Goal: Task Accomplishment & Management: Manage account settings

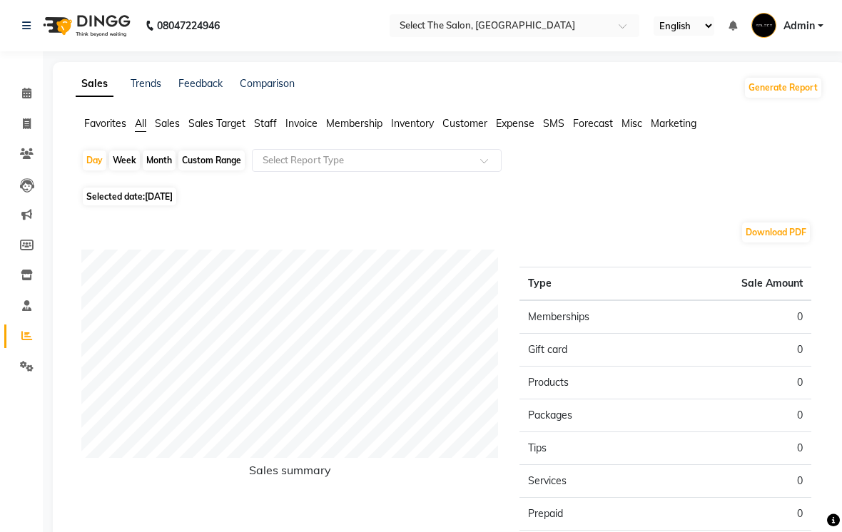
click at [148, 202] on span "[DATE]" at bounding box center [159, 196] width 28 height 11
select select "9"
select select "2025"
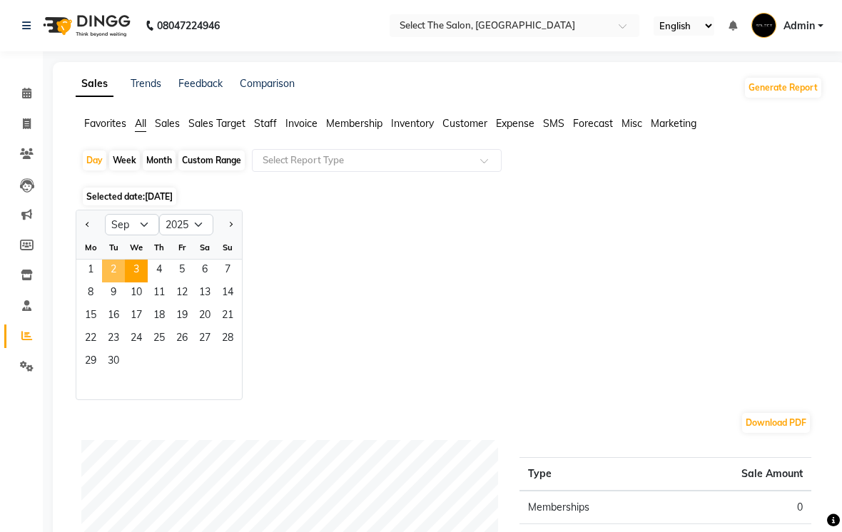
click at [114, 282] on span "2" at bounding box center [113, 271] width 23 height 23
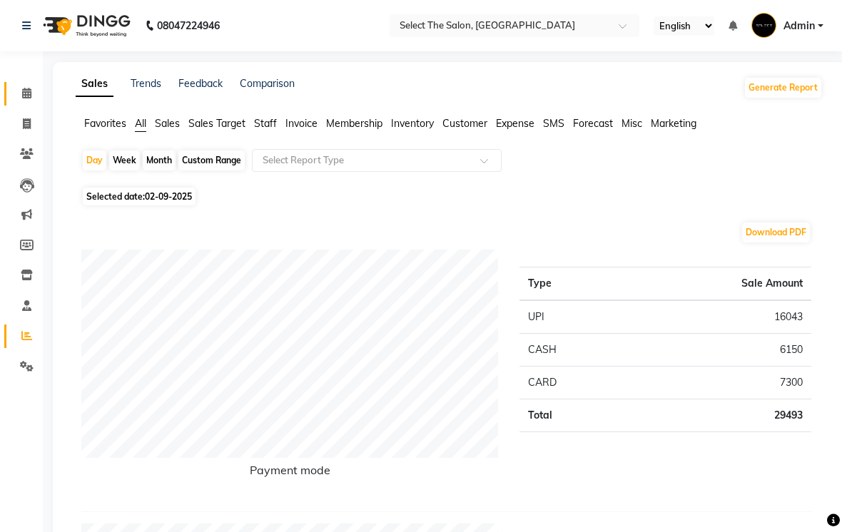
click at [34, 103] on link "Calendar" at bounding box center [21, 94] width 34 height 24
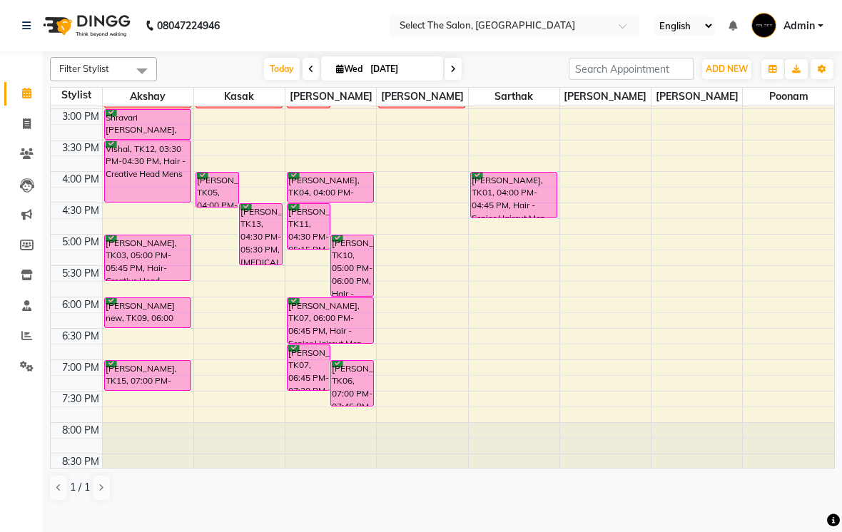
scroll to position [441, 0]
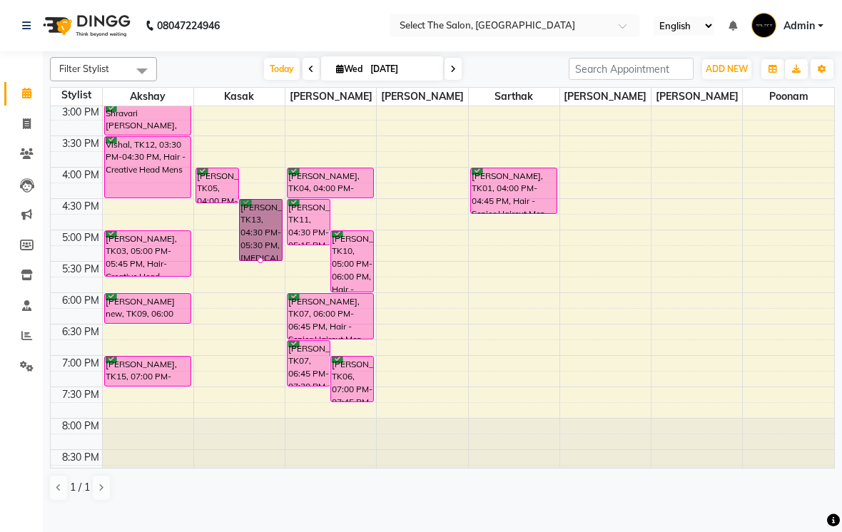
click at [260, 263] on div at bounding box center [260, 260] width 6 height 6
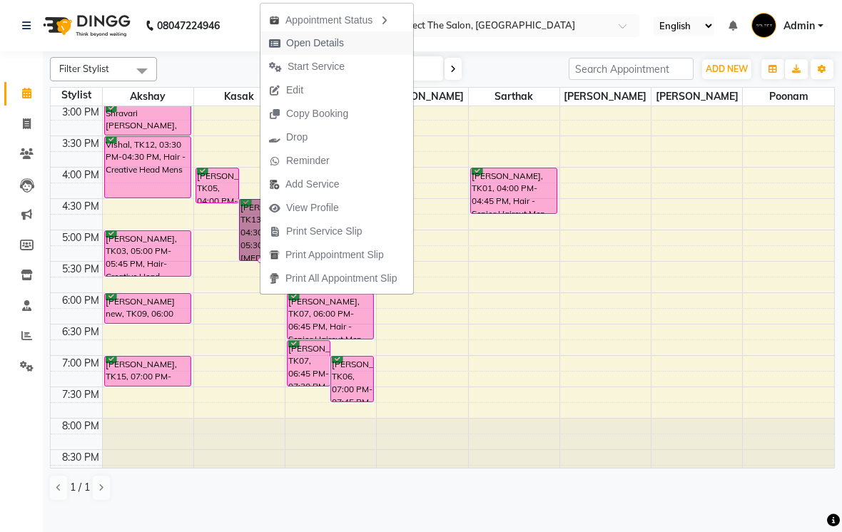
click at [327, 46] on span "Open Details" at bounding box center [315, 43] width 58 height 15
select select "6"
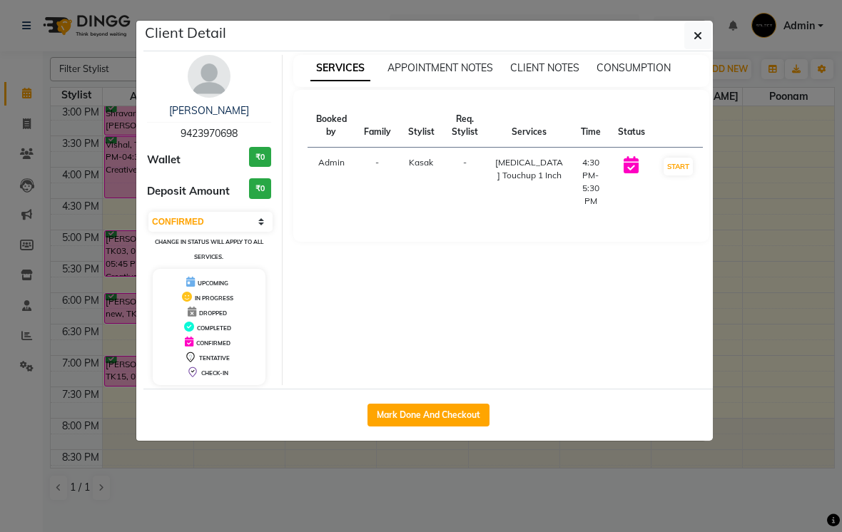
click at [96, 332] on ngb-modal-window "Client Detail [PERSON_NAME] 9423970698 Wallet ₹0 Deposit Amount ₹0 Select IN SE…" at bounding box center [421, 266] width 842 height 532
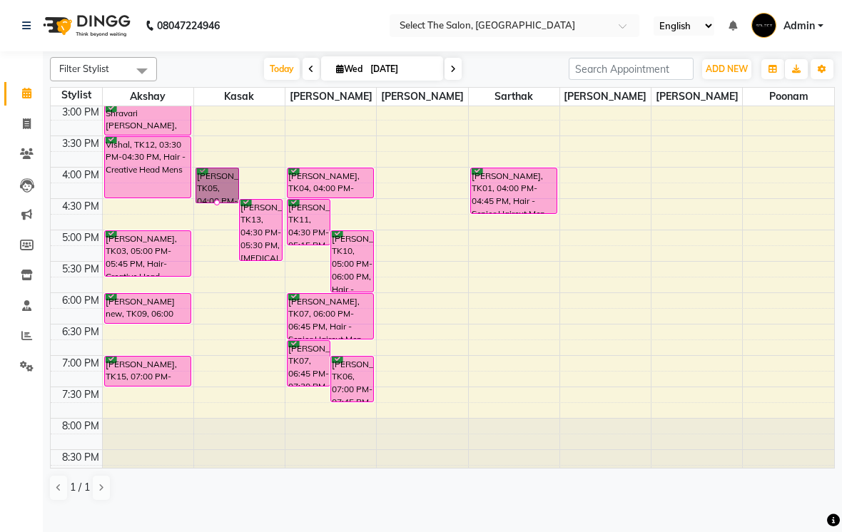
click at [220, 205] on div at bounding box center [217, 203] width 6 height 6
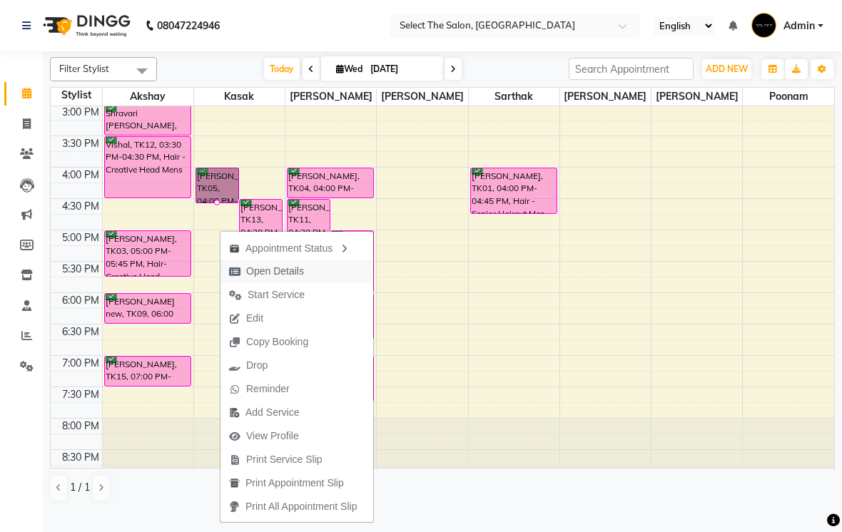
click at [282, 278] on span "Open Details" at bounding box center [275, 271] width 58 height 15
select select "6"
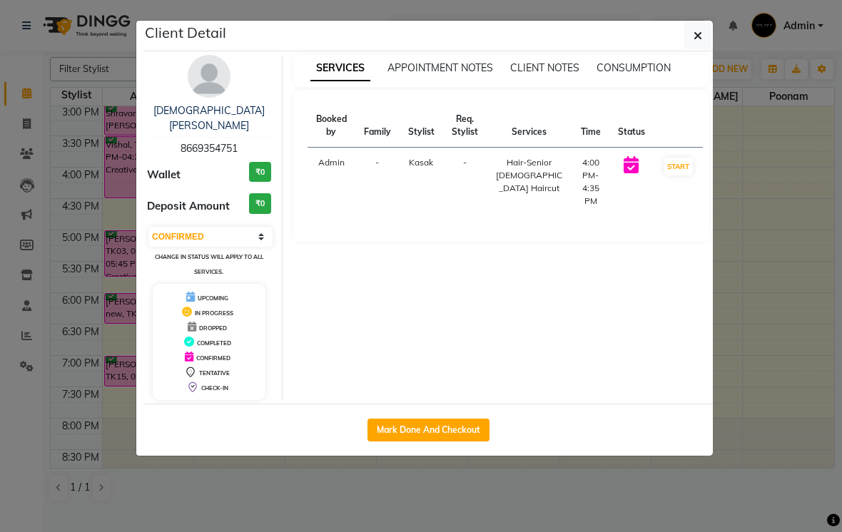
click at [88, 305] on ngb-modal-window "Client Detail [PERSON_NAME] 8669354751 Wallet ₹0 Deposit Amount ₹0 Select IN SE…" at bounding box center [421, 266] width 842 height 532
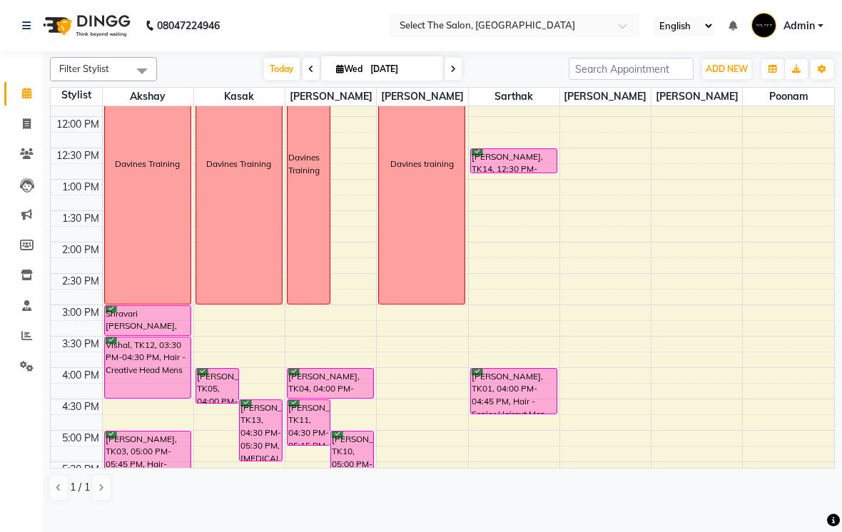
scroll to position [250, 0]
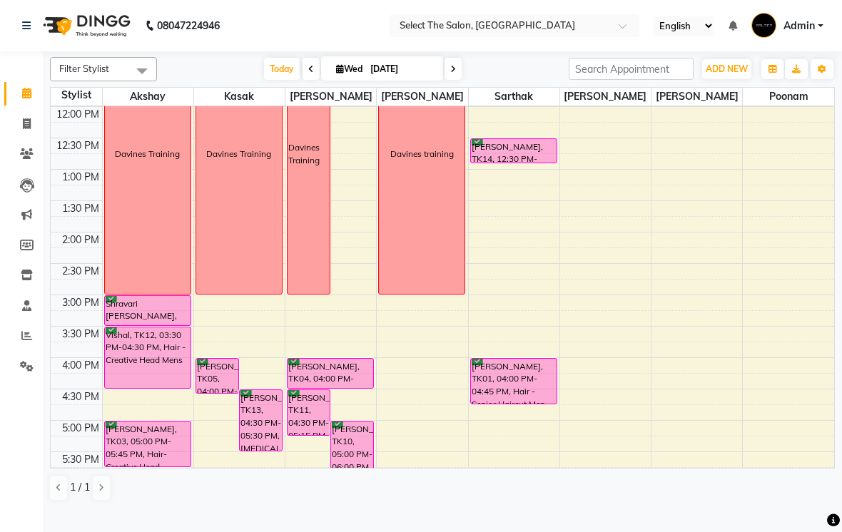
click at [446, 80] on span at bounding box center [452, 69] width 17 height 22
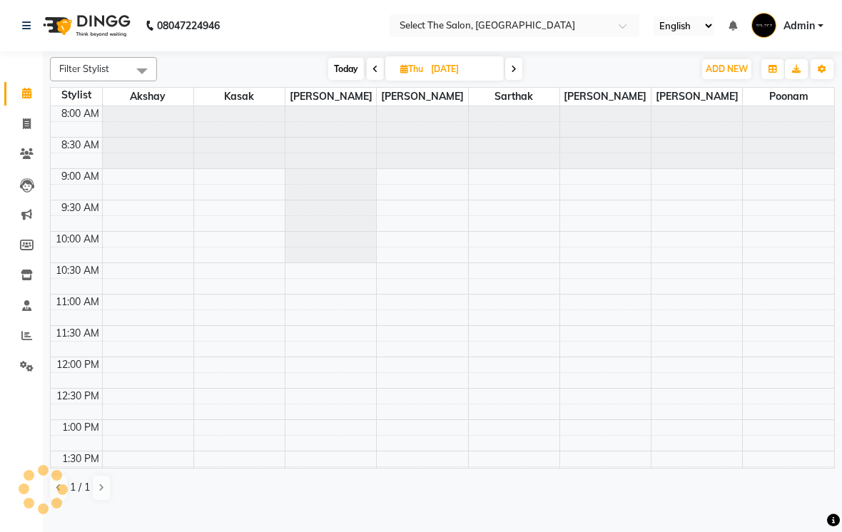
scroll to position [126, 0]
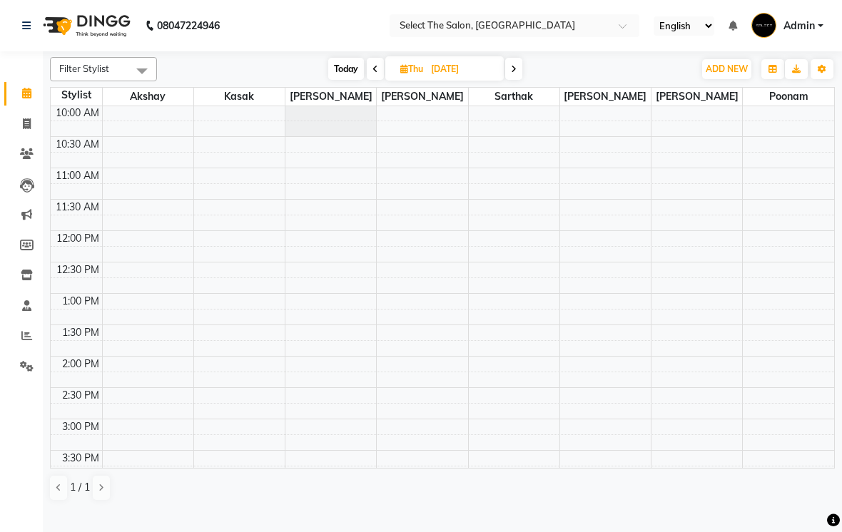
click at [347, 80] on span "Today" at bounding box center [346, 69] width 36 height 22
type input "[DATE]"
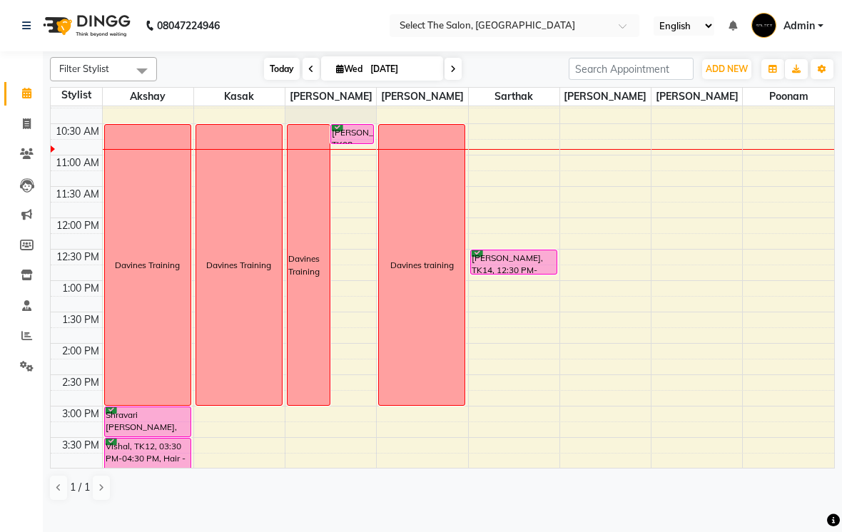
scroll to position [141, 0]
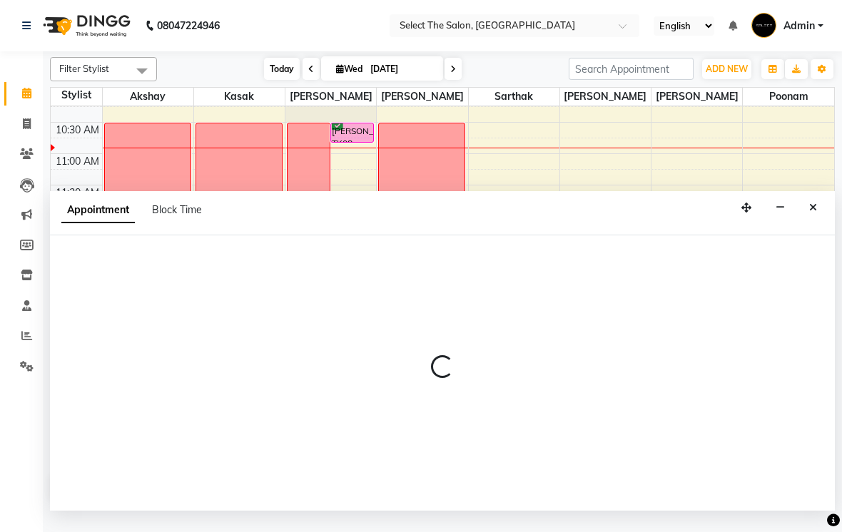
select select "58559"
select select "780"
select select "tentative"
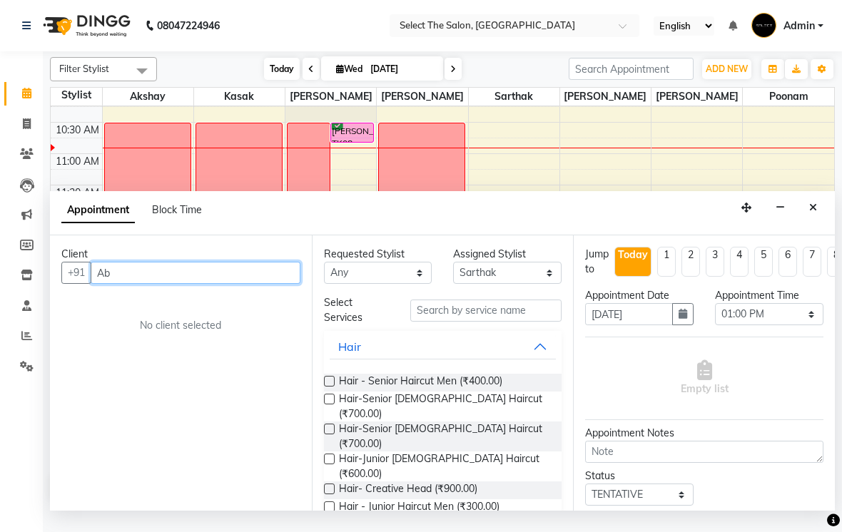
type input "A"
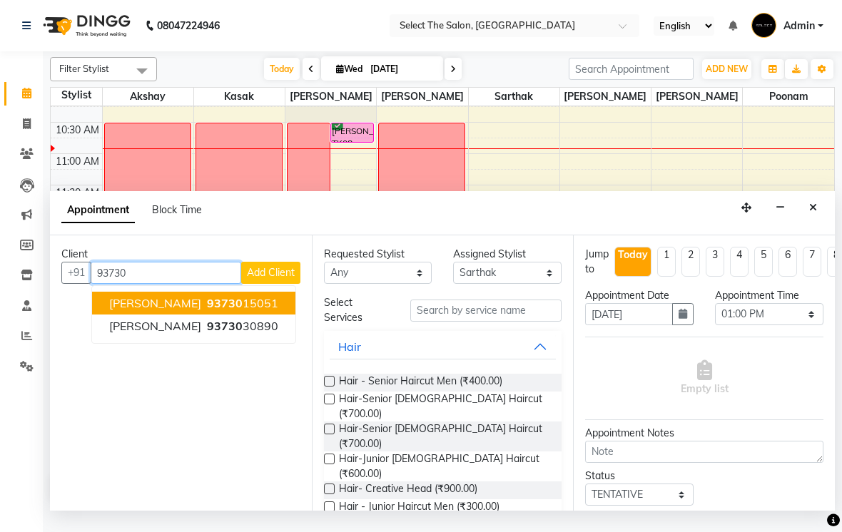
click at [269, 310] on ngb-highlight "93730 15051" at bounding box center [241, 303] width 74 height 14
type input "9373015051"
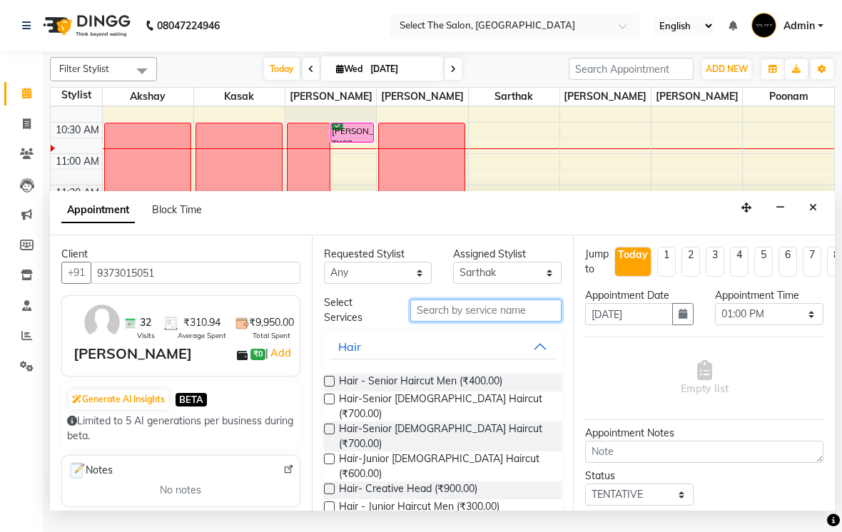
click at [464, 322] on input "text" at bounding box center [485, 311] width 151 height 22
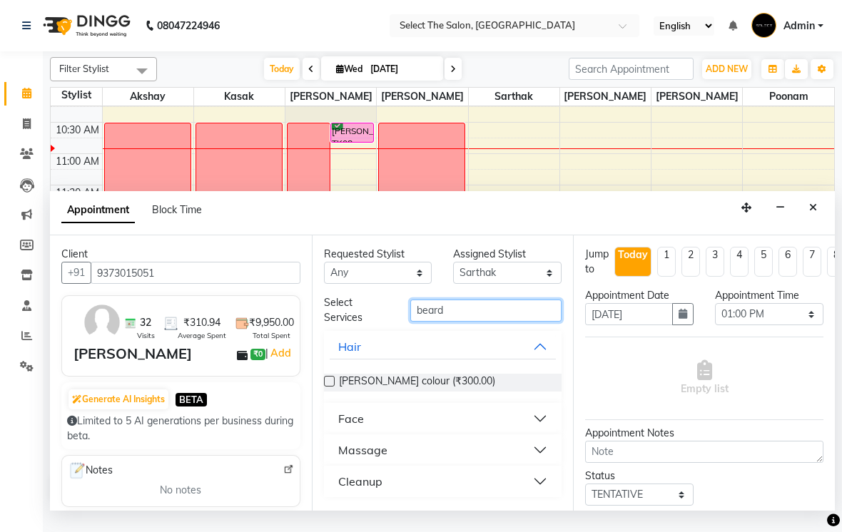
type input "beard"
click at [452, 424] on button "Face" at bounding box center [443, 419] width 227 height 26
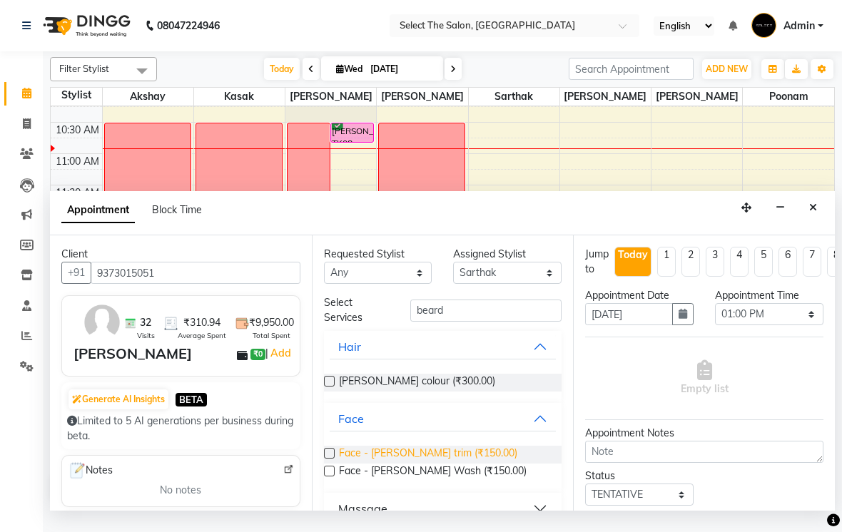
click at [461, 464] on span "Face - [PERSON_NAME] trim (₹150.00)" at bounding box center [428, 455] width 178 height 18
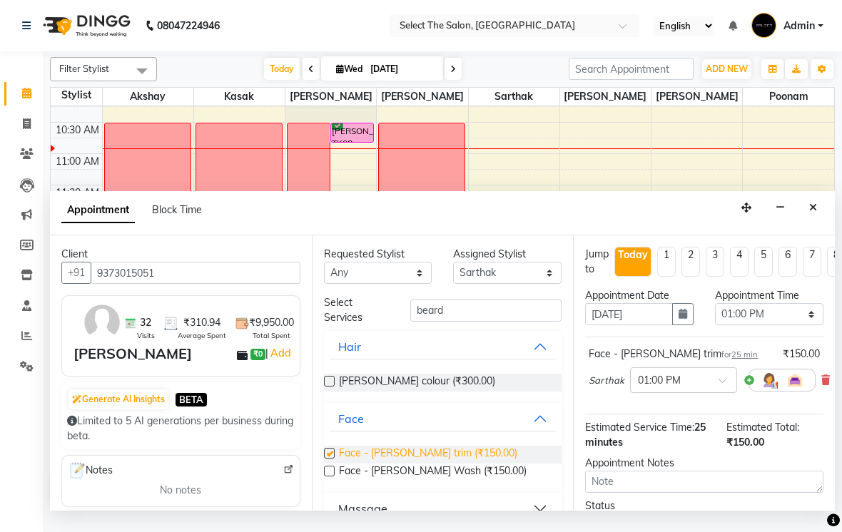
checkbox input "false"
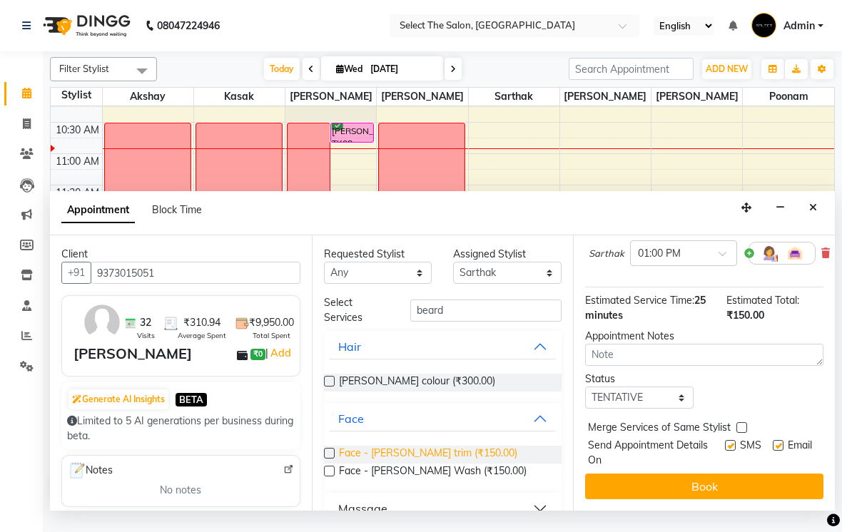
scroll to position [126, 0]
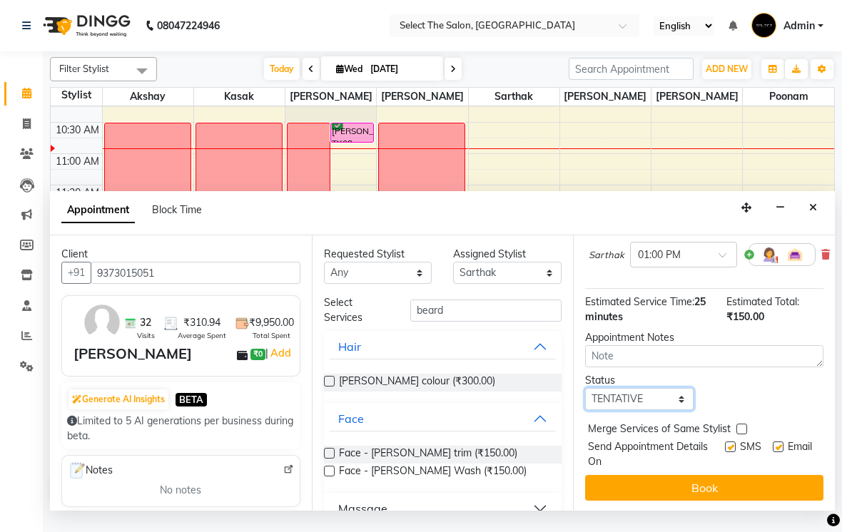
click at [684, 410] on select "Select TENTATIVE CONFIRM CHECK-IN UPCOMING" at bounding box center [639, 399] width 108 height 22
select select "confirm booking"
click at [727, 452] on label at bounding box center [730, 447] width 11 height 11
click at [727, 453] on input "checkbox" at bounding box center [729, 448] width 9 height 9
checkbox input "false"
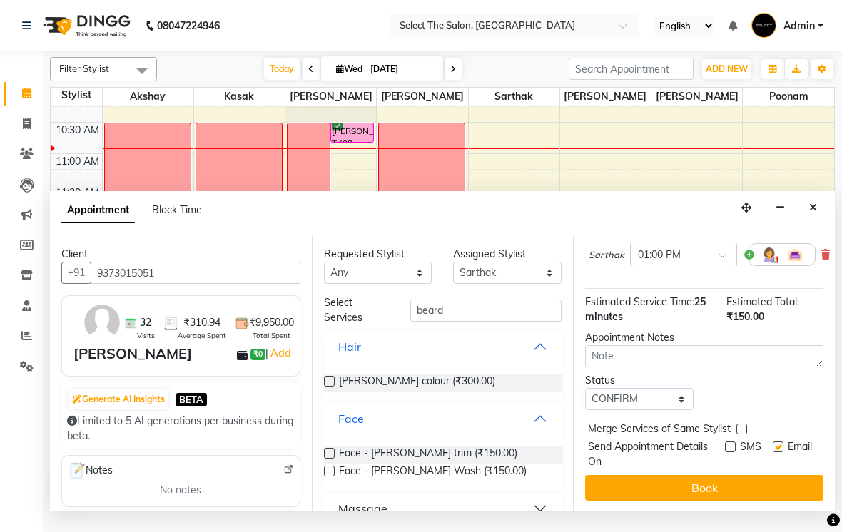
click at [776, 452] on label at bounding box center [777, 447] width 11 height 11
click at [776, 453] on input "checkbox" at bounding box center [776, 448] width 9 height 9
checkbox input "false"
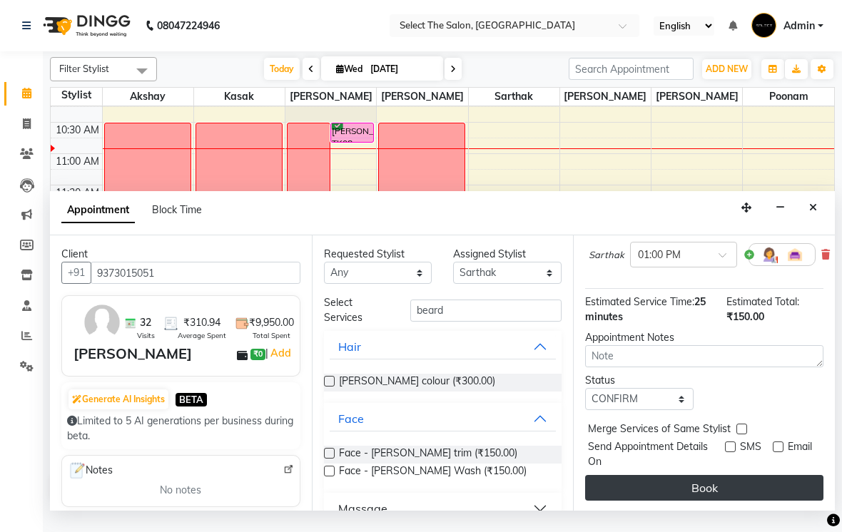
click at [759, 501] on button "Book" at bounding box center [704, 488] width 238 height 26
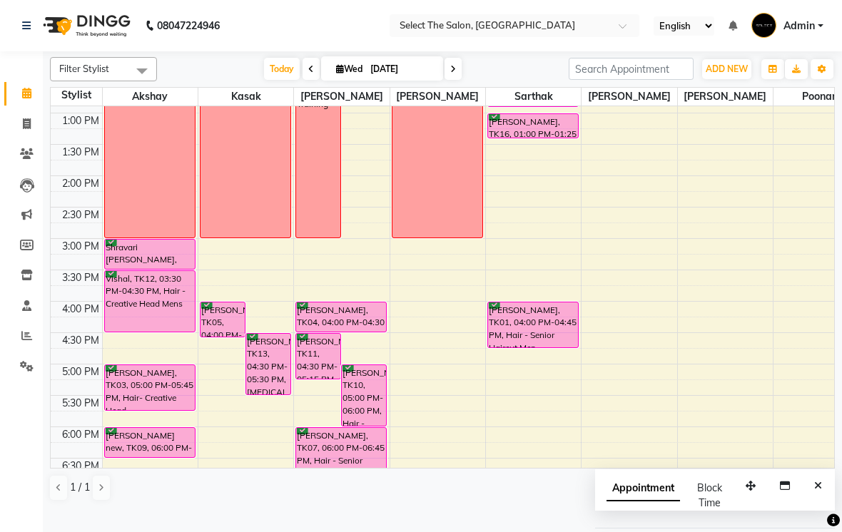
scroll to position [310, 0]
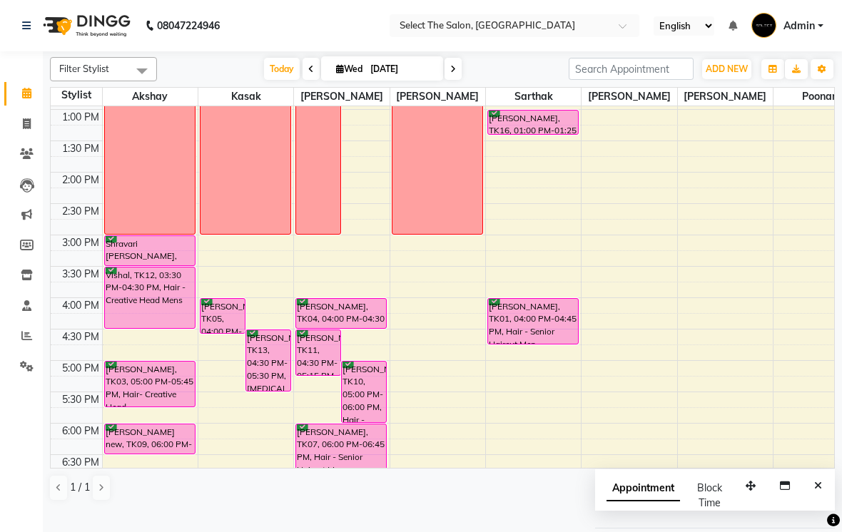
click at [68, 360] on td at bounding box center [76, 353] width 51 height 16
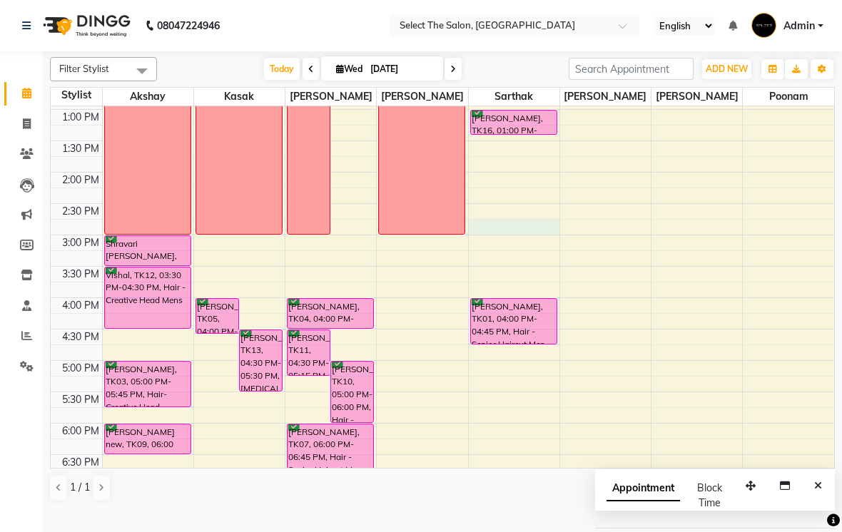
select select "58559"
select select "tentative"
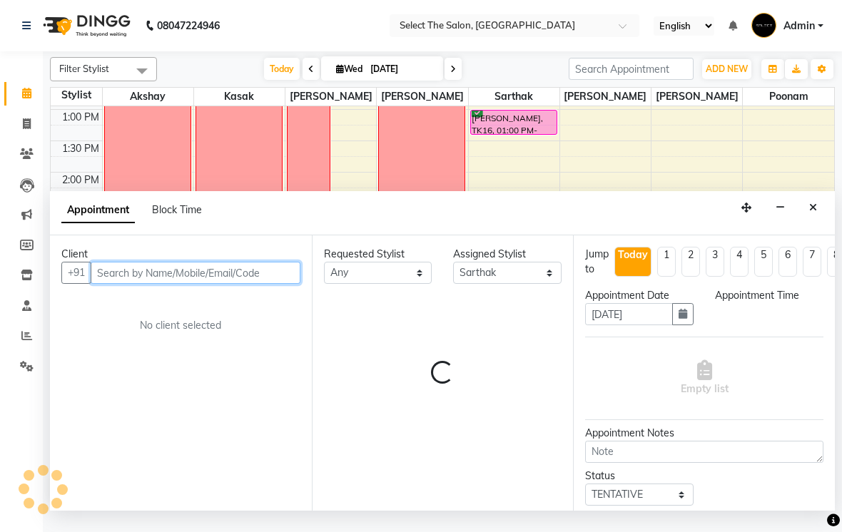
select select "885"
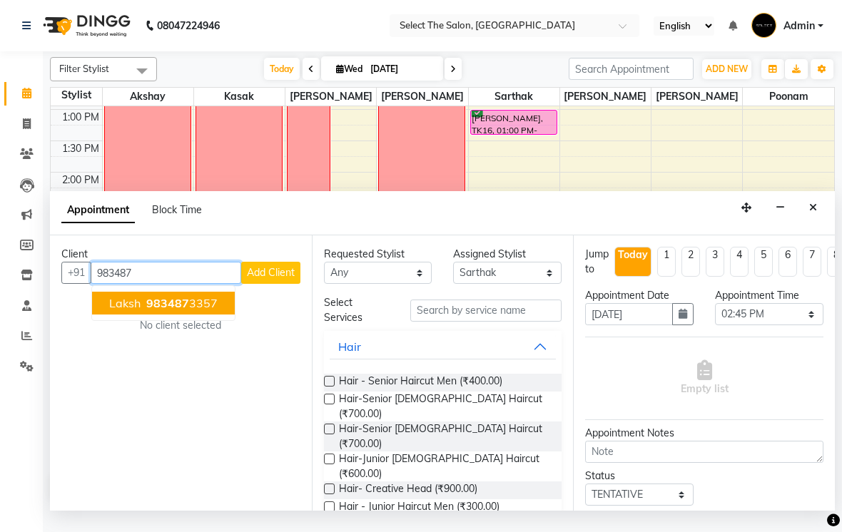
click at [205, 310] on ngb-highlight "983487 3357" at bounding box center [180, 303] width 74 height 14
type input "9834873357"
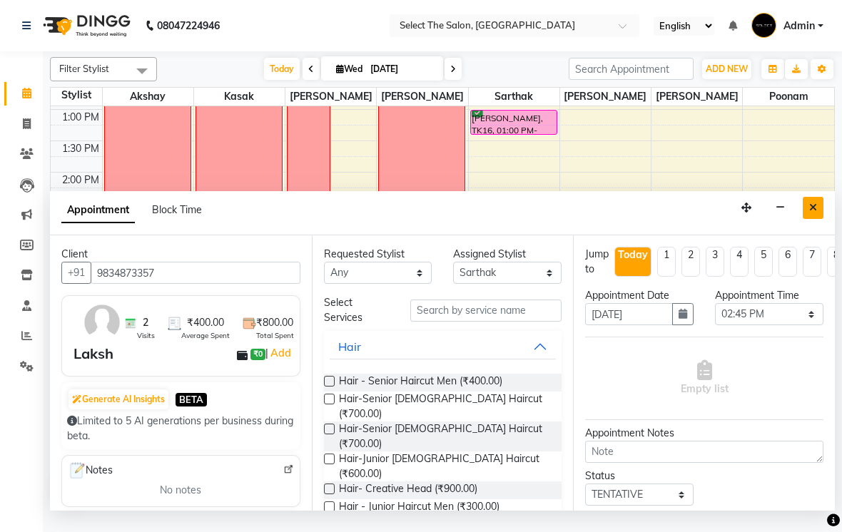
click at [815, 216] on button "Close" at bounding box center [812, 208] width 21 height 22
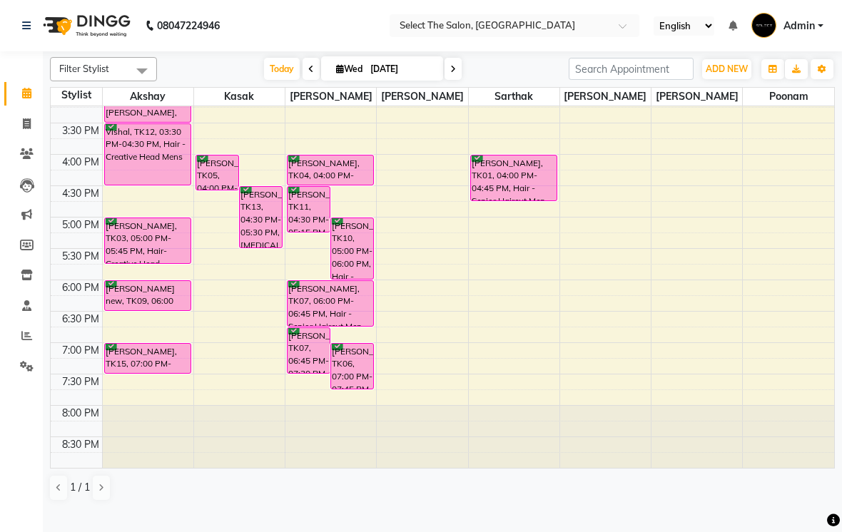
scroll to position [457, 0]
click at [255, 247] on div "[PERSON_NAME], TK13, 04:30 PM-05:30 PM, [MEDICAL_DATA] Touchup 1 Inch" at bounding box center [261, 217] width 42 height 61
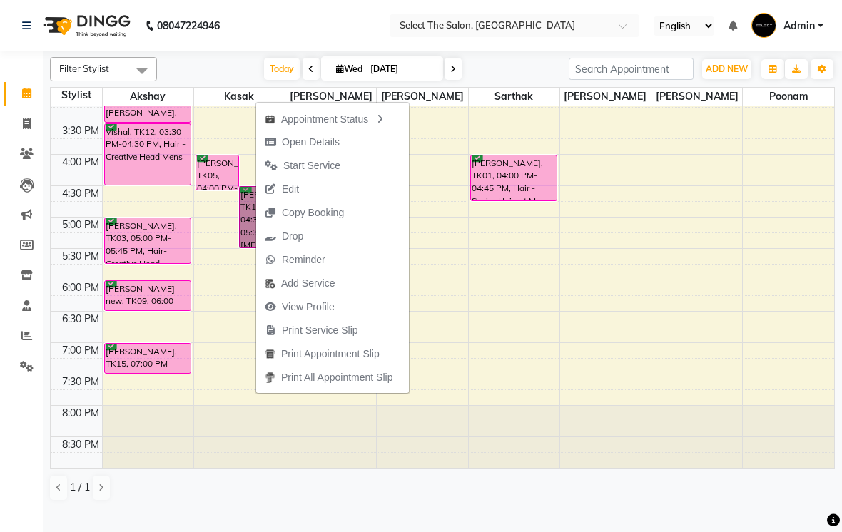
click at [86, 248] on td at bounding box center [76, 241] width 51 height 16
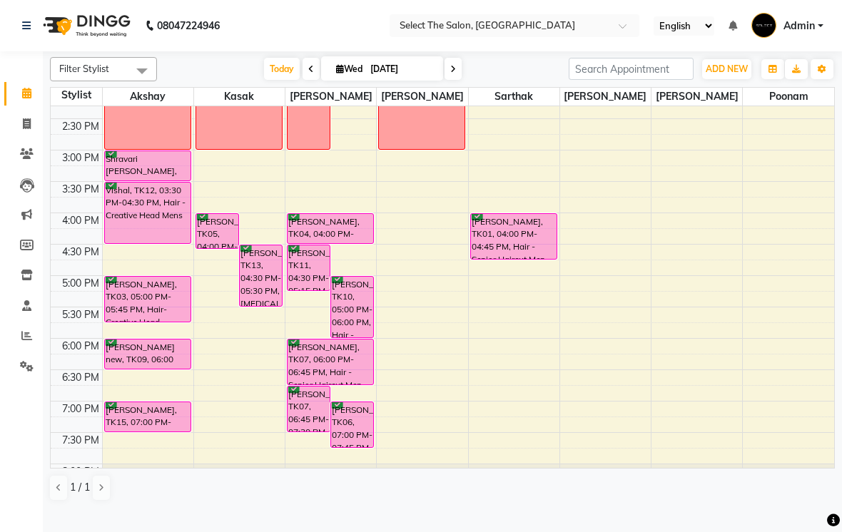
scroll to position [397, 0]
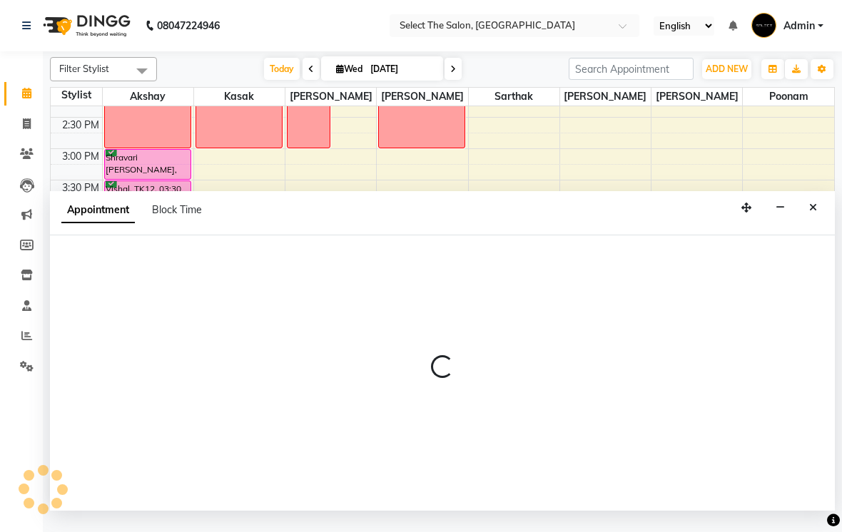
select select "36897"
select select "tentative"
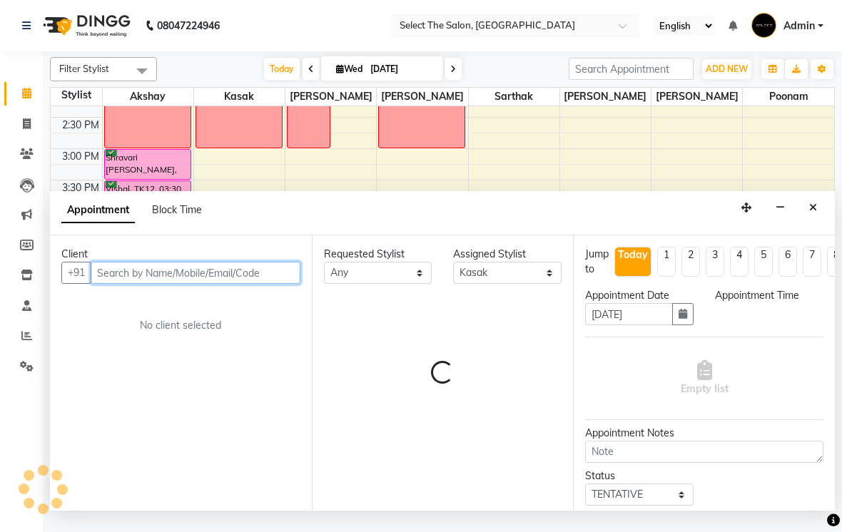
select select "1035"
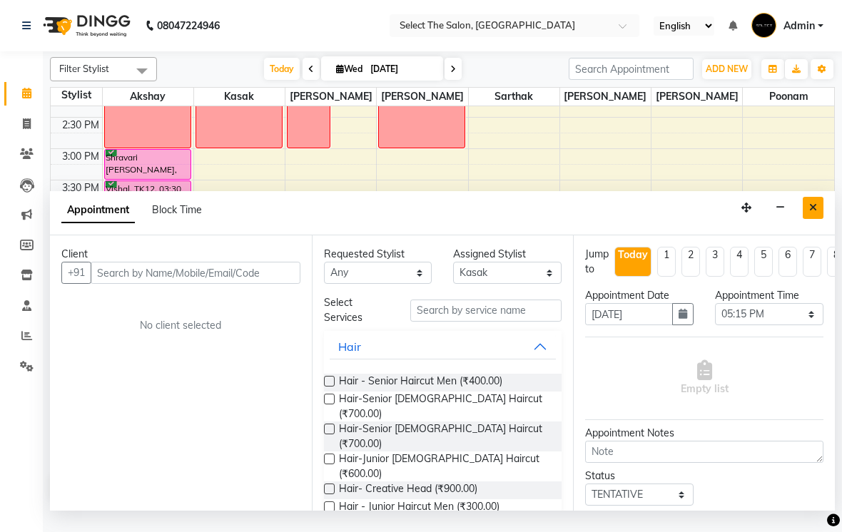
click at [816, 213] on icon "Close" at bounding box center [813, 208] width 8 height 10
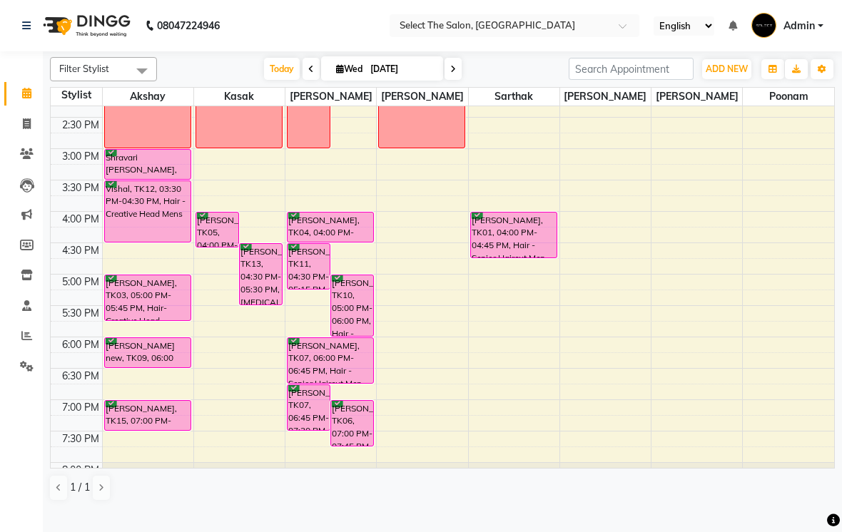
select select "36897"
select select "tentative"
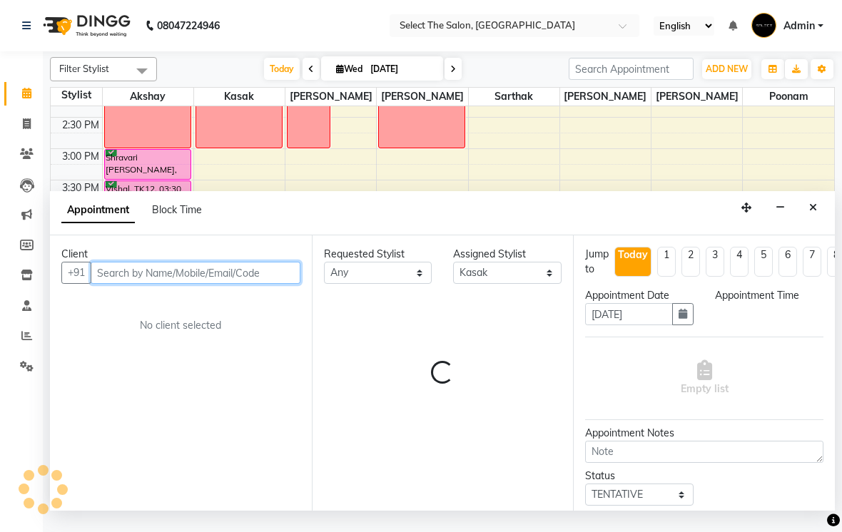
select select "1035"
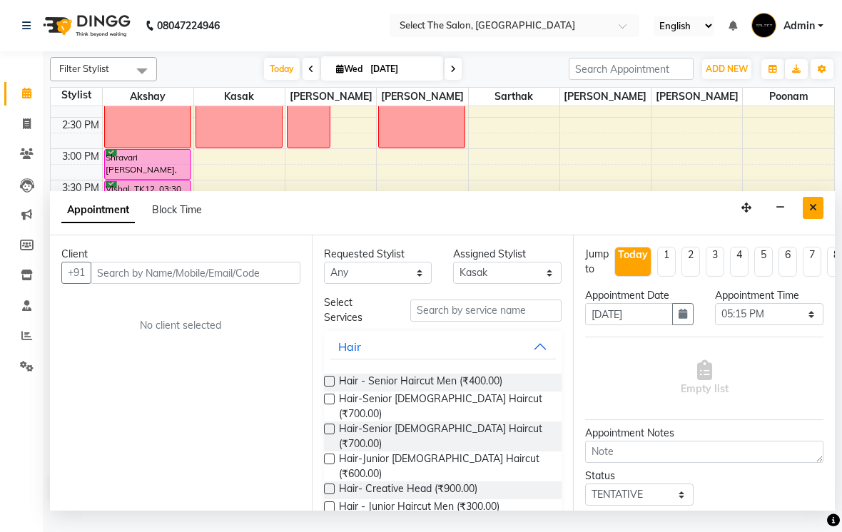
click at [815, 219] on button "Close" at bounding box center [812, 208] width 21 height 22
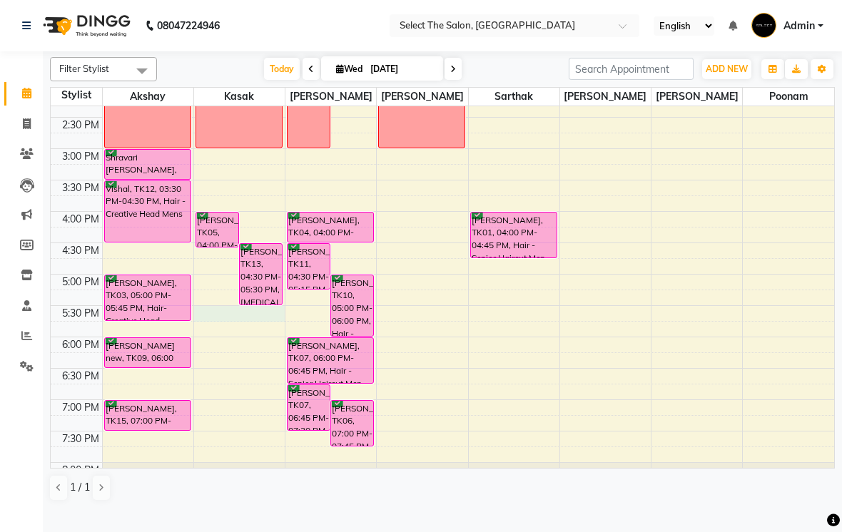
select select "36897"
select select "1050"
select select "tentative"
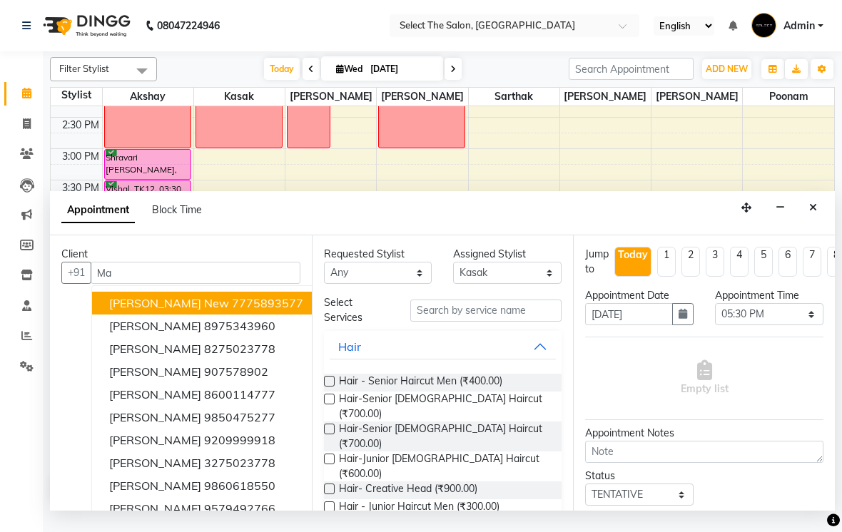
type input "M"
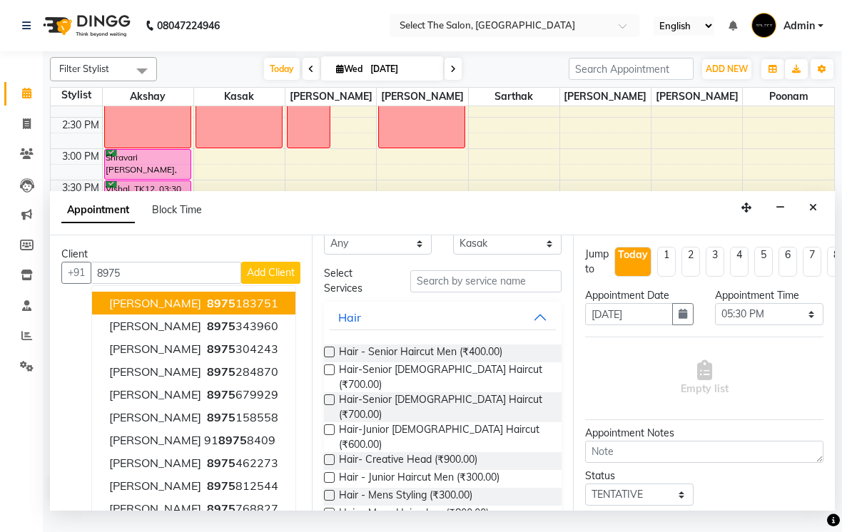
scroll to position [36, 0]
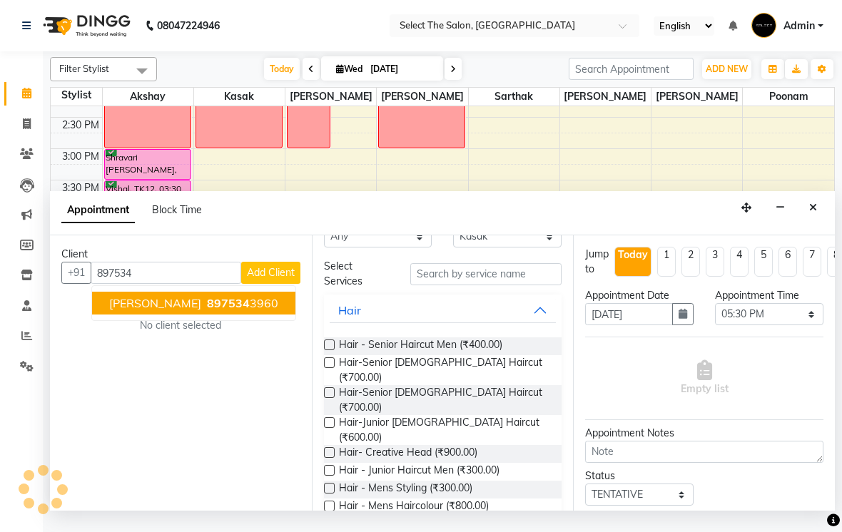
click at [185, 310] on span "[PERSON_NAME]" at bounding box center [155, 303] width 92 height 14
type input "8975343960"
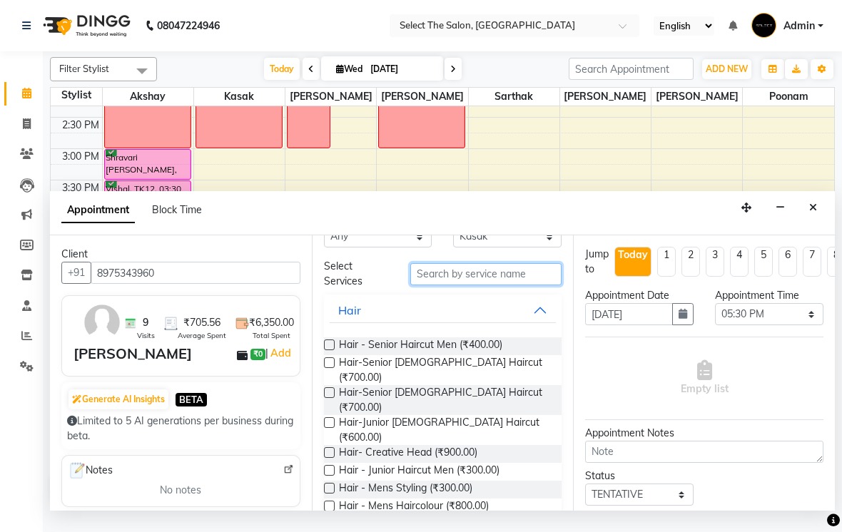
click at [454, 281] on input "text" at bounding box center [485, 274] width 151 height 22
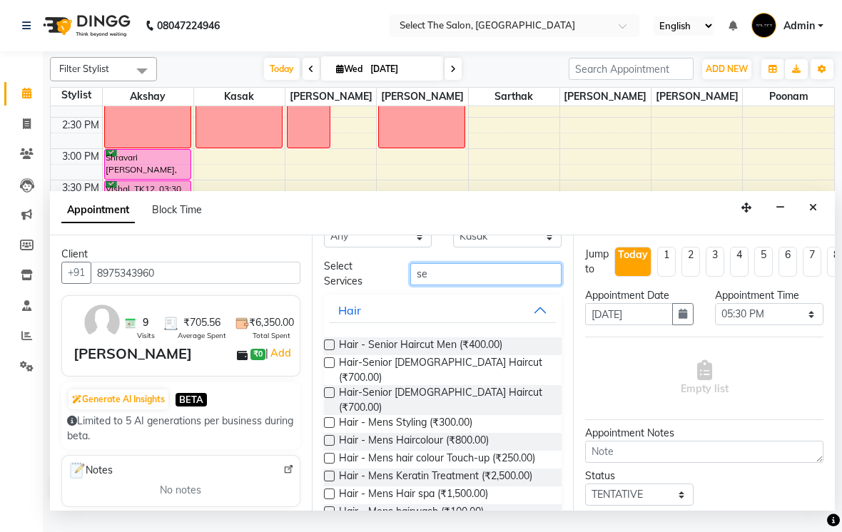
scroll to position [0, 0]
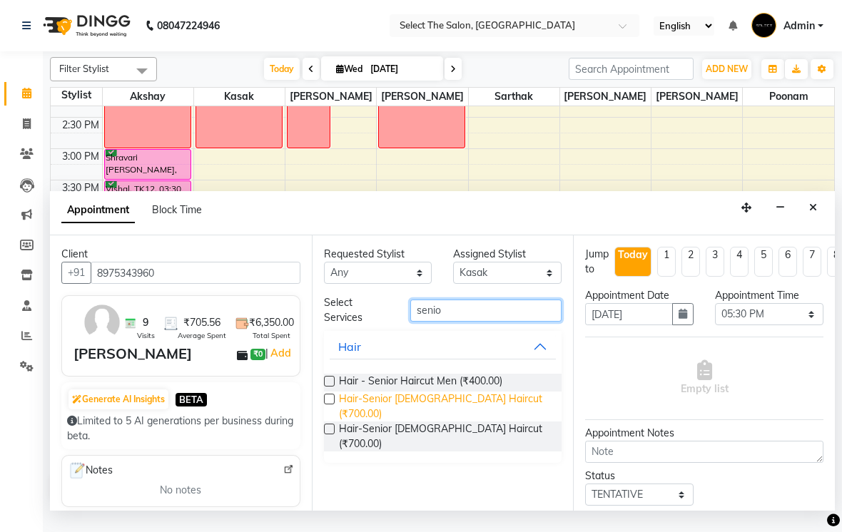
type input "senio"
click at [367, 414] on span "Hair-Senior [DEMOGRAPHIC_DATA] Haircut (₹700.00)" at bounding box center [445, 407] width 212 height 30
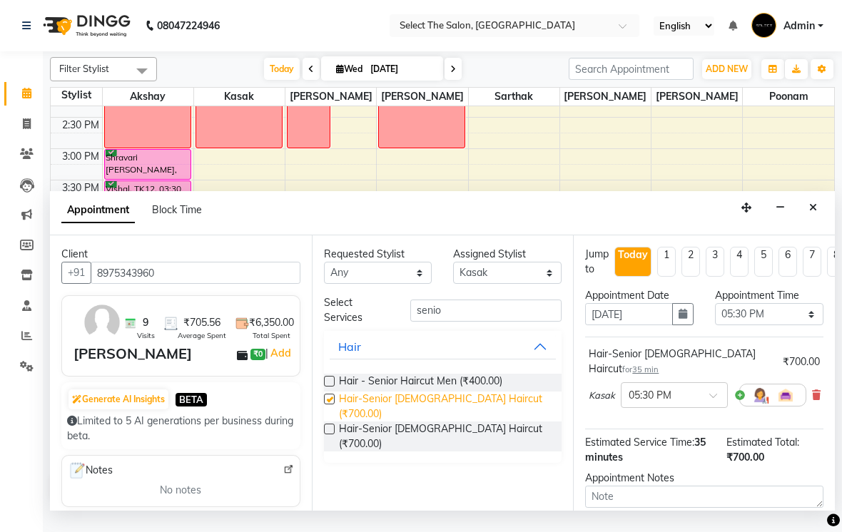
checkbox input "false"
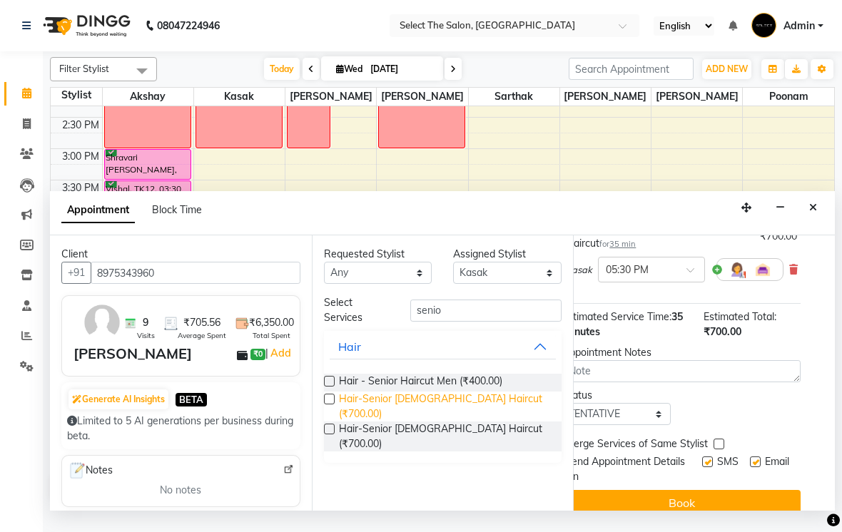
scroll to position [126, 24]
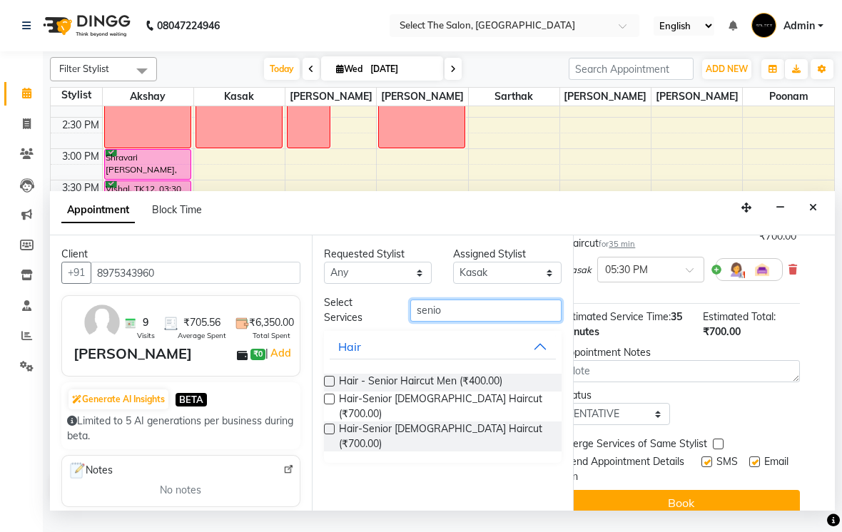
click at [461, 320] on input "senio" at bounding box center [485, 311] width 151 height 22
click at [462, 322] on input "senio" at bounding box center [485, 311] width 151 height 22
type input "s"
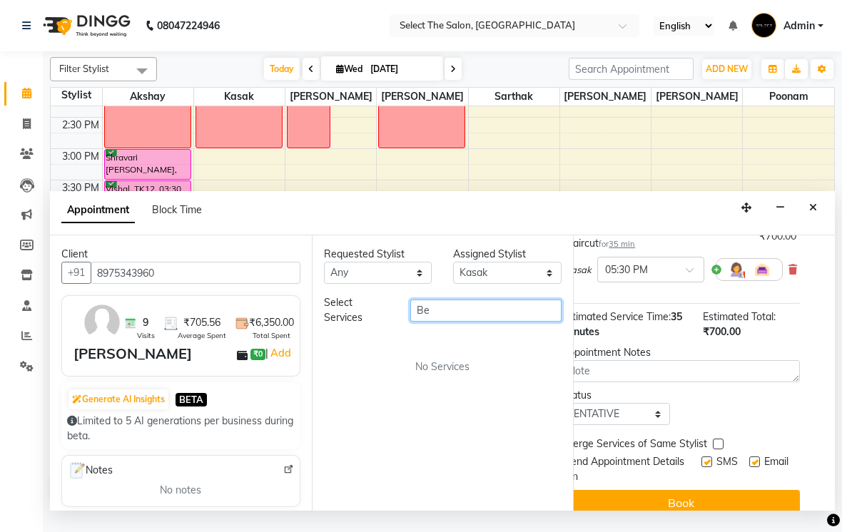
type input "B"
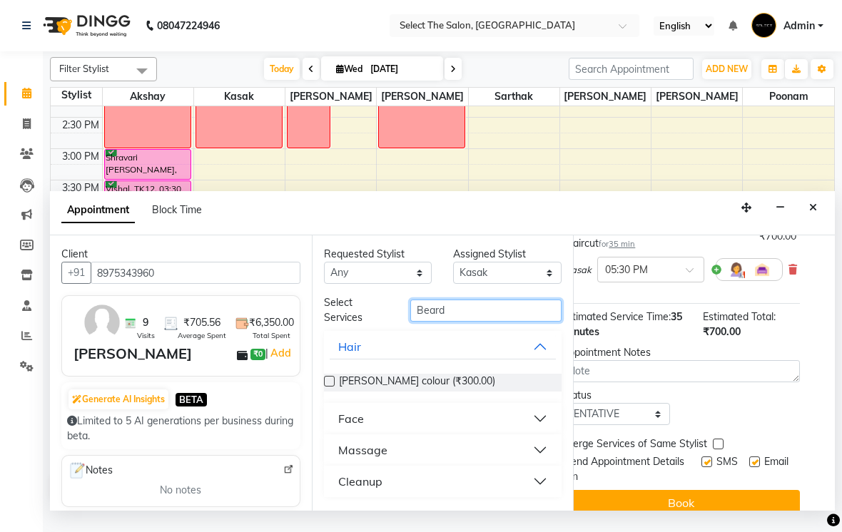
type input "Beard"
click at [461, 432] on button "Face" at bounding box center [443, 419] width 227 height 26
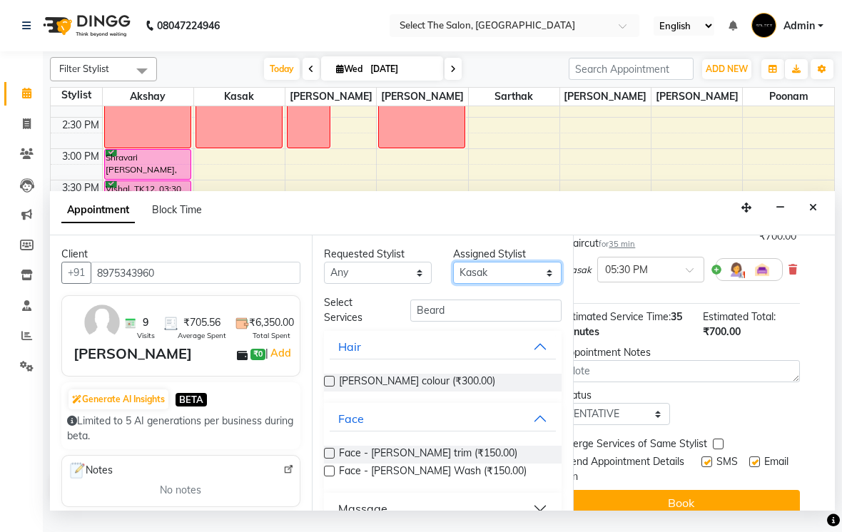
click at [494, 284] on select "Select Akshay Kasak Poonam Sachin [PERSON_NAME] [PERSON_NAME] [PERSON_NAME]" at bounding box center [507, 273] width 108 height 22
select select "58559"
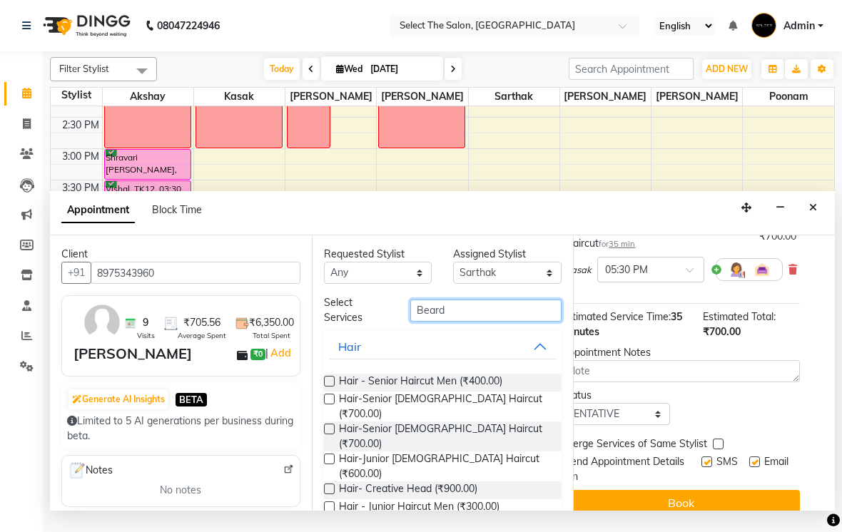
click at [476, 321] on input "Beard" at bounding box center [485, 311] width 151 height 22
click at [506, 322] on input "Beard" at bounding box center [485, 311] width 151 height 22
type input "B"
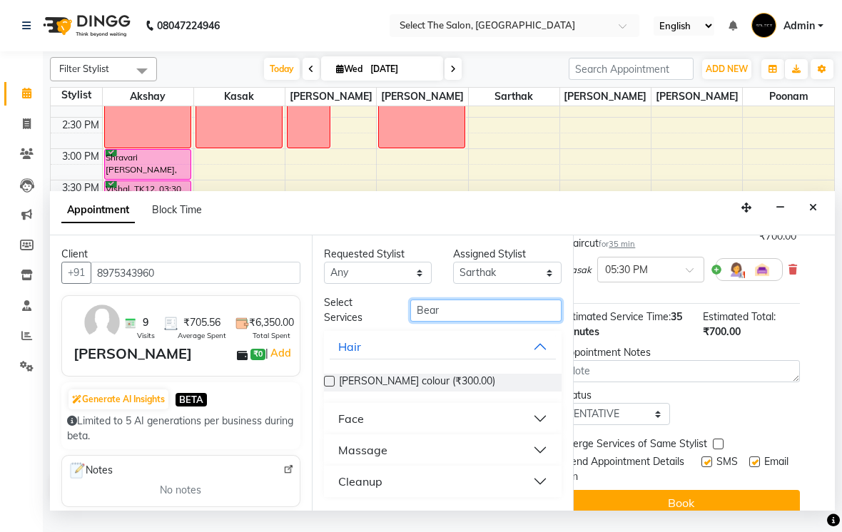
type input "Beard"
click at [468, 432] on button "Face" at bounding box center [443, 419] width 227 height 26
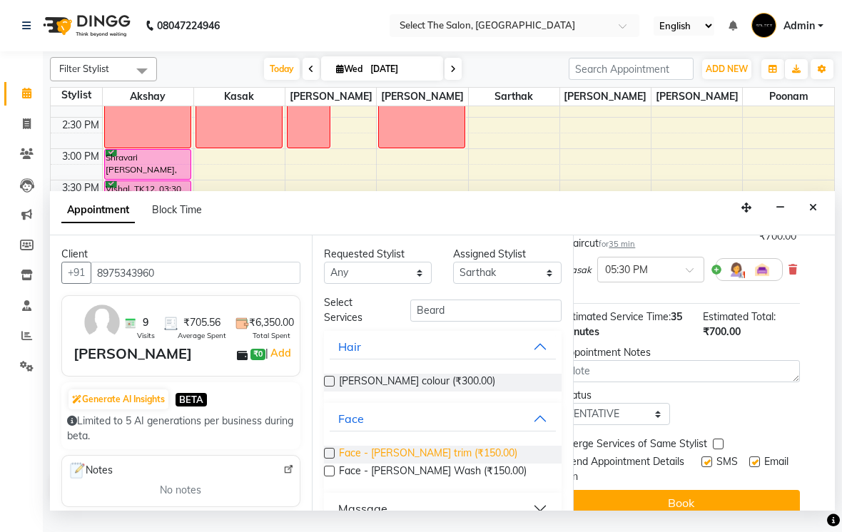
click at [421, 464] on span "Face - [PERSON_NAME] trim (₹150.00)" at bounding box center [428, 455] width 178 height 18
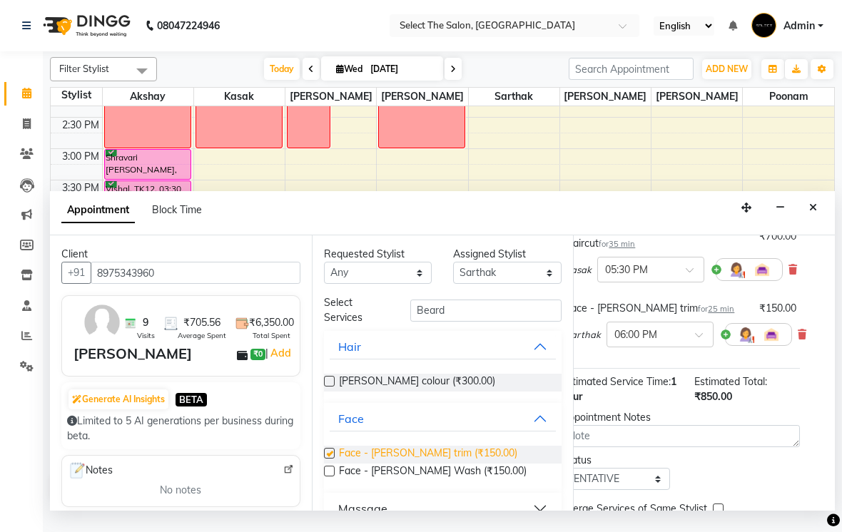
checkbox input "false"
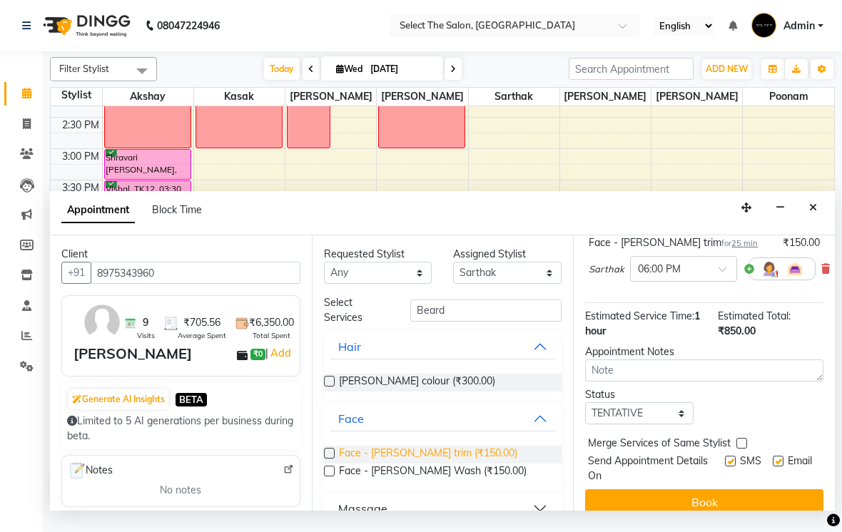
scroll to position [190, 0]
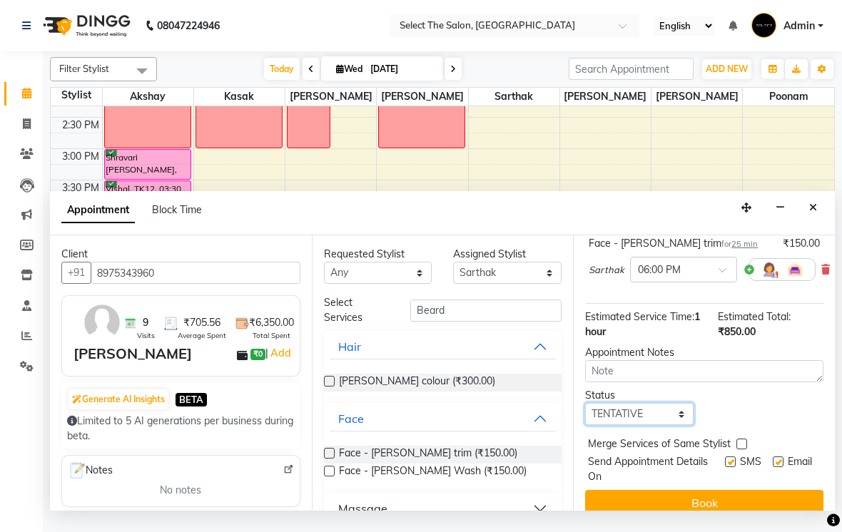
click at [651, 417] on select "Select TENTATIVE CONFIRM CHECK-IN UPCOMING" at bounding box center [639, 414] width 108 height 22
select select "confirm booking"
click at [725, 460] on label at bounding box center [730, 462] width 11 height 11
click at [725, 460] on input "checkbox" at bounding box center [729, 463] width 9 height 9
checkbox input "false"
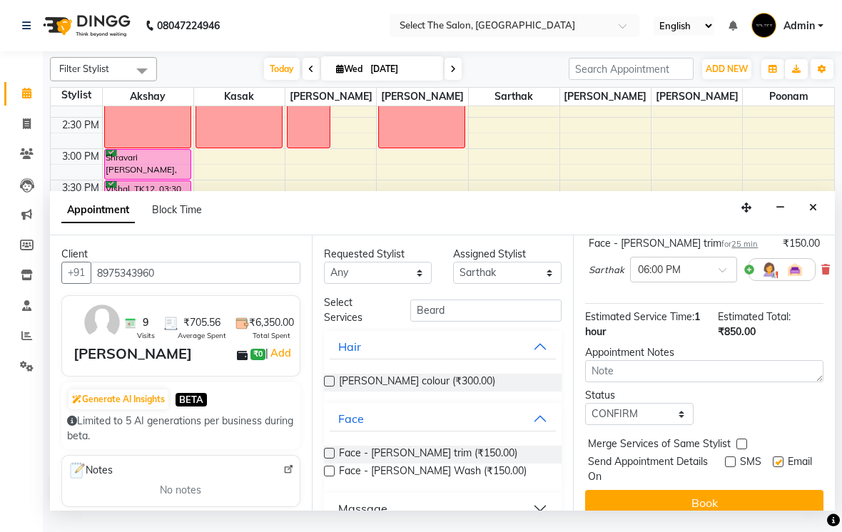
click at [767, 471] on div "SMS" at bounding box center [749, 469] width 48 height 30
click at [773, 466] on label at bounding box center [777, 462] width 11 height 11
click at [773, 466] on input "checkbox" at bounding box center [776, 463] width 9 height 9
checkbox input "false"
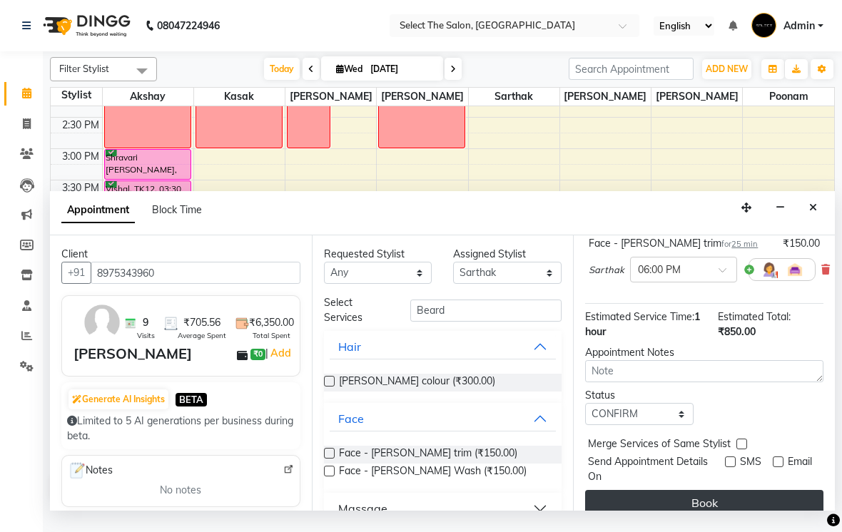
click at [758, 504] on button "Book" at bounding box center [704, 503] width 238 height 26
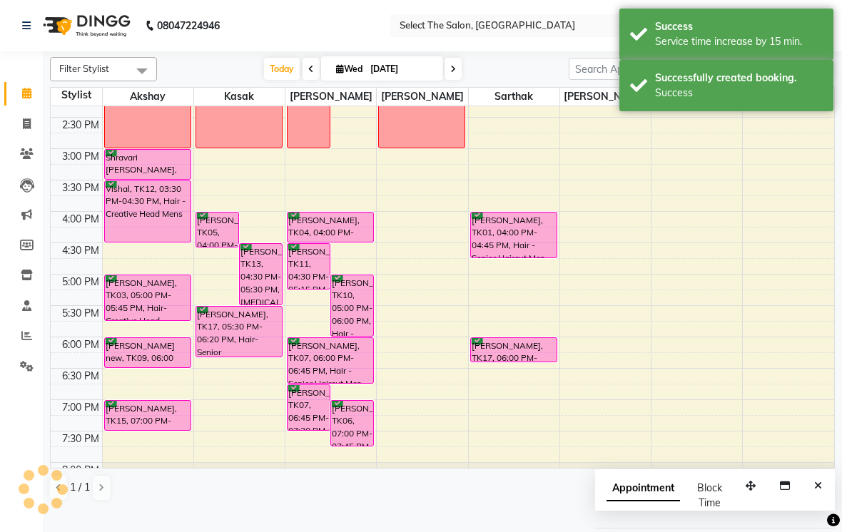
click at [66, 352] on div "6:00 PM" at bounding box center [80, 344] width 43 height 15
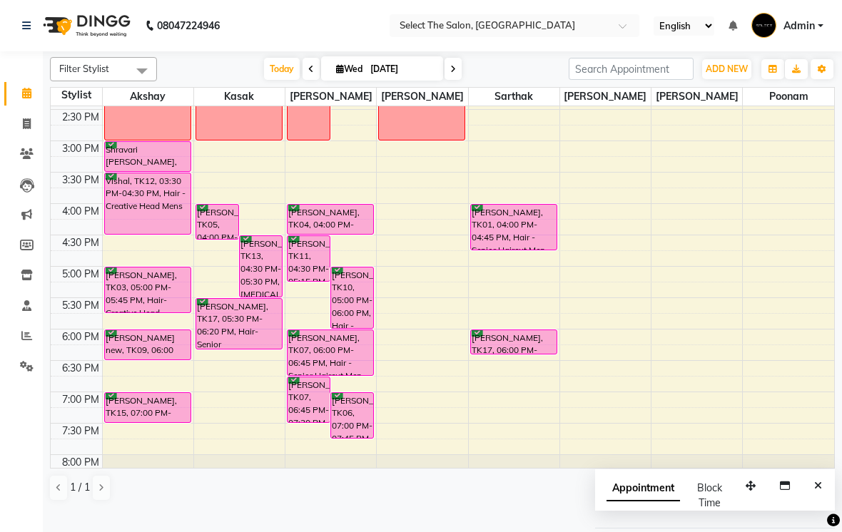
scroll to position [409, 0]
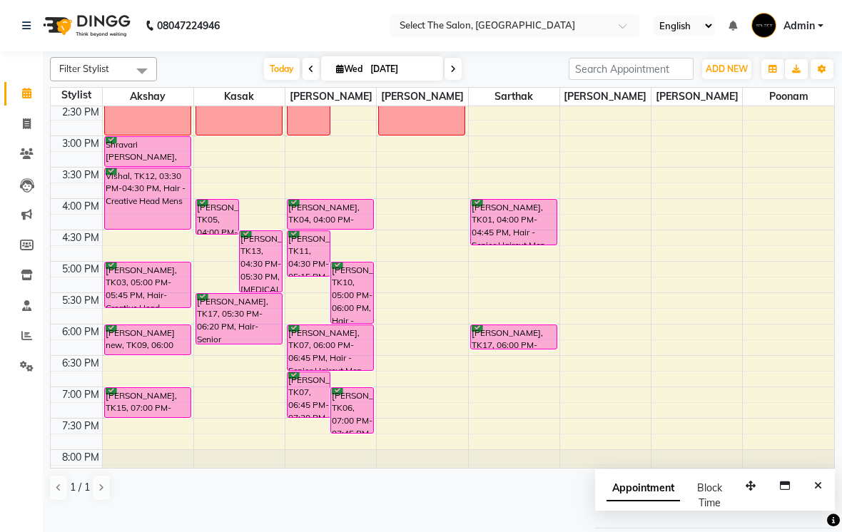
click at [449, 80] on span at bounding box center [452, 69] width 17 height 22
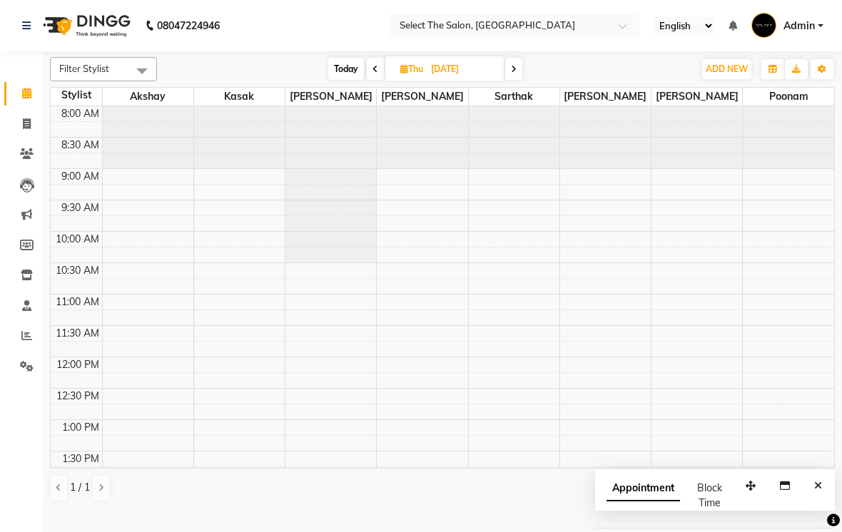
scroll to position [0, 0]
click at [330, 80] on span "Today" at bounding box center [346, 69] width 36 height 22
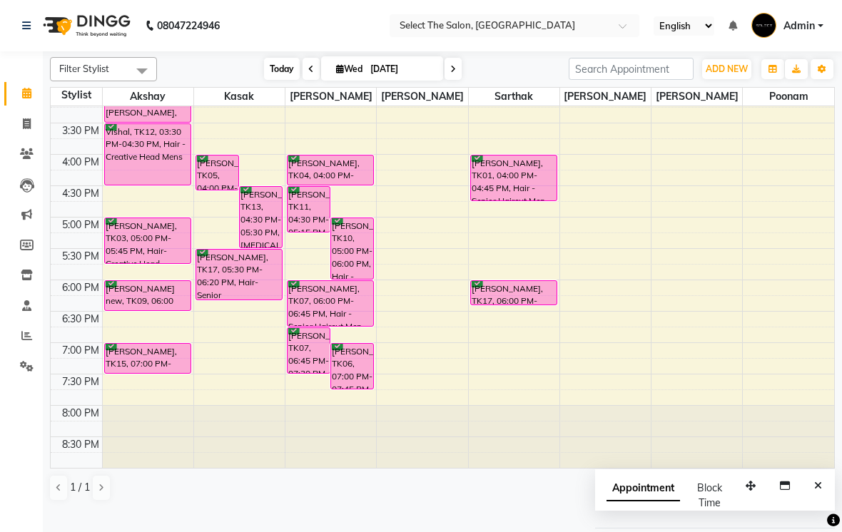
scroll to position [469, 0]
click at [459, 80] on span at bounding box center [452, 69] width 17 height 22
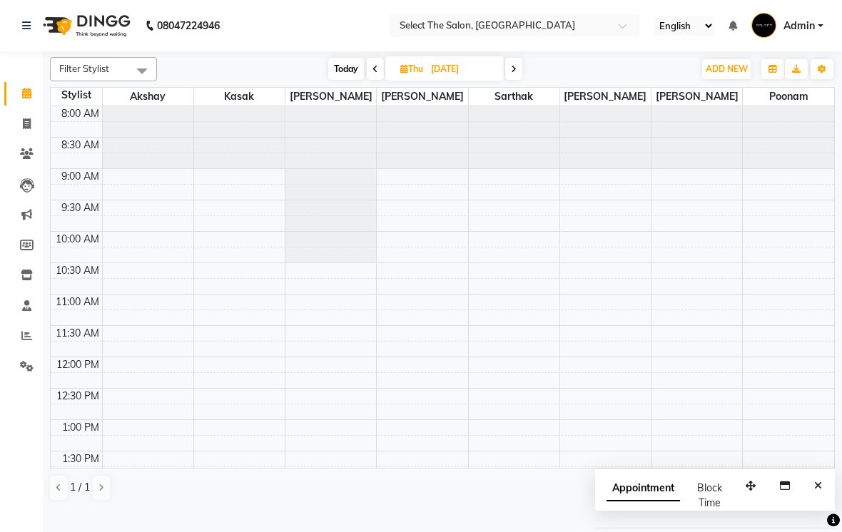
scroll to position [0, 0]
click at [339, 80] on span "Today" at bounding box center [346, 69] width 36 height 22
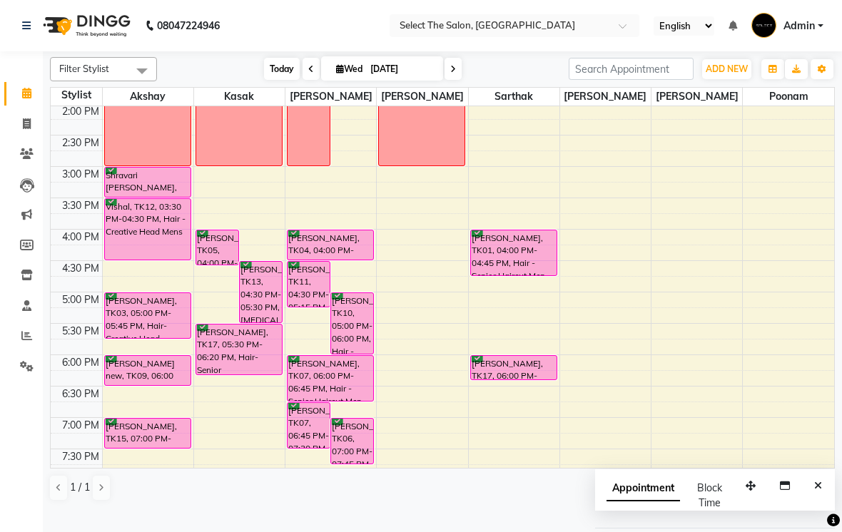
scroll to position [452, 0]
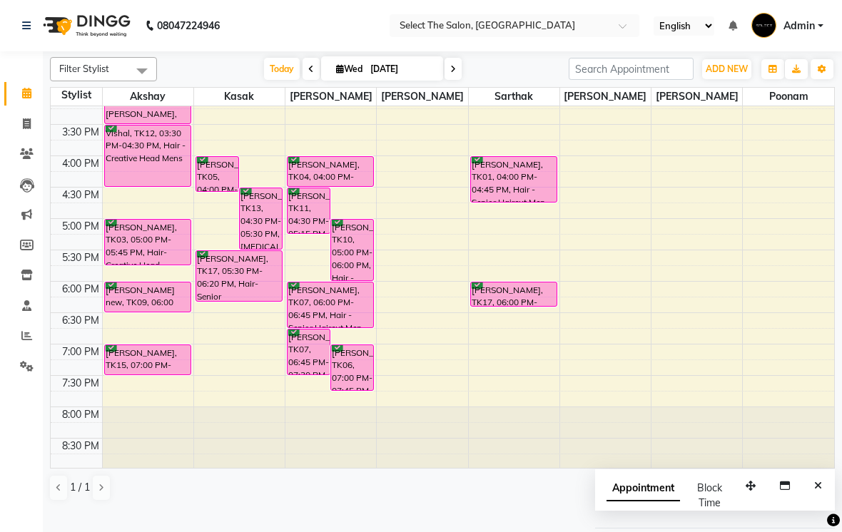
click at [452, 73] on icon at bounding box center [453, 69] width 6 height 9
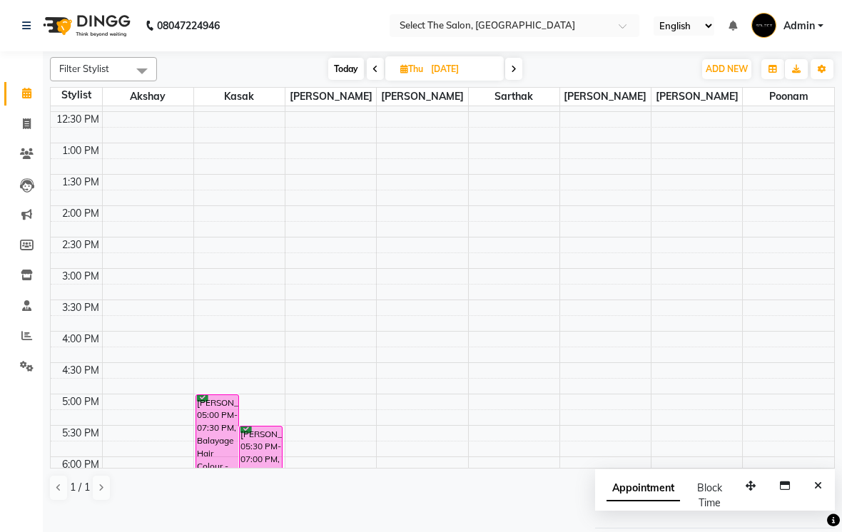
scroll to position [347, 0]
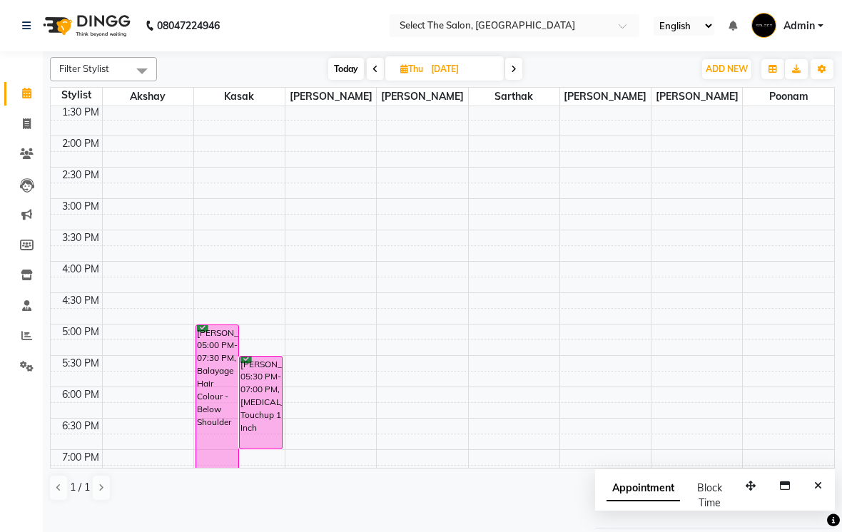
click at [343, 80] on span "Today" at bounding box center [346, 69] width 36 height 22
type input "[DATE]"
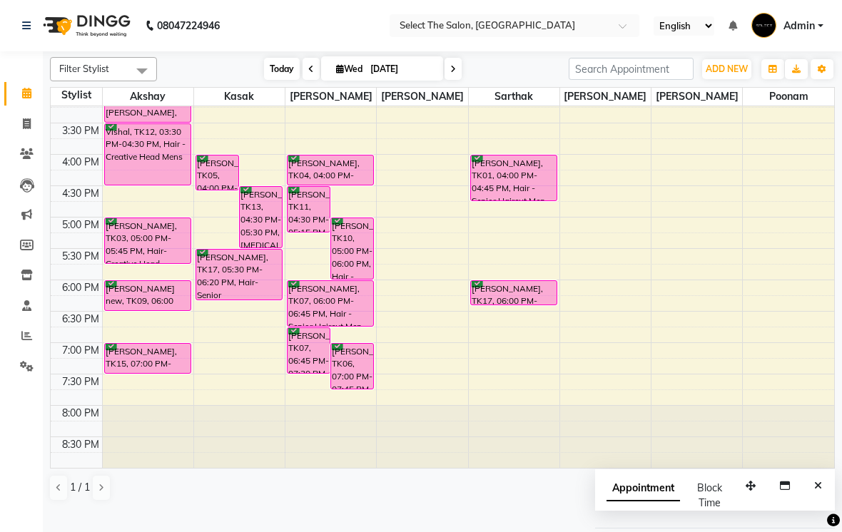
scroll to position [469, 0]
click at [488, 243] on div "8:00 AM 8:30 AM 9:00 AM 9:30 AM 10:00 AM 10:30 AM 11:00 AM 11:30 AM 12:00 PM 12…" at bounding box center [442, 60] width 783 height 815
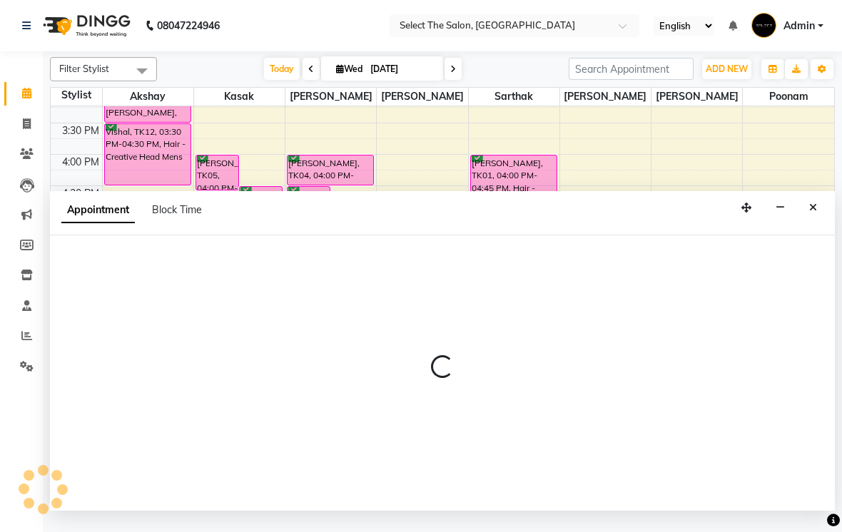
select select "58559"
select select "1020"
select select "tentative"
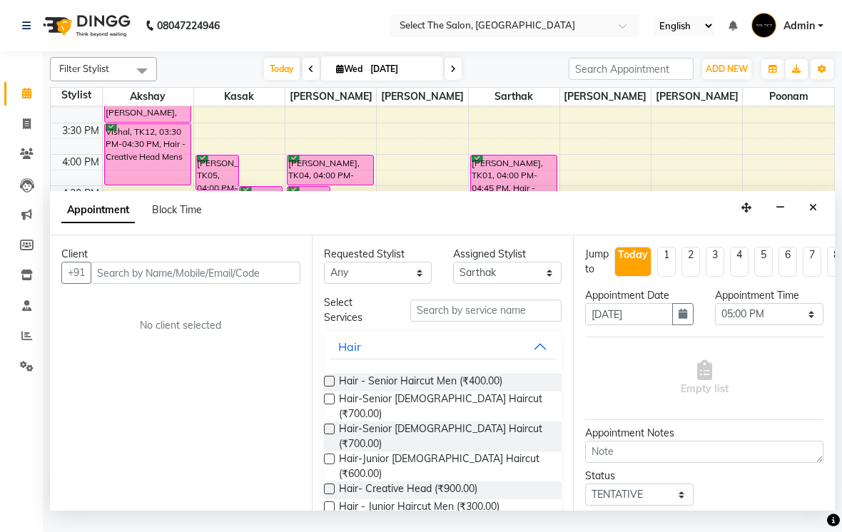
click at [142, 284] on input "text" at bounding box center [196, 273] width 210 height 22
type input "8390389409"
click at [283, 279] on span "Add Client" at bounding box center [271, 272] width 48 height 13
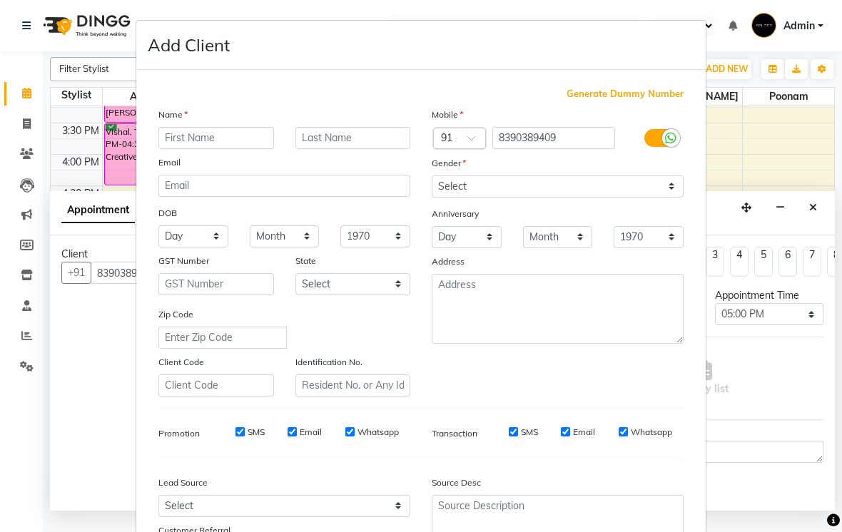
type input "P"
type input "Pallavi"
click at [344, 137] on input "text" at bounding box center [353, 138] width 116 height 22
type input "Madan"
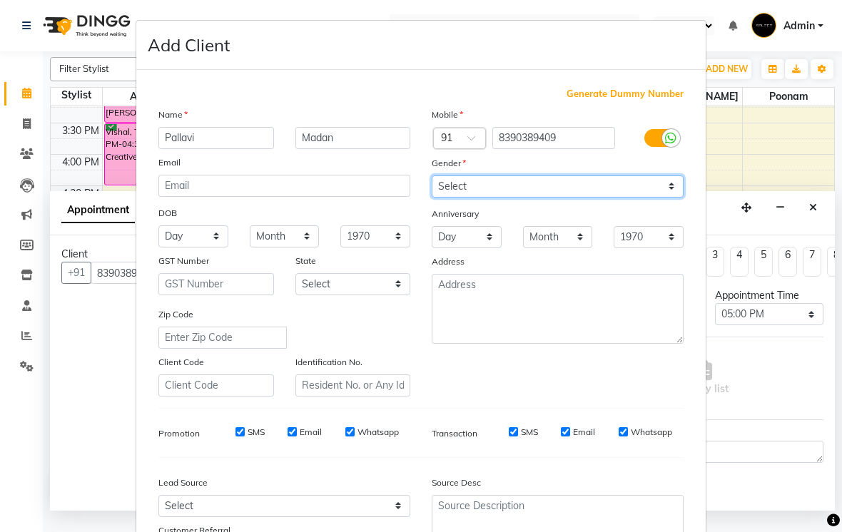
select select "[DEMOGRAPHIC_DATA]"
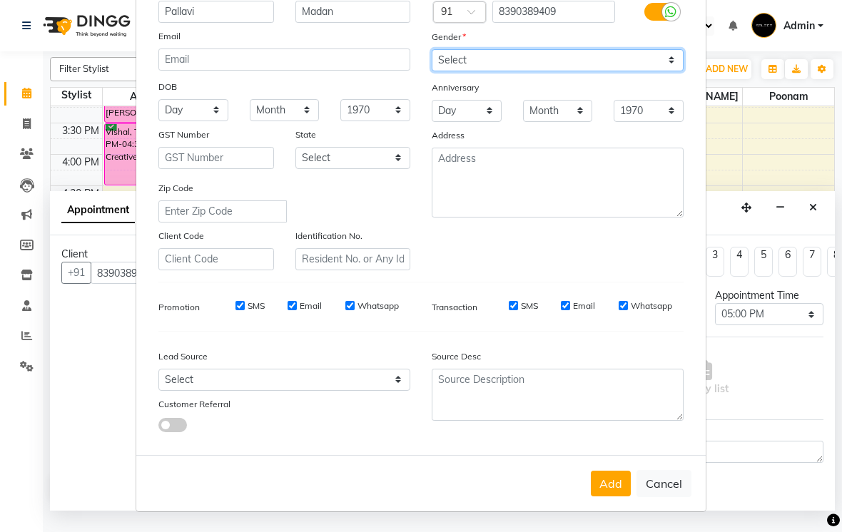
scroll to position [126, 0]
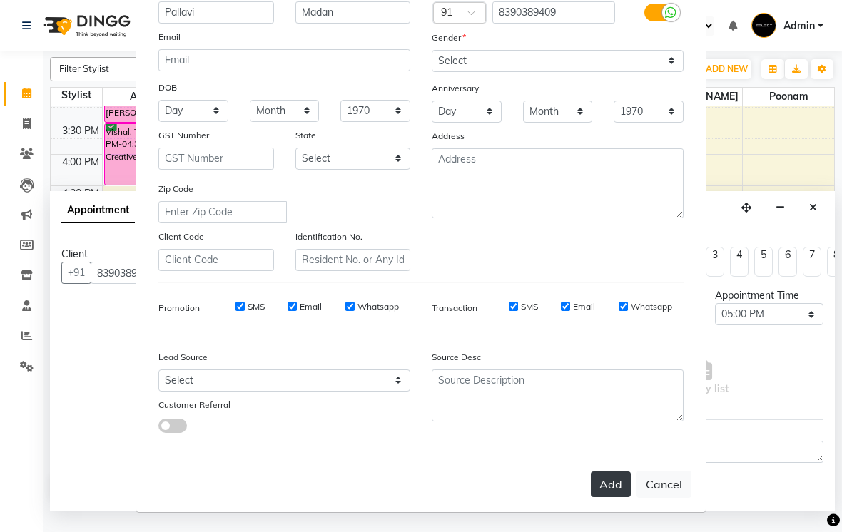
click at [616, 483] on button "Add" at bounding box center [611, 484] width 40 height 26
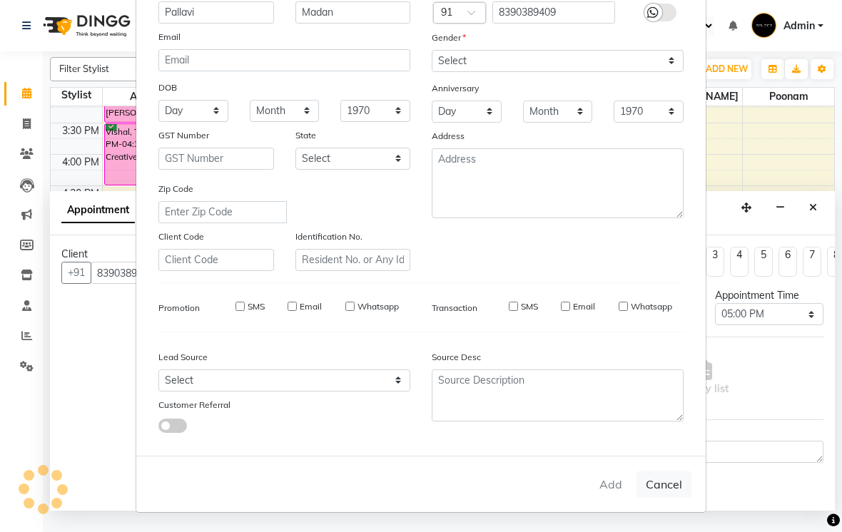
select select
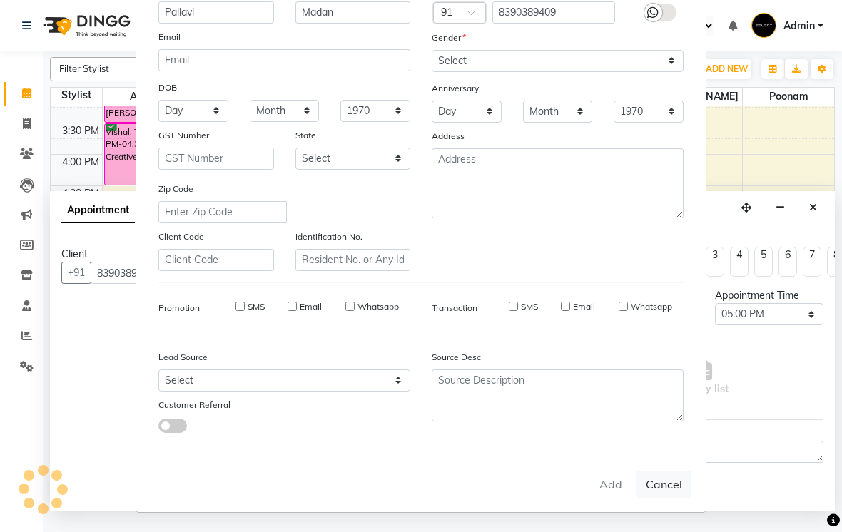
select select
checkbox input "false"
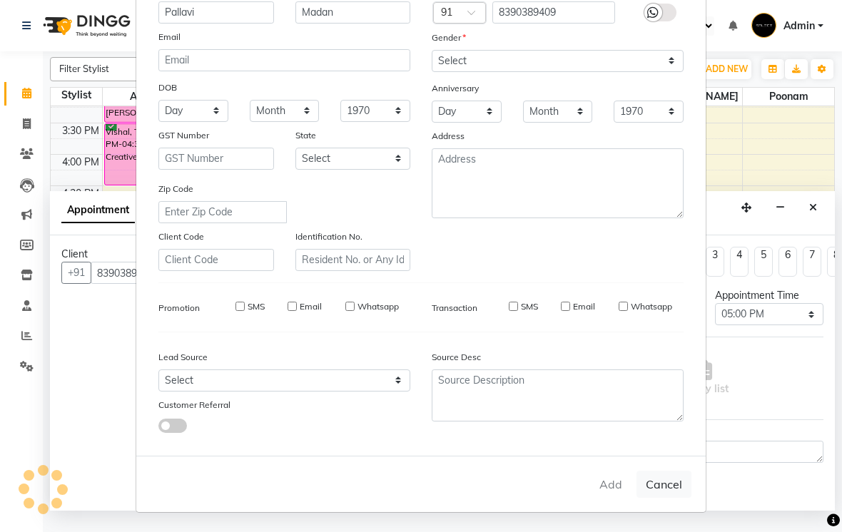
checkbox input "false"
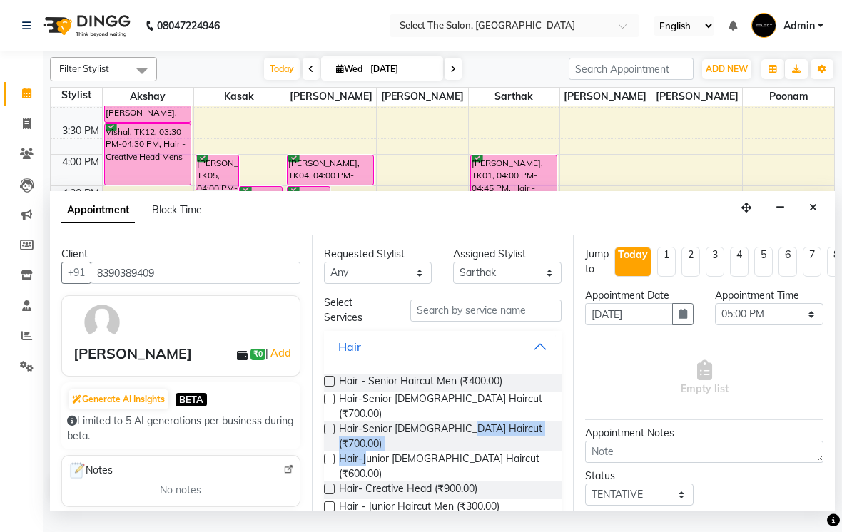
drag, startPoint x: 461, startPoint y: 439, endPoint x: 325, endPoint y: 479, distance: 141.8
drag, startPoint x: 327, startPoint y: 437, endPoint x: 349, endPoint y: 437, distance: 21.4
click at [349, 437] on div "Hair-Senior [DEMOGRAPHIC_DATA] Haircut (₹700.00)" at bounding box center [443, 437] width 238 height 30
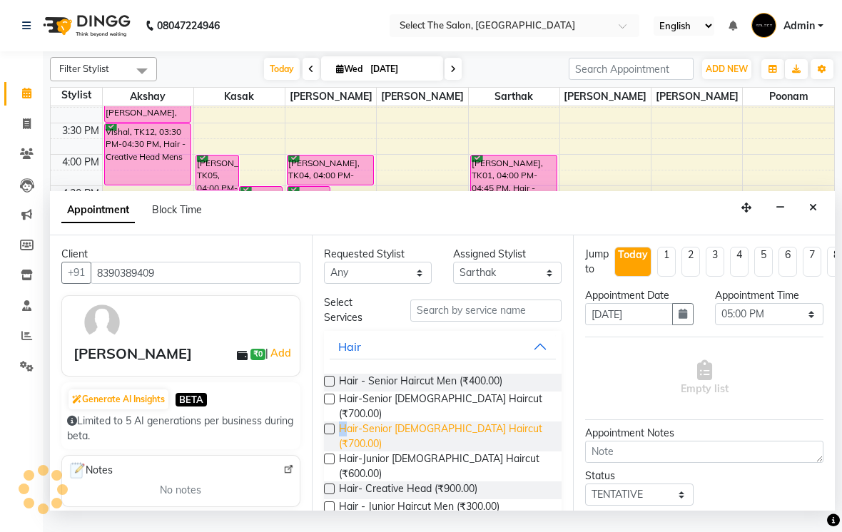
click at [349, 437] on span "Hair-Senior [DEMOGRAPHIC_DATA] Haircut (₹700.00)" at bounding box center [445, 437] width 212 height 30
checkbox input "false"
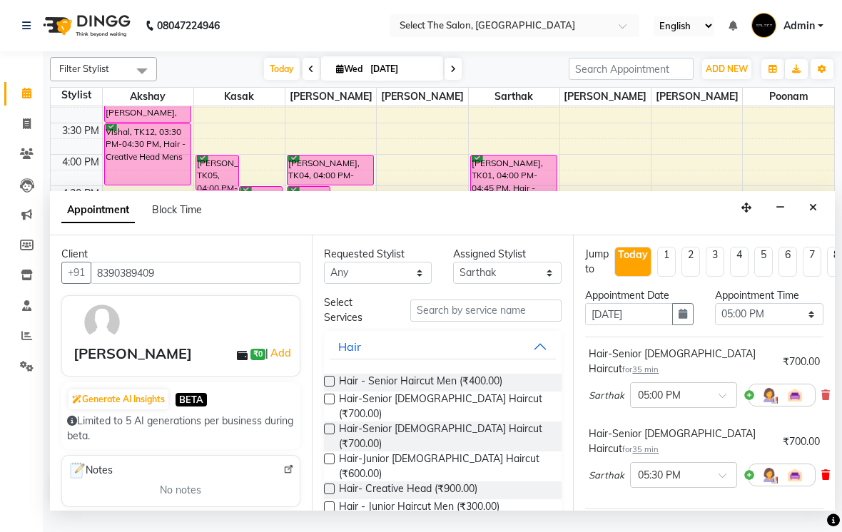
click at [823, 470] on icon at bounding box center [825, 475] width 9 height 10
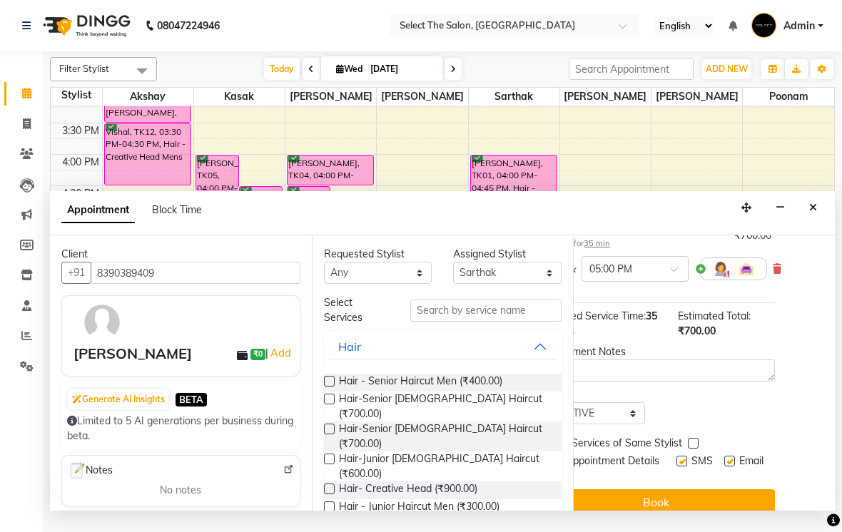
scroll to position [126, 49]
select select "confirm booking"
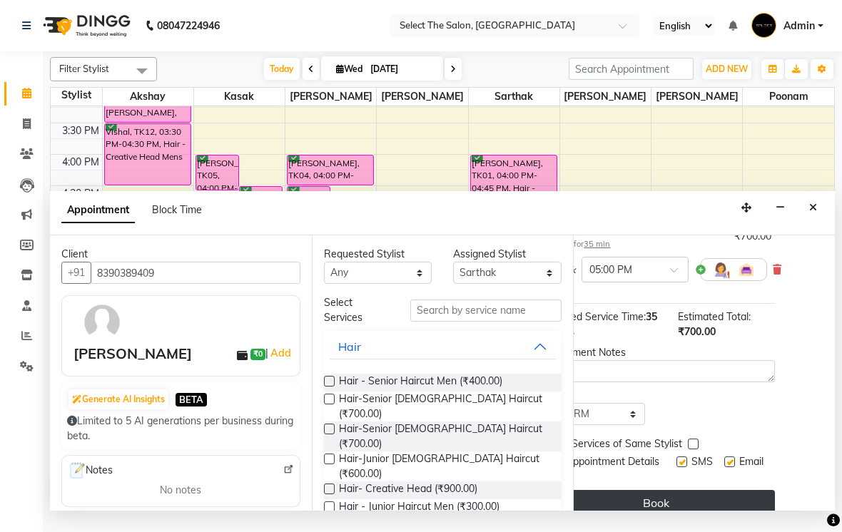
click at [673, 497] on button "Book" at bounding box center [655, 503] width 238 height 26
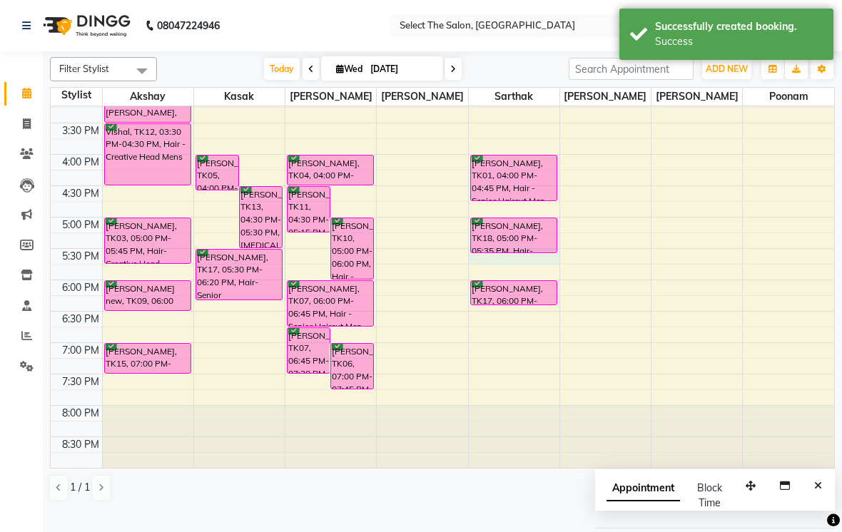
click at [516, 272] on div "8:00 AM 8:30 AM 9:00 AM 9:30 AM 10:00 AM 10:30 AM 11:00 AM 11:30 AM 12:00 PM 12…" at bounding box center [442, 60] width 783 height 815
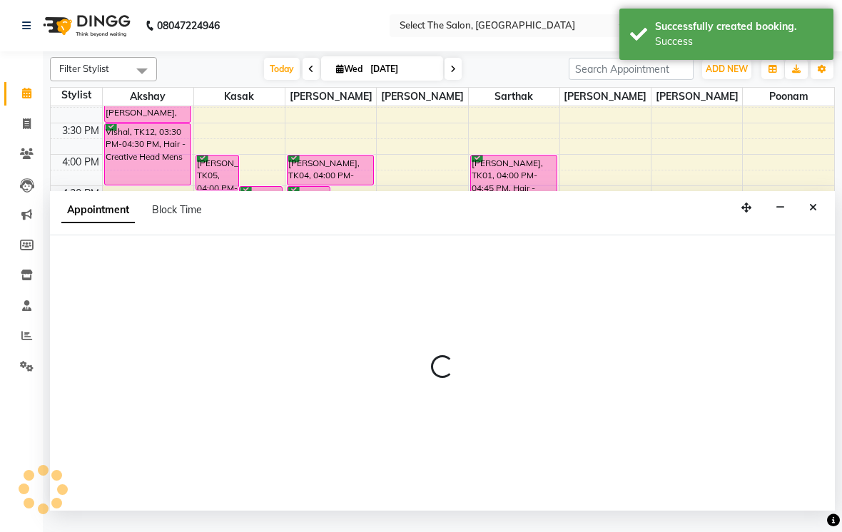
select select "58559"
select select "1050"
select select "tentative"
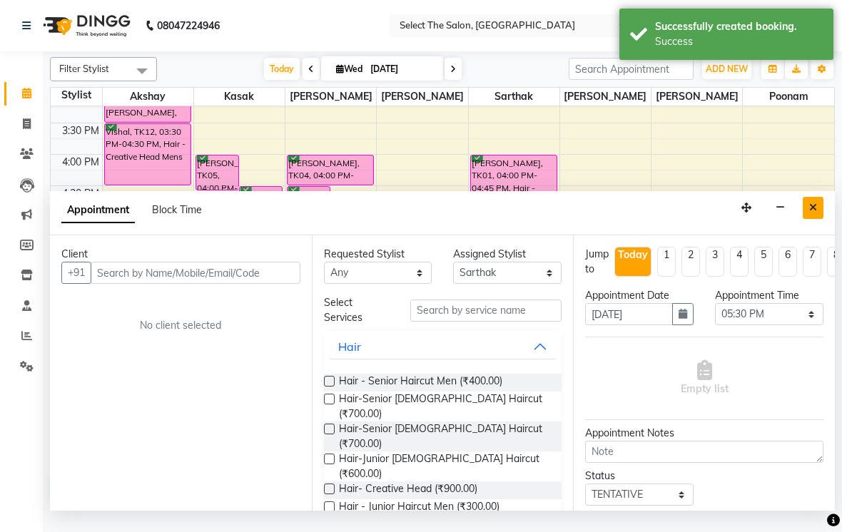
click at [817, 219] on button "Close" at bounding box center [812, 208] width 21 height 22
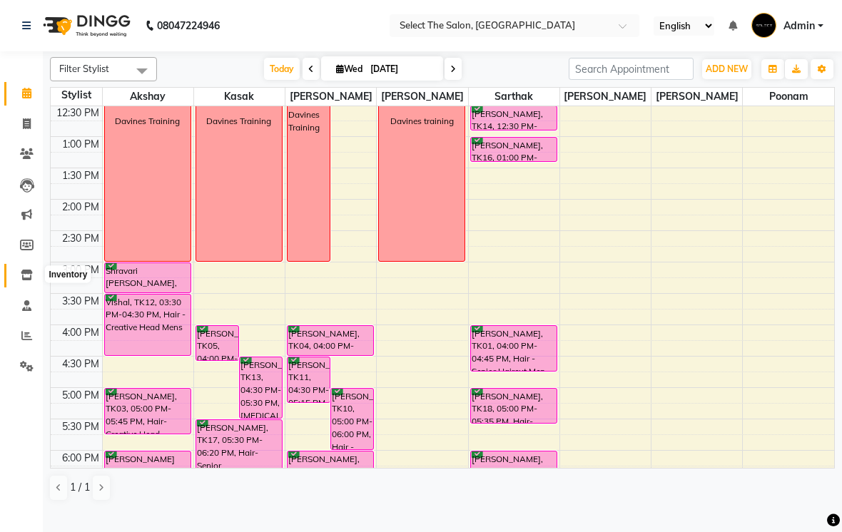
scroll to position [322, 0]
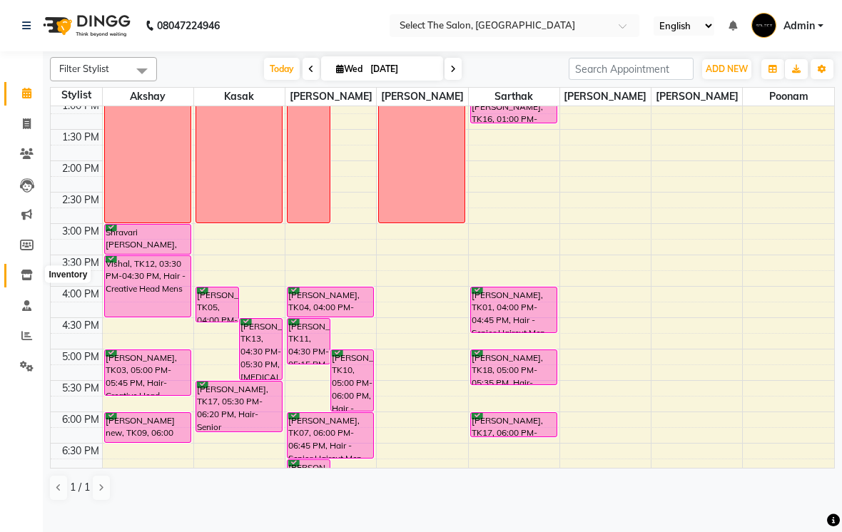
click at [38, 280] on span at bounding box center [26, 275] width 25 height 16
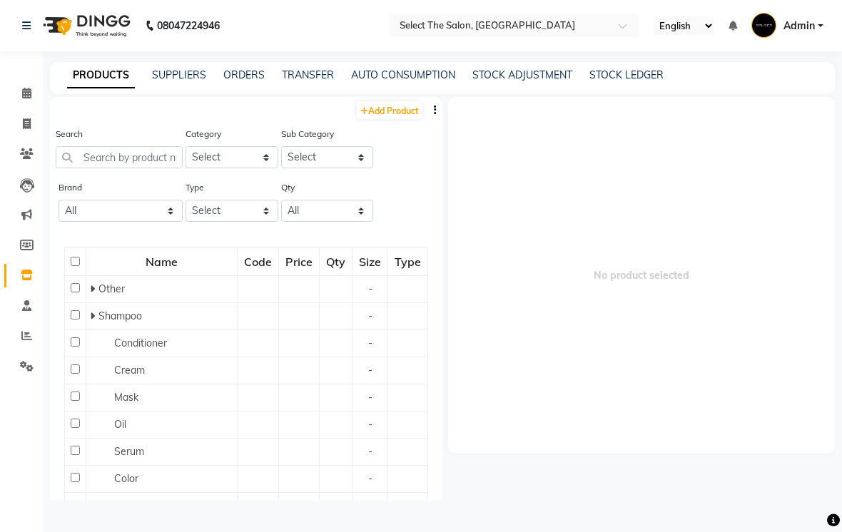
click at [51, 94] on div "PRODUCTS SUPPLIERS ORDERS TRANSFER AUTO CONSUMPTION STOCK ADJUSTMENT STOCK LEDG…" at bounding box center [442, 78] width 785 height 32
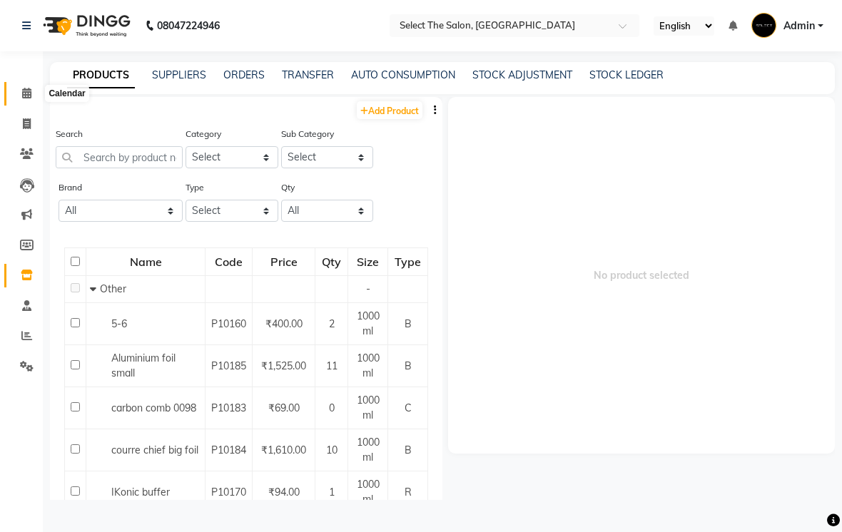
click at [31, 91] on icon at bounding box center [26, 93] width 9 height 11
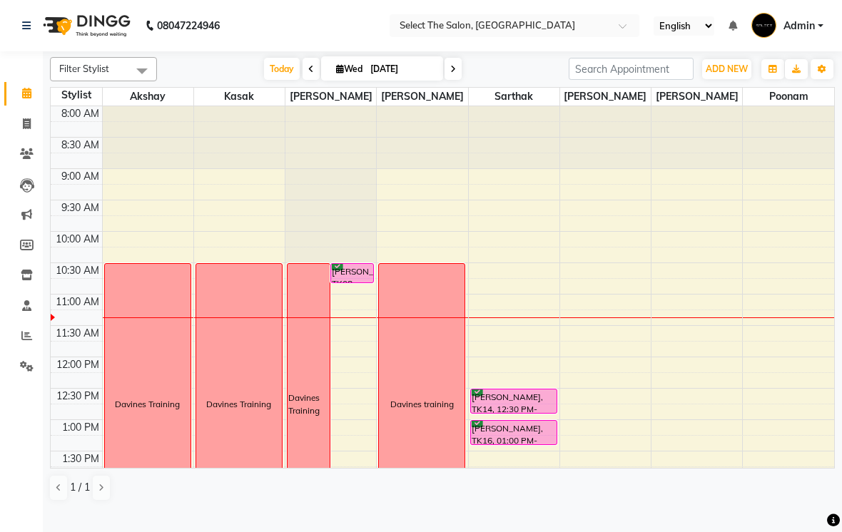
click at [460, 80] on span at bounding box center [452, 69] width 17 height 22
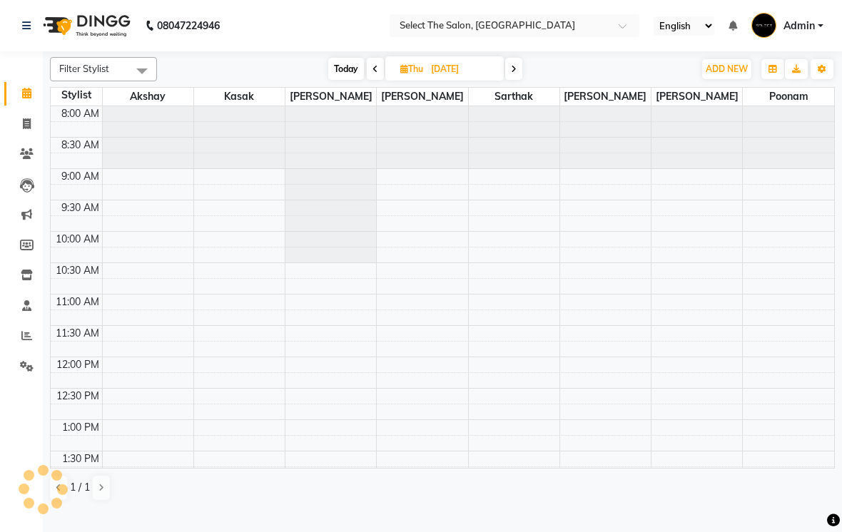
scroll to position [189, 0]
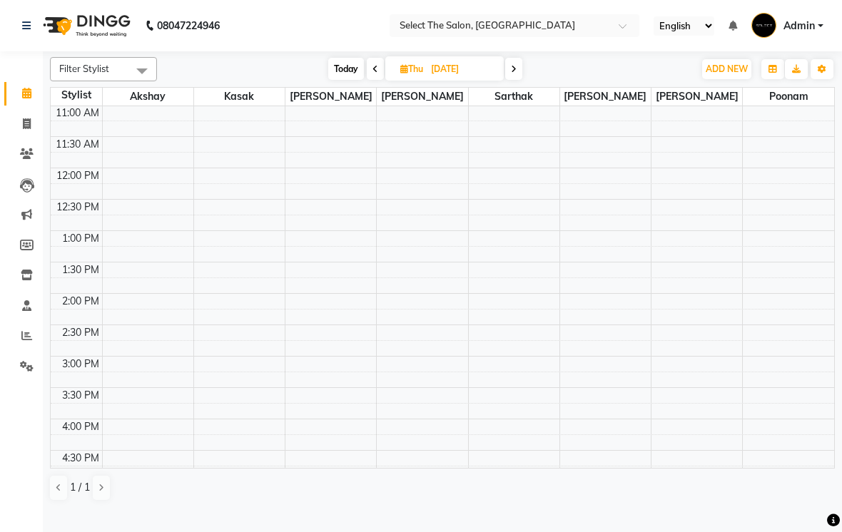
click at [343, 80] on span "Today" at bounding box center [346, 69] width 36 height 22
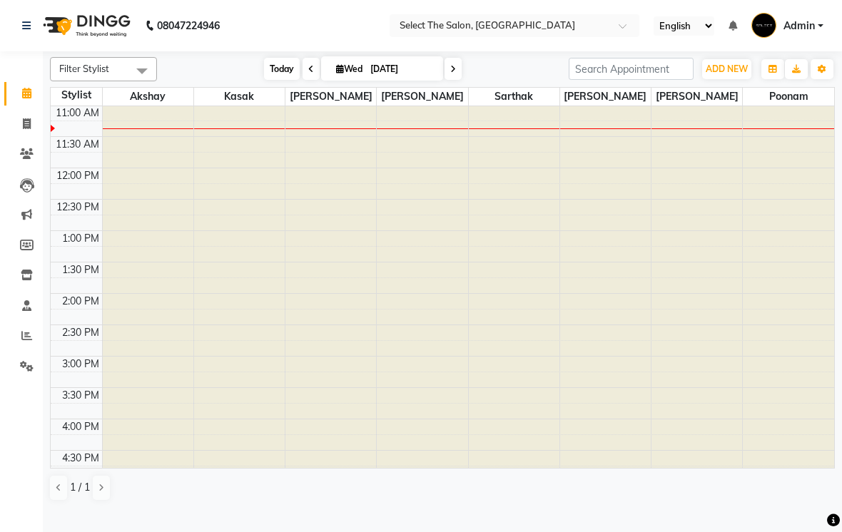
type input "[DATE]"
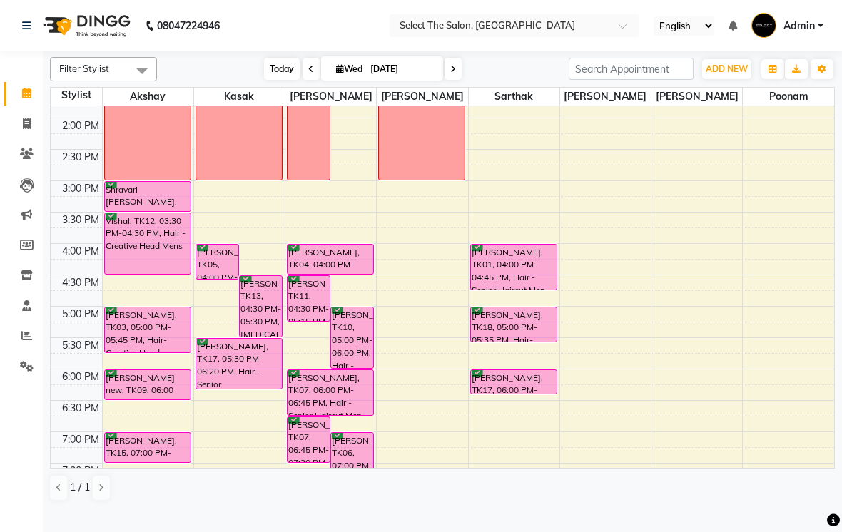
scroll to position [374, 0]
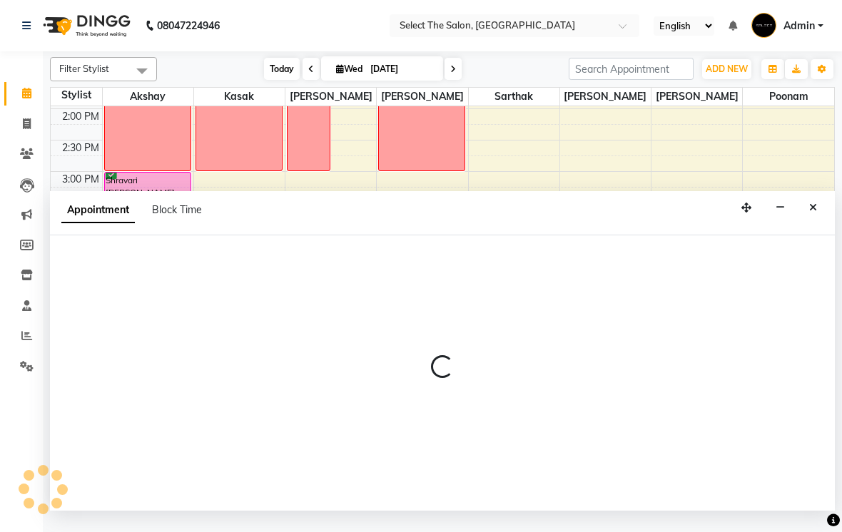
select select "31289"
select select "990"
select select "tentative"
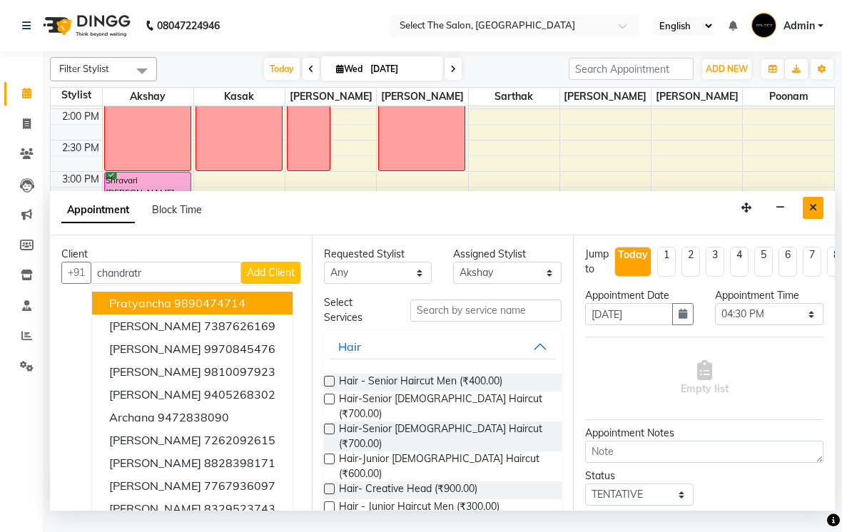
type input "[PERSON_NAME]"
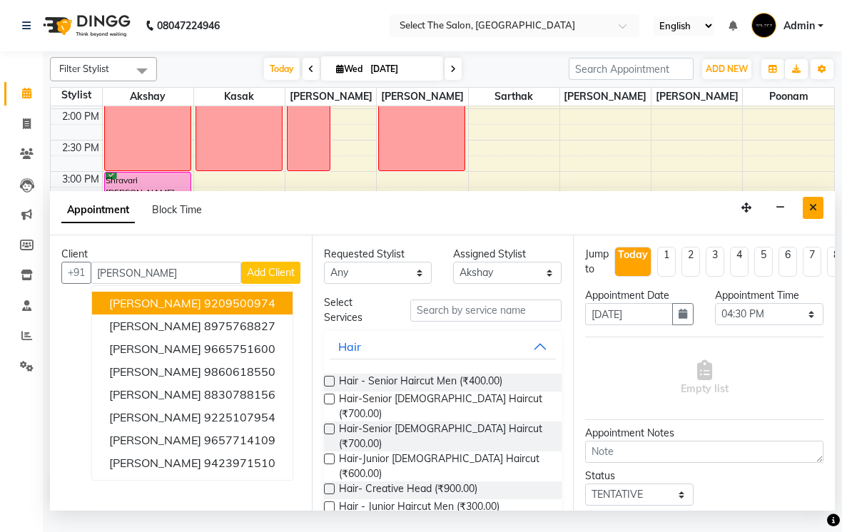
click at [819, 219] on button "Close" at bounding box center [812, 208] width 21 height 22
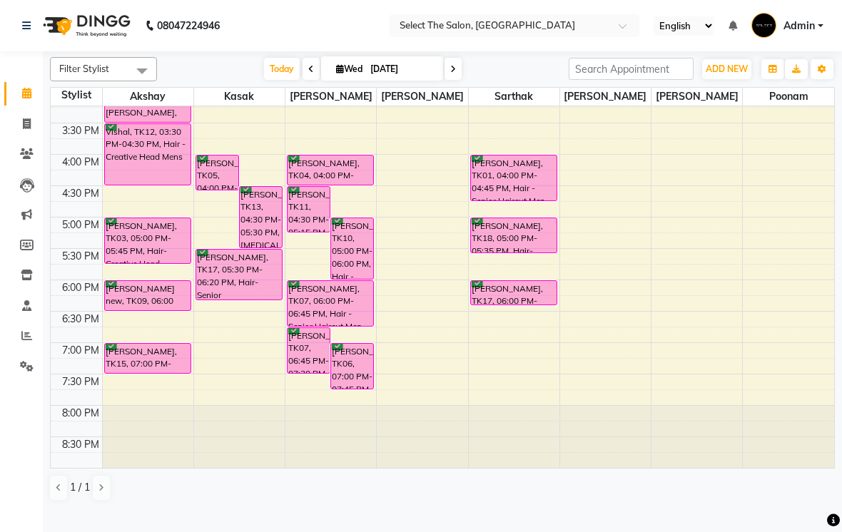
scroll to position [469, 0]
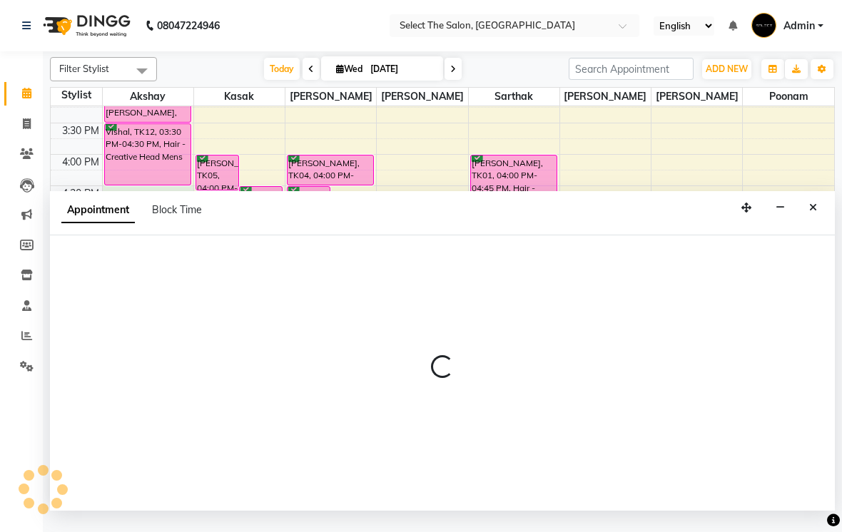
select select "31289"
select select "990"
select select "tentative"
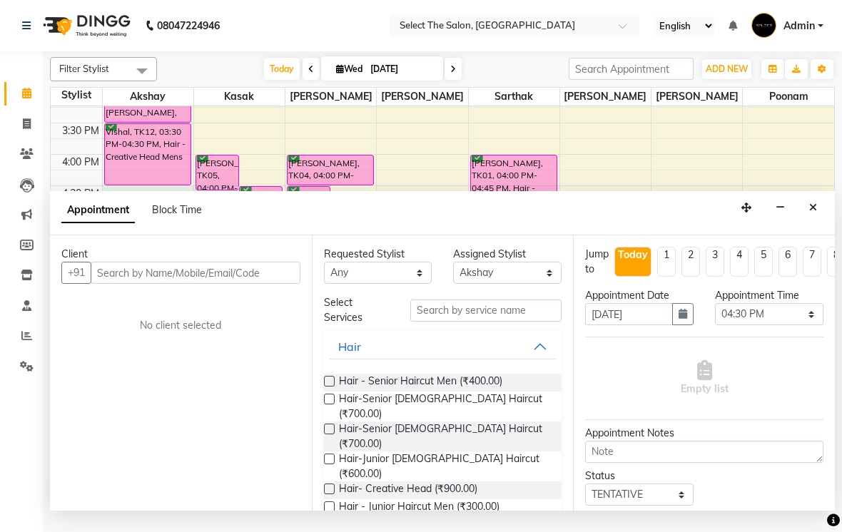
click at [170, 284] on input "text" at bounding box center [196, 273] width 210 height 22
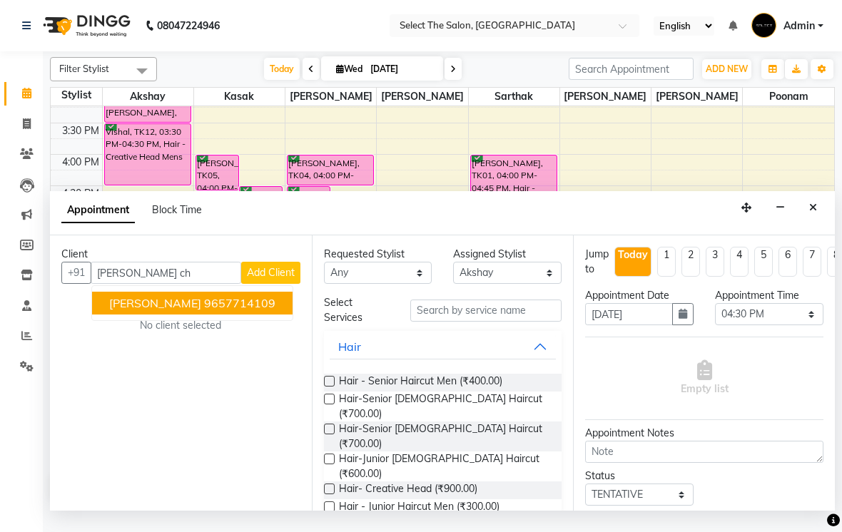
click at [255, 310] on ngb-highlight "9657714109" at bounding box center [239, 303] width 71 height 14
type input "9657714109"
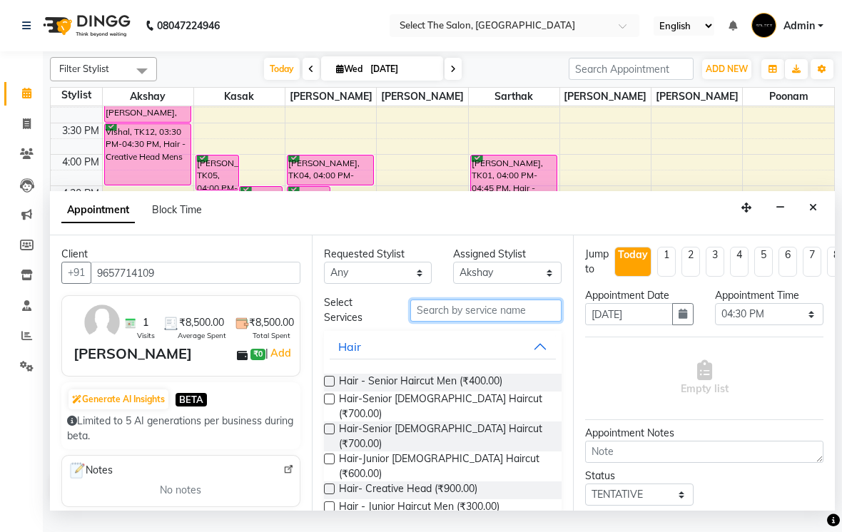
click at [513, 322] on input "text" at bounding box center [485, 311] width 151 height 22
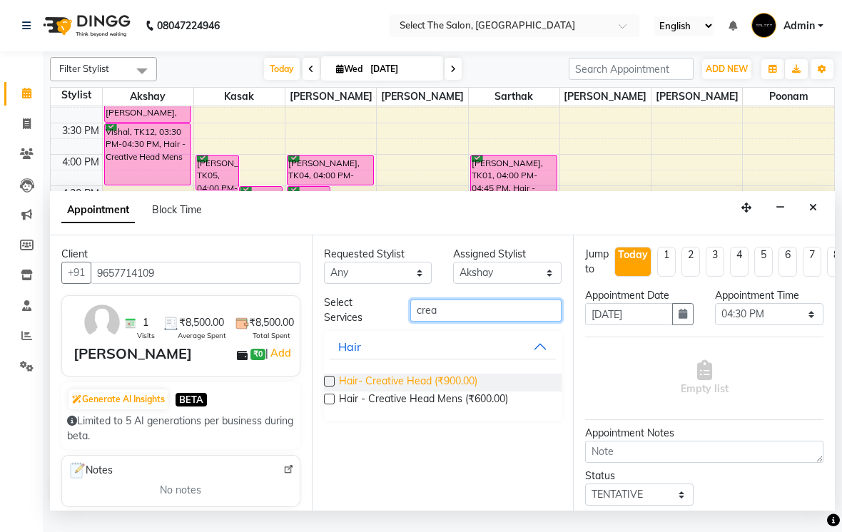
type input "crea"
click at [447, 392] on span "Hair- Creative Head (₹900.00)" at bounding box center [408, 383] width 138 height 18
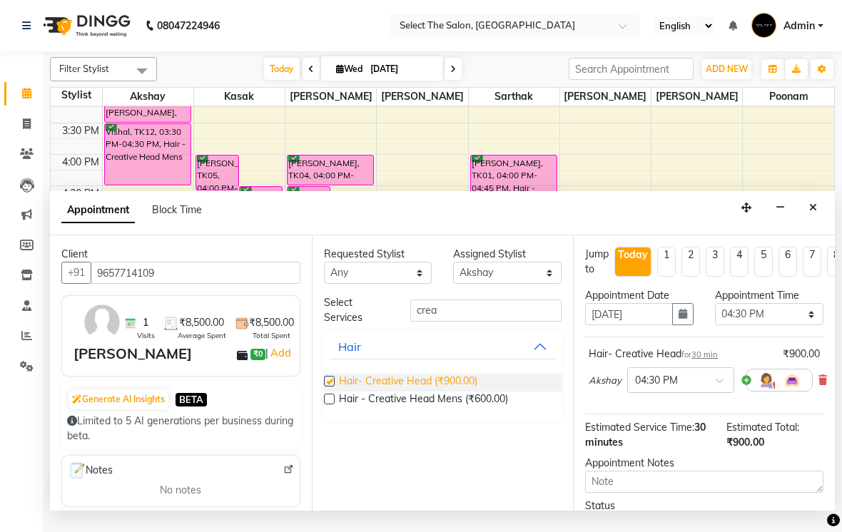
checkbox input "false"
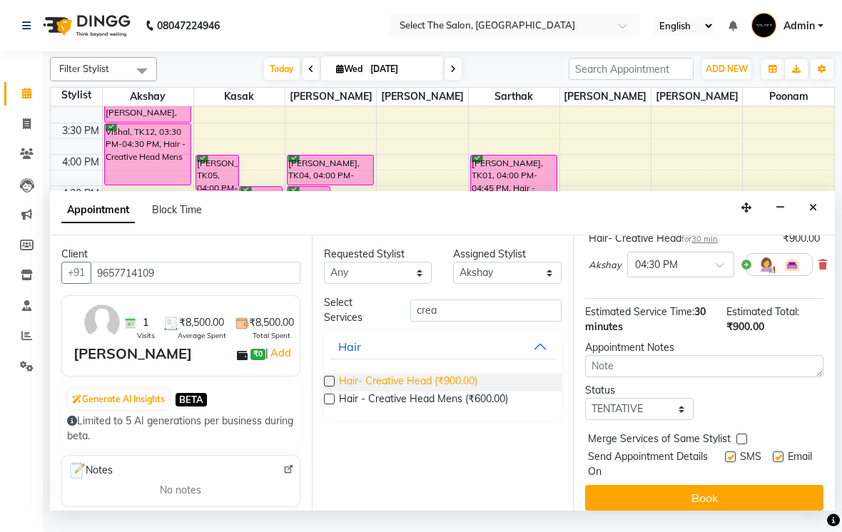
scroll to position [122, 0]
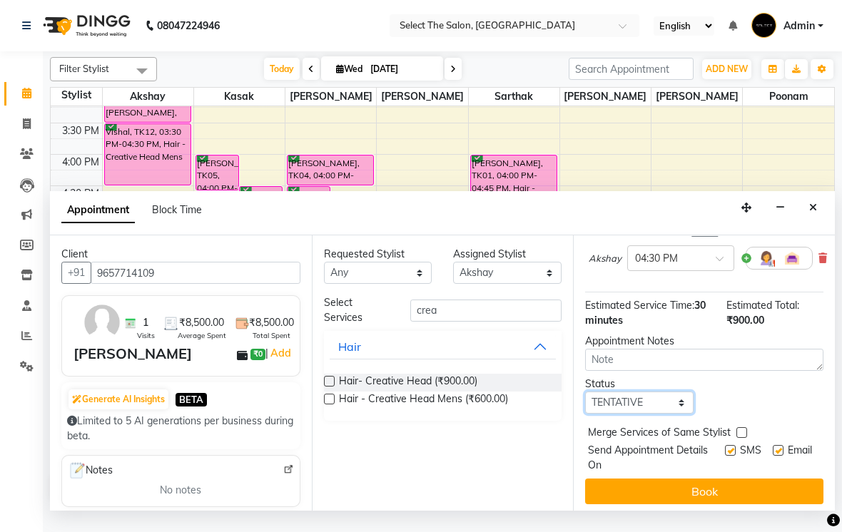
click at [643, 414] on select "Select TENTATIVE CONFIRM CHECK-IN UPCOMING" at bounding box center [639, 403] width 108 height 22
select select "confirm booking"
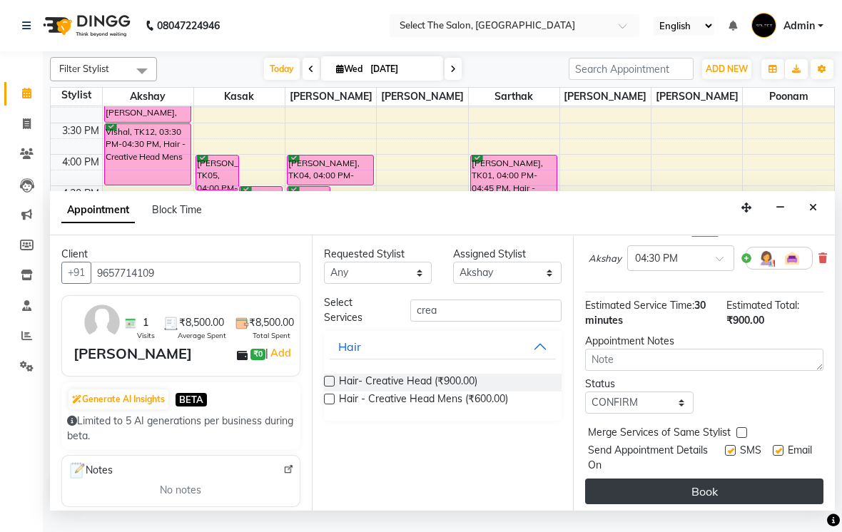
click at [735, 499] on button "Book" at bounding box center [704, 492] width 238 height 26
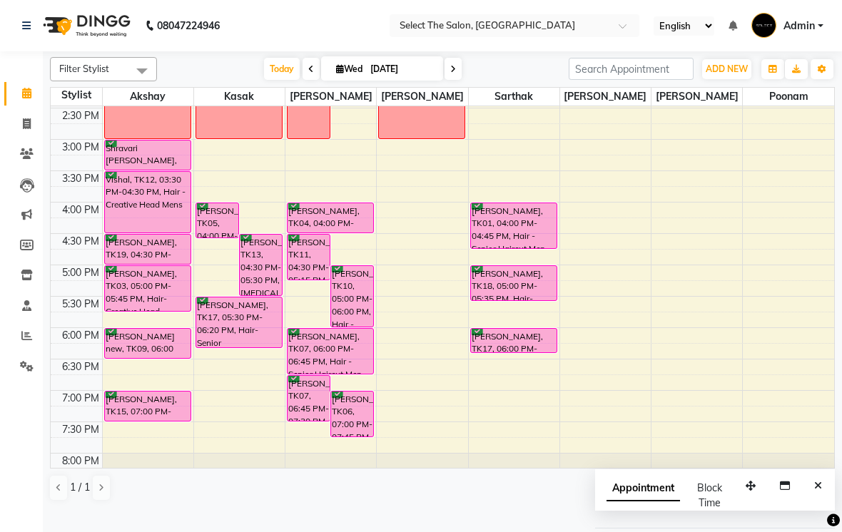
scroll to position [392, 0]
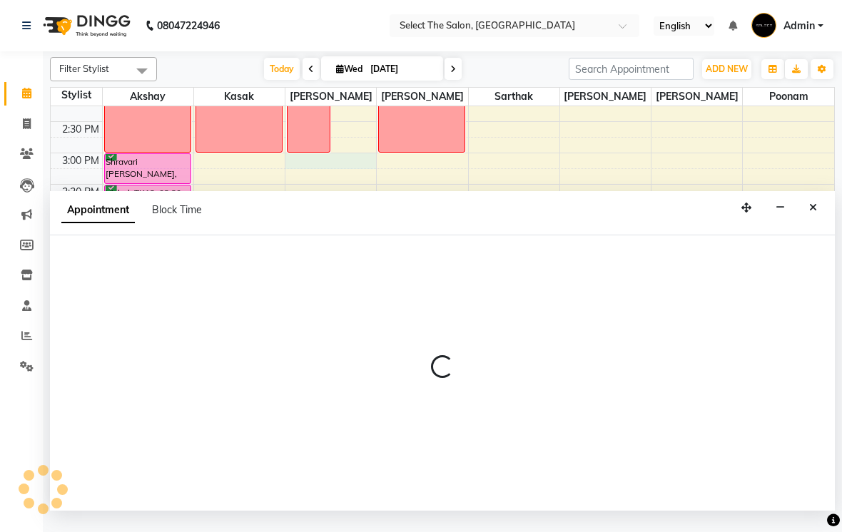
select select "31292"
select select "tentative"
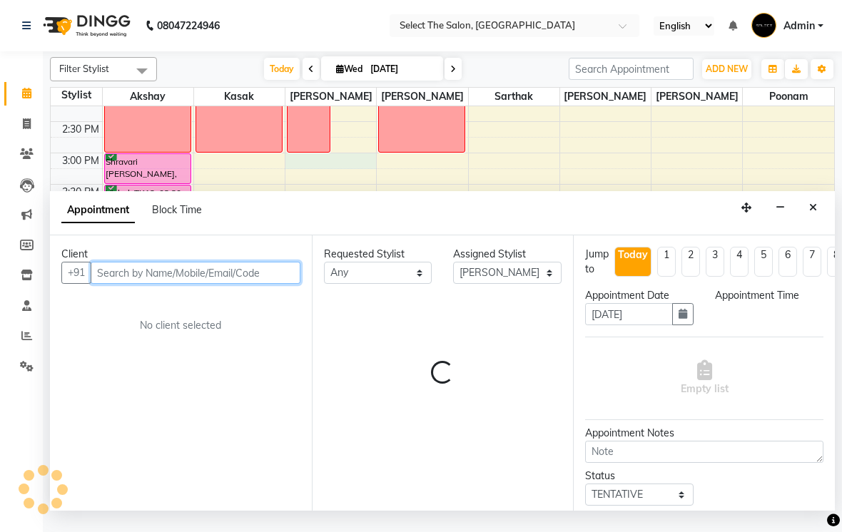
select select "900"
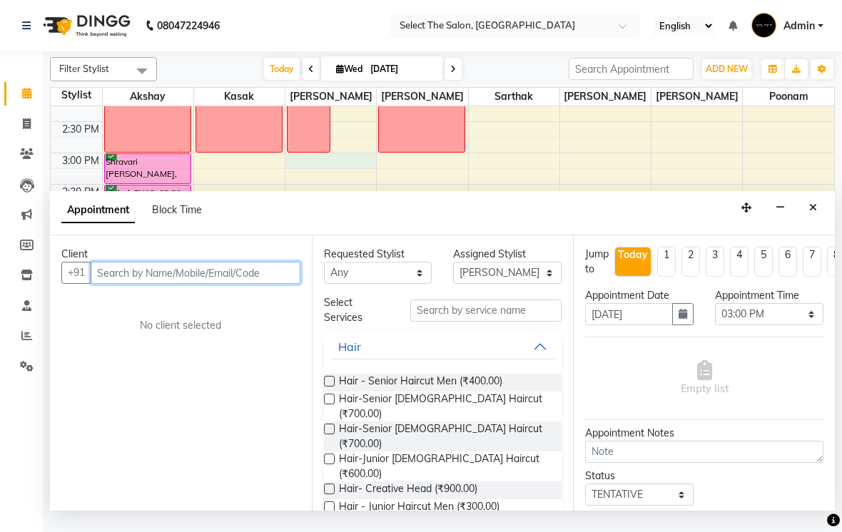
click at [169, 284] on input "text" at bounding box center [196, 273] width 210 height 22
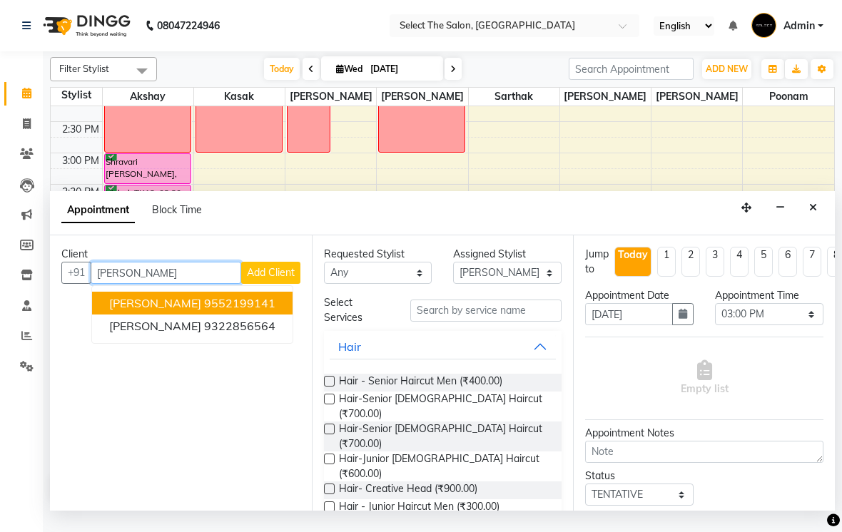
click at [204, 310] on ngb-highlight "9552199141" at bounding box center [239, 303] width 71 height 14
type input "9552199141"
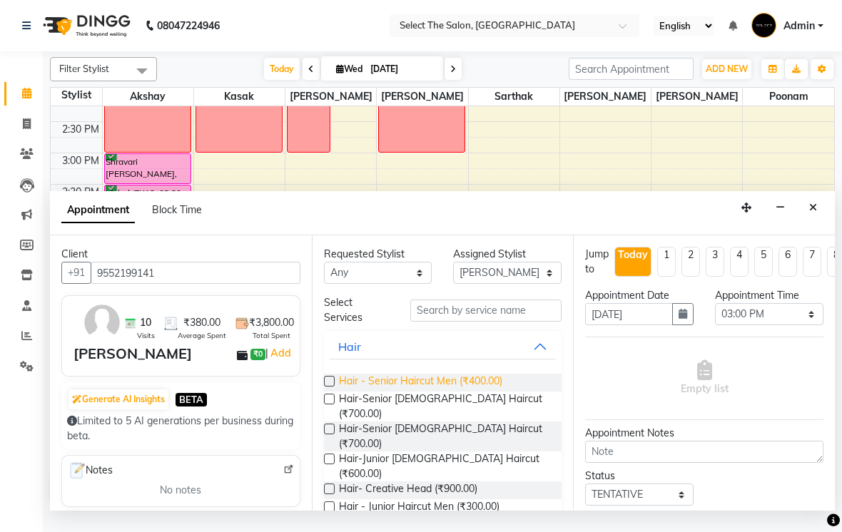
click at [461, 392] on span "Hair - Senior Haircut Men (₹400.00)" at bounding box center [420, 383] width 163 height 18
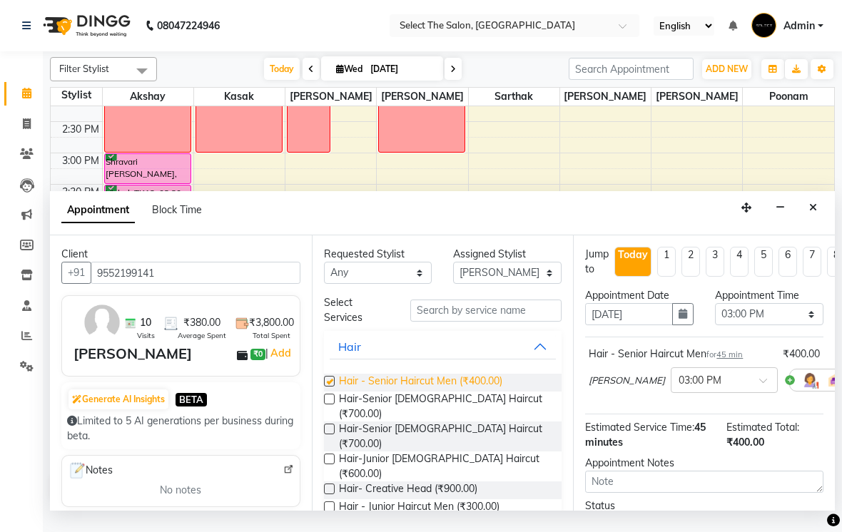
checkbox input "false"
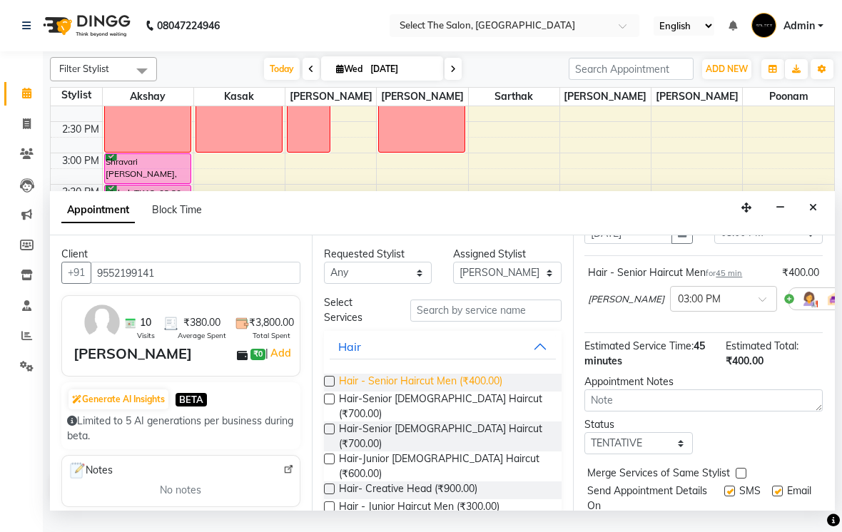
scroll to position [83, 1]
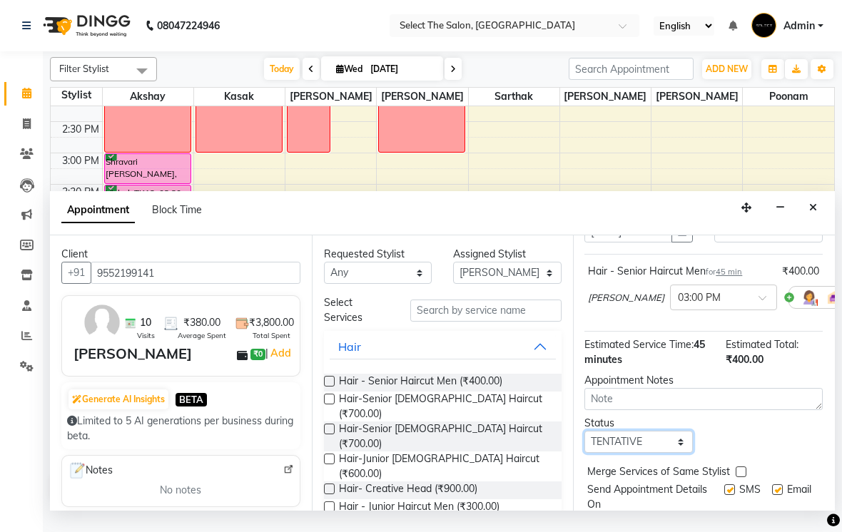
click at [672, 453] on select "Select TENTATIVE CONFIRM CHECK-IN UPCOMING" at bounding box center [638, 442] width 108 height 22
select select "confirm booking"
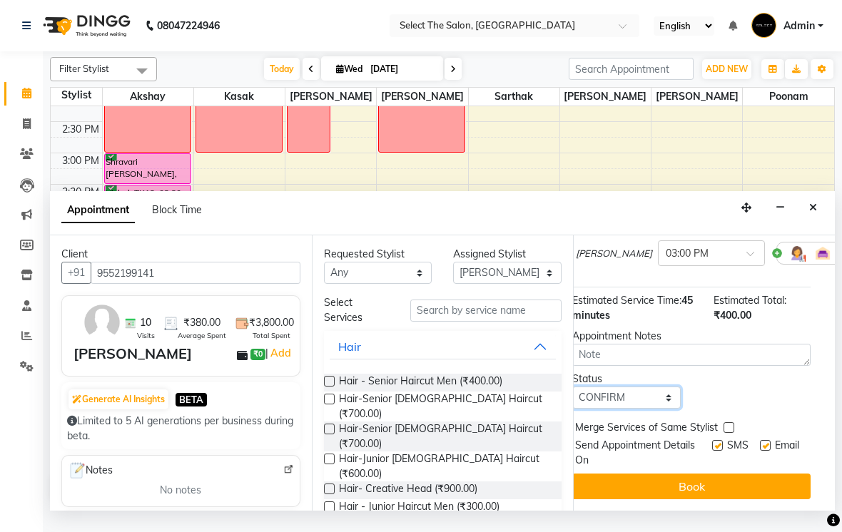
scroll to position [127, 16]
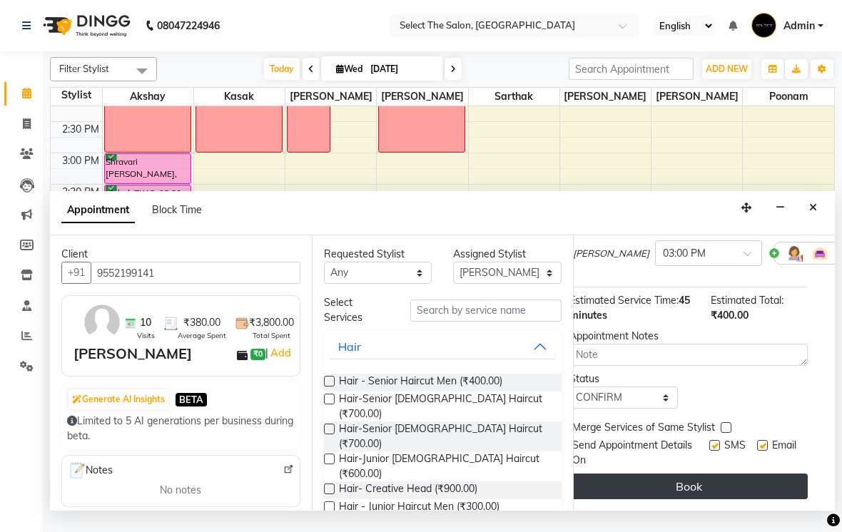
click at [700, 499] on button "Book" at bounding box center [688, 487] width 238 height 26
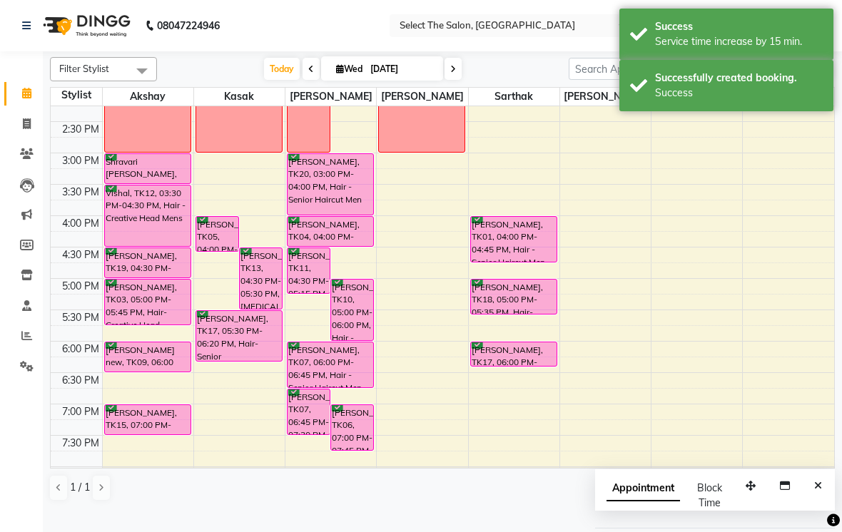
click at [437, 19] on nav "08047224946 Select Location × Select The Salon, Jehan Circle Gangapur Road Nash…" at bounding box center [421, 25] width 842 height 51
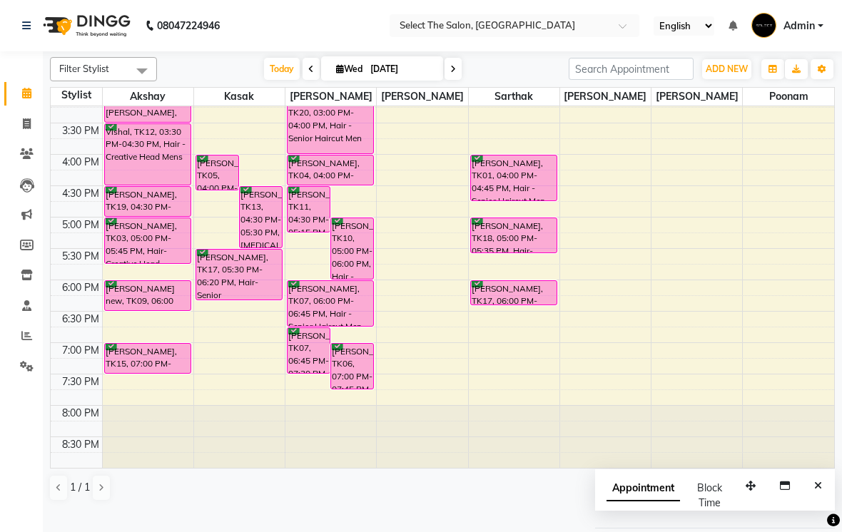
scroll to position [464, 0]
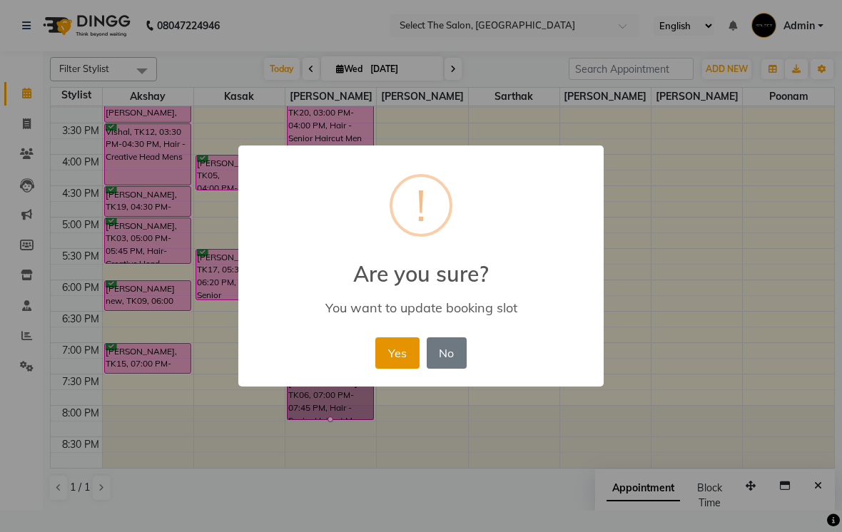
click at [391, 353] on button "Yes" at bounding box center [397, 352] width 44 height 31
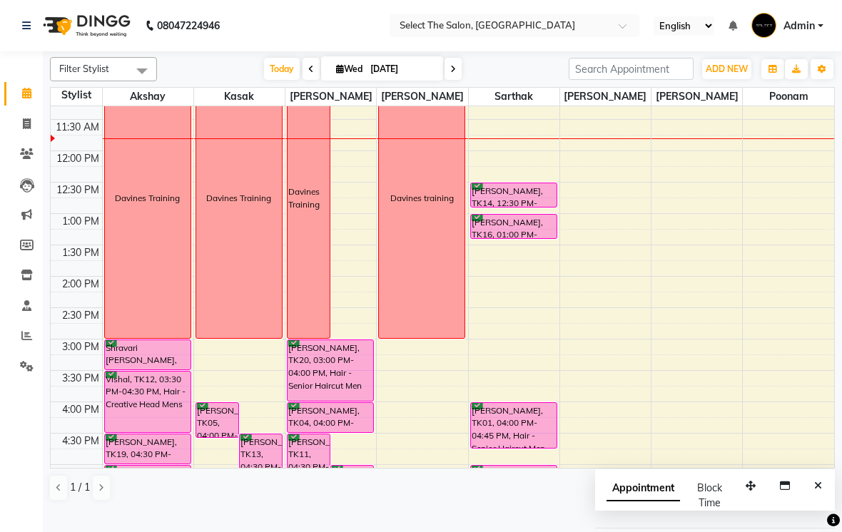
scroll to position [209, 0]
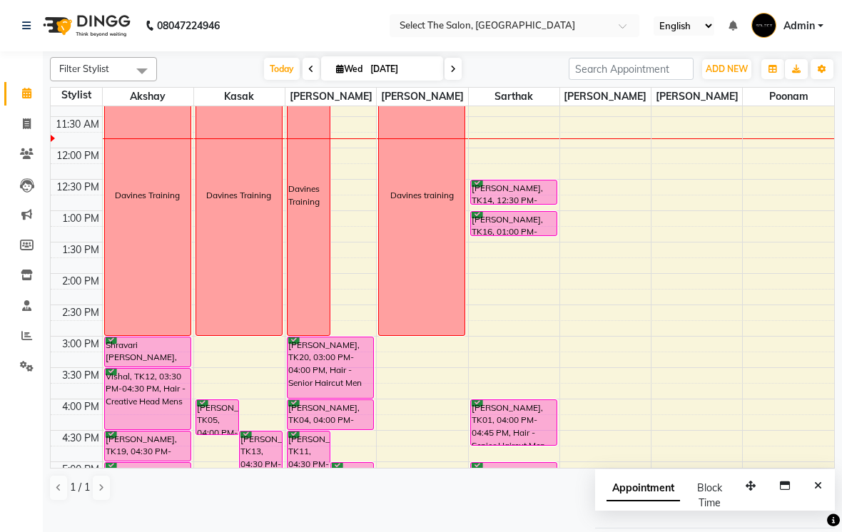
click at [454, 80] on span at bounding box center [452, 69] width 17 height 22
type input "[DATE]"
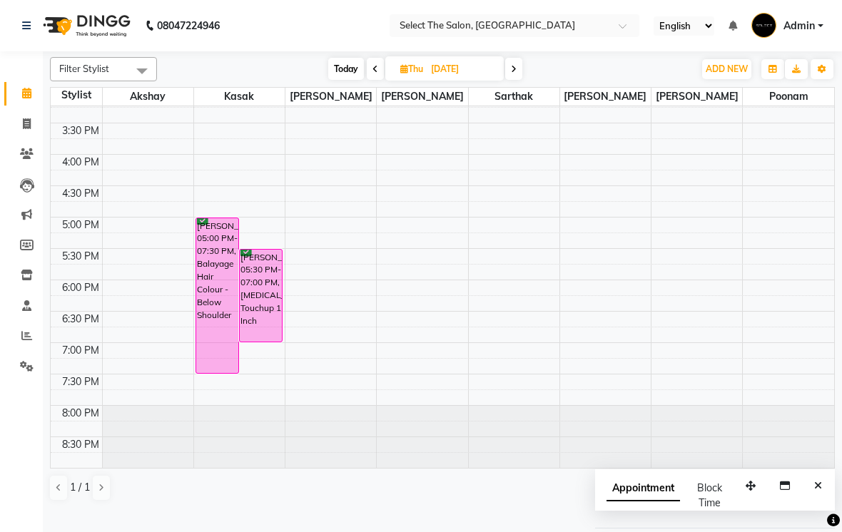
scroll to position [467, 0]
click at [26, 125] on icon at bounding box center [27, 123] width 8 height 11
select select "service"
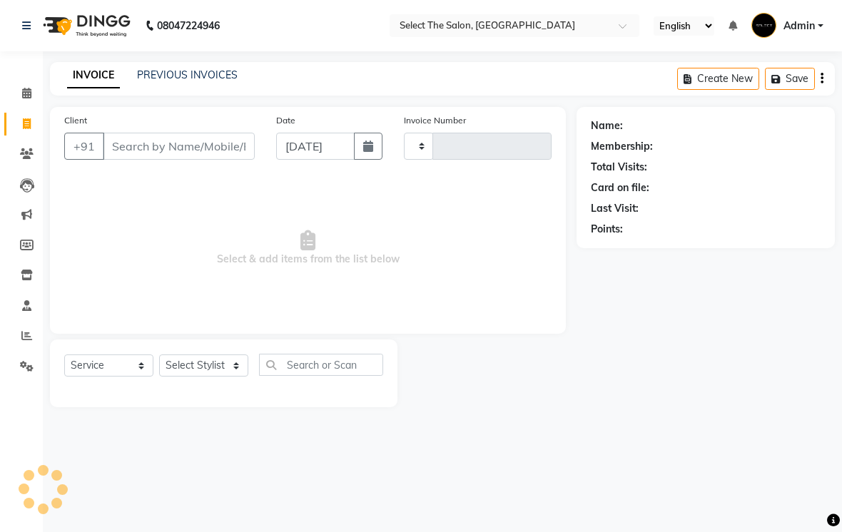
type input "3570"
select select "4969"
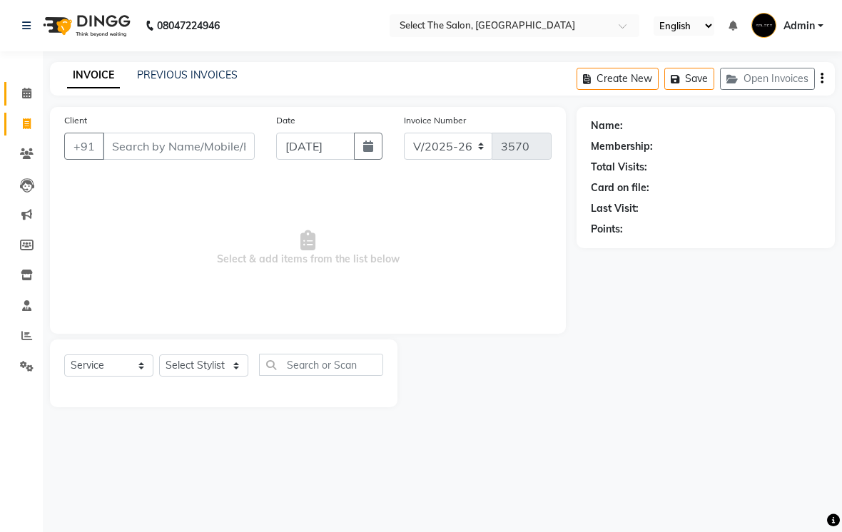
click at [24, 100] on span at bounding box center [26, 94] width 25 height 16
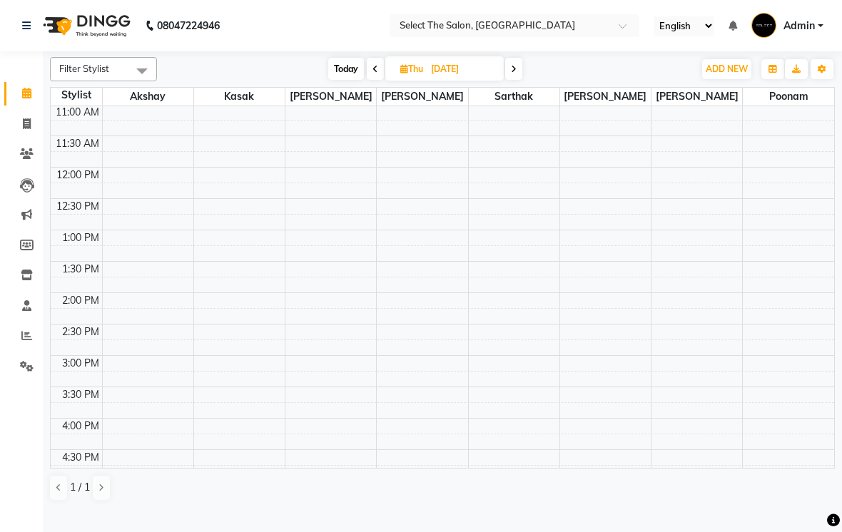
scroll to position [188, 0]
click at [362, 80] on span "Today" at bounding box center [346, 69] width 36 height 22
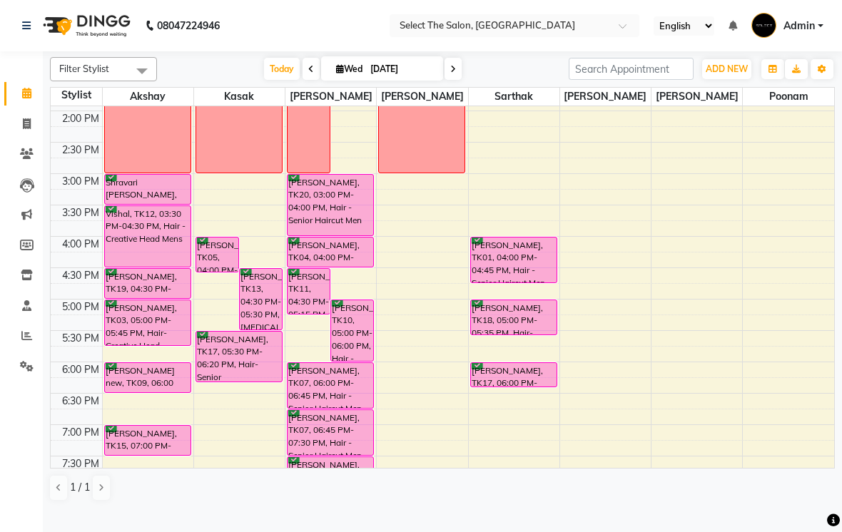
scroll to position [292, 0]
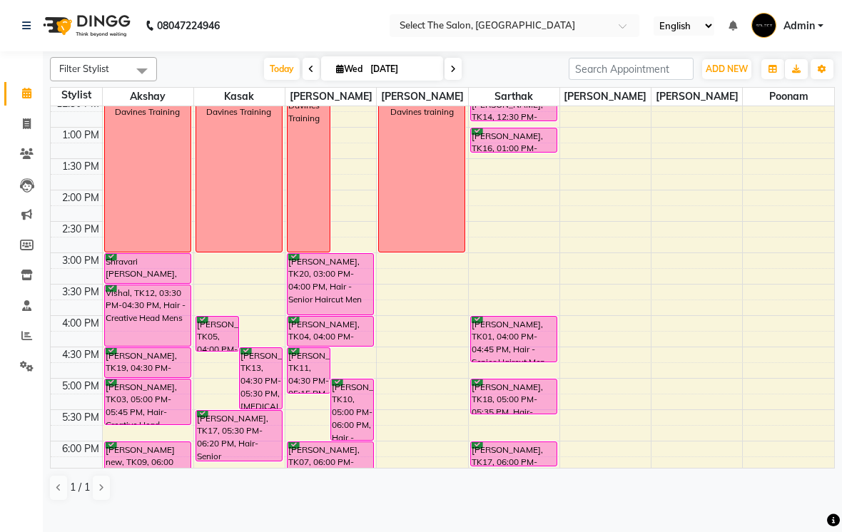
click at [459, 80] on span at bounding box center [452, 69] width 17 height 22
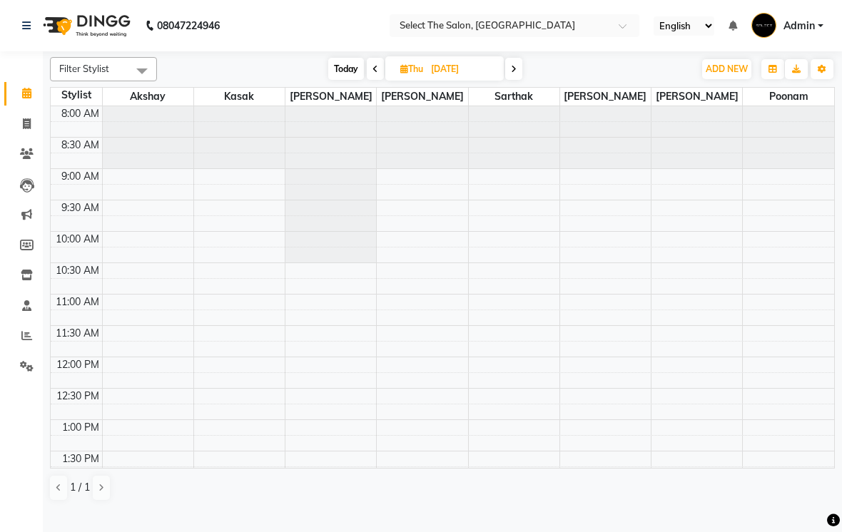
scroll to position [0, 0]
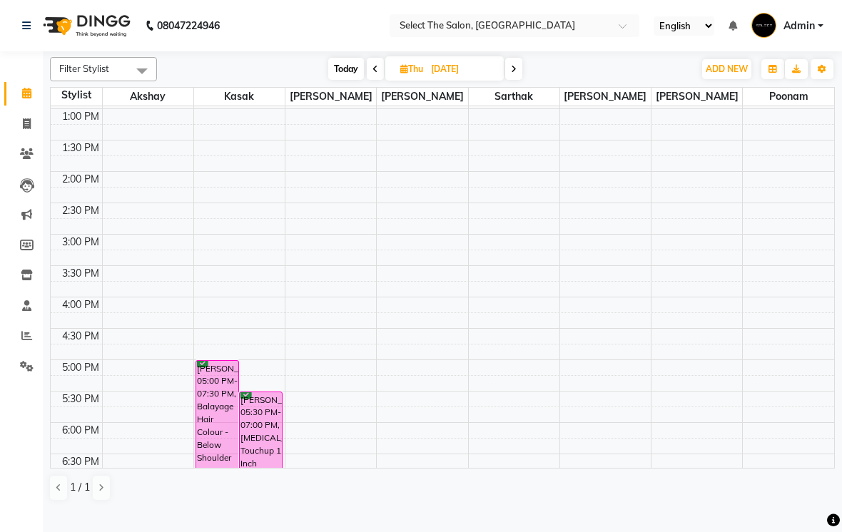
click at [51, 324] on td at bounding box center [76, 320] width 51 height 16
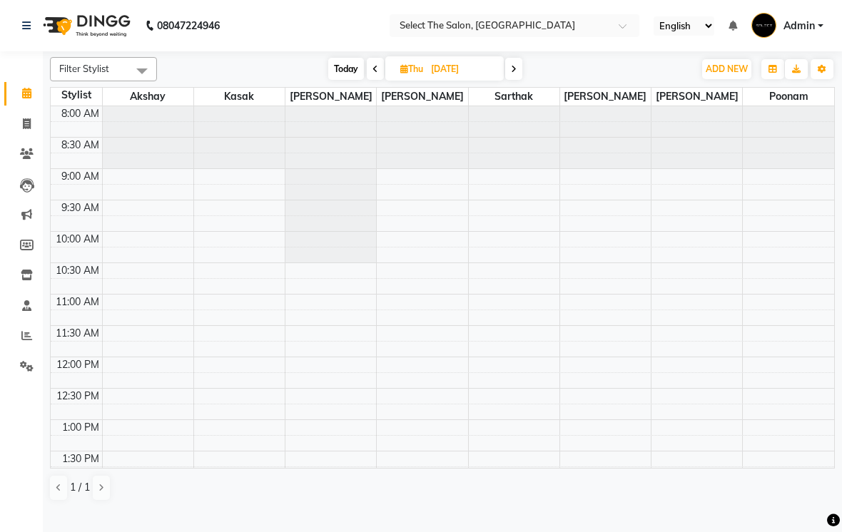
click at [340, 80] on span "Today" at bounding box center [346, 69] width 36 height 22
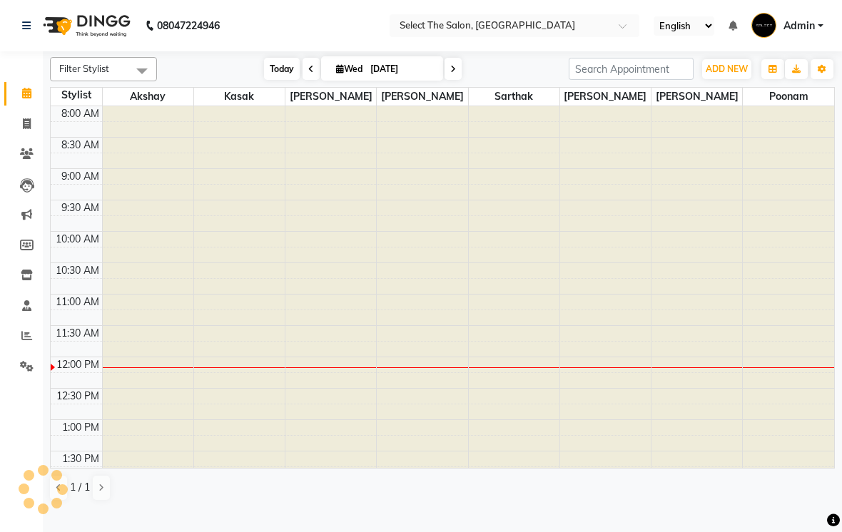
scroll to position [252, 0]
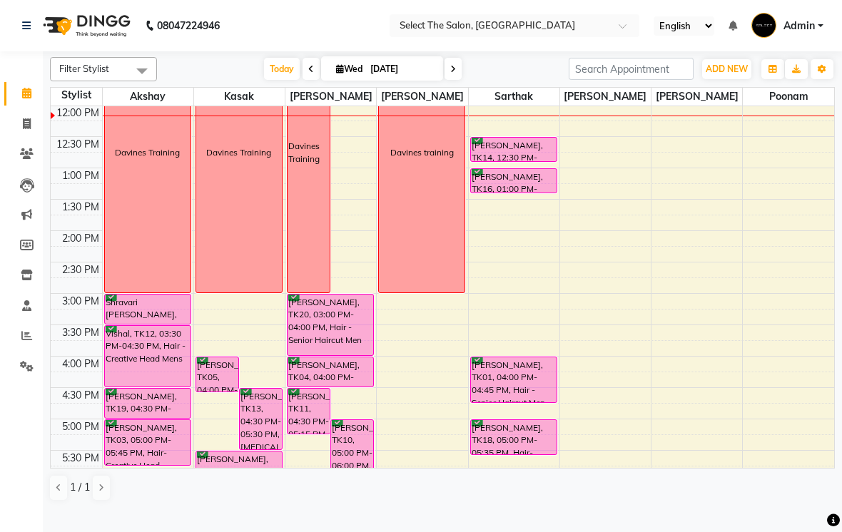
click at [456, 80] on span at bounding box center [452, 69] width 17 height 22
type input "[DATE]"
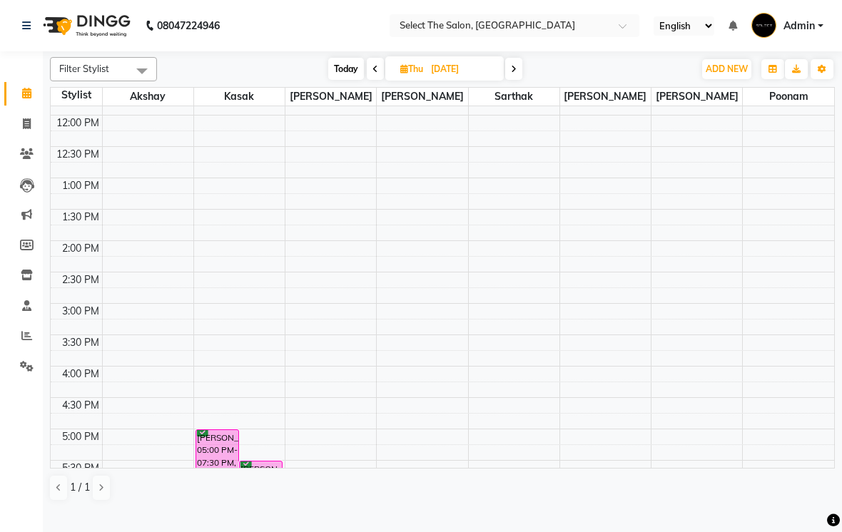
scroll to position [329, 0]
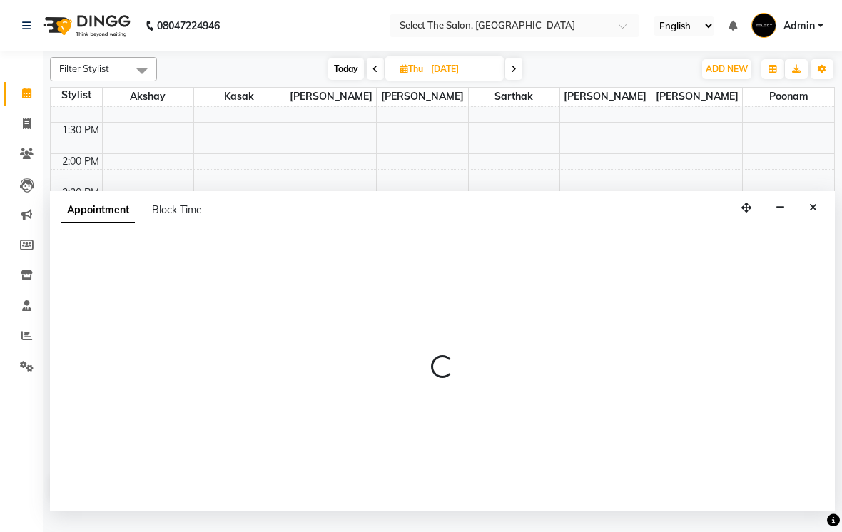
select select "31289"
select select "930"
select select "tentative"
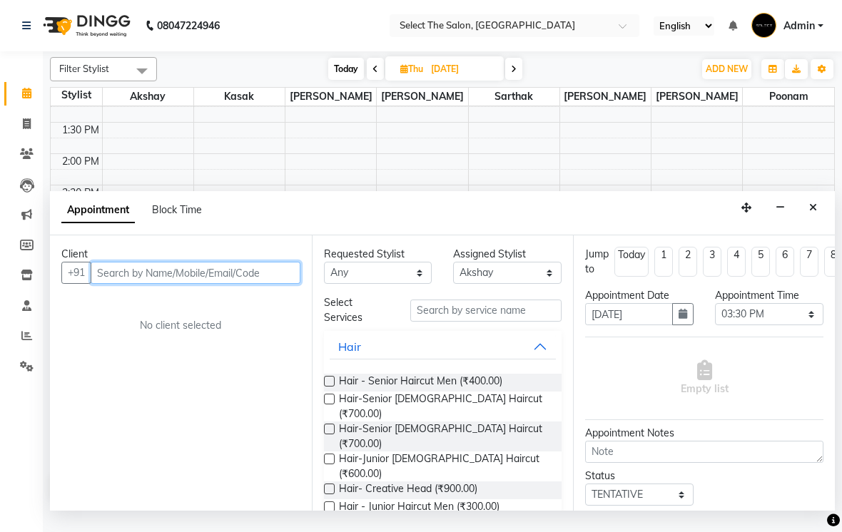
click at [115, 284] on input "text" at bounding box center [196, 273] width 210 height 22
type input "A"
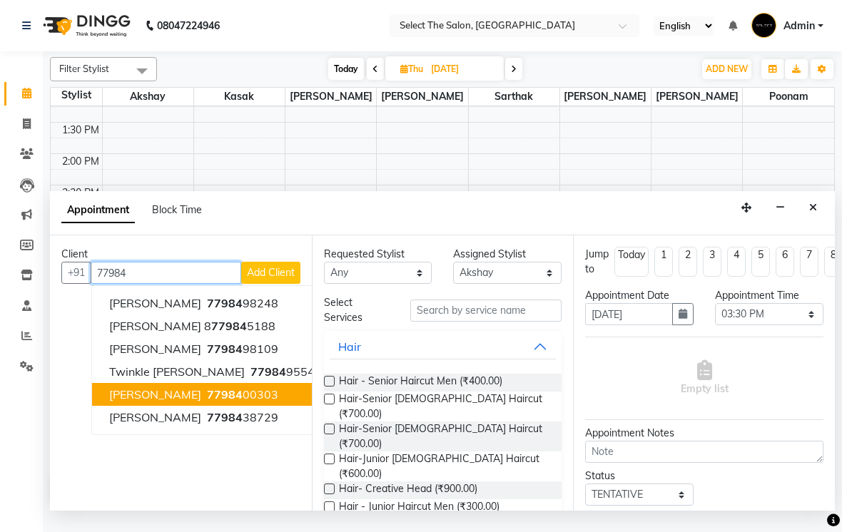
type input "7798400303"
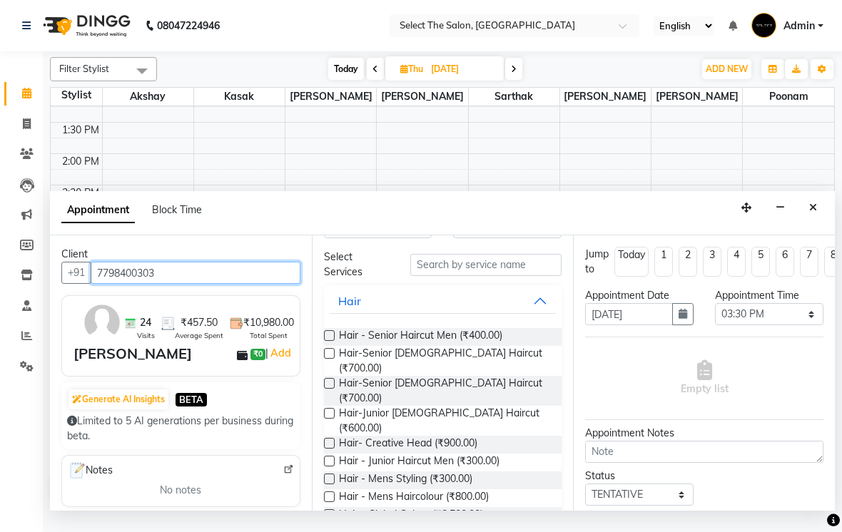
scroll to position [56, 0]
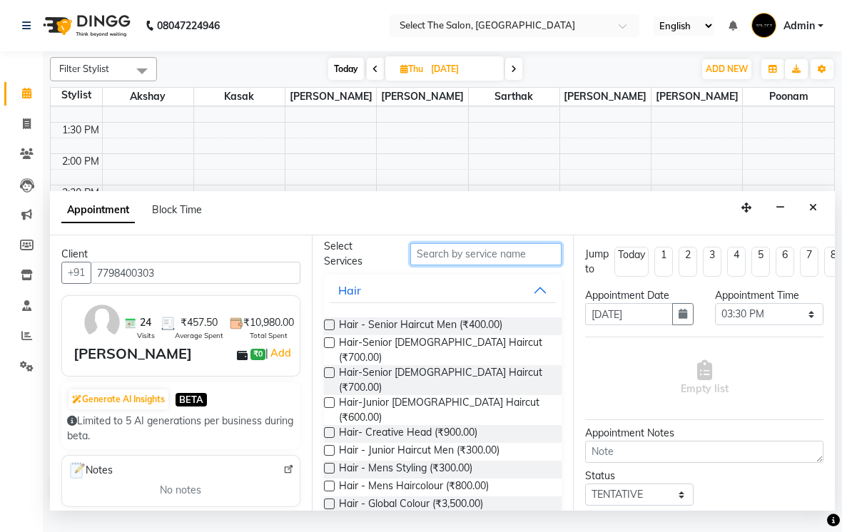
click at [504, 265] on input "text" at bounding box center [485, 254] width 151 height 22
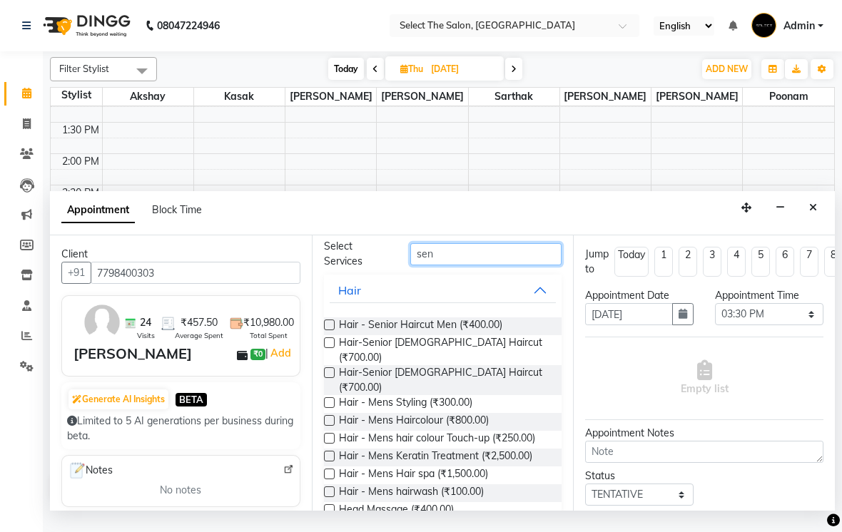
scroll to position [0, 0]
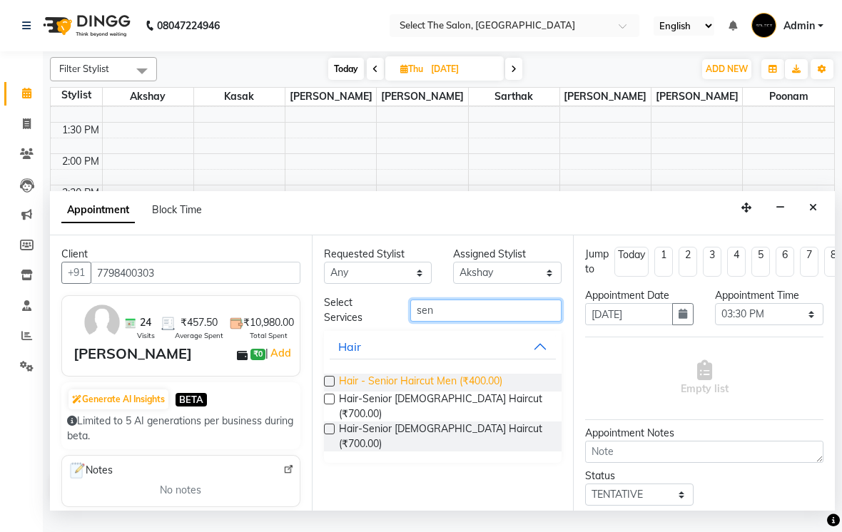
type input "sen"
click at [486, 392] on span "Hair - Senior Haircut Men (₹400.00)" at bounding box center [420, 383] width 163 height 18
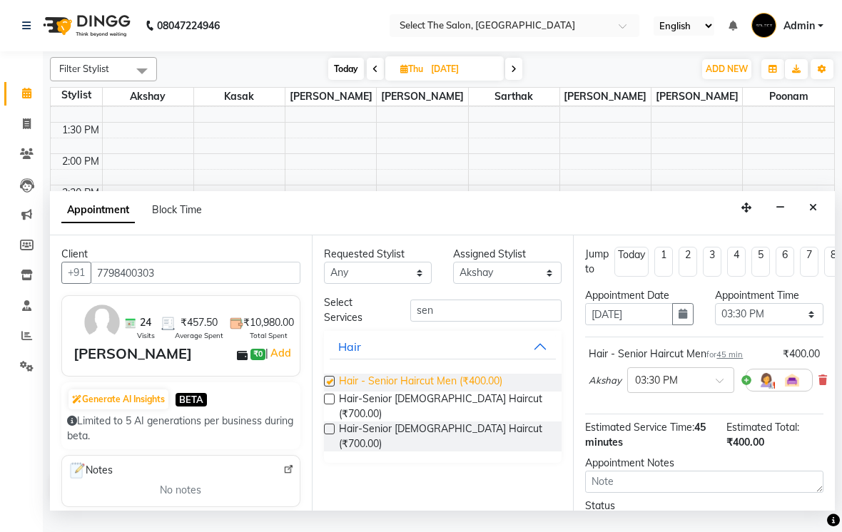
checkbox input "false"
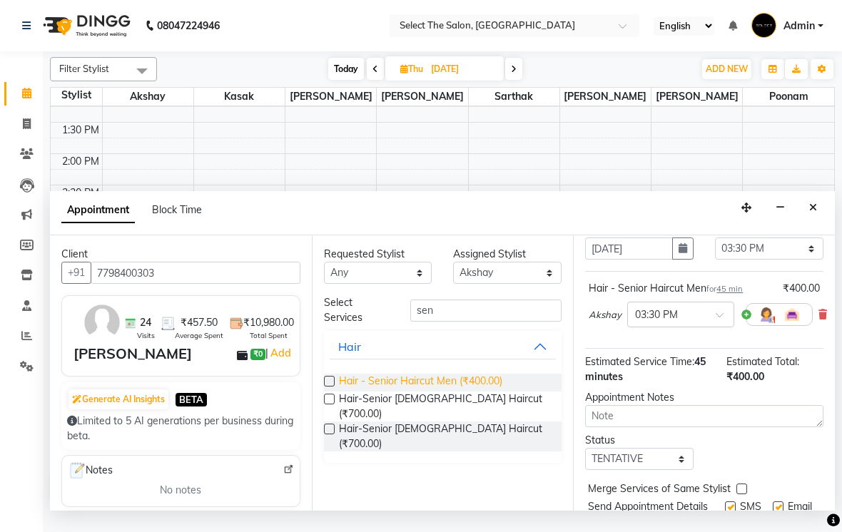
scroll to position [89, 0]
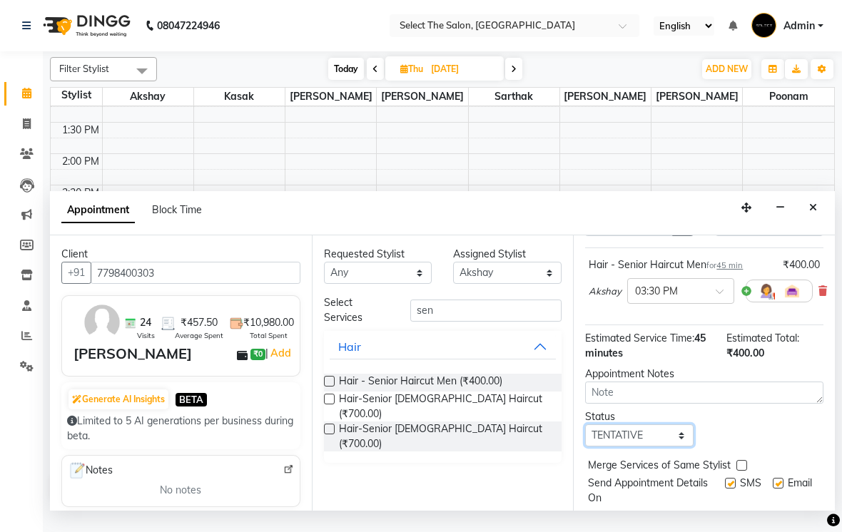
click at [667, 447] on select "Select TENTATIVE CONFIRM UPCOMING" at bounding box center [639, 435] width 108 height 22
select select "confirm booking"
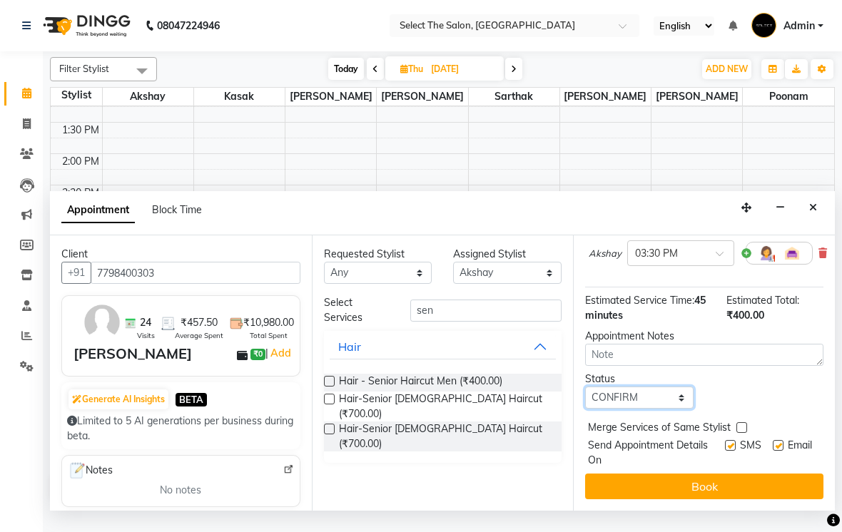
scroll to position [126, 0]
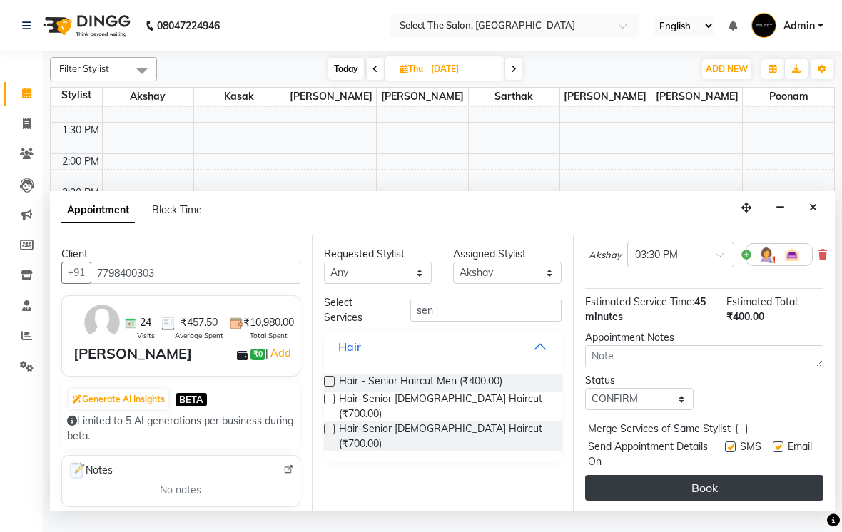
click at [760, 501] on button "Book" at bounding box center [704, 488] width 238 height 26
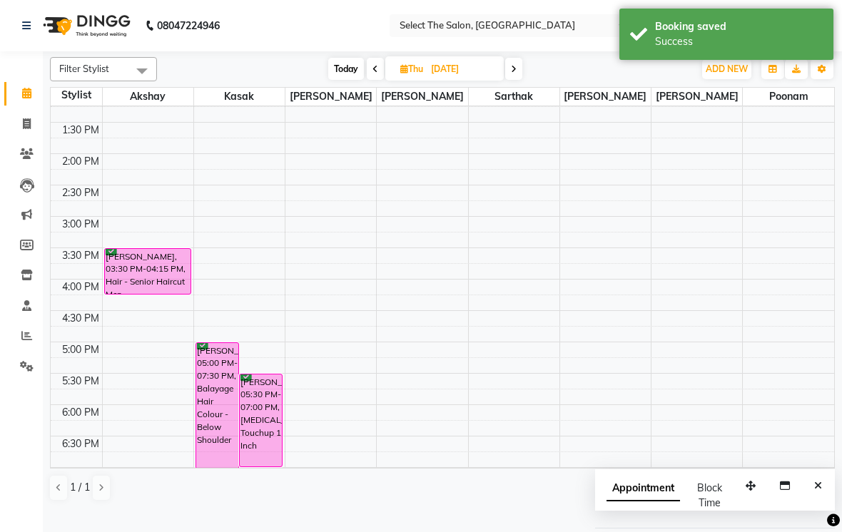
click at [357, 80] on span "Today" at bounding box center [346, 69] width 36 height 22
type input "[DATE]"
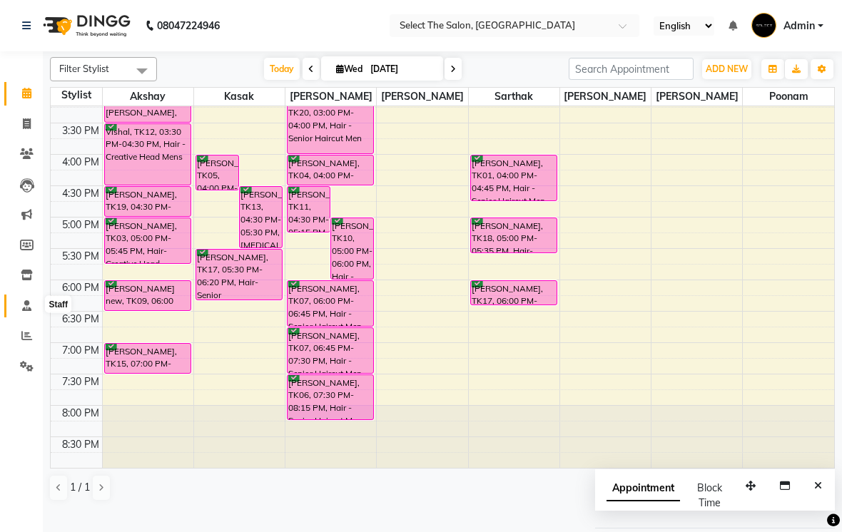
scroll to position [0, 0]
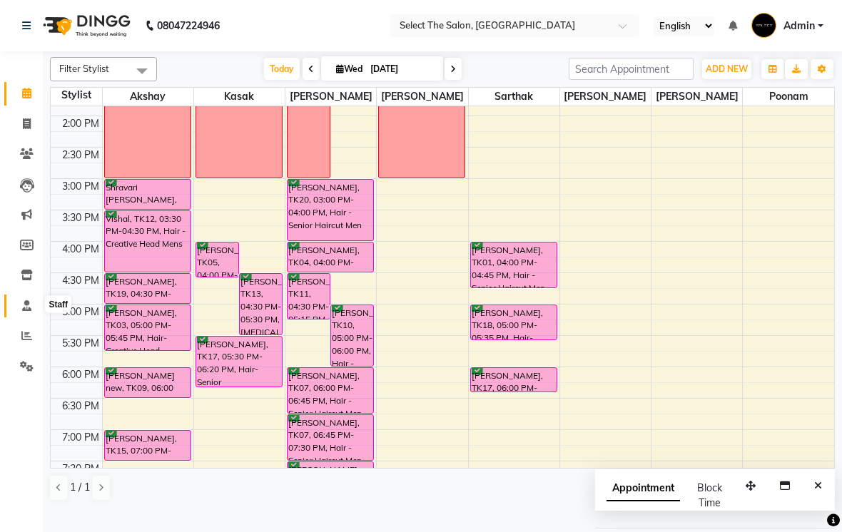
click at [37, 303] on span at bounding box center [26, 306] width 25 height 16
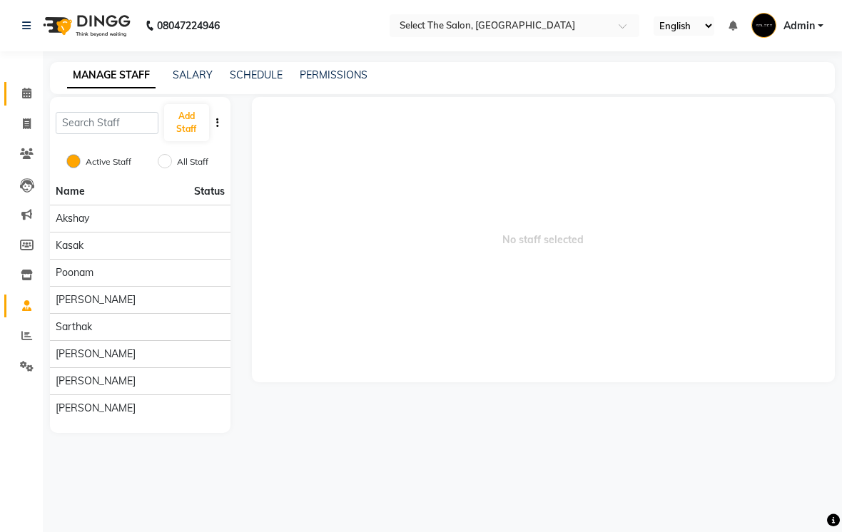
click at [21, 84] on link "Calendar" at bounding box center [21, 94] width 34 height 24
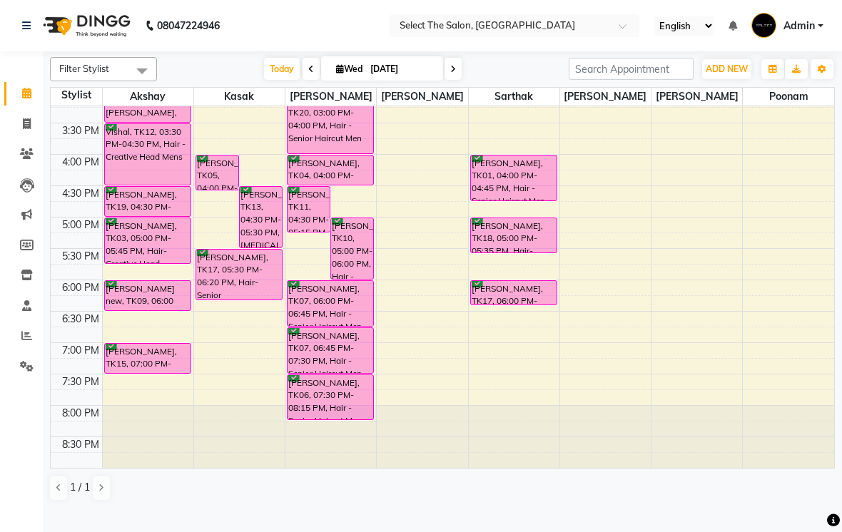
scroll to position [469, 0]
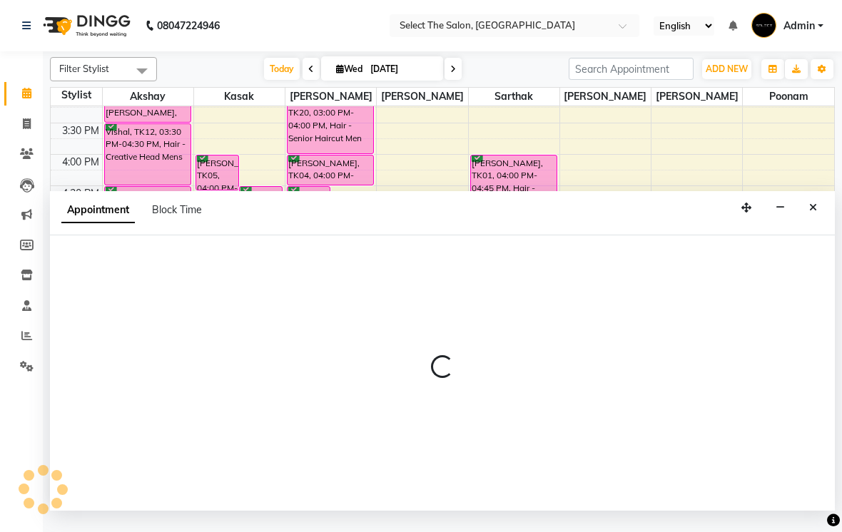
select select "50838"
select select "1140"
select select "tentative"
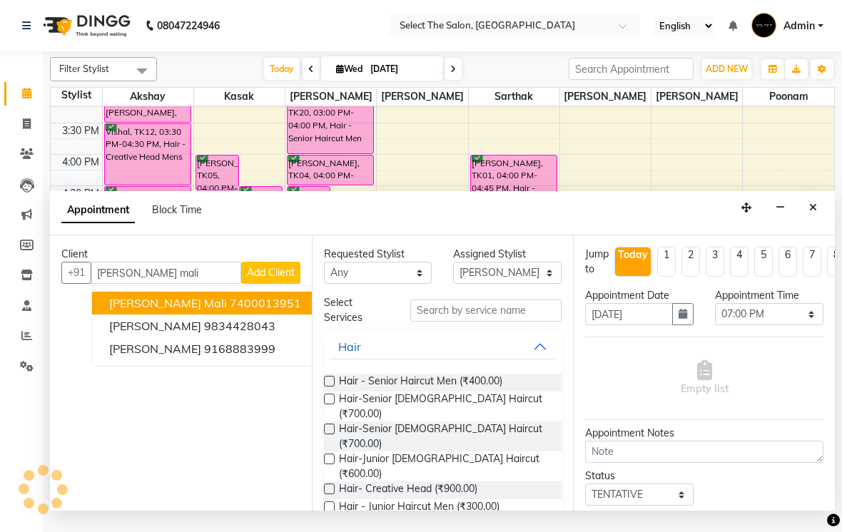
type input "7400013951"
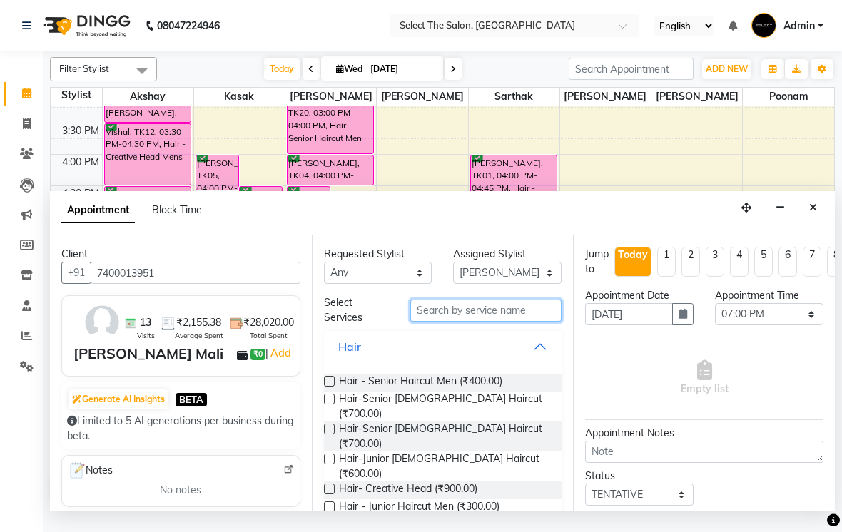
click at [501, 322] on input "text" at bounding box center [485, 311] width 151 height 22
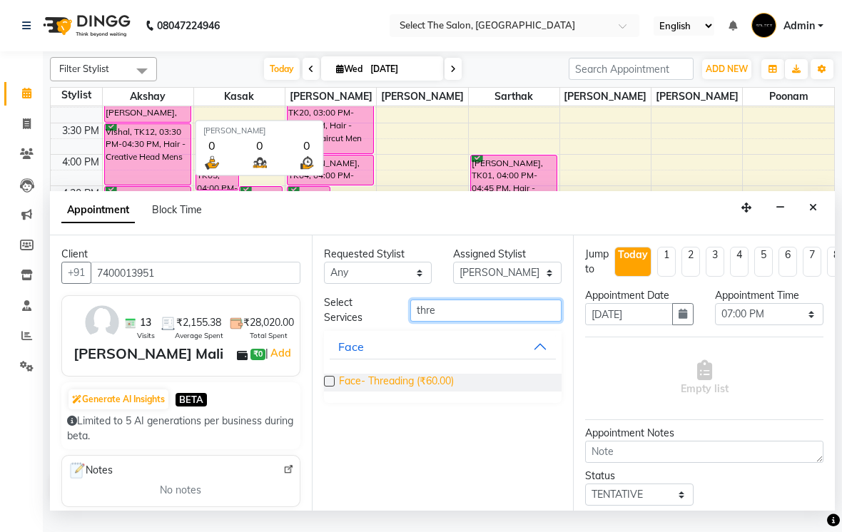
type input "thre"
click at [418, 392] on span "Face- Threading (₹60.00)" at bounding box center [396, 383] width 115 height 18
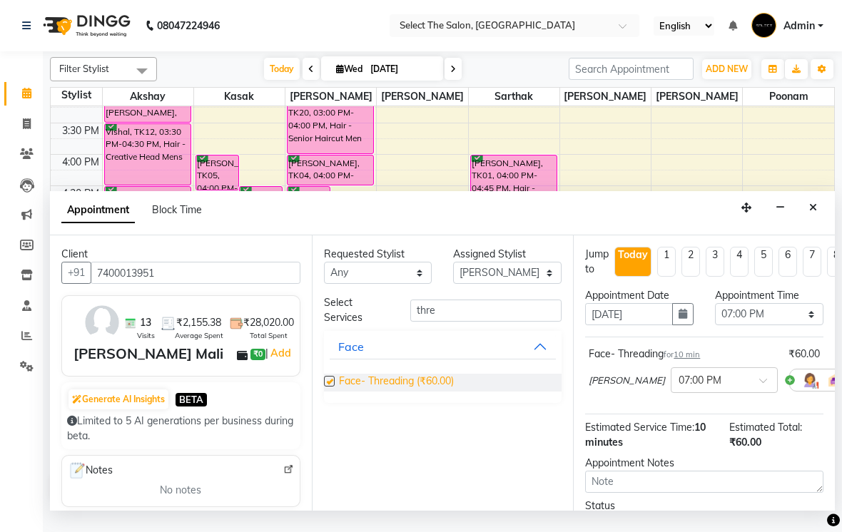
checkbox input "false"
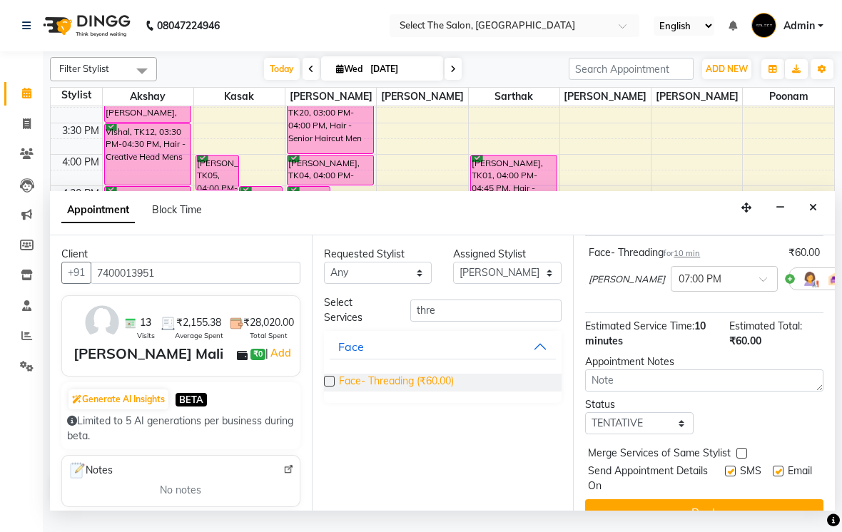
scroll to position [126, 0]
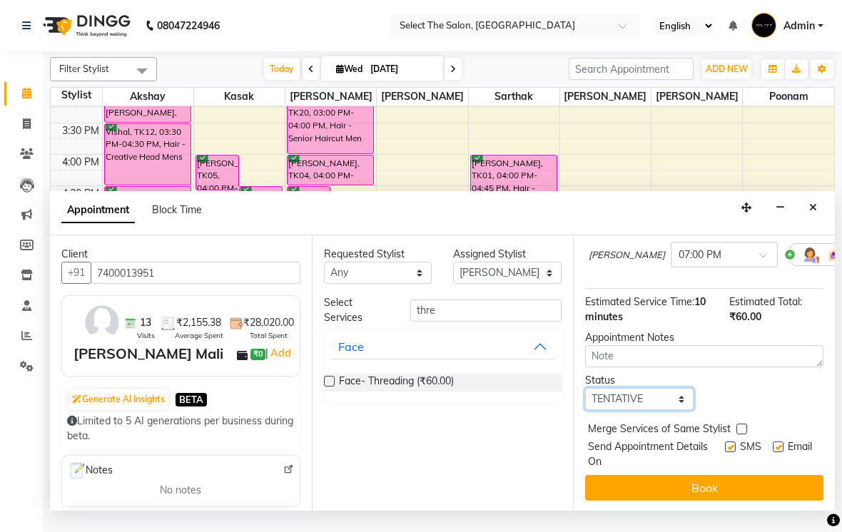
click at [667, 410] on select "Select TENTATIVE CONFIRM CHECK-IN UPCOMING" at bounding box center [639, 399] width 108 height 22
select select "confirm booking"
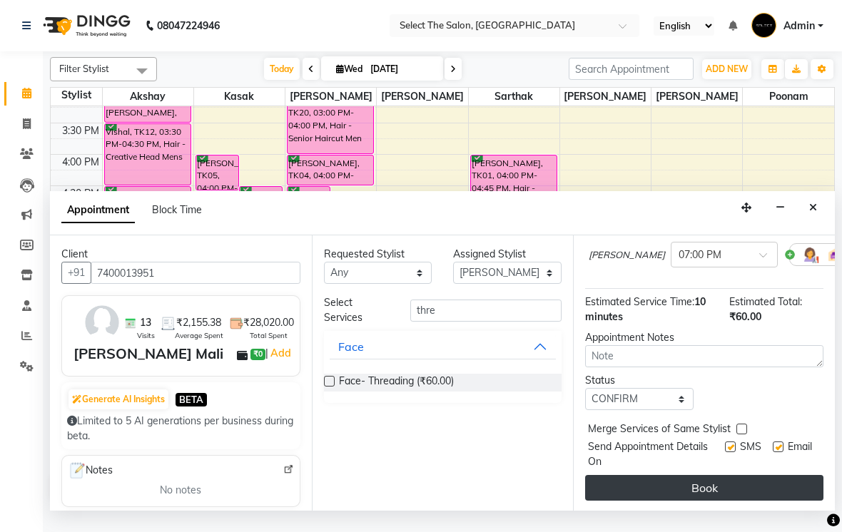
click at [699, 499] on button "Book" at bounding box center [704, 488] width 238 height 26
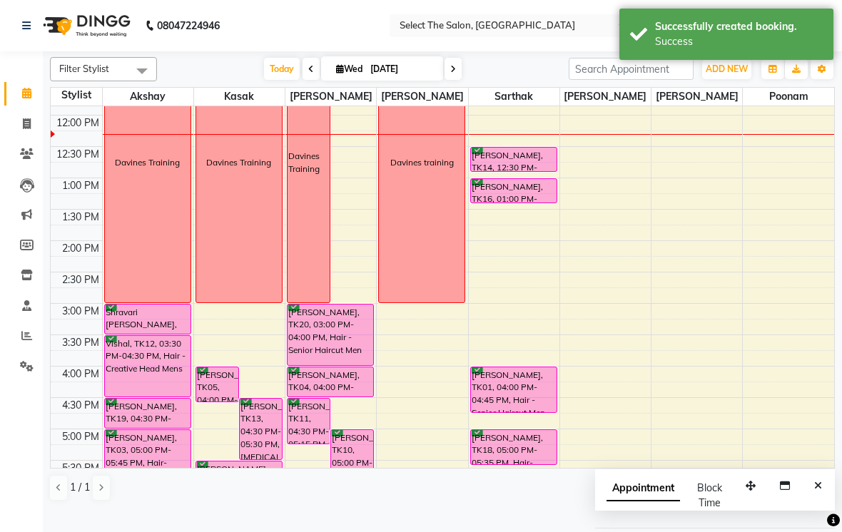
scroll to position [314, 0]
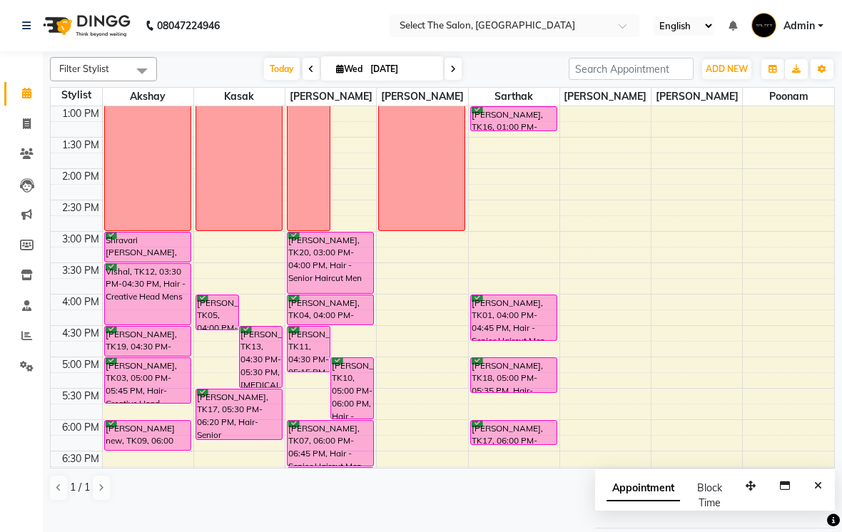
select select "58559"
select select "900"
select select "tentative"
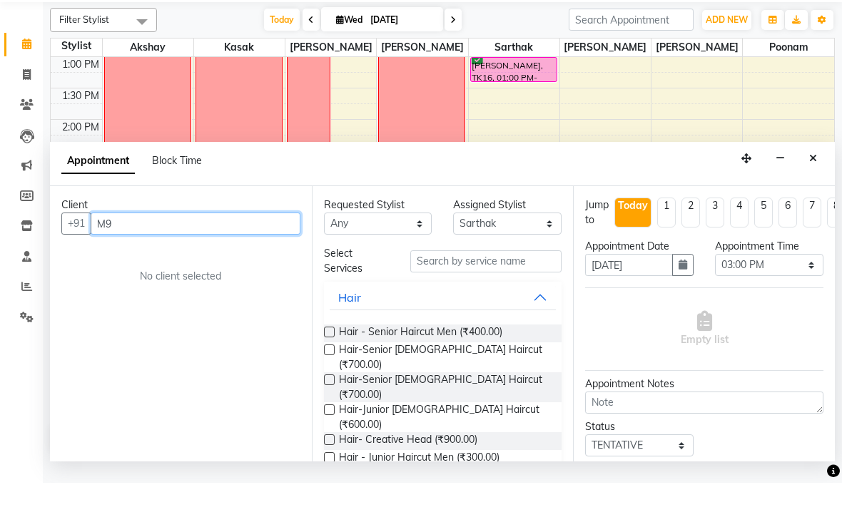
type input "M"
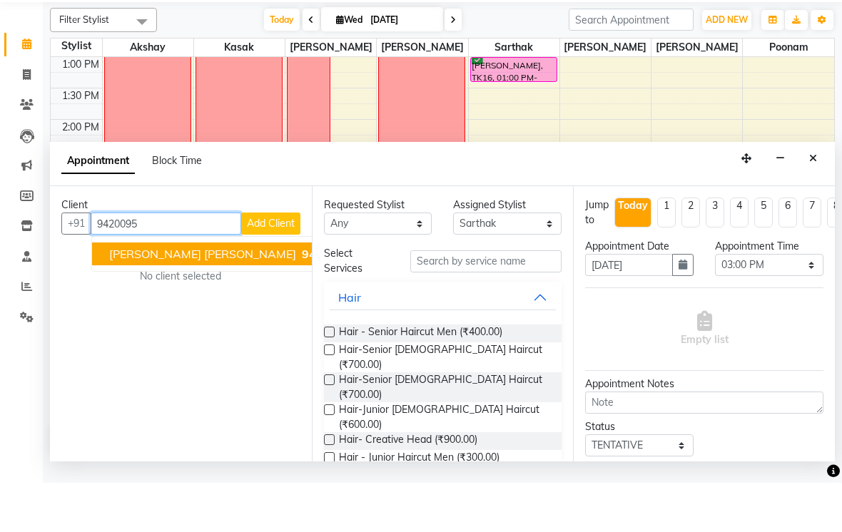
click at [299, 296] on ngb-highlight "9420095 150" at bounding box center [336, 303] width 74 height 14
type input "9420095150"
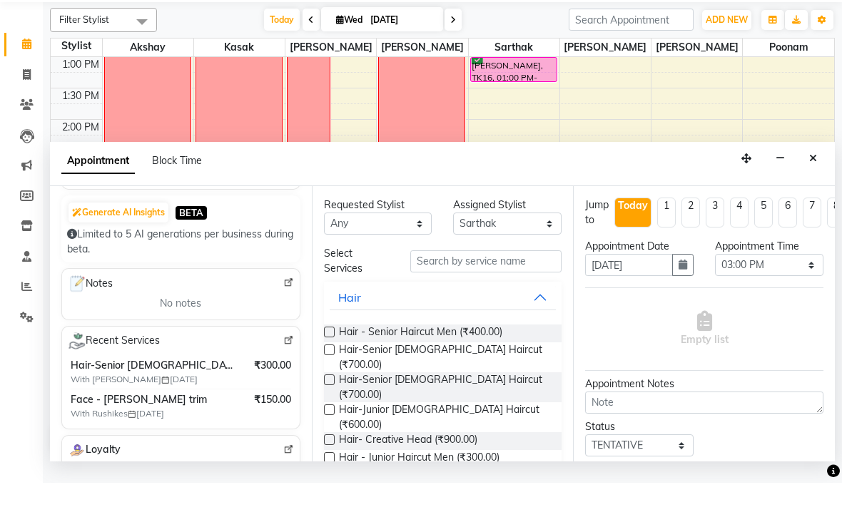
scroll to position [158, 0]
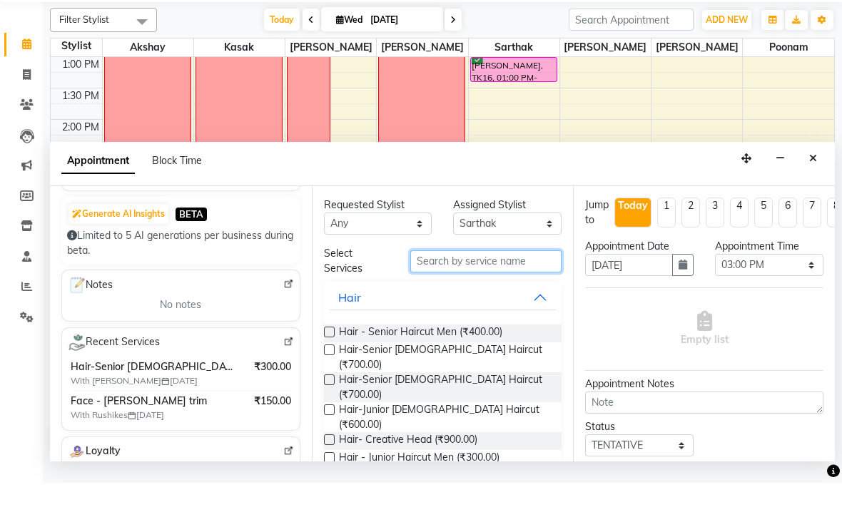
click at [481, 300] on input "text" at bounding box center [485, 311] width 151 height 22
click at [447, 374] on span "Hair - Senior Haircut Men (₹400.00)" at bounding box center [420, 383] width 163 height 18
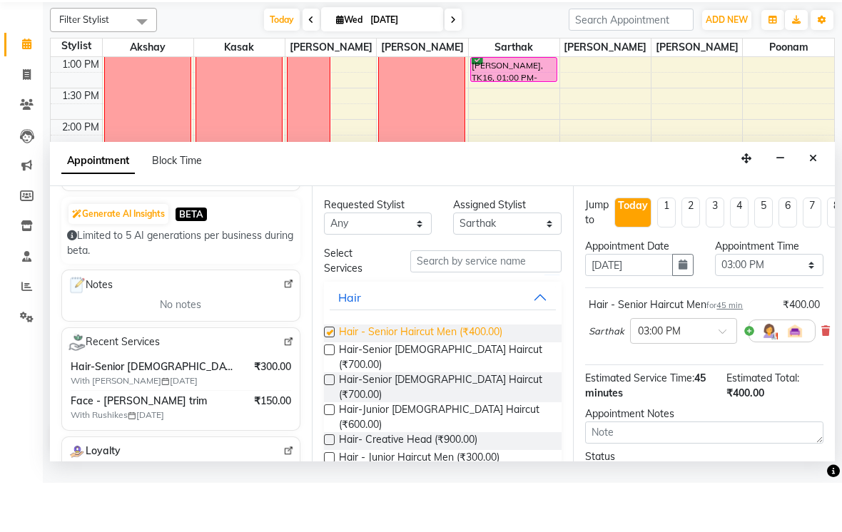
checkbox input "false"
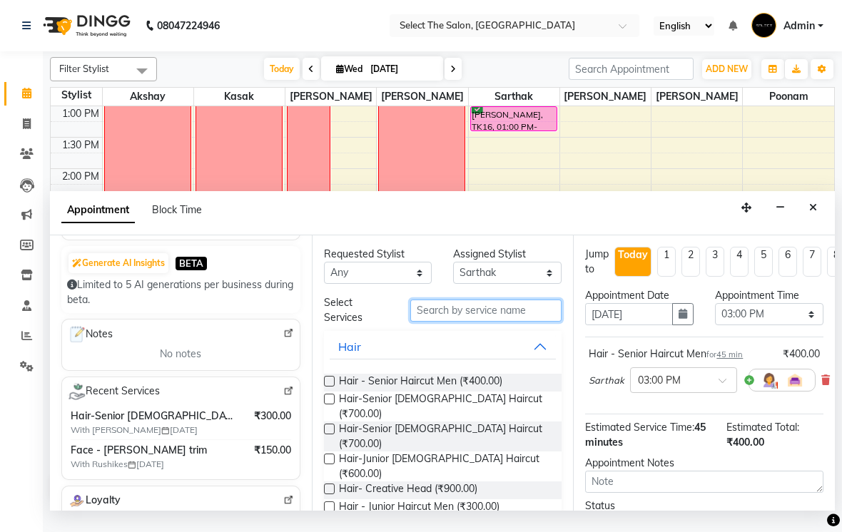
click at [514, 322] on input "text" at bounding box center [485, 311] width 151 height 22
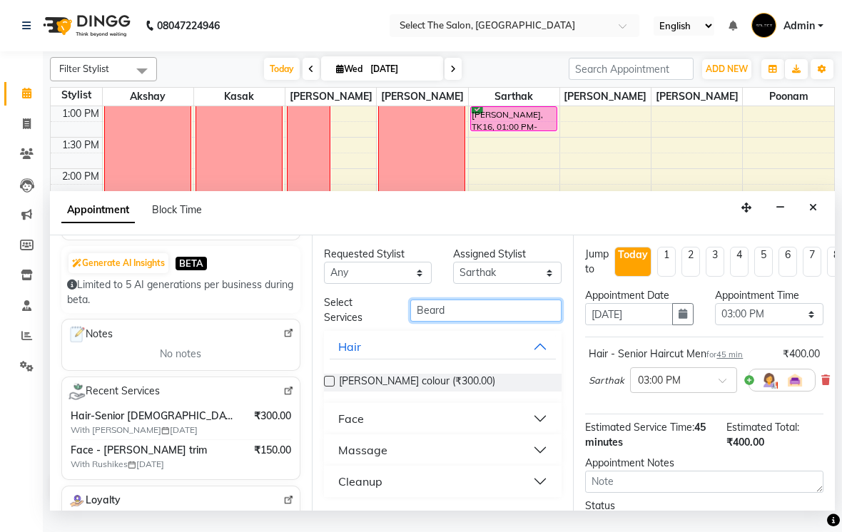
type input "Beard"
click at [455, 432] on button "Face" at bounding box center [443, 419] width 227 height 26
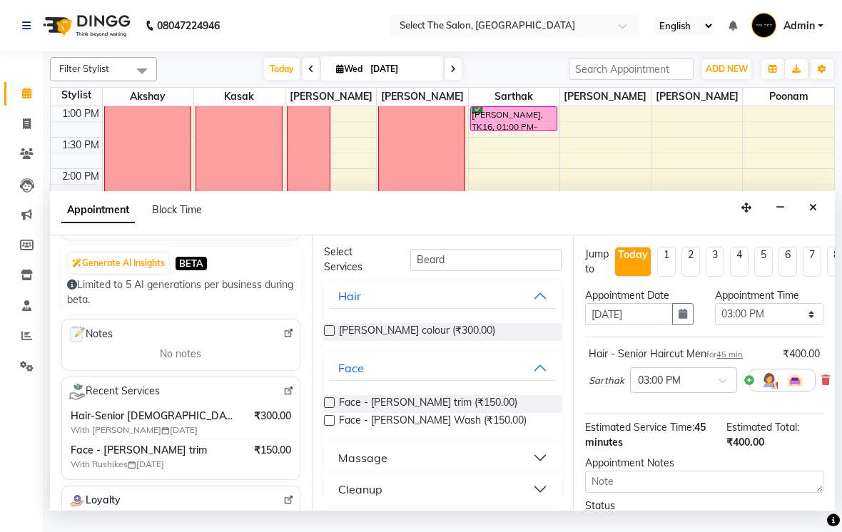
scroll to position [55, 0]
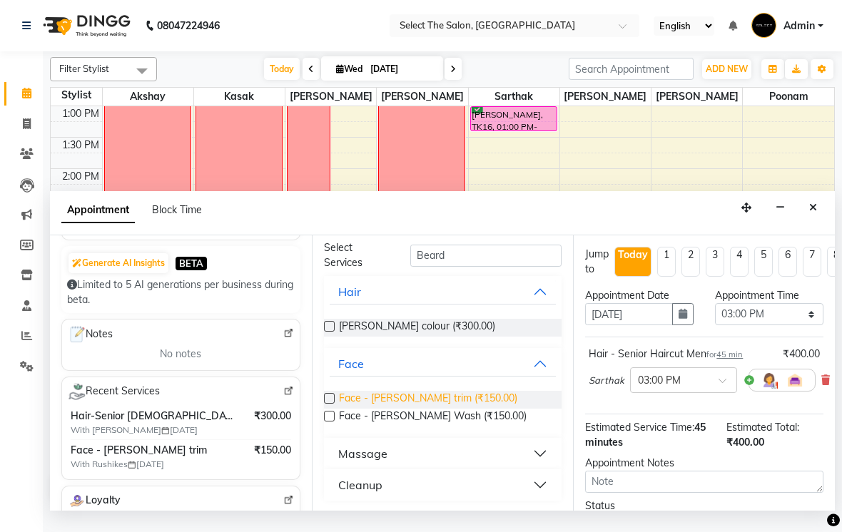
click at [454, 409] on span "Face - [PERSON_NAME] trim (₹150.00)" at bounding box center [428, 400] width 178 height 18
checkbox input "false"
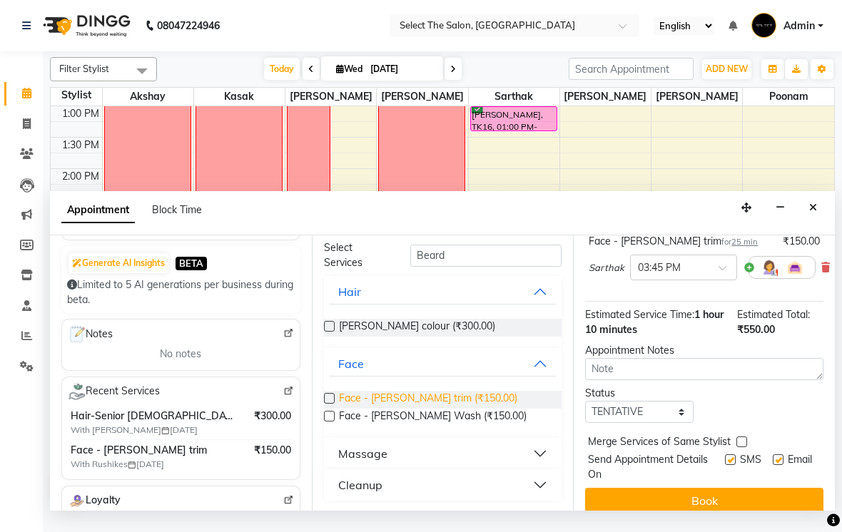
scroll to position [190, 0]
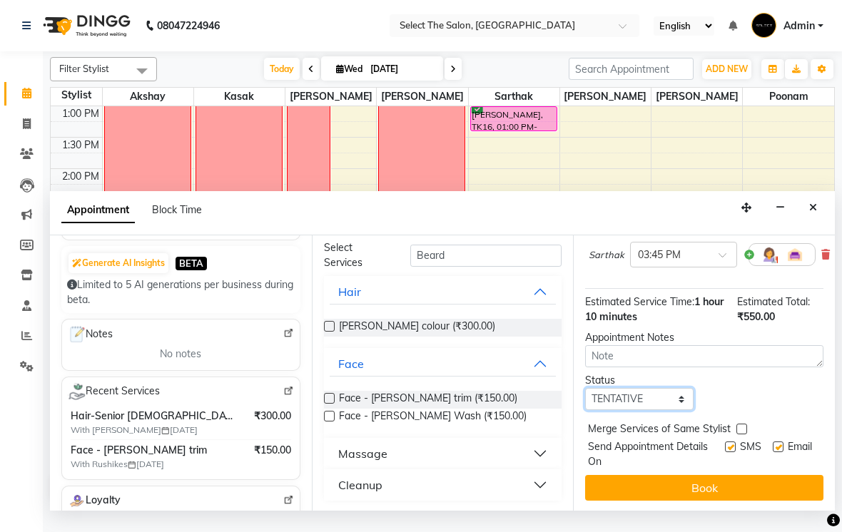
click at [658, 410] on select "Select TENTATIVE CONFIRM CHECK-IN UPCOMING" at bounding box center [639, 399] width 108 height 22
select select "confirm booking"
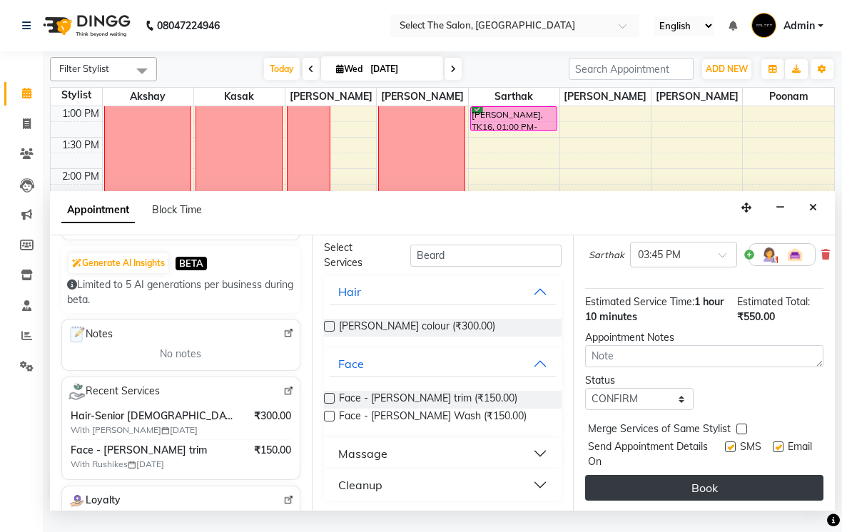
click at [764, 501] on button "Book" at bounding box center [704, 488] width 238 height 26
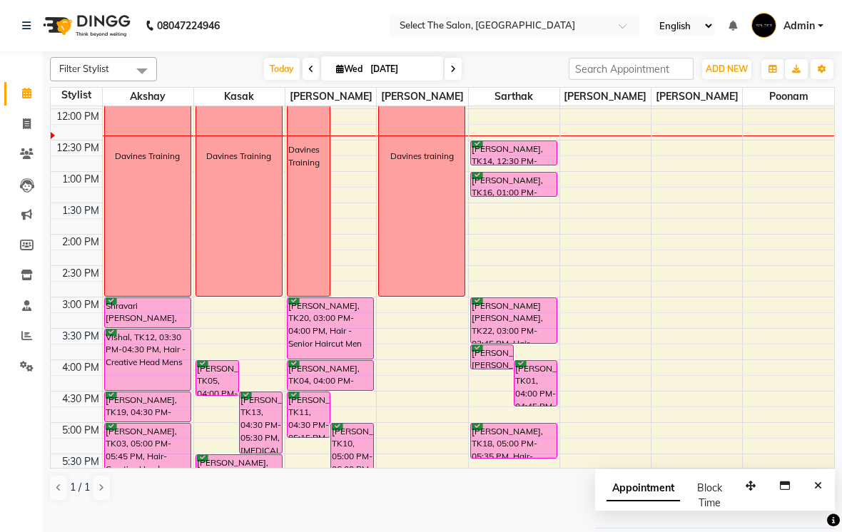
scroll to position [247, 0]
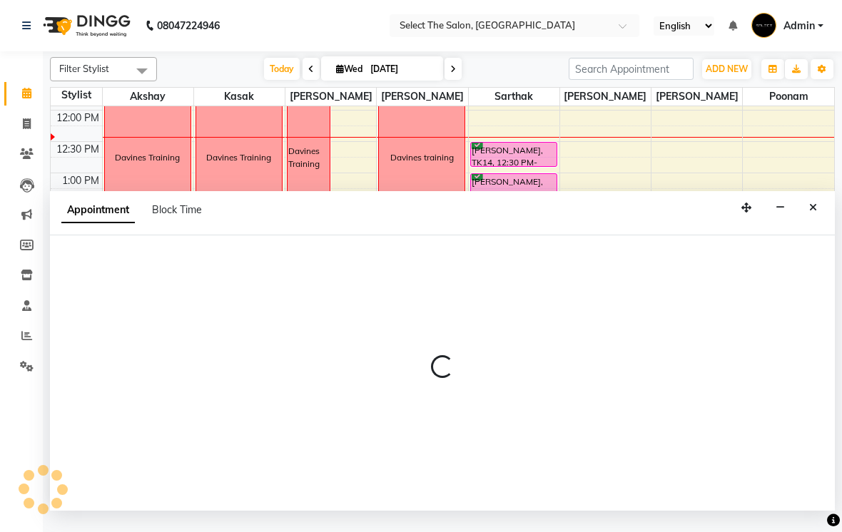
select select "31290"
select select "tentative"
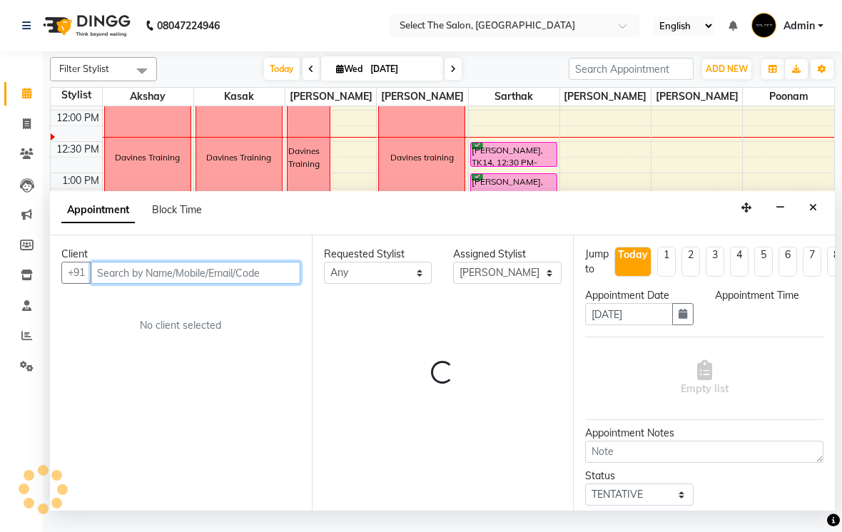
select select "840"
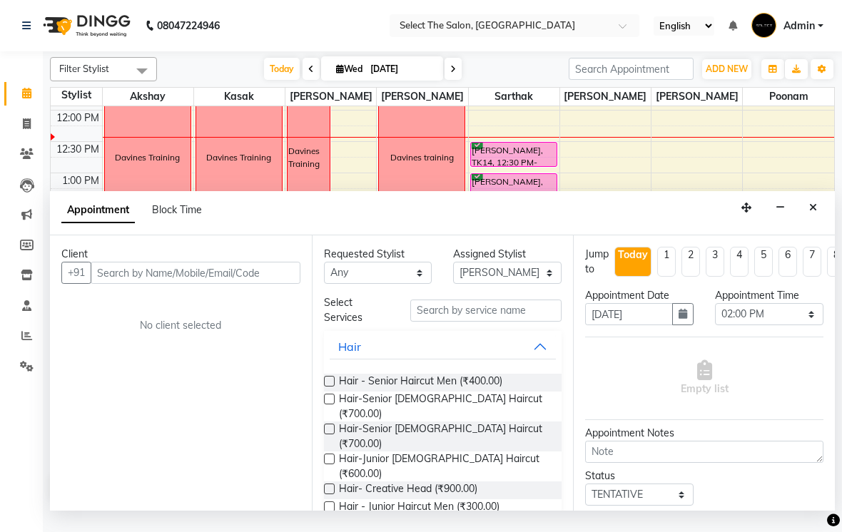
click at [828, 404] on div "Jump to [DATE] 1 2 3 4 5 6 7 8 Weeks Appointment Date [DATE] Appointment Time S…" at bounding box center [704, 372] width 262 height 275
click at [268, 284] on input "text" at bounding box center [196, 273] width 210 height 22
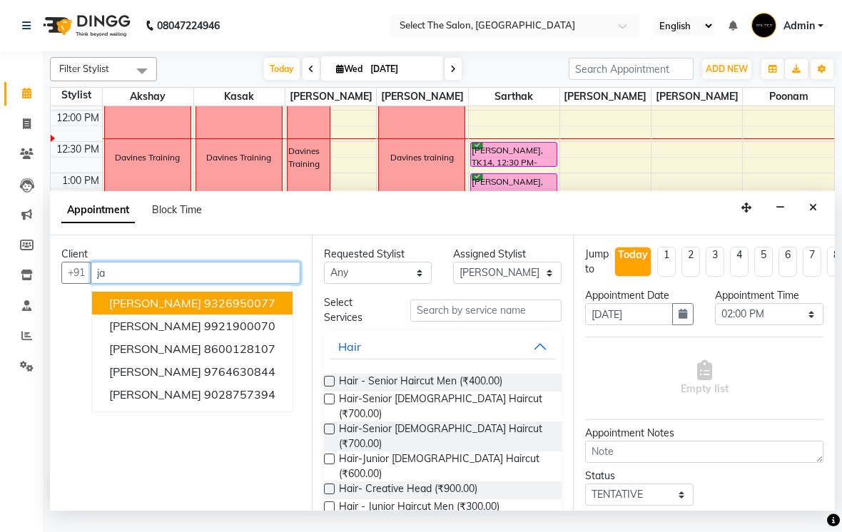
type input "j"
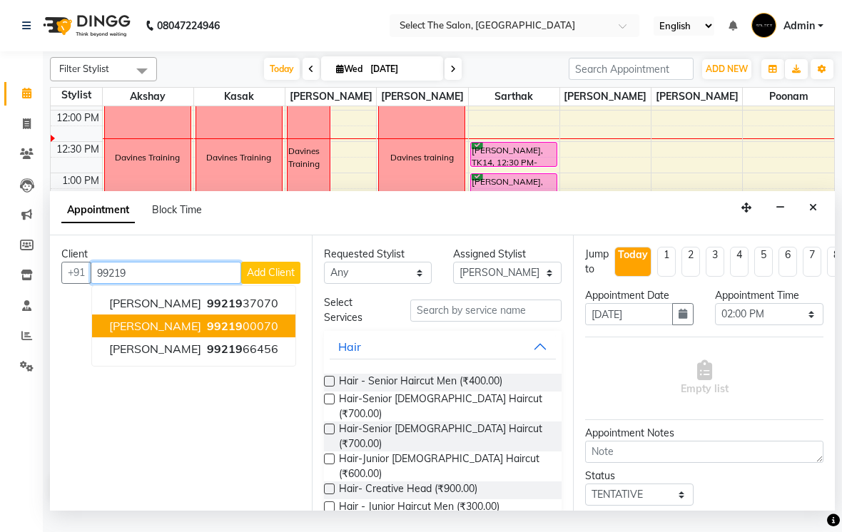
type input "9921900070"
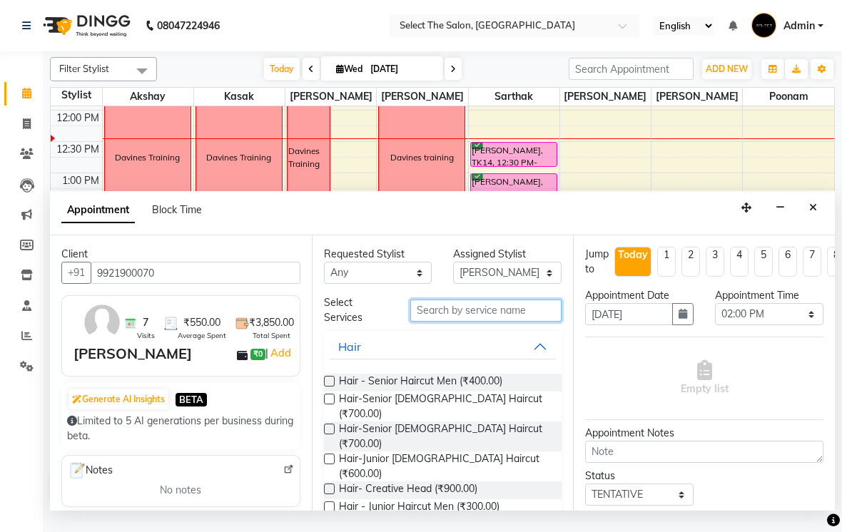
click at [510, 322] on input "text" at bounding box center [485, 311] width 151 height 22
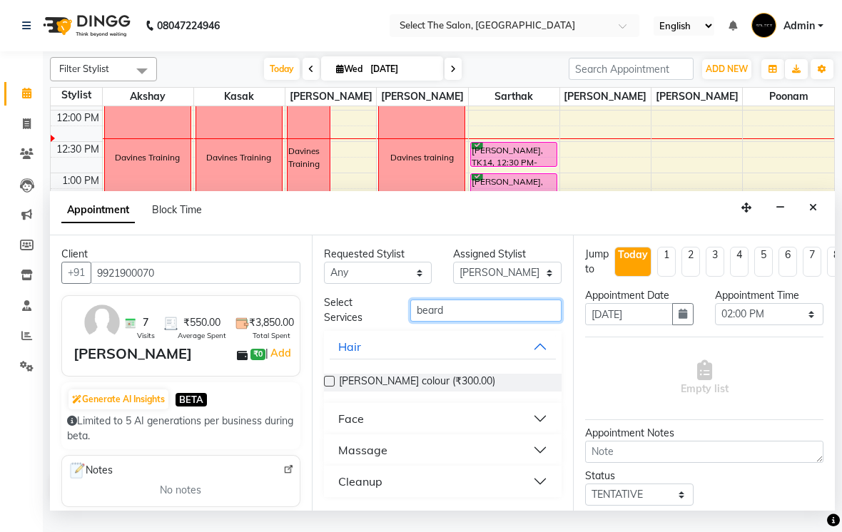
type input "beard"
click at [431, 432] on button "Face" at bounding box center [443, 419] width 227 height 26
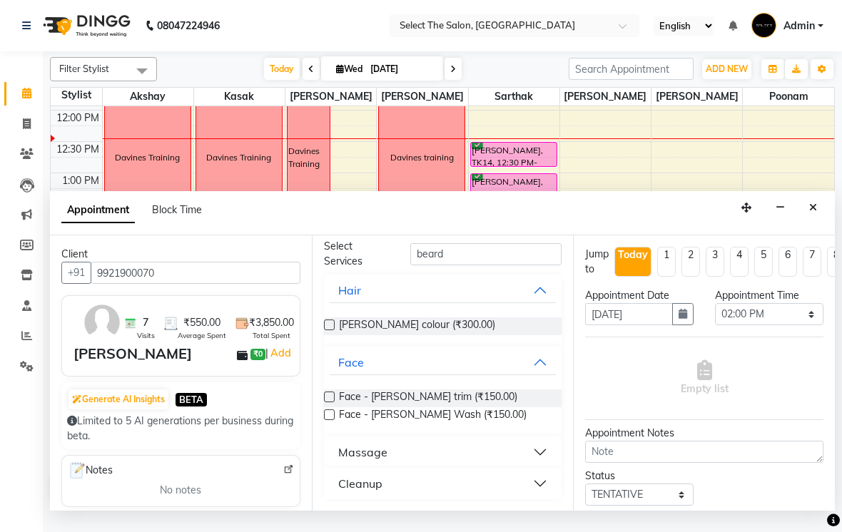
scroll to position [55, 0]
click at [449, 409] on span "Face - [PERSON_NAME] trim (₹150.00)" at bounding box center [428, 400] width 178 height 18
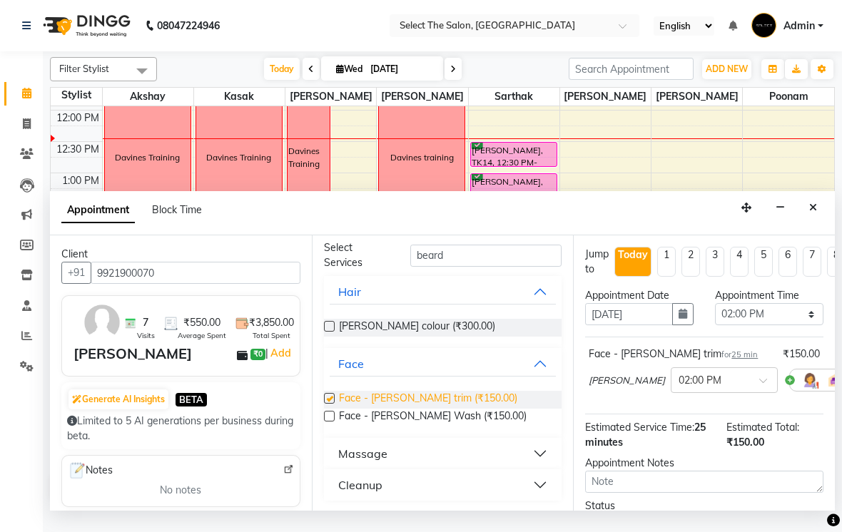
checkbox input "false"
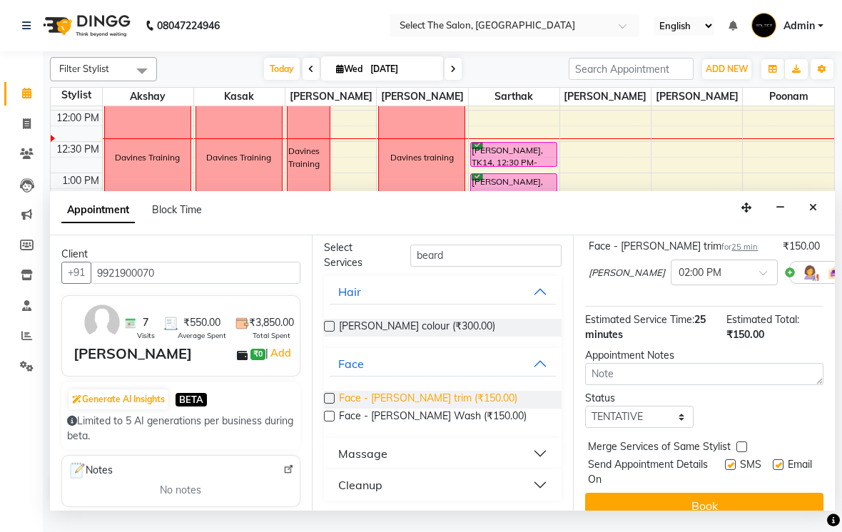
scroll to position [123, 0]
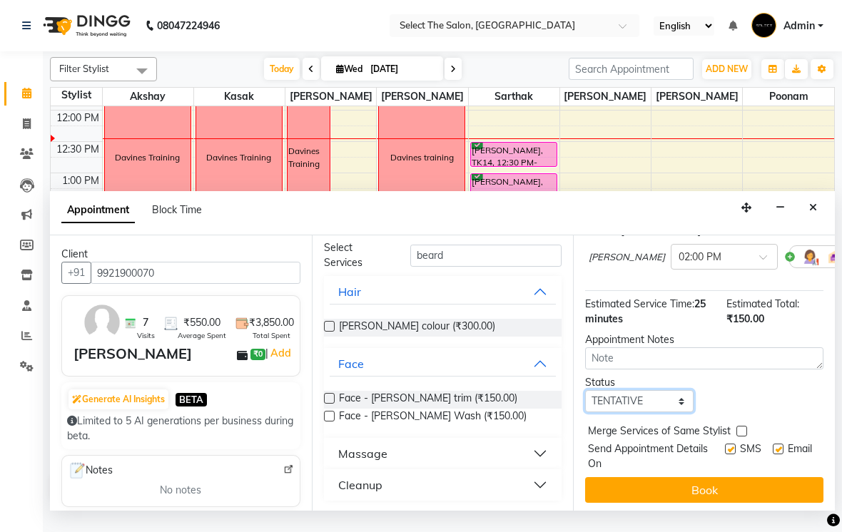
click at [668, 412] on select "Select TENTATIVE CONFIRM CHECK-IN UPCOMING" at bounding box center [639, 401] width 108 height 22
select select "confirm booking"
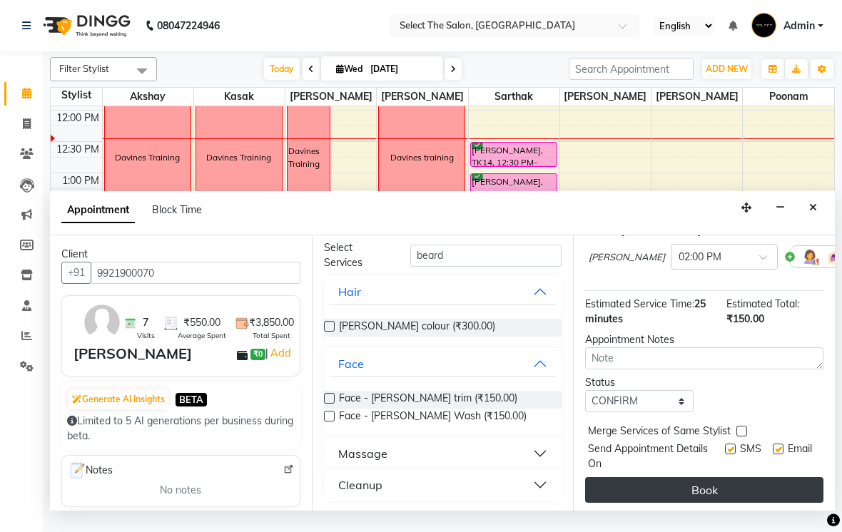
click at [759, 503] on button "Book" at bounding box center [704, 490] width 238 height 26
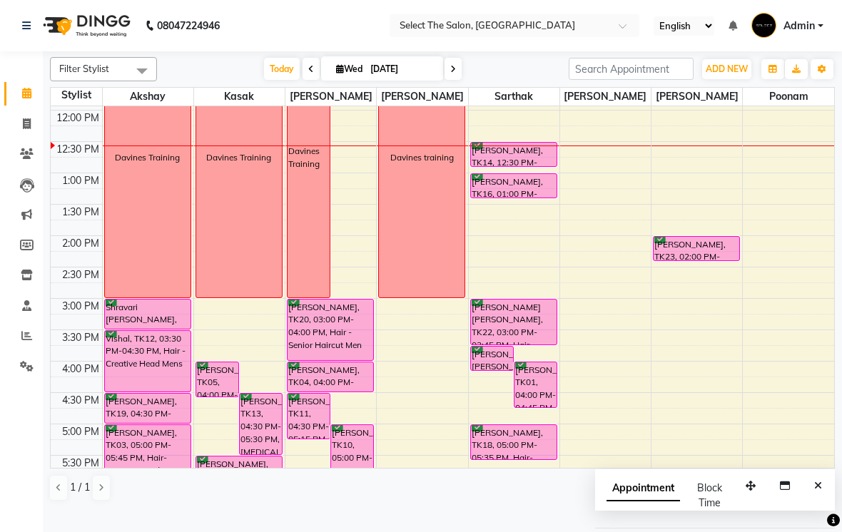
click at [342, 74] on span "Wed" at bounding box center [349, 68] width 34 height 11
select select "9"
select select "2025"
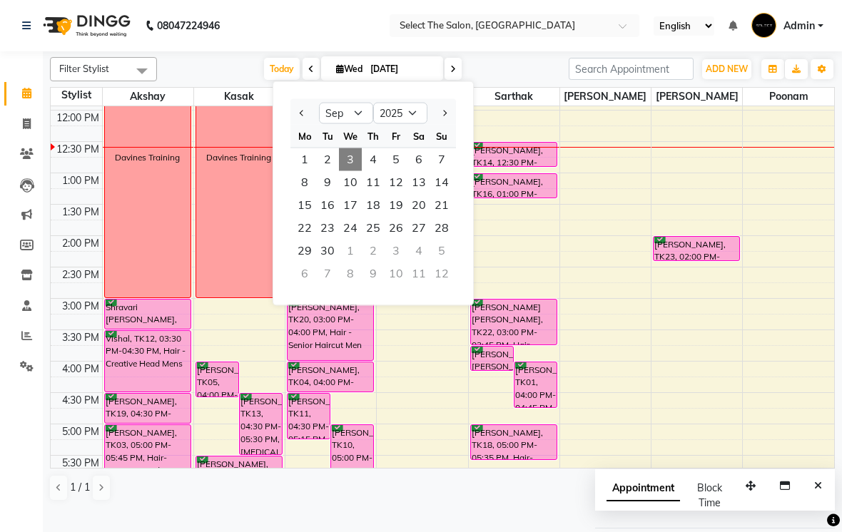
click at [526, 76] on div "Filter Stylist Select All [PERSON_NAME] [PERSON_NAME] [PERSON_NAME] [PERSON_NAM…" at bounding box center [442, 279] width 785 height 456
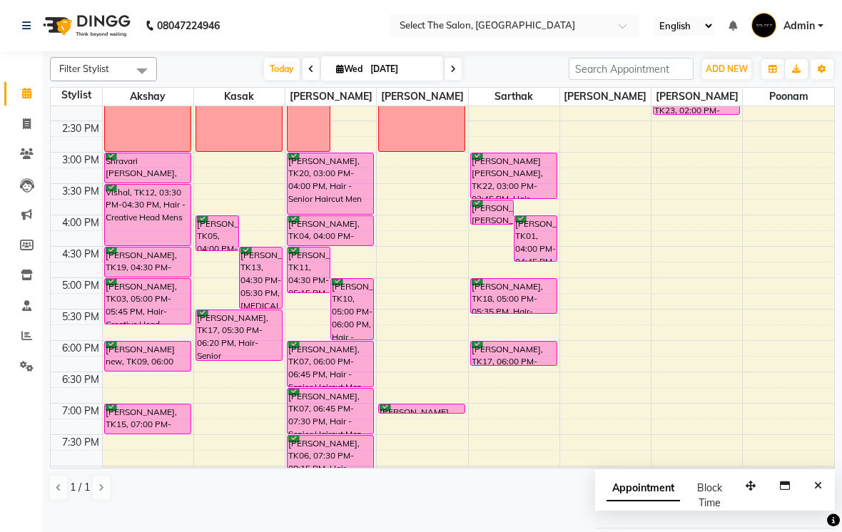
scroll to position [394, 0]
click at [263, 310] on div at bounding box center [260, 308] width 6 height 6
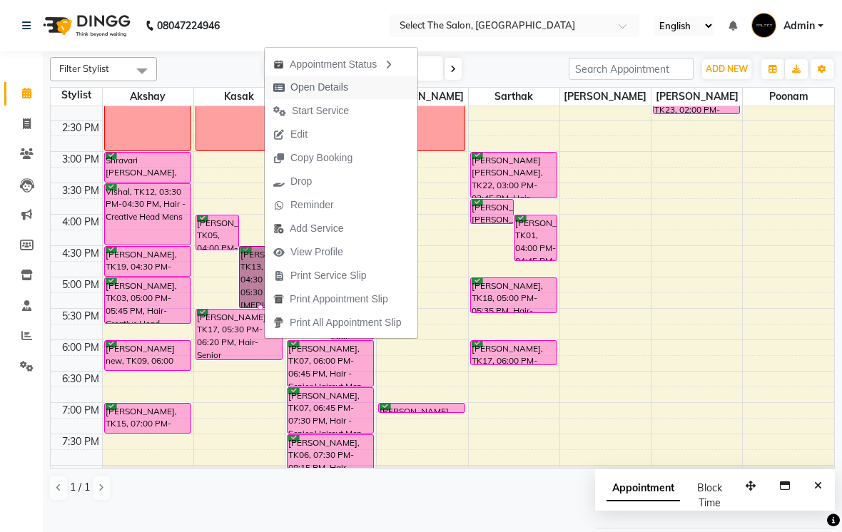
click at [288, 93] on span "Open Details" at bounding box center [311, 88] width 92 height 24
select select "6"
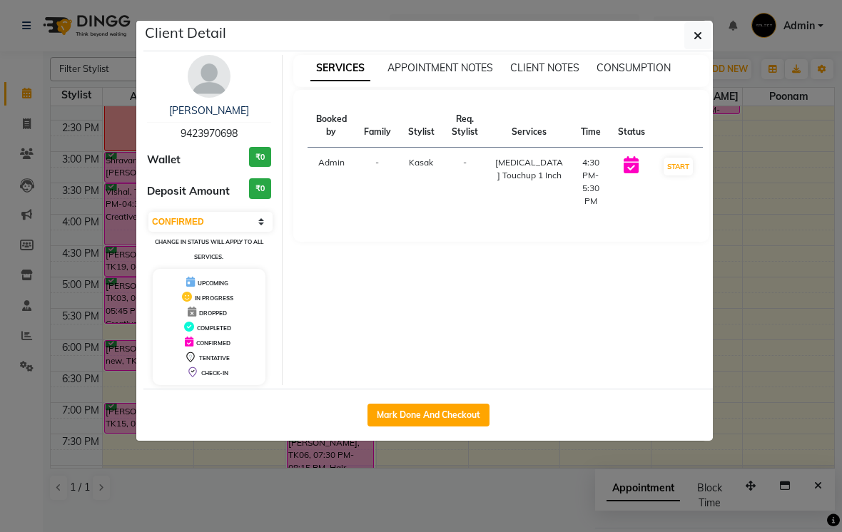
click at [82, 394] on ngb-modal-window "Client Detail [PERSON_NAME] 9423970698 Wallet ₹0 Deposit Amount ₹0 Select IN SE…" at bounding box center [421, 266] width 842 height 532
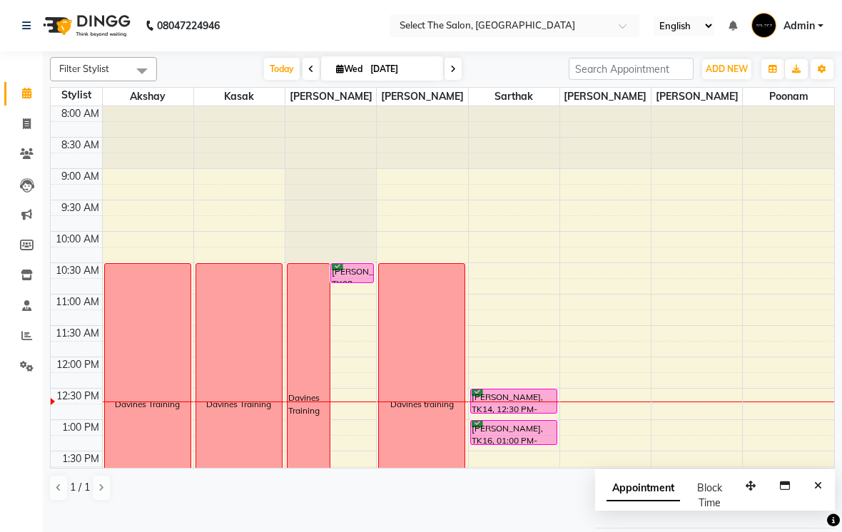
scroll to position [0, 0]
click at [353, 285] on div at bounding box center [353, 283] width 6 height 6
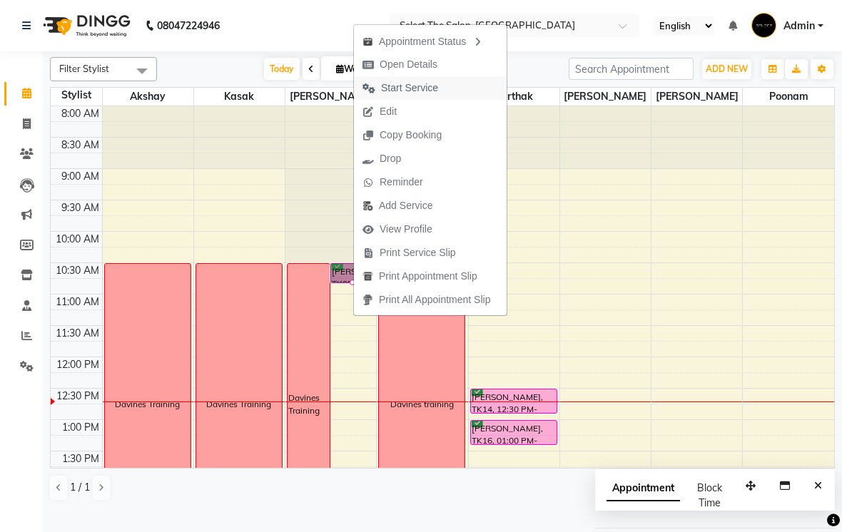
click at [448, 90] on button "Start Service" at bounding box center [430, 88] width 153 height 24
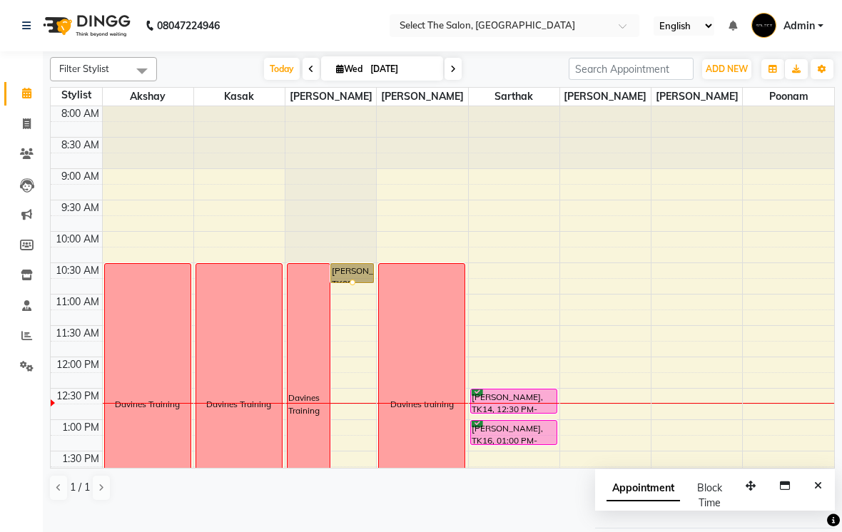
click at [350, 285] on div at bounding box center [353, 283] width 6 height 6
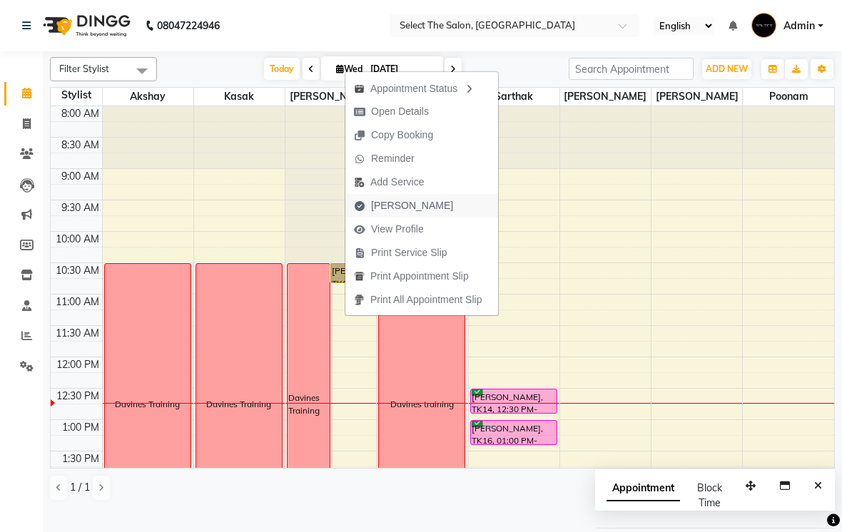
click at [416, 205] on span "[PERSON_NAME]" at bounding box center [412, 205] width 82 height 15
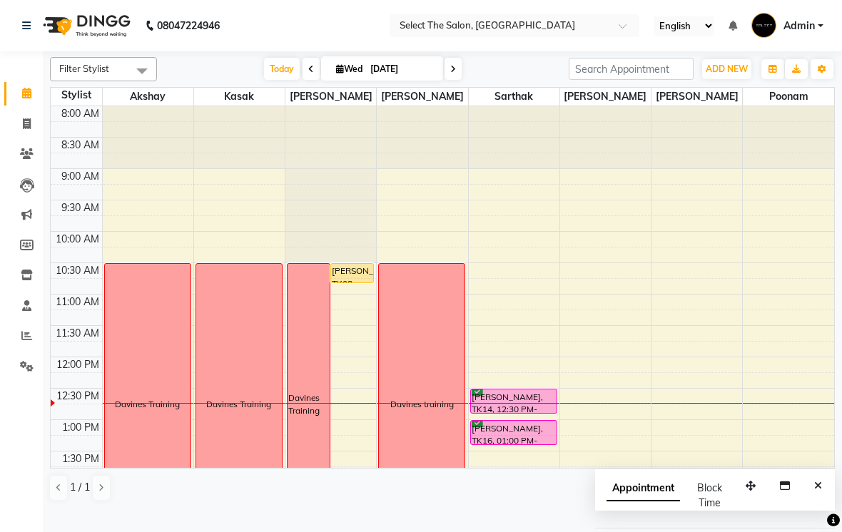
select select "service"
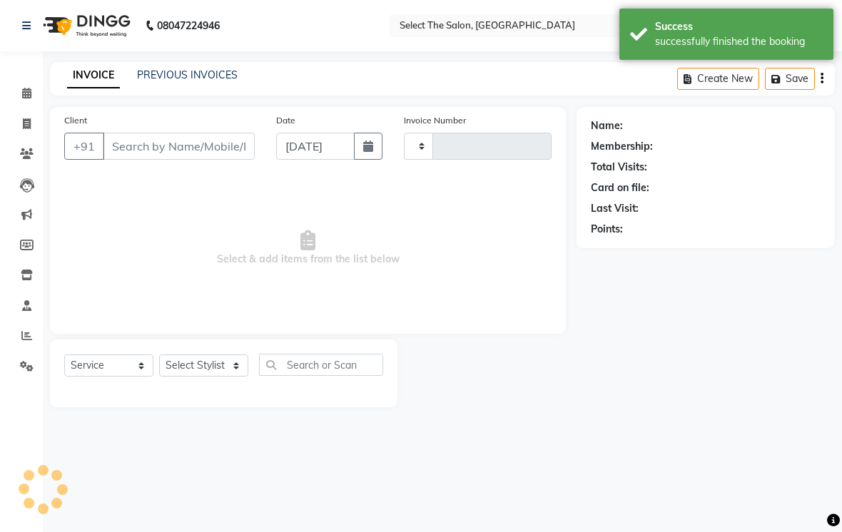
type input "3570"
select select "4969"
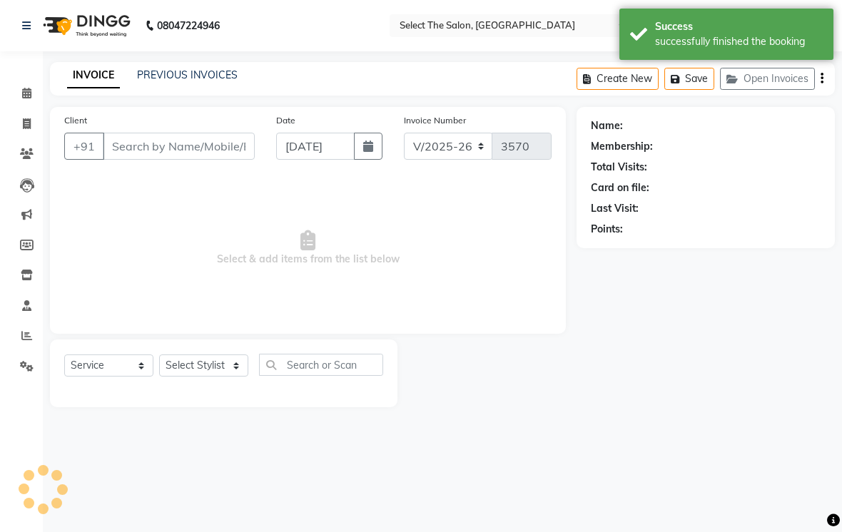
type input "8329467544"
select select "31292"
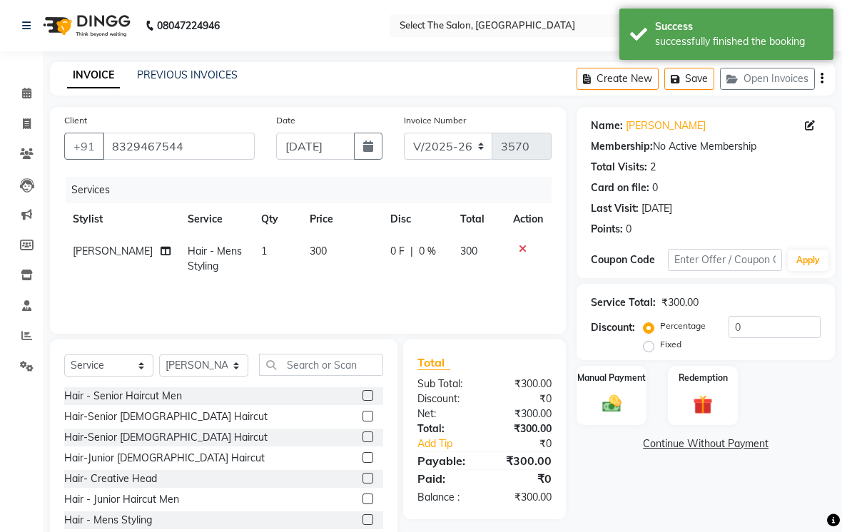
click at [317, 264] on td "300" at bounding box center [341, 258] width 81 height 47
select select "31292"
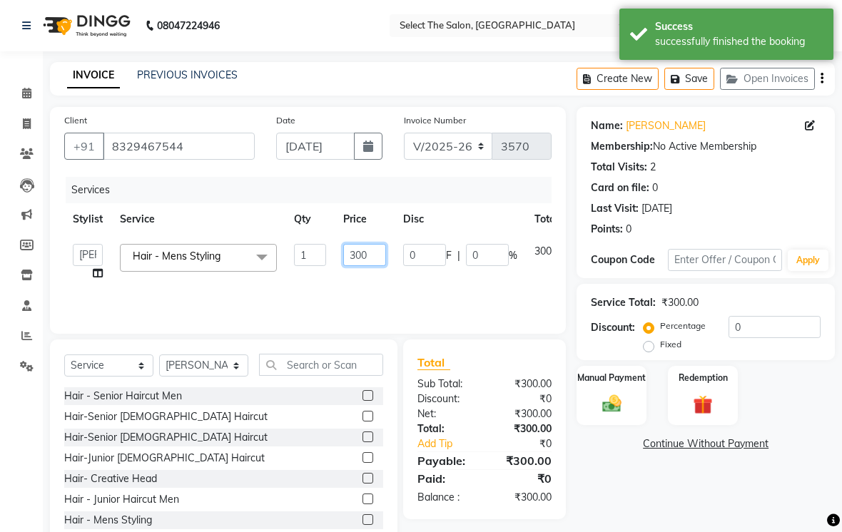
click at [384, 266] on input "300" at bounding box center [364, 255] width 43 height 22
type input "3"
type input "100"
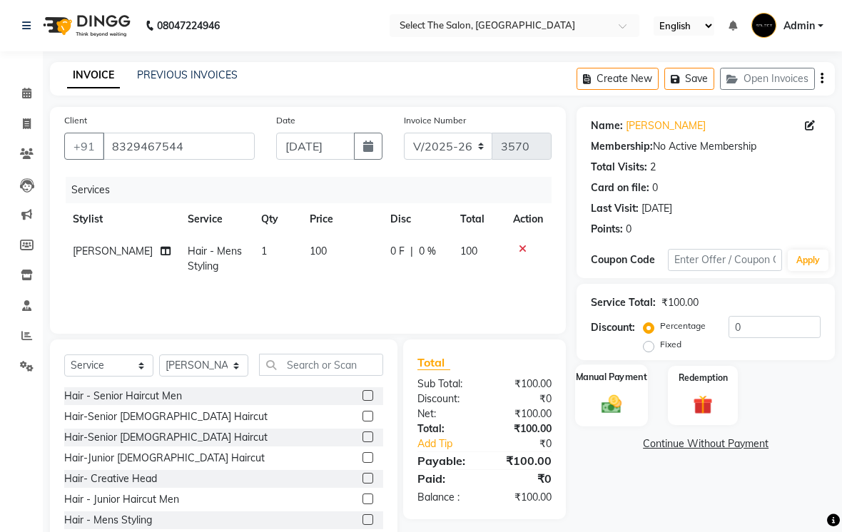
click at [626, 415] on img at bounding box center [612, 403] width 32 height 23
click at [731, 453] on span "UPI" at bounding box center [727, 445] width 22 height 16
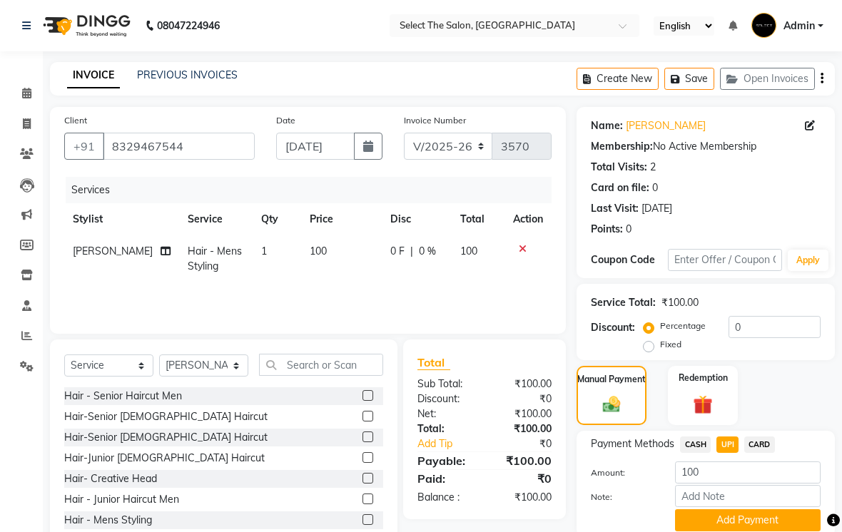
scroll to position [55, 0]
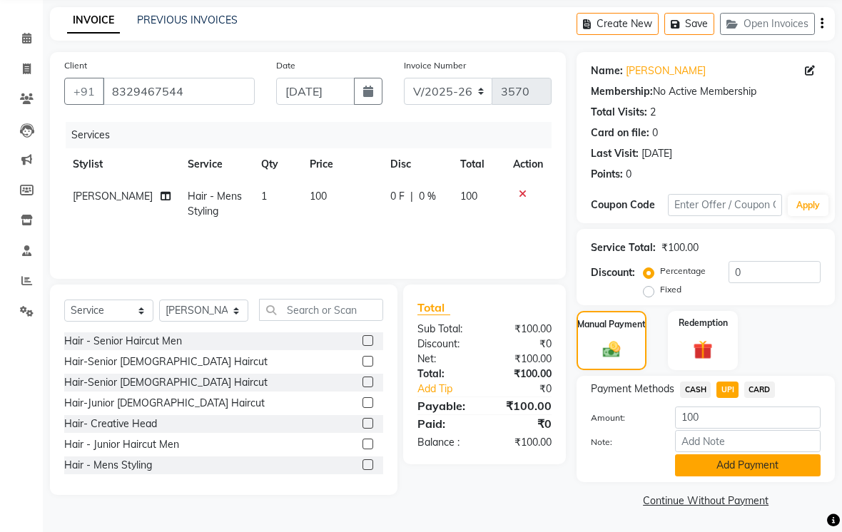
click at [770, 476] on button "Add Payment" at bounding box center [748, 465] width 146 height 22
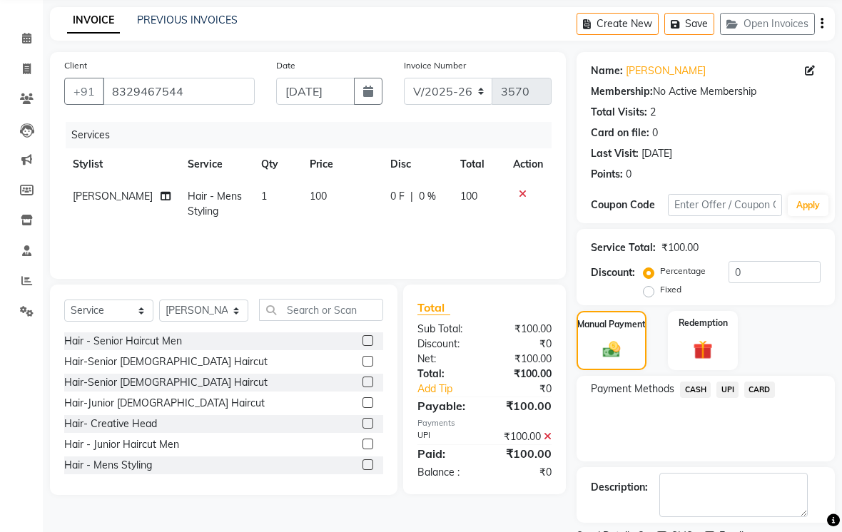
scroll to position [115, 0]
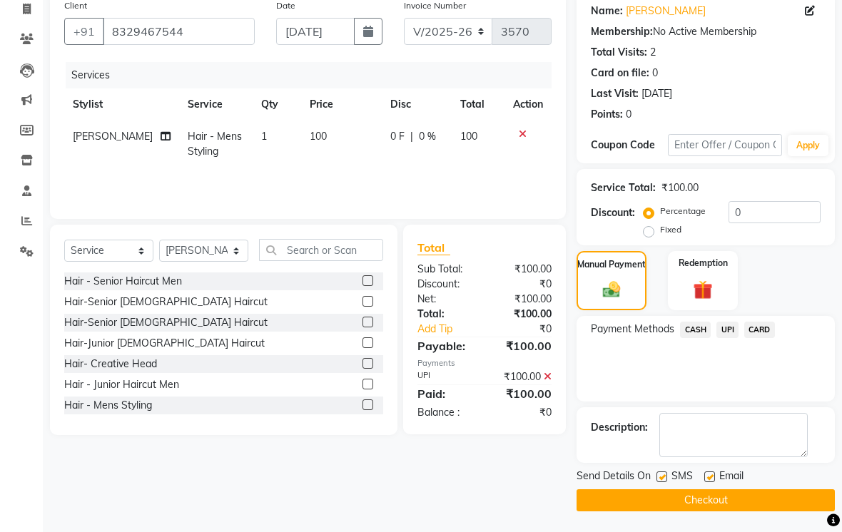
click at [663, 482] on label at bounding box center [661, 476] width 11 height 11
click at [663, 482] on input "checkbox" at bounding box center [660, 477] width 9 height 9
checkbox input "false"
click at [678, 511] on button "Checkout" at bounding box center [705, 500] width 258 height 22
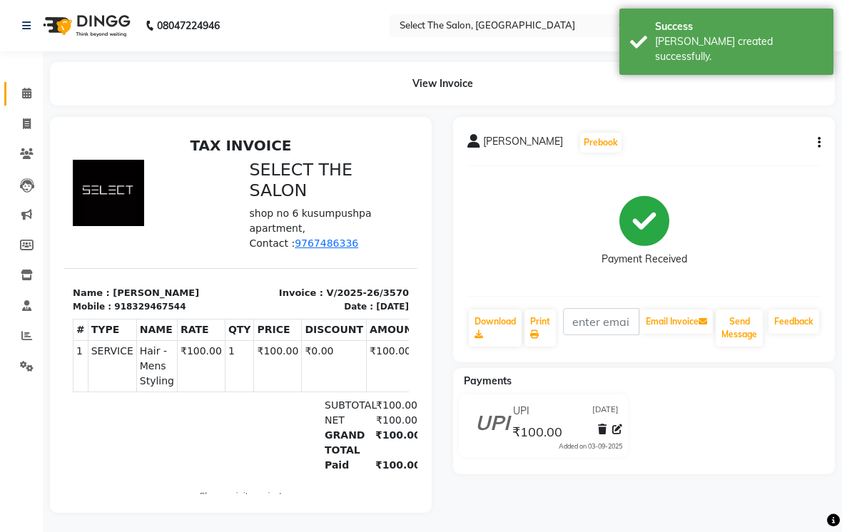
click at [20, 103] on link "Calendar" at bounding box center [21, 94] width 34 height 24
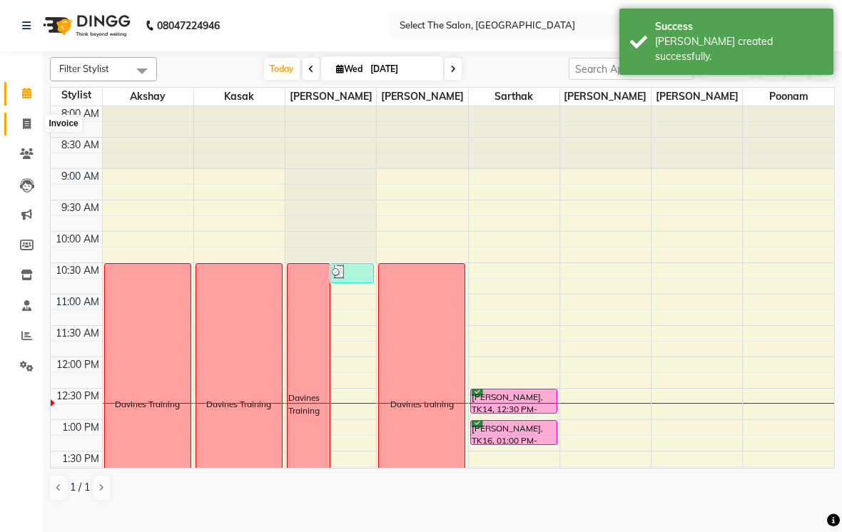
click at [25, 126] on icon at bounding box center [27, 123] width 8 height 11
select select "service"
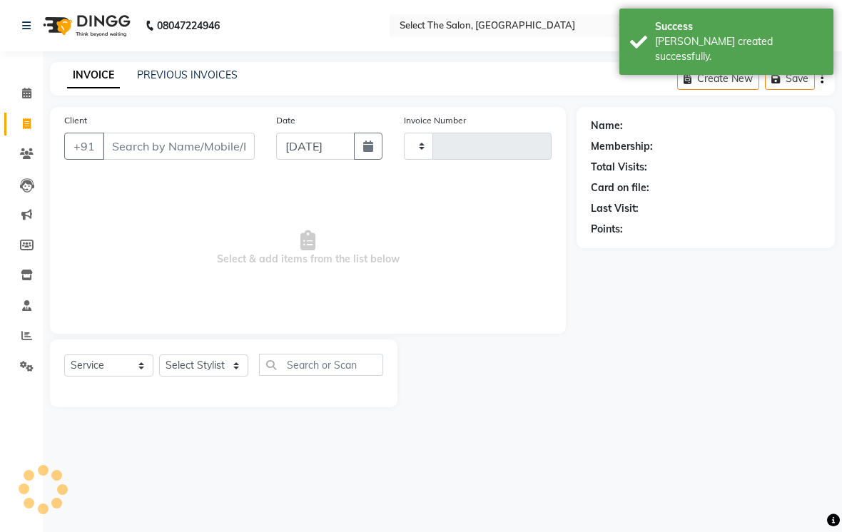
type input "3571"
select select "4969"
click at [168, 144] on div "Client +91" at bounding box center [159, 142] width 212 height 58
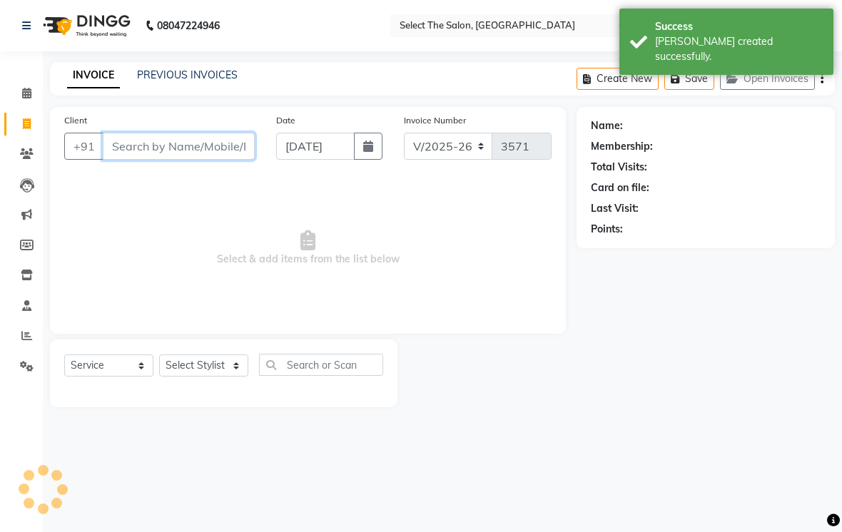
click at [174, 160] on input "Client" at bounding box center [179, 146] width 152 height 27
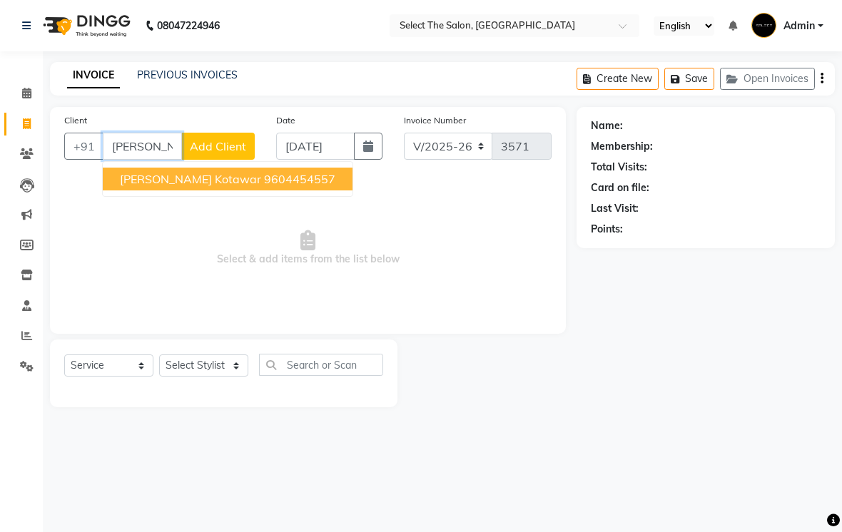
click at [148, 186] on span "[PERSON_NAME] Kotawar" at bounding box center [190, 179] width 141 height 14
type input "9604454557"
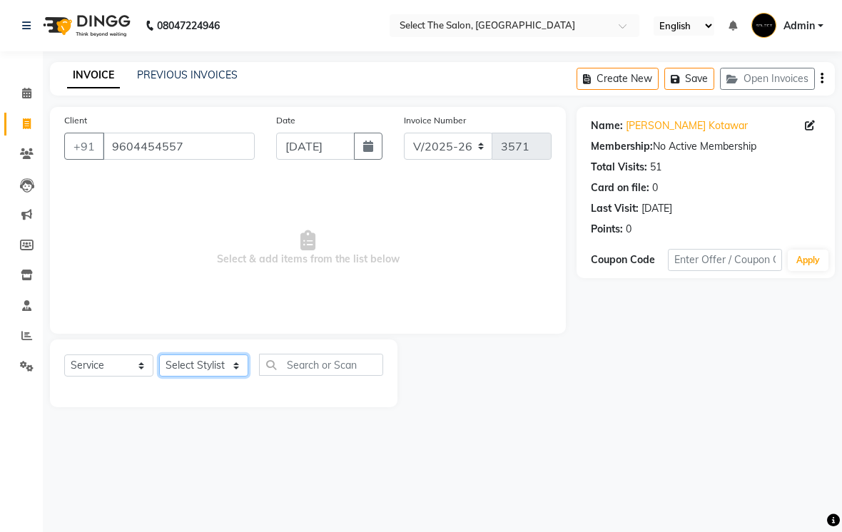
click at [190, 377] on select "Select Stylist Akshay Kasak Poonam Sachin [PERSON_NAME] [PERSON_NAME] [PERSON_N…" at bounding box center [203, 366] width 89 height 22
select select "31292"
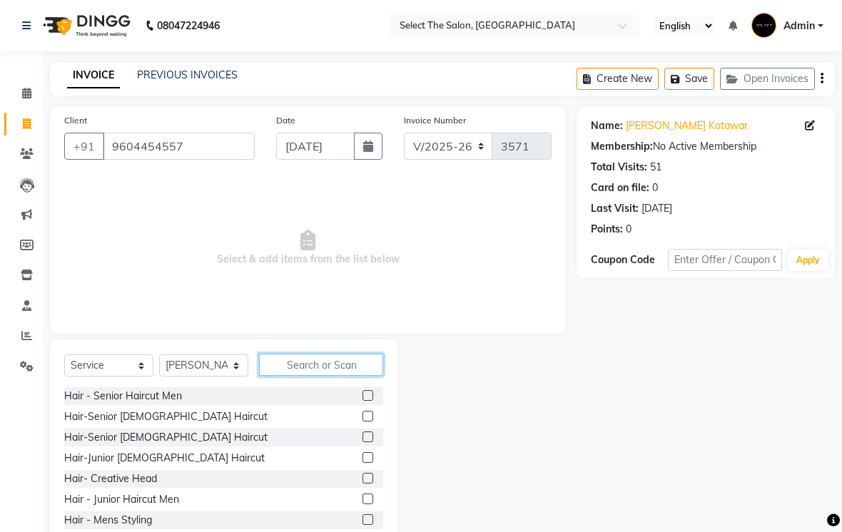
click at [302, 376] on input "text" at bounding box center [321, 365] width 124 height 22
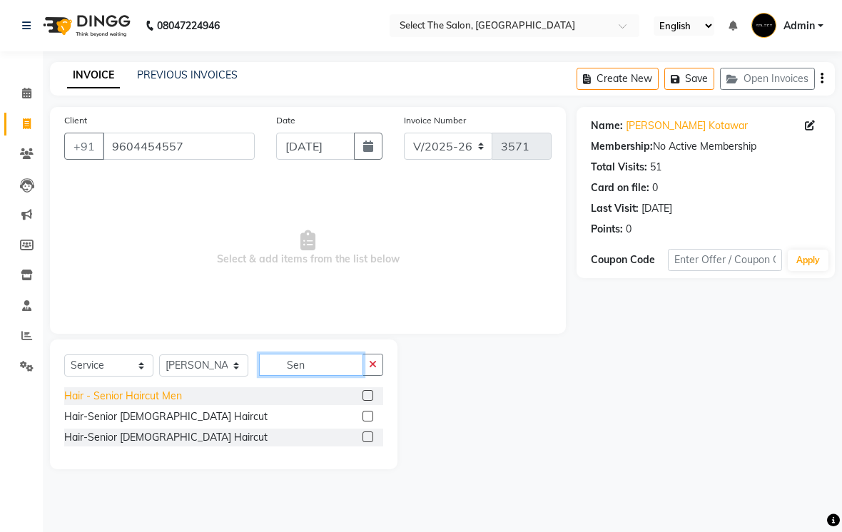
type input "Sen"
click at [164, 404] on div "Hair - Senior Haircut Men" at bounding box center [123, 396] width 118 height 15
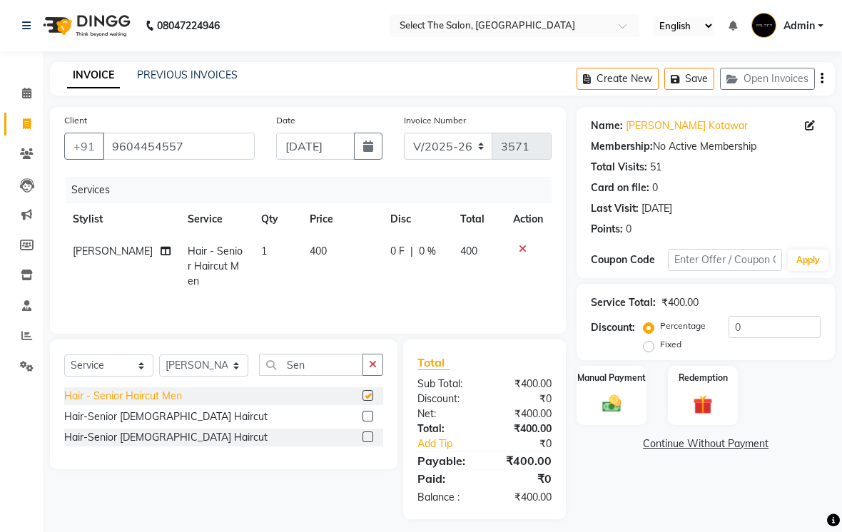
checkbox input "false"
click at [330, 376] on input "Sen" at bounding box center [311, 365] width 104 height 22
click at [322, 376] on input "Sen" at bounding box center [311, 365] width 104 height 22
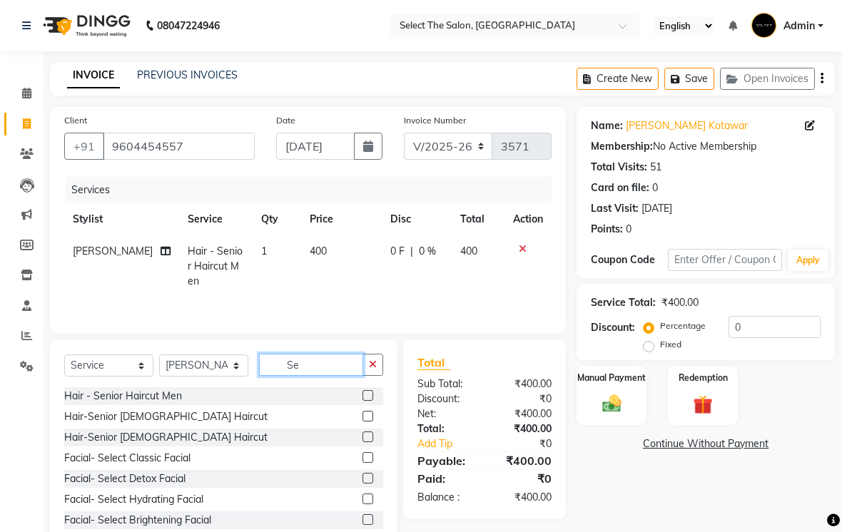
type input "S"
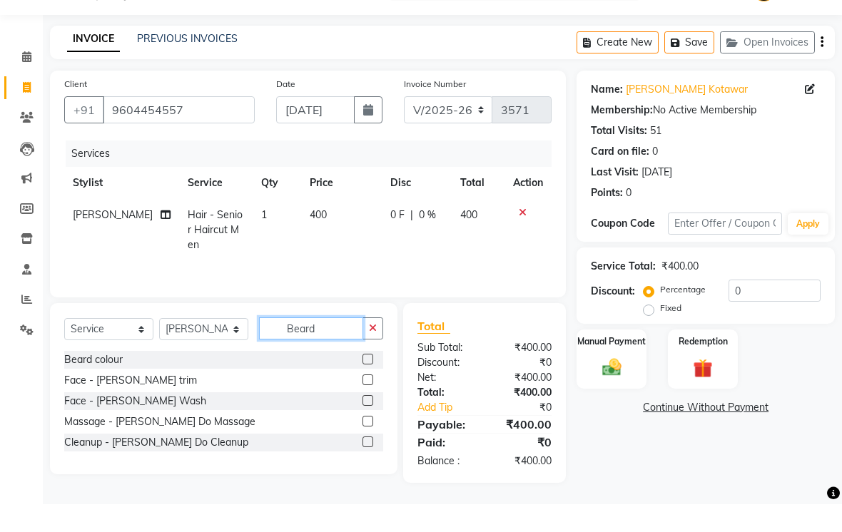
scroll to position [16, 0]
type input "Beard"
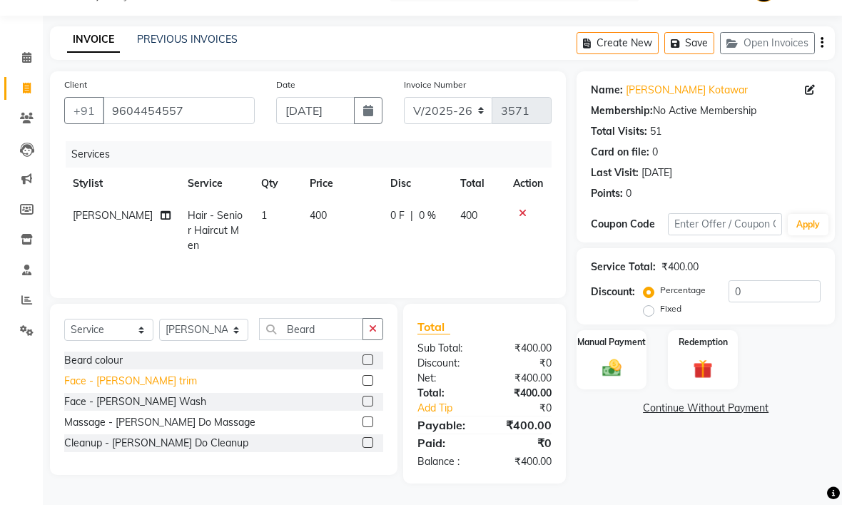
click at [143, 401] on div "Face - [PERSON_NAME] trim" at bounding box center [130, 408] width 133 height 15
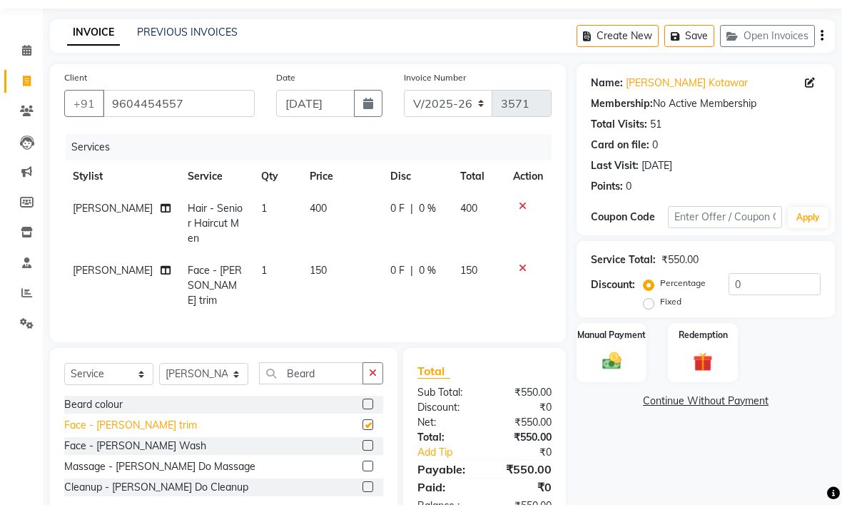
checkbox input "false"
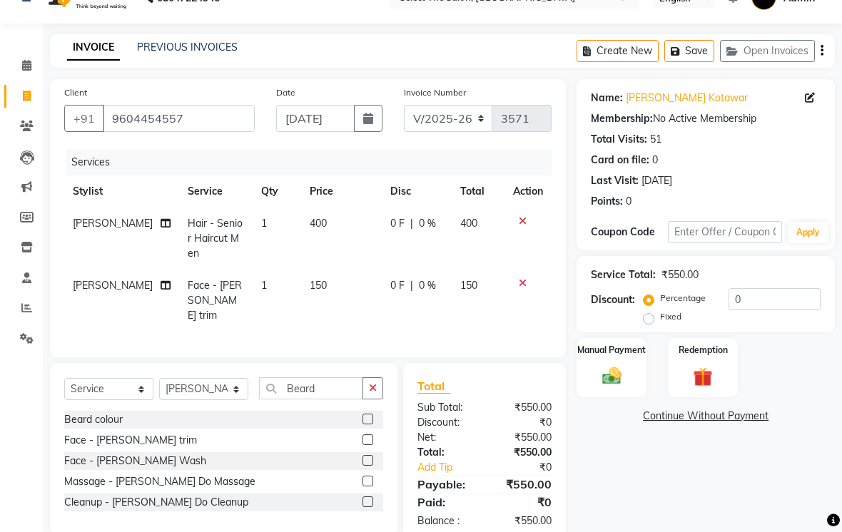
click at [313, 300] on td "150" at bounding box center [341, 301] width 81 height 62
select select "31292"
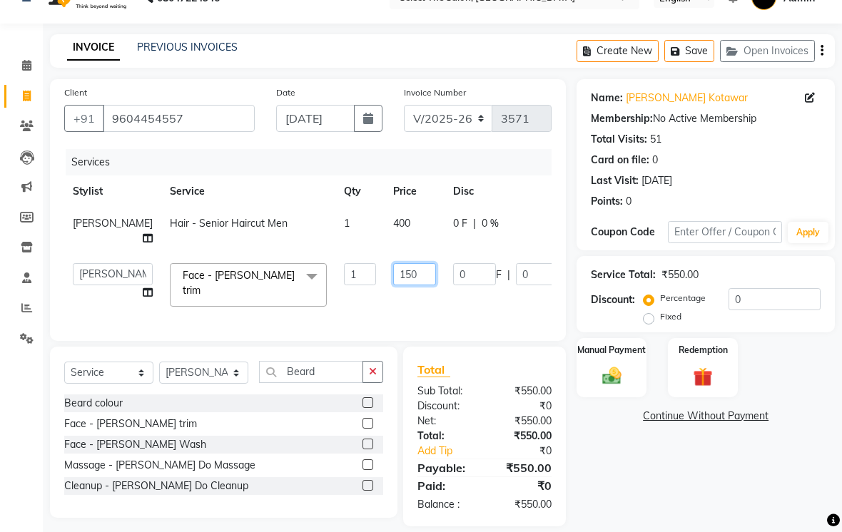
click at [393, 285] on input "150" at bounding box center [414, 274] width 43 height 22
type input "1"
type input "200"
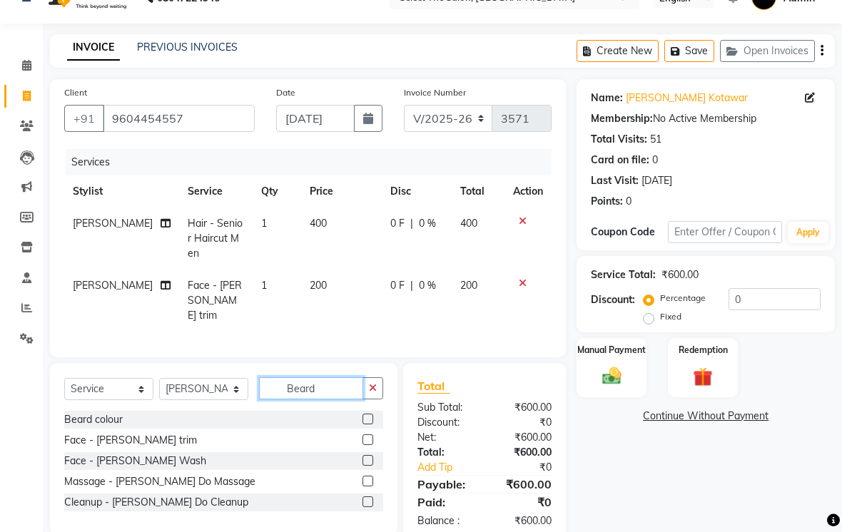
click at [348, 393] on input "Beard" at bounding box center [311, 388] width 104 height 22
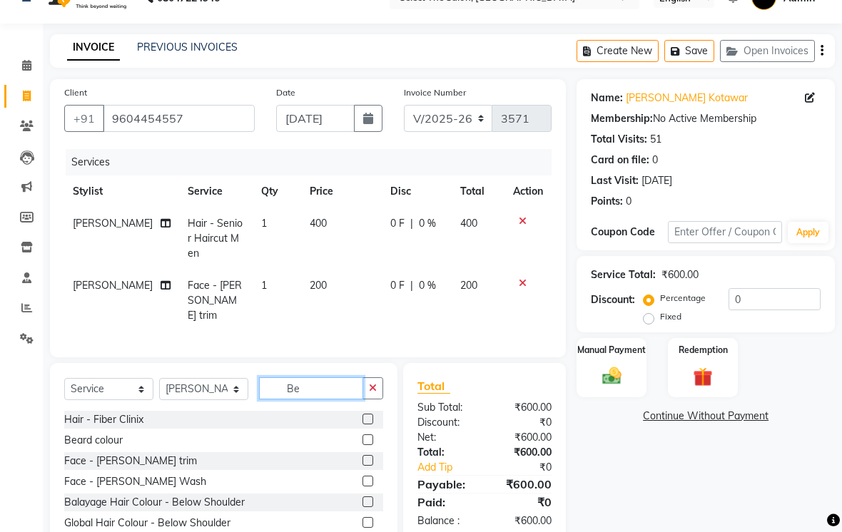
type input "B"
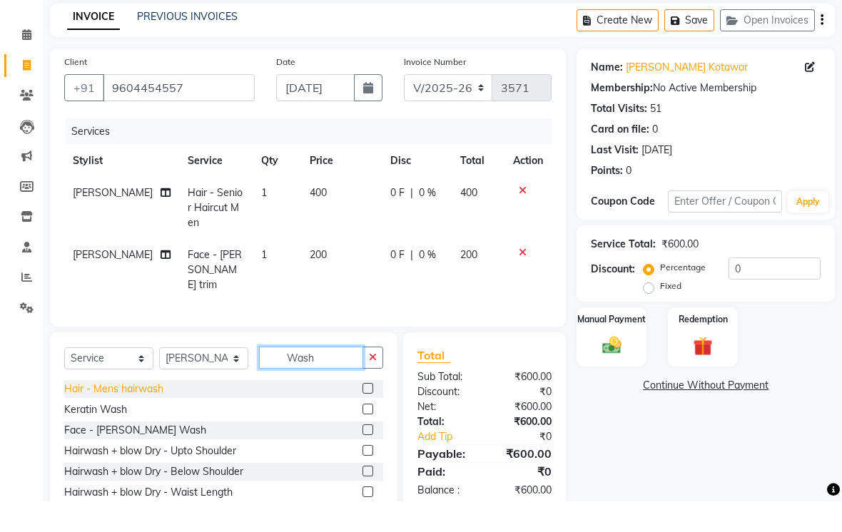
type input "Wash"
click at [153, 412] on div "Hair - Mens hairwash" at bounding box center [113, 419] width 99 height 15
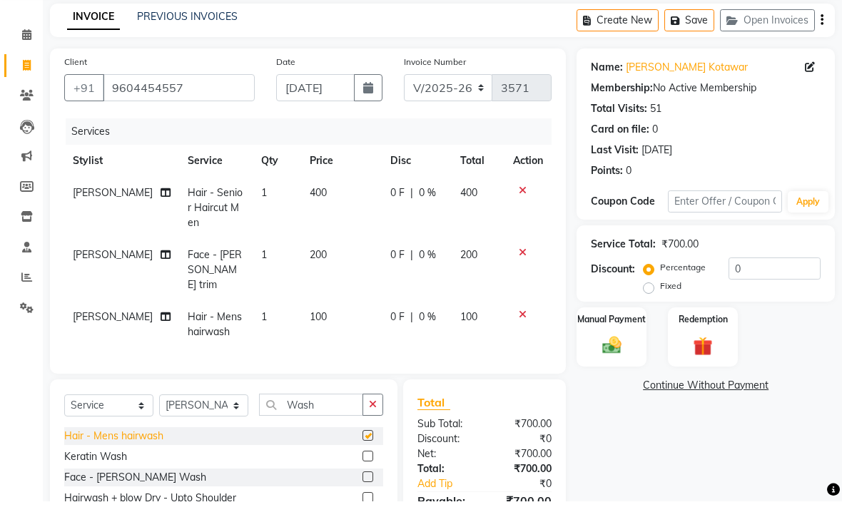
checkbox input "false"
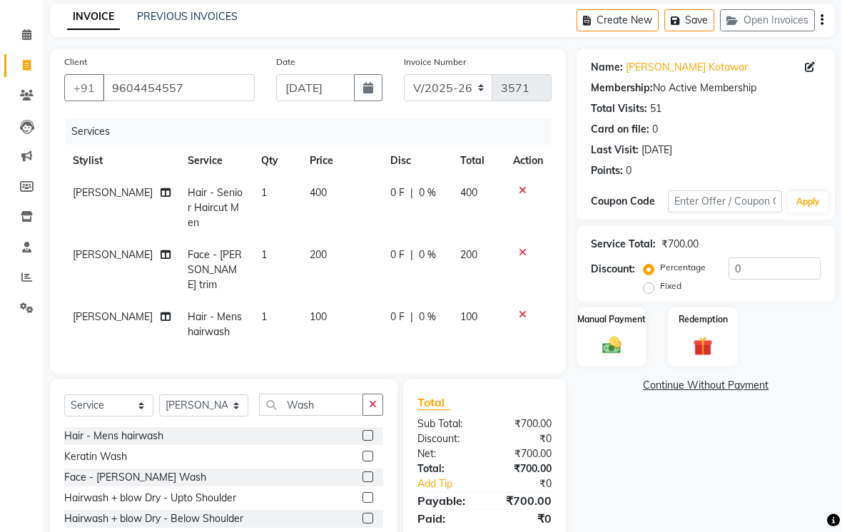
click at [320, 332] on td "100" at bounding box center [341, 324] width 81 height 47
select select "31292"
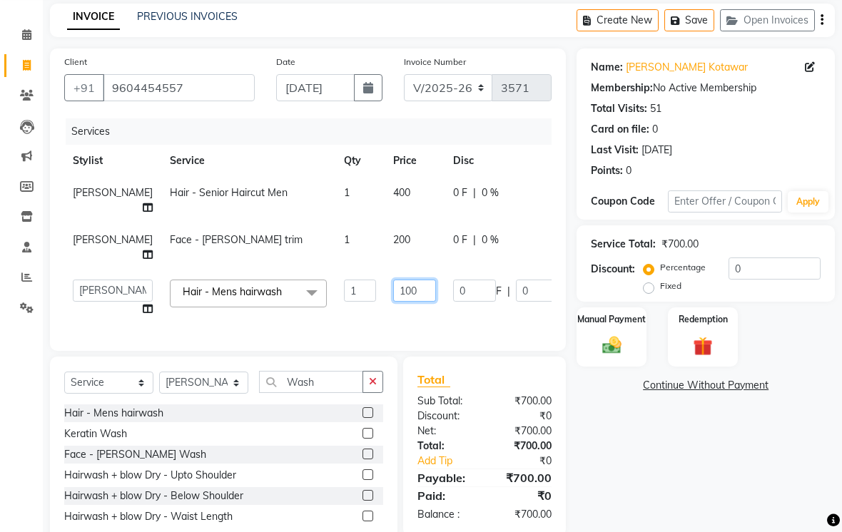
click at [393, 302] on input "100" at bounding box center [414, 291] width 43 height 22
type input "200"
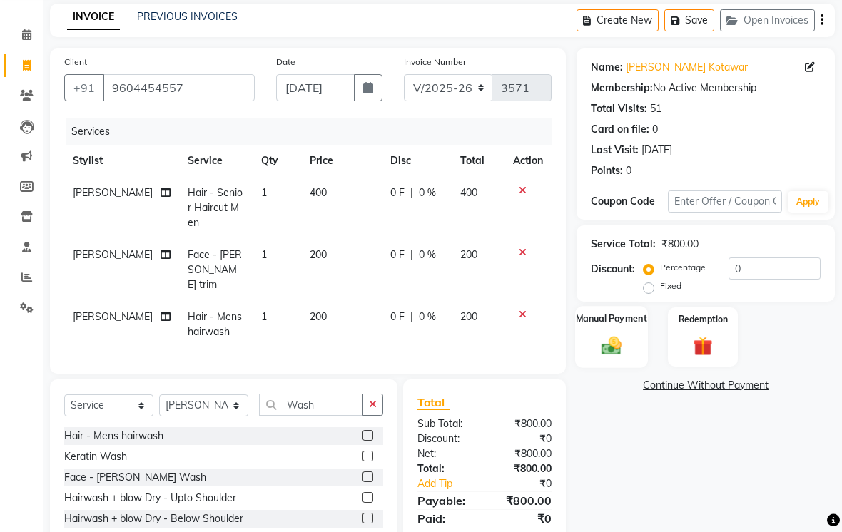
click at [621, 357] on img at bounding box center [612, 345] width 32 height 23
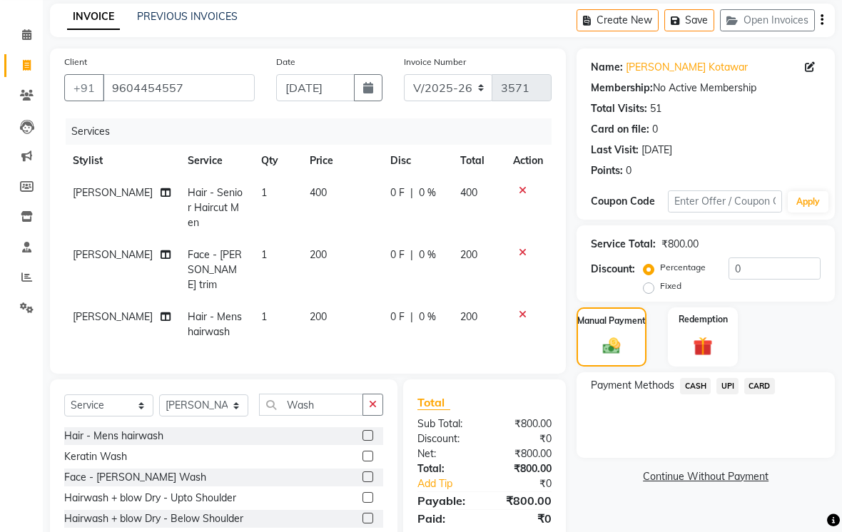
click at [699, 394] on span "CASH" at bounding box center [695, 386] width 31 height 16
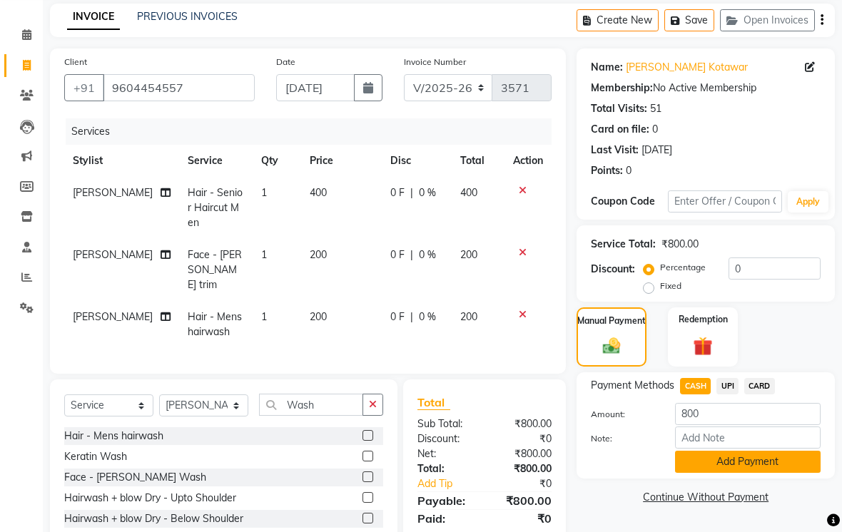
click at [745, 473] on button "Add Payment" at bounding box center [748, 462] width 146 height 22
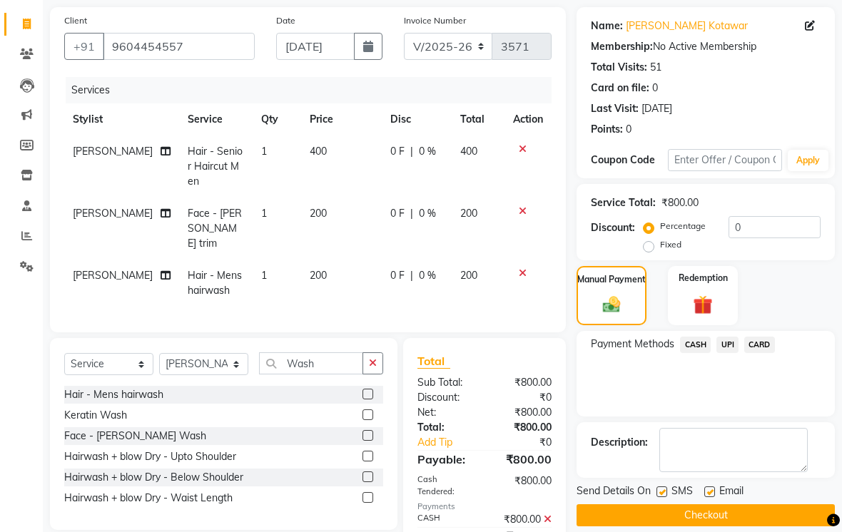
scroll to position [126, 0]
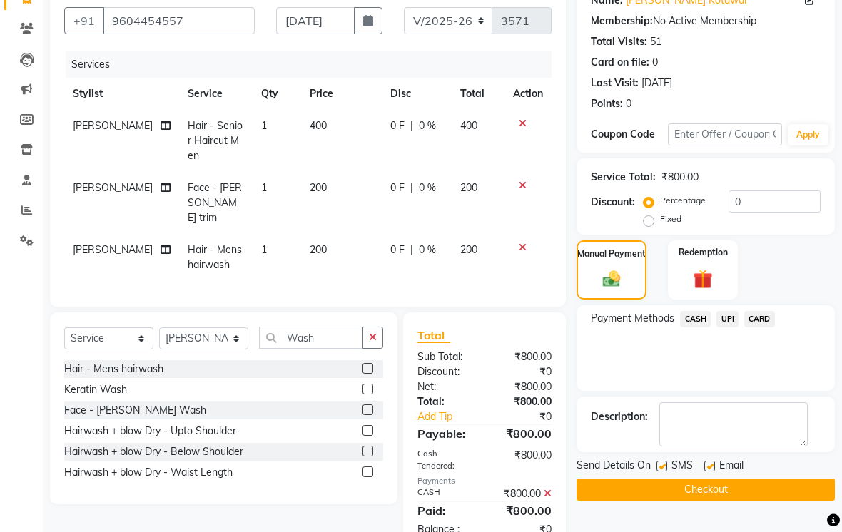
click at [661, 471] on label at bounding box center [661, 466] width 11 height 11
click at [661, 471] on input "checkbox" at bounding box center [660, 466] width 9 height 9
checkbox input "false"
click at [673, 501] on button "Checkout" at bounding box center [705, 490] width 258 height 22
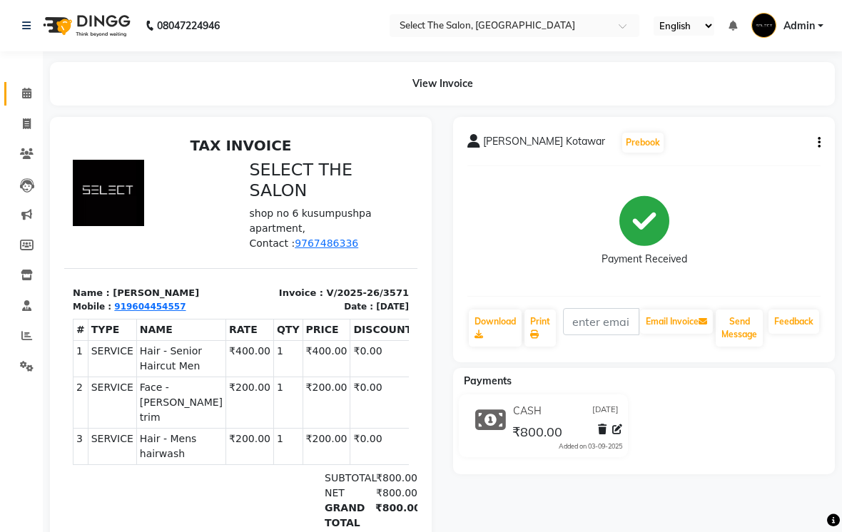
click at [16, 103] on link "Calendar" at bounding box center [21, 94] width 34 height 24
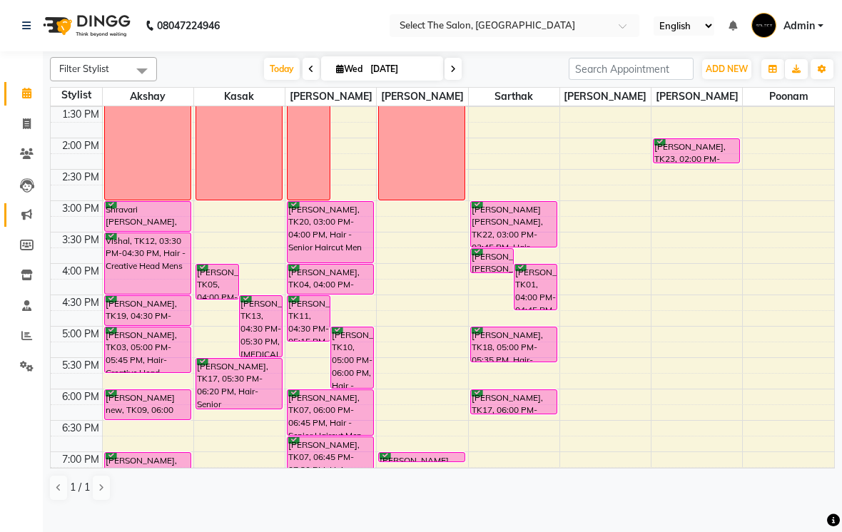
scroll to position [386, 0]
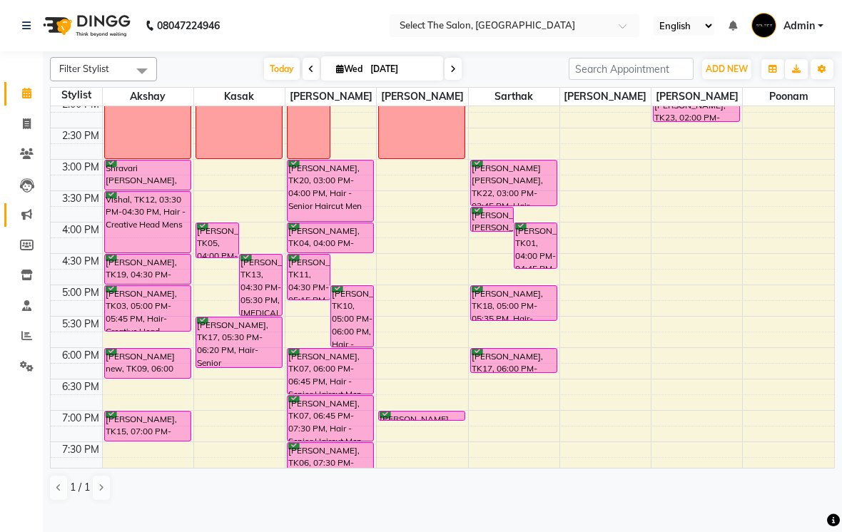
click at [34, 203] on link "Marketing" at bounding box center [21, 215] width 34 height 24
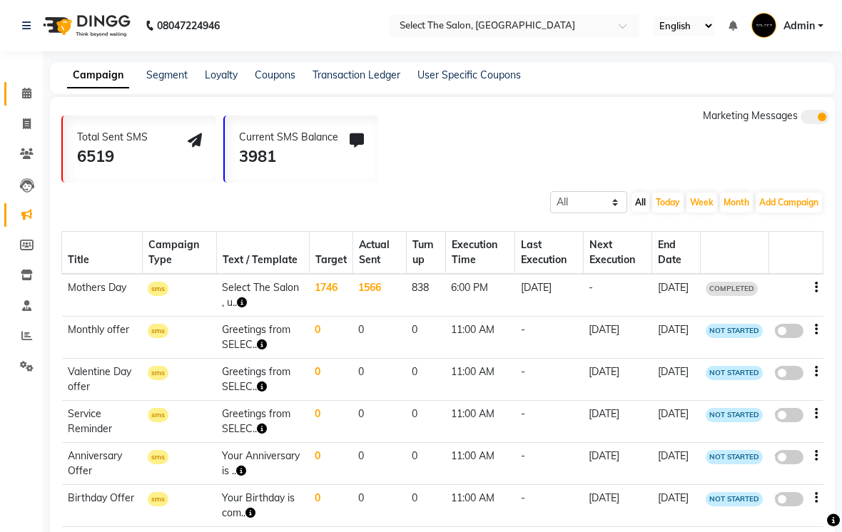
click at [27, 84] on link "Calendar" at bounding box center [21, 94] width 34 height 24
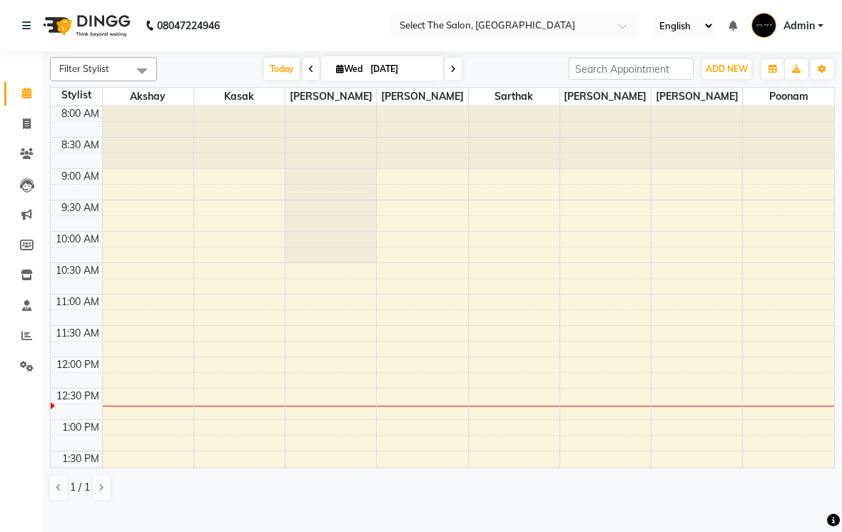
scroll to position [252, 0]
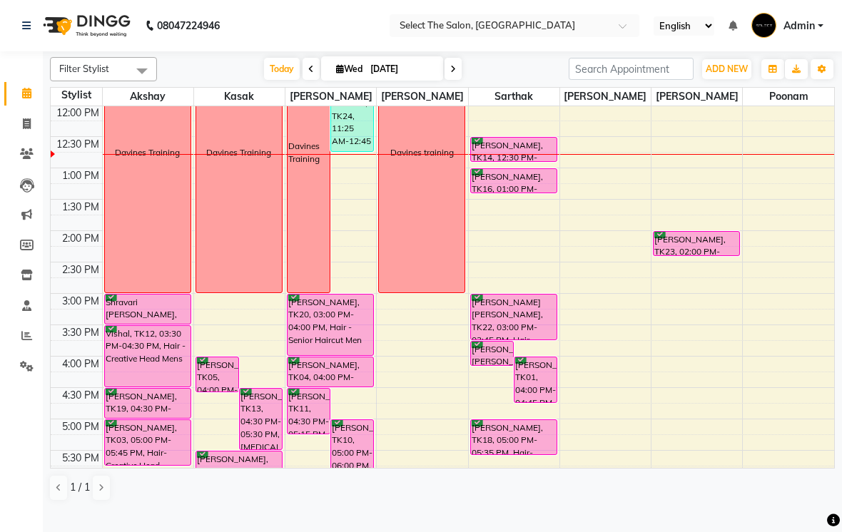
click at [459, 80] on span at bounding box center [452, 69] width 17 height 22
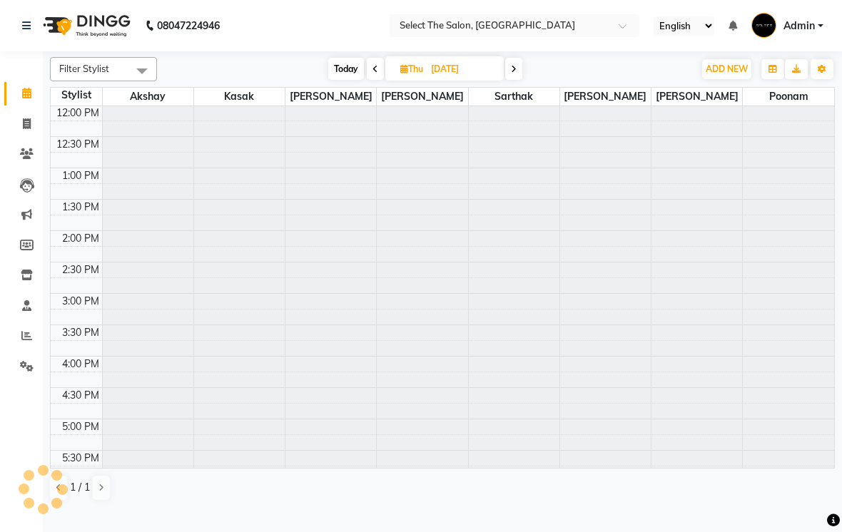
scroll to position [0, 0]
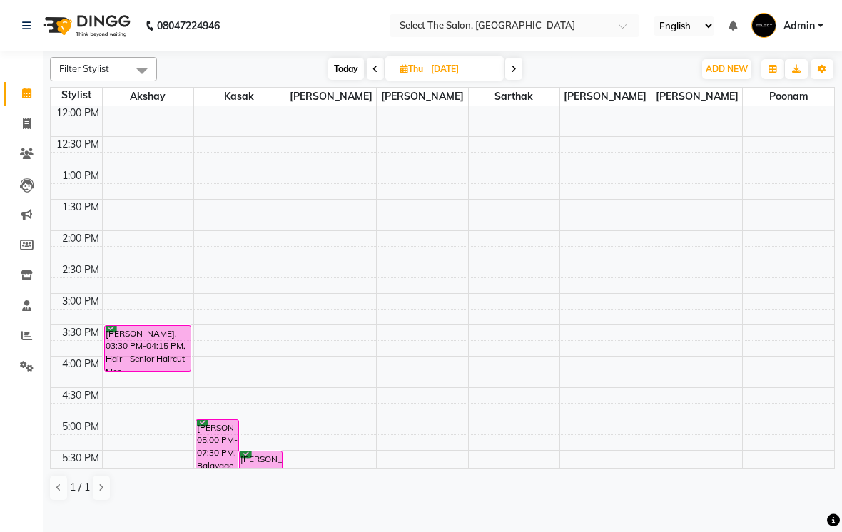
click at [510, 80] on span at bounding box center [513, 69] width 17 height 22
type input "[DATE]"
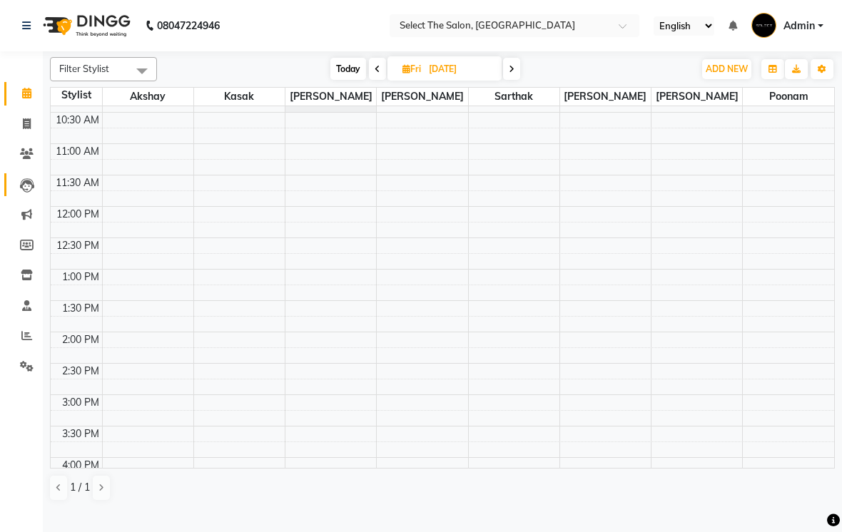
scroll to position [292, 0]
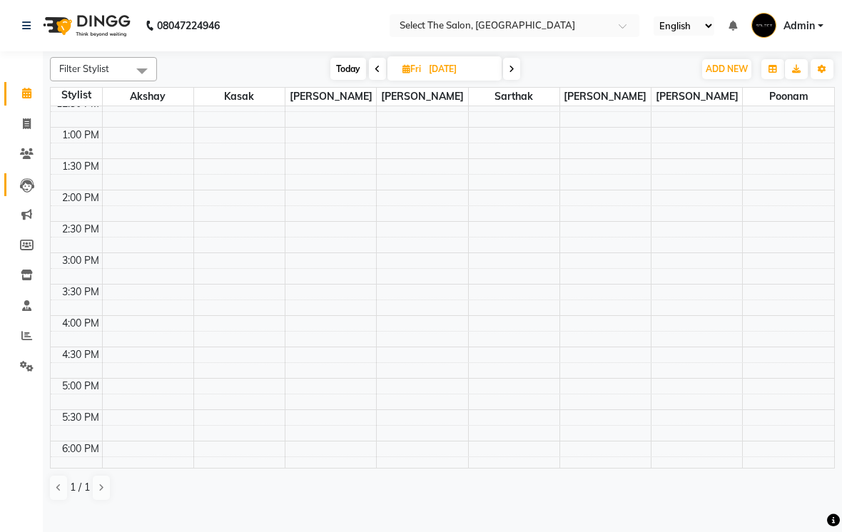
click at [25, 185] on icon at bounding box center [27, 185] width 14 height 14
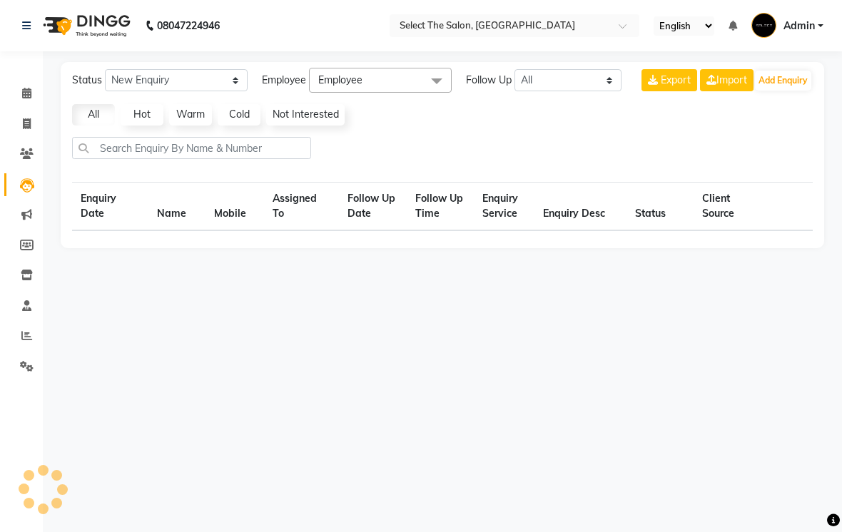
select select "10"
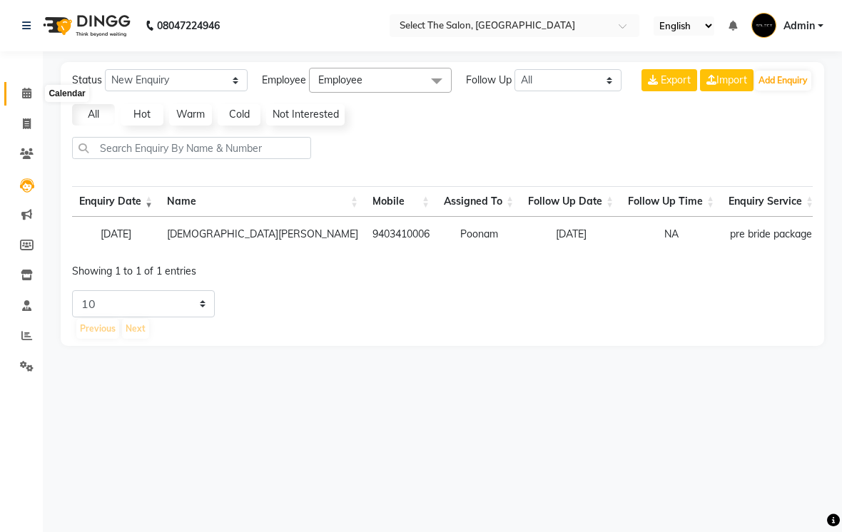
click at [27, 98] on icon at bounding box center [26, 93] width 9 height 11
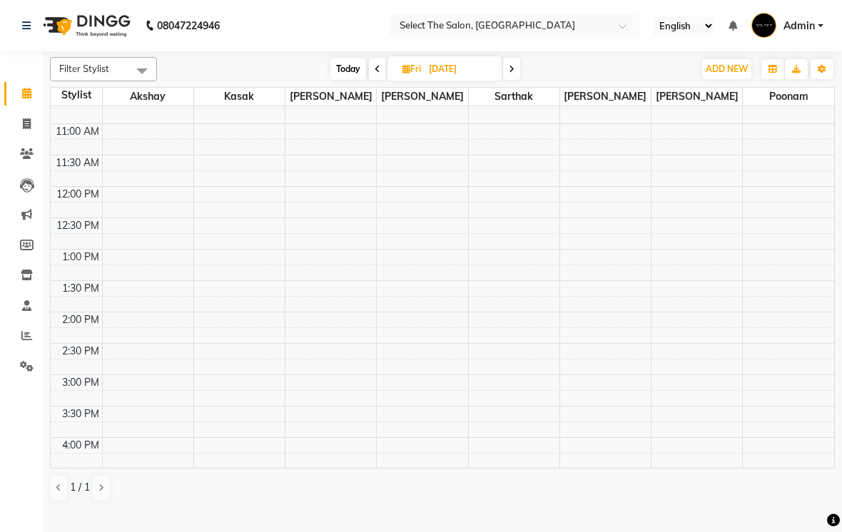
scroll to position [173, 0]
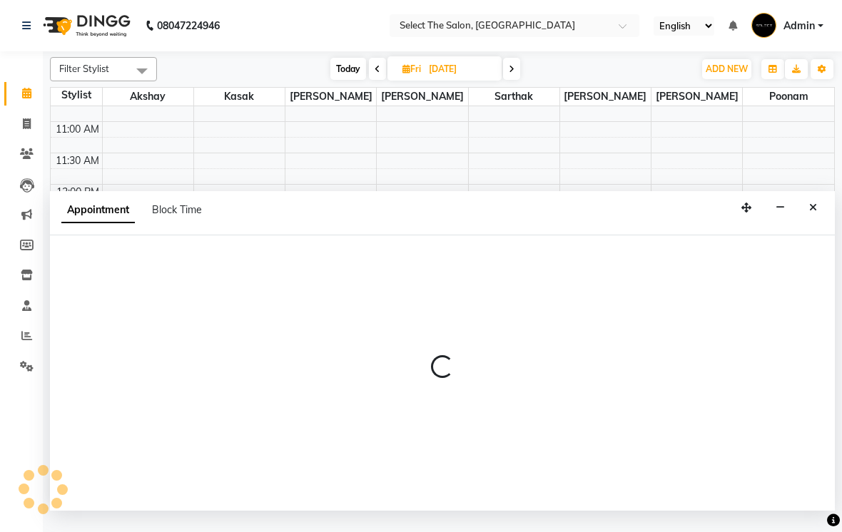
select select "36897"
select select "780"
select select "tentative"
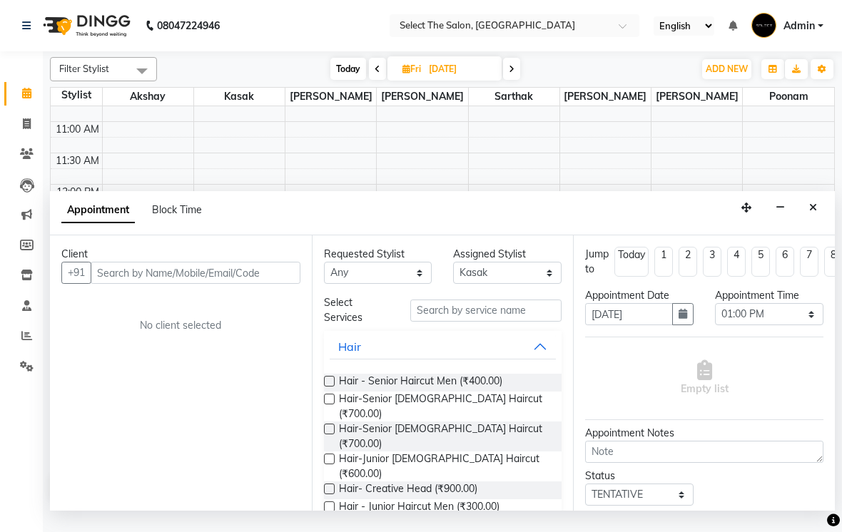
click at [195, 284] on input "text" at bounding box center [196, 273] width 210 height 22
click at [225, 284] on input "text" at bounding box center [196, 273] width 210 height 22
click at [207, 284] on input "text" at bounding box center [196, 273] width 210 height 22
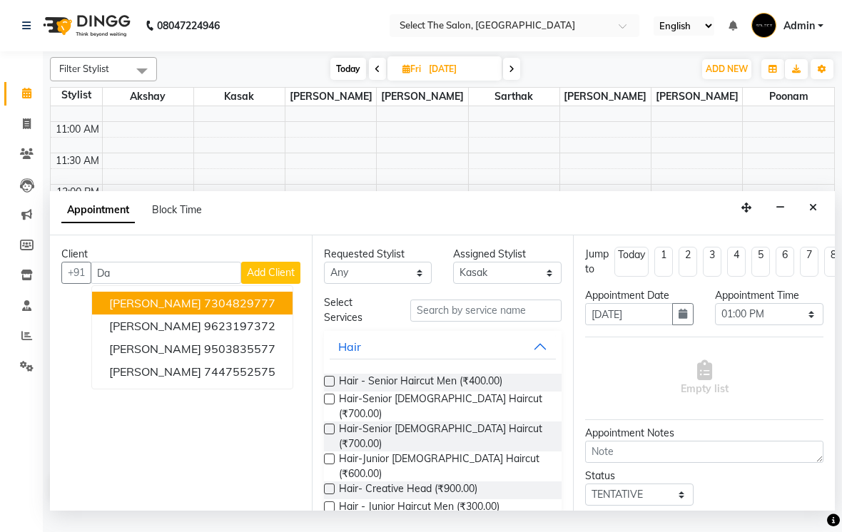
type input "D"
type input "0"
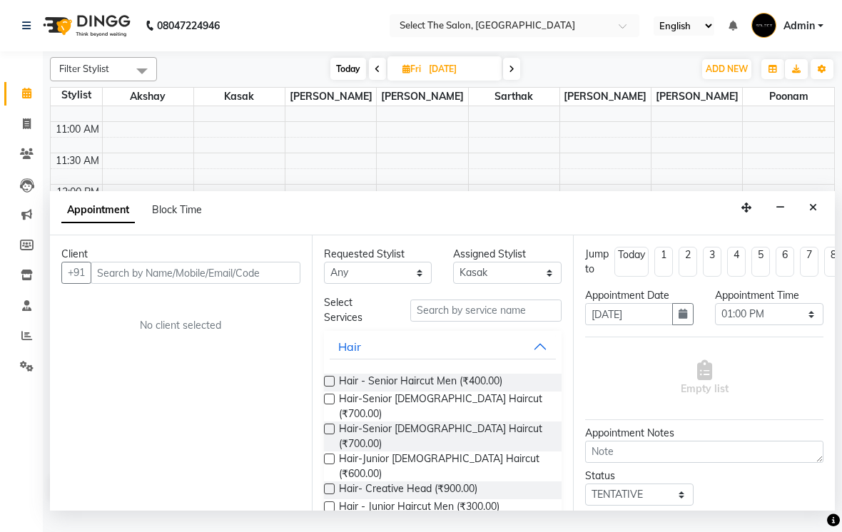
type input "0"
type input "9595333702"
click at [287, 279] on span "Add Client" at bounding box center [271, 272] width 48 height 13
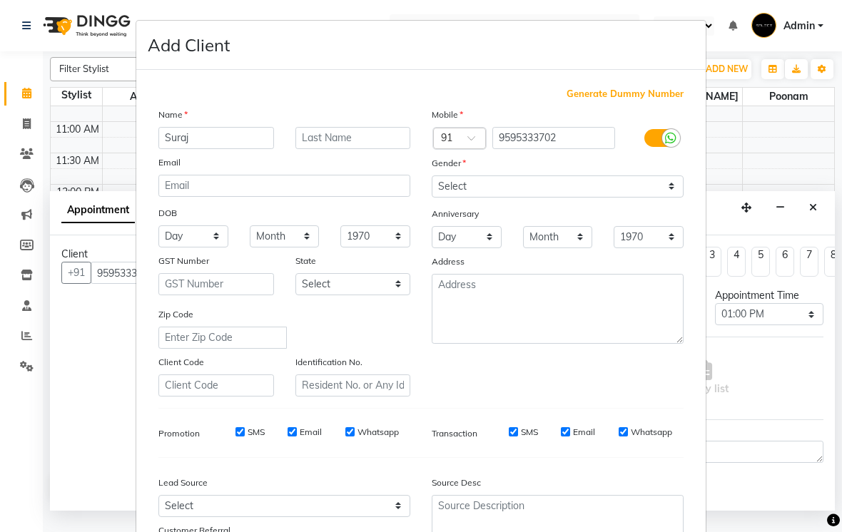
type input "Suraj"
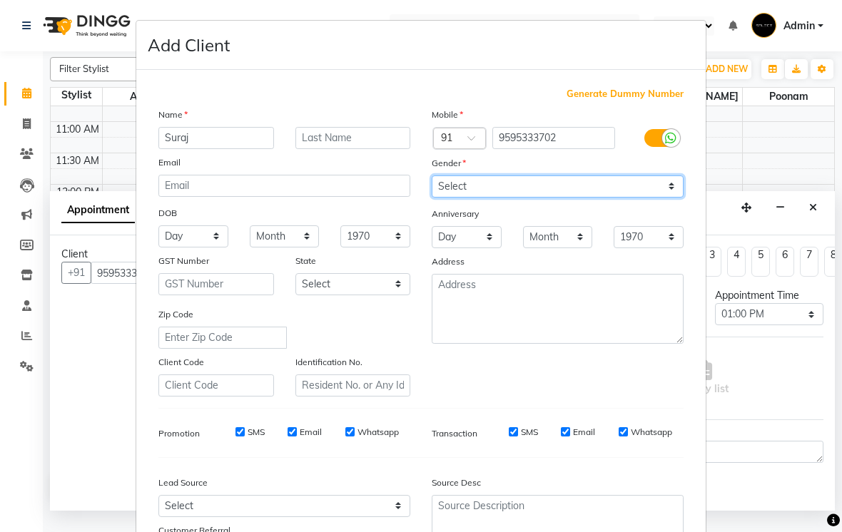
click at [567, 182] on select "Select [DEMOGRAPHIC_DATA] [DEMOGRAPHIC_DATA] Other Prefer Not To Say" at bounding box center [558, 186] width 252 height 22
select select "[DEMOGRAPHIC_DATA]"
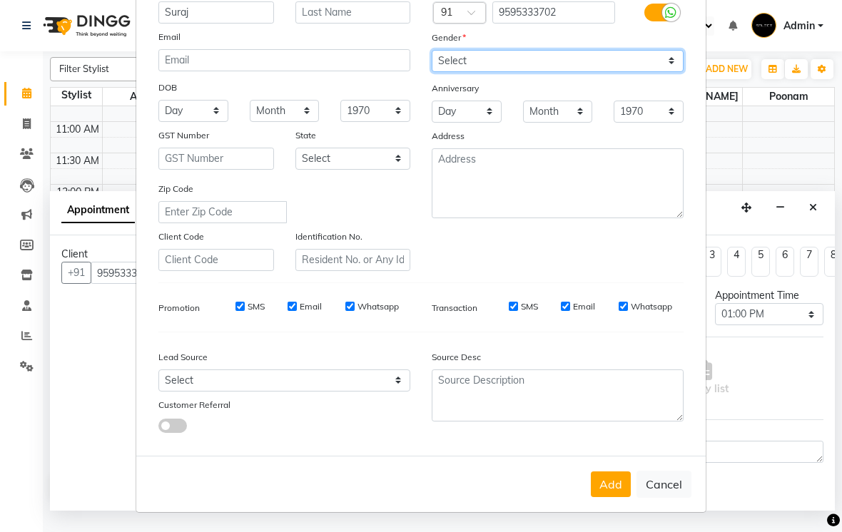
scroll to position [114, 0]
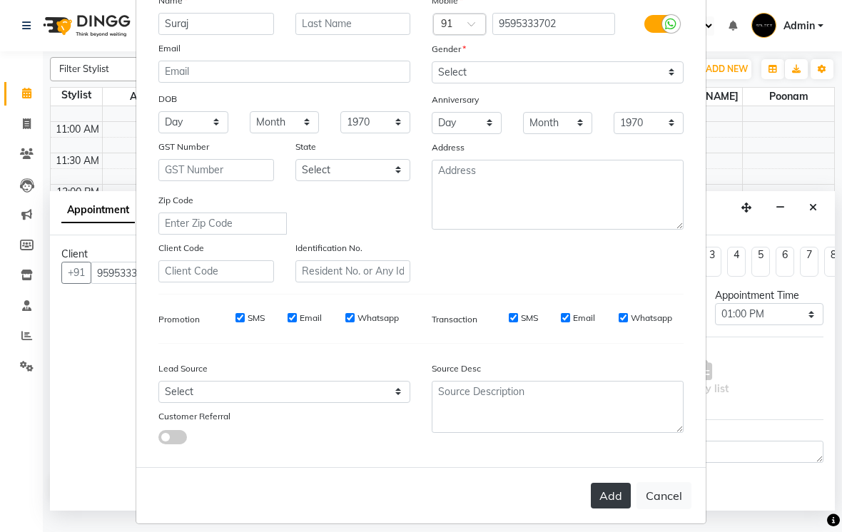
click at [613, 497] on button "Add" at bounding box center [611, 496] width 40 height 26
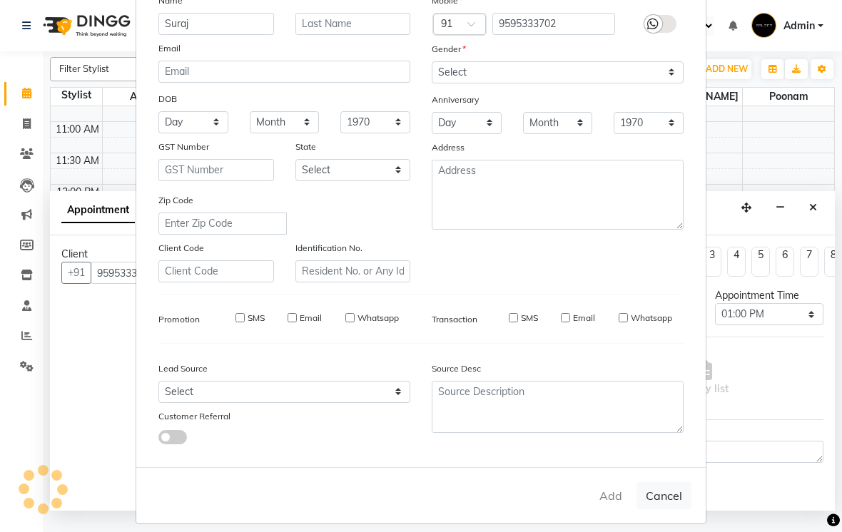
select select
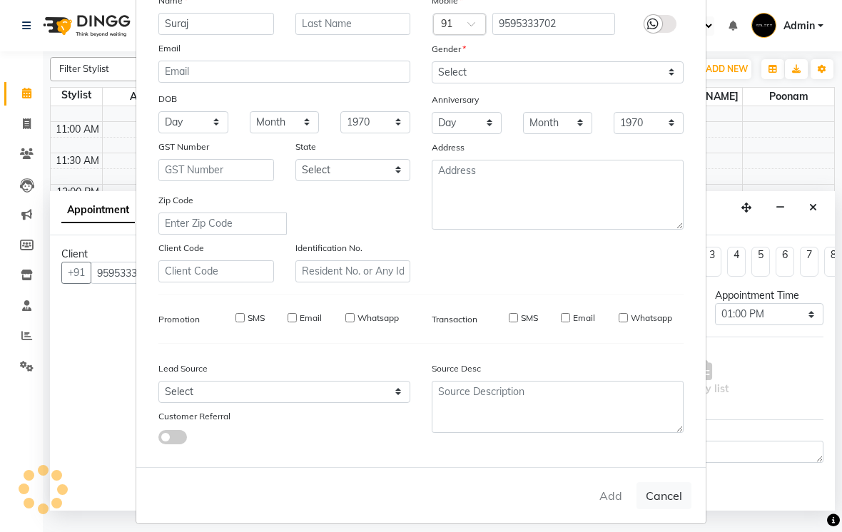
select select
checkbox input "false"
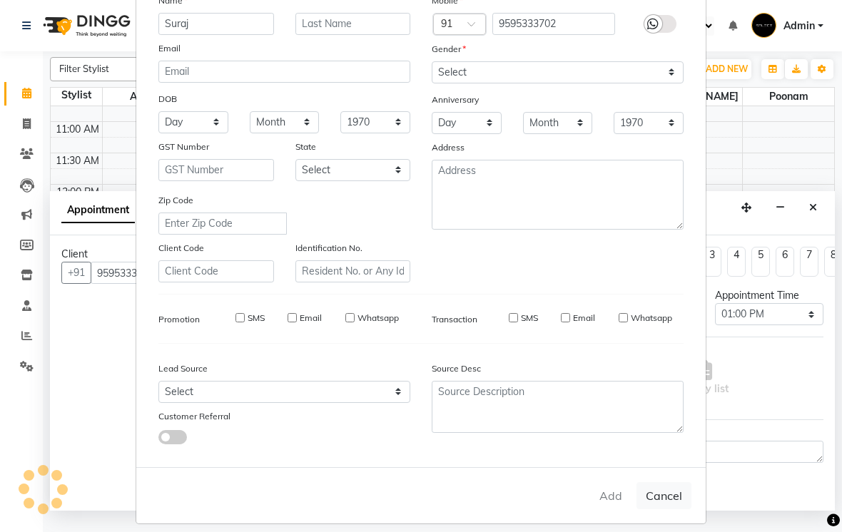
checkbox input "false"
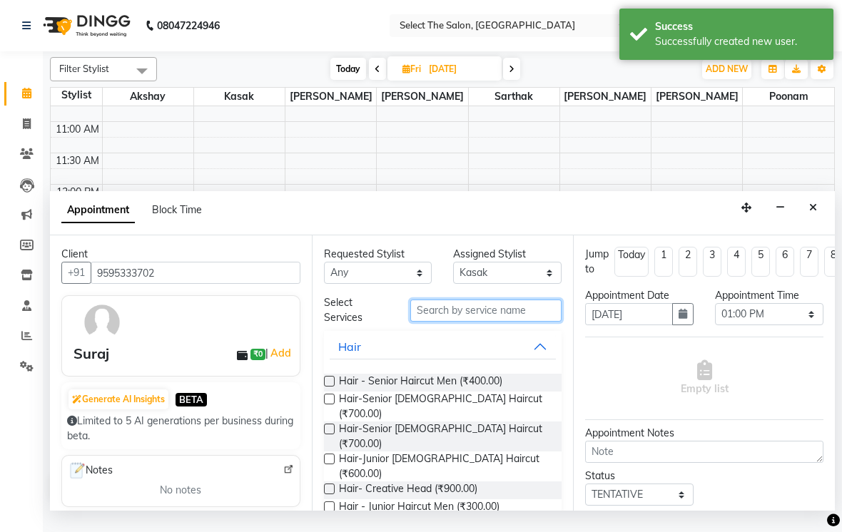
click at [508, 322] on input "text" at bounding box center [485, 311] width 151 height 22
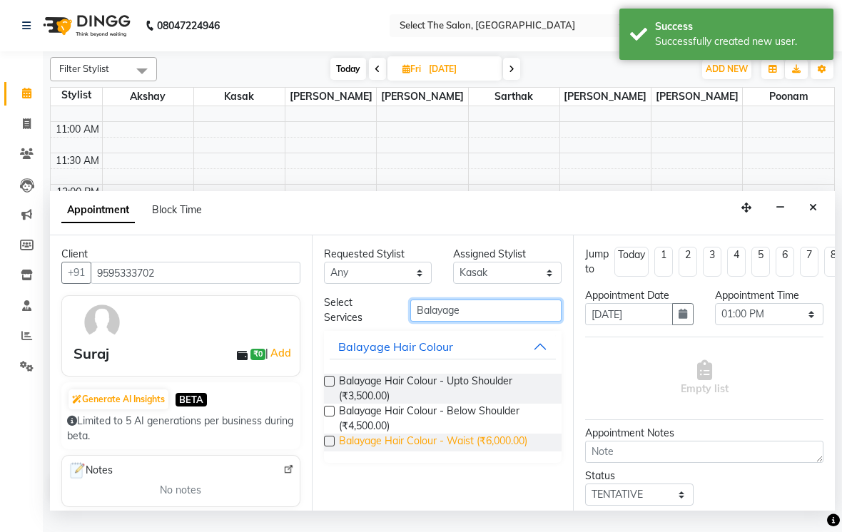
type input "Balayage"
click at [482, 452] on span "Balayage Hair Colour - Waist (₹6,000.00)" at bounding box center [433, 443] width 188 height 18
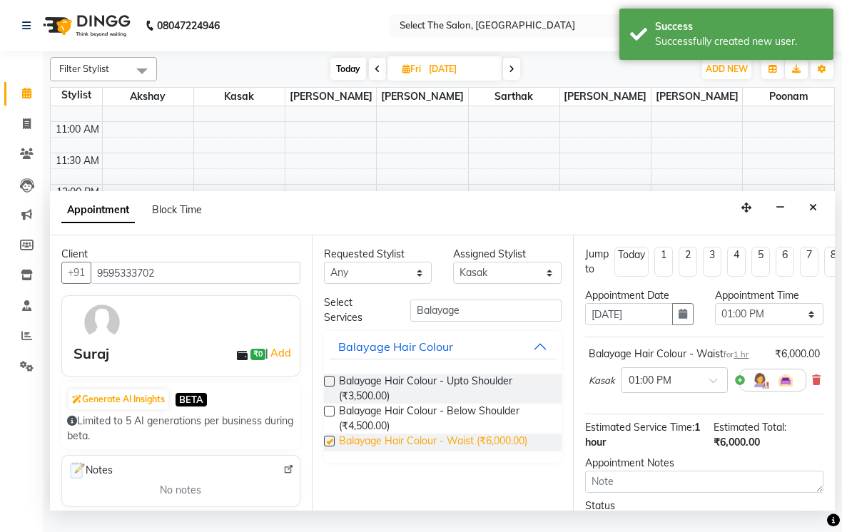
checkbox input "false"
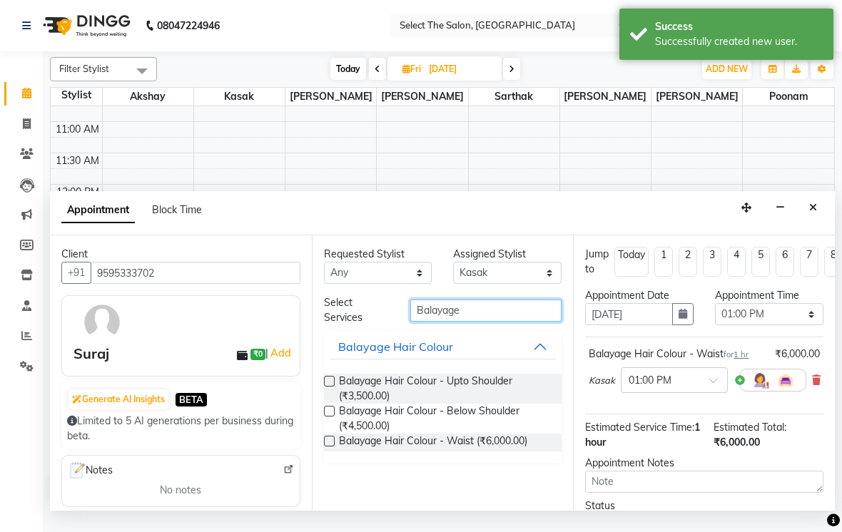
click at [476, 322] on input "Balayage" at bounding box center [485, 311] width 151 height 22
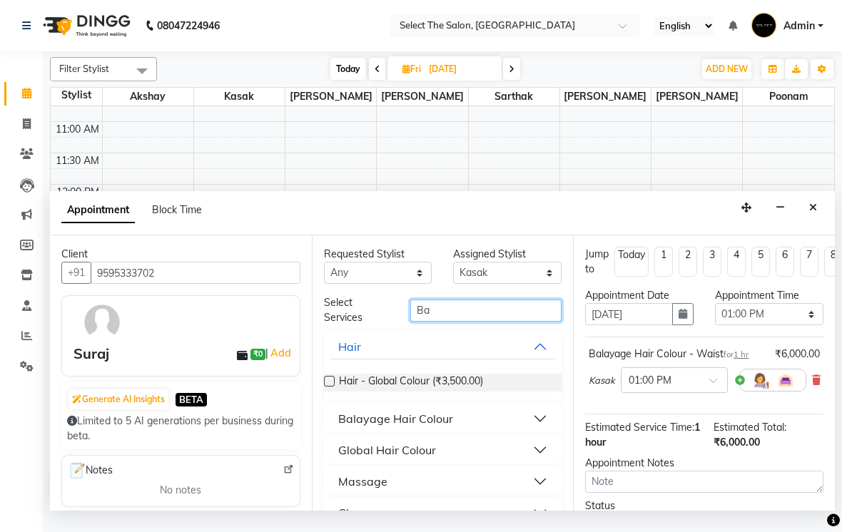
type input "B"
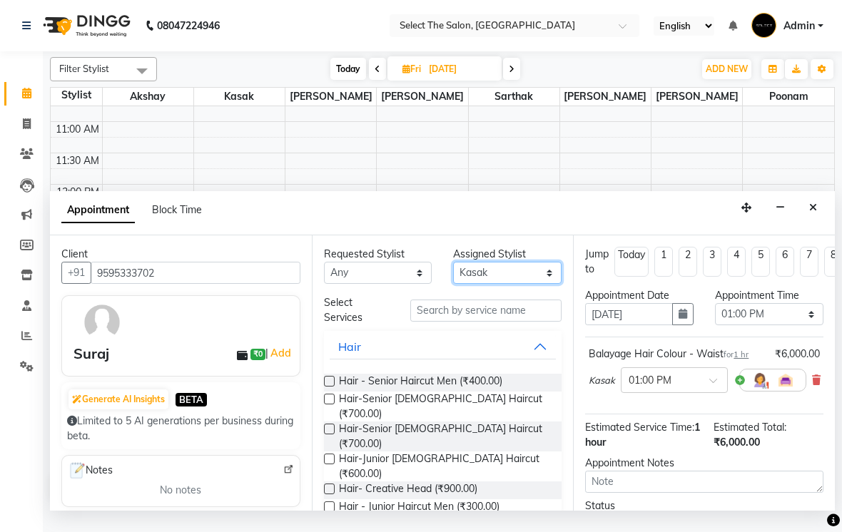
click at [526, 284] on select "Select Akshay Kasak Poonam Sachin [PERSON_NAME] [PERSON_NAME] [PERSON_NAME]" at bounding box center [507, 273] width 108 height 22
select select "31292"
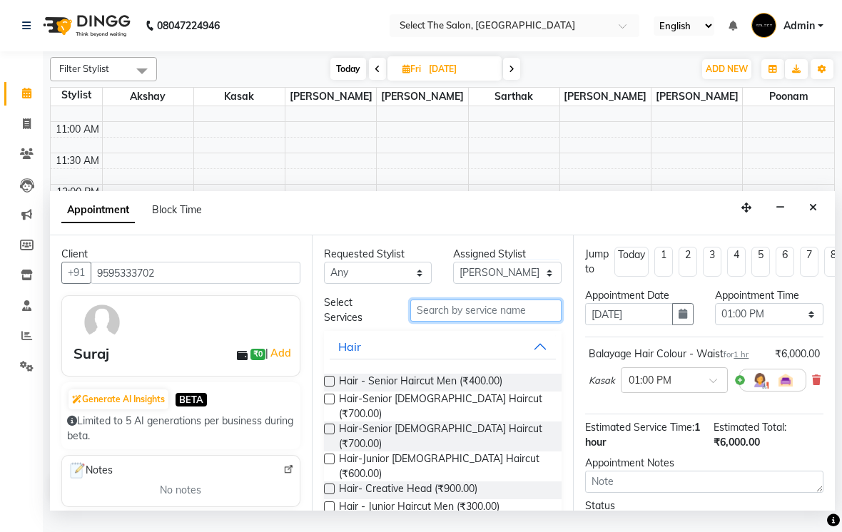
click at [506, 322] on input "text" at bounding box center [485, 311] width 151 height 22
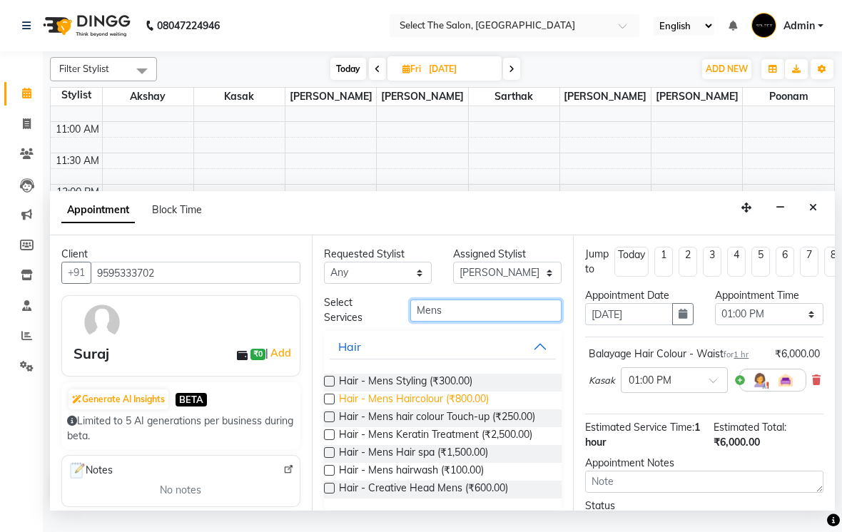
type input "Mens"
click at [457, 409] on span "Hair - Mens Haircolour (₹800.00)" at bounding box center [414, 401] width 150 height 18
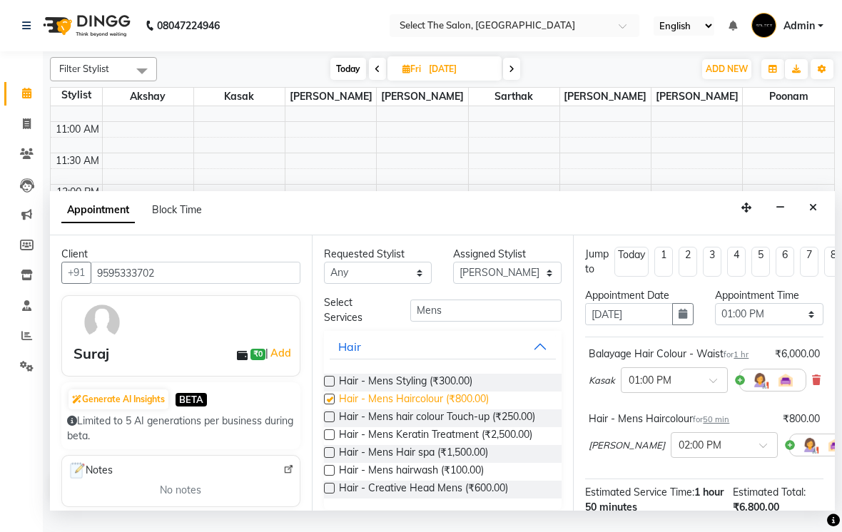
checkbox input "false"
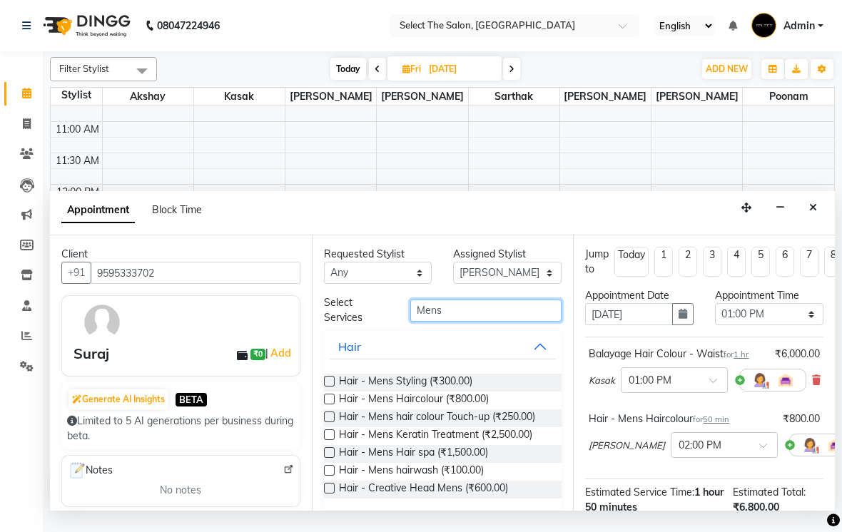
click at [510, 322] on input "Mens" at bounding box center [485, 311] width 151 height 22
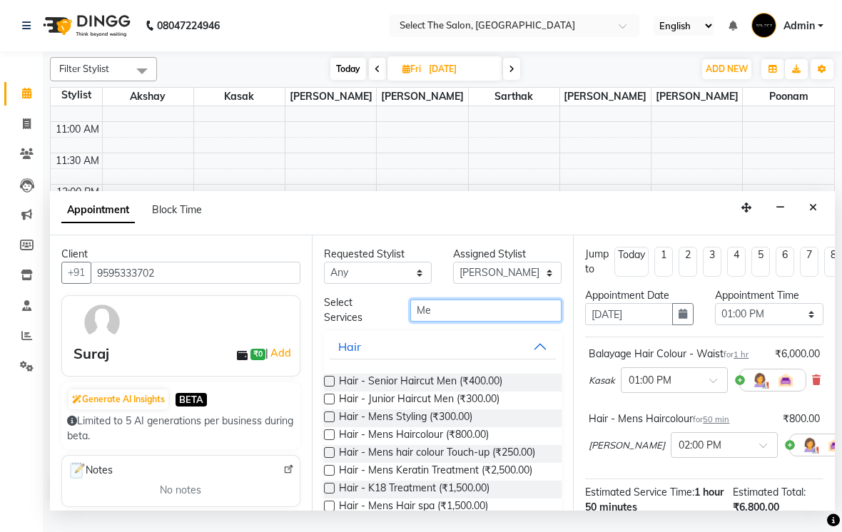
type input "M"
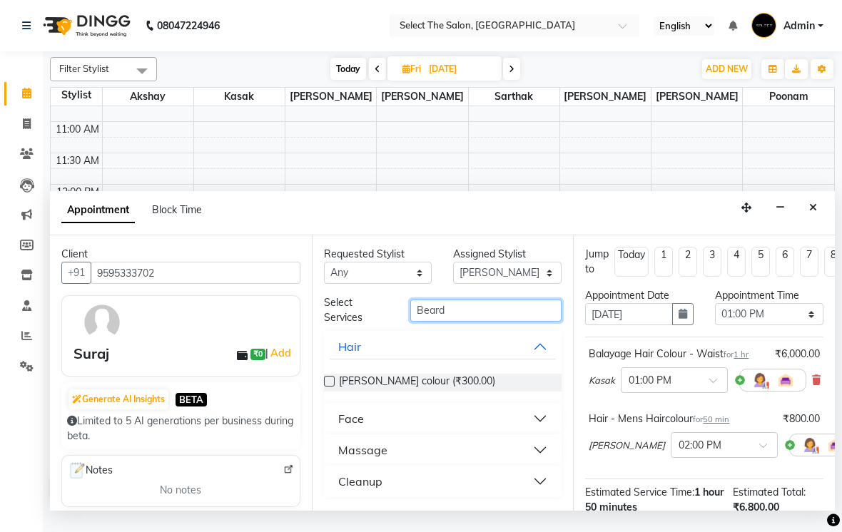
type input "Beard"
click at [432, 432] on button "Face" at bounding box center [443, 419] width 227 height 26
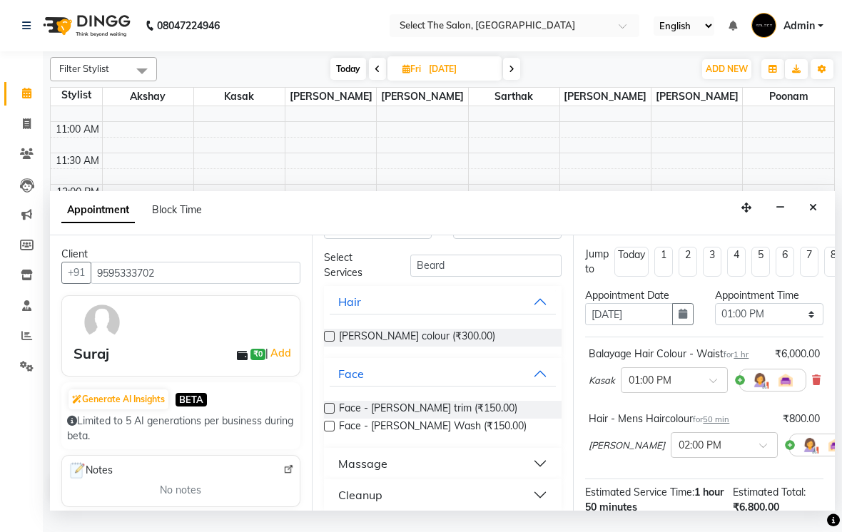
scroll to position [31, 0]
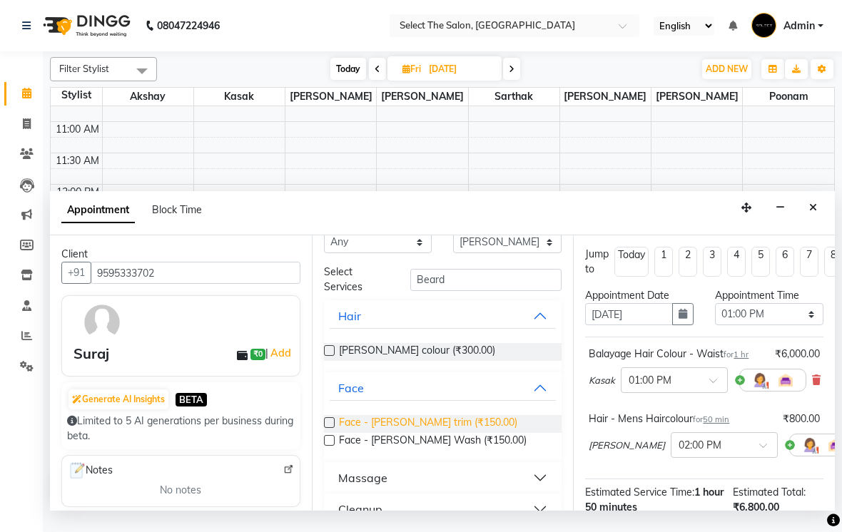
click at [438, 433] on span "Face - [PERSON_NAME] trim (₹150.00)" at bounding box center [428, 424] width 178 height 18
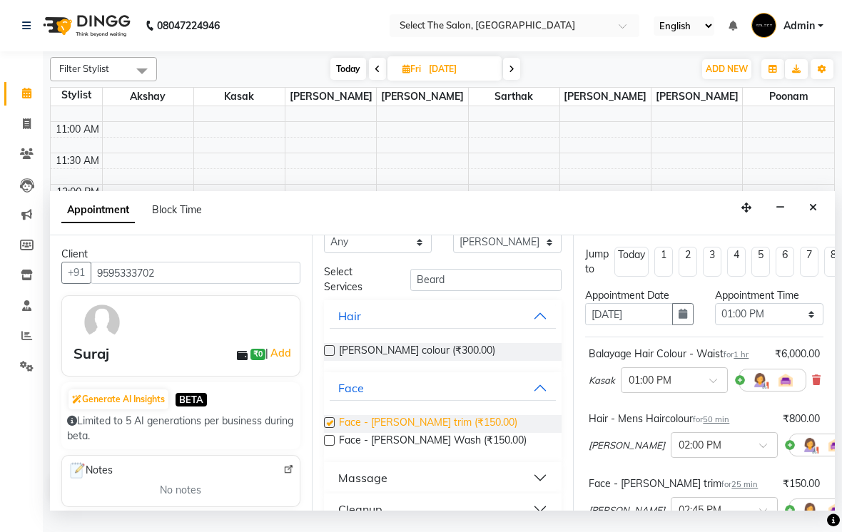
checkbox input "false"
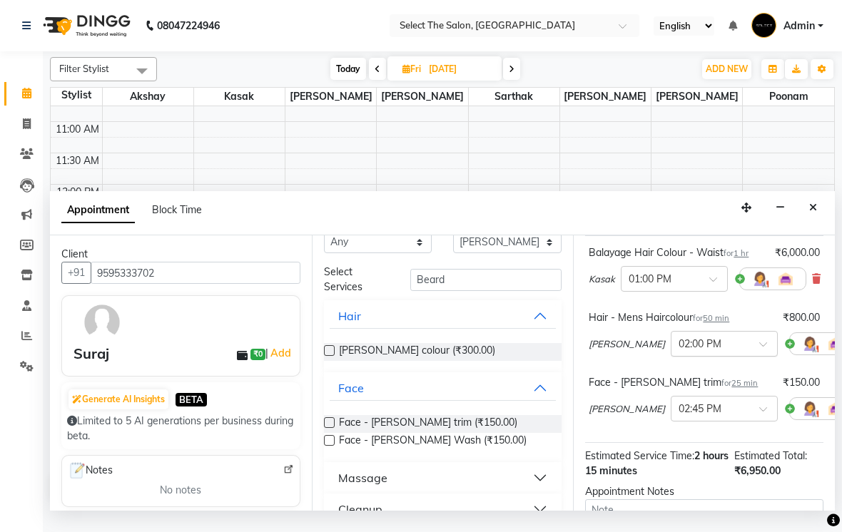
click at [718, 350] on div at bounding box center [724, 342] width 106 height 15
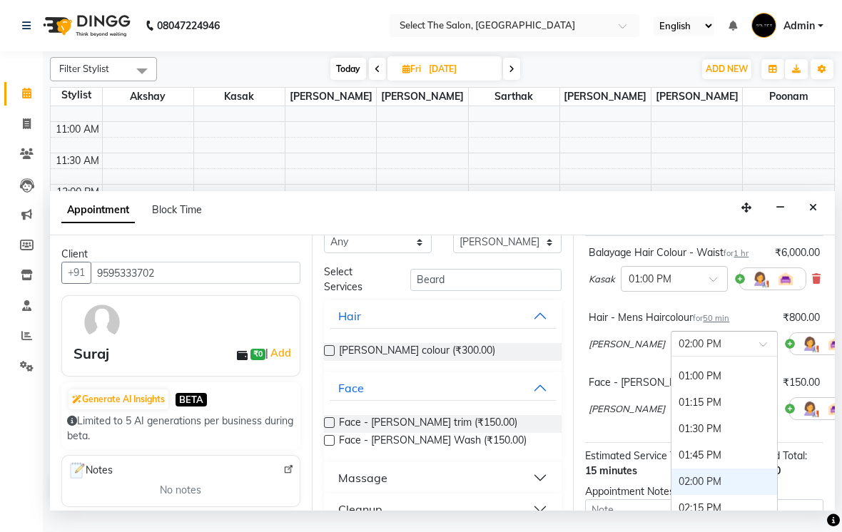
scroll to position [424, 0]
click at [694, 390] on div "01:00 PM" at bounding box center [724, 377] width 106 height 26
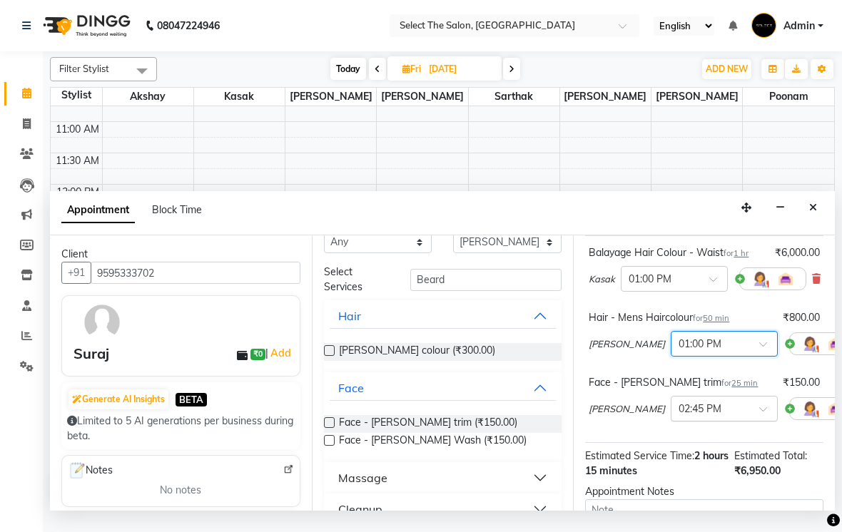
click at [708, 415] on input "text" at bounding box center [709, 407] width 63 height 15
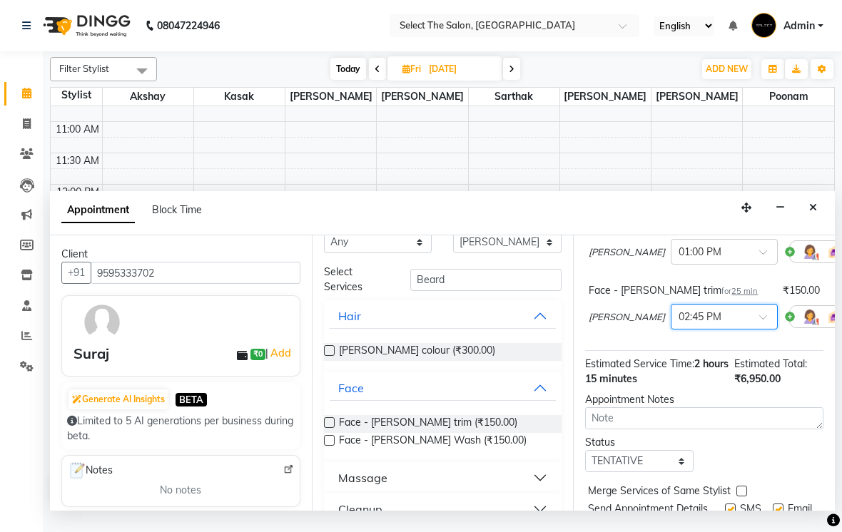
scroll to position [193, 0]
click at [708, 323] on input "text" at bounding box center [709, 315] width 63 height 15
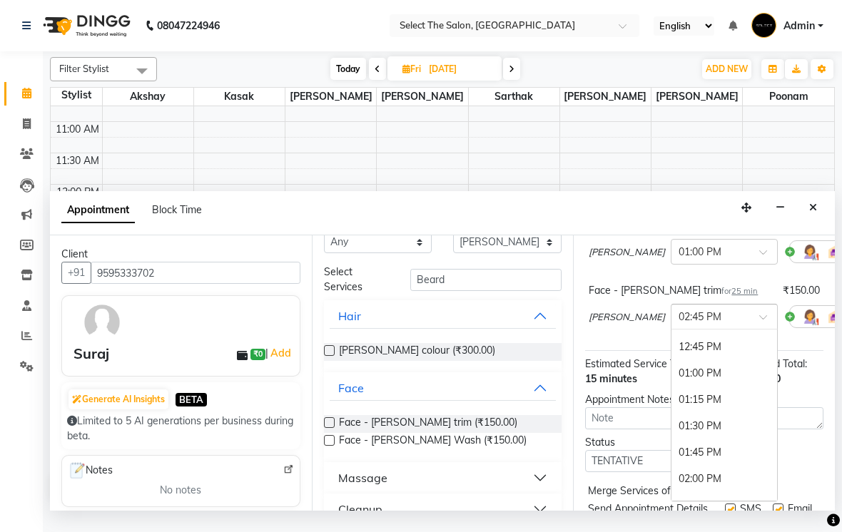
scroll to position [399, 0]
click at [687, 388] on div "01:00 PM" at bounding box center [724, 375] width 106 height 26
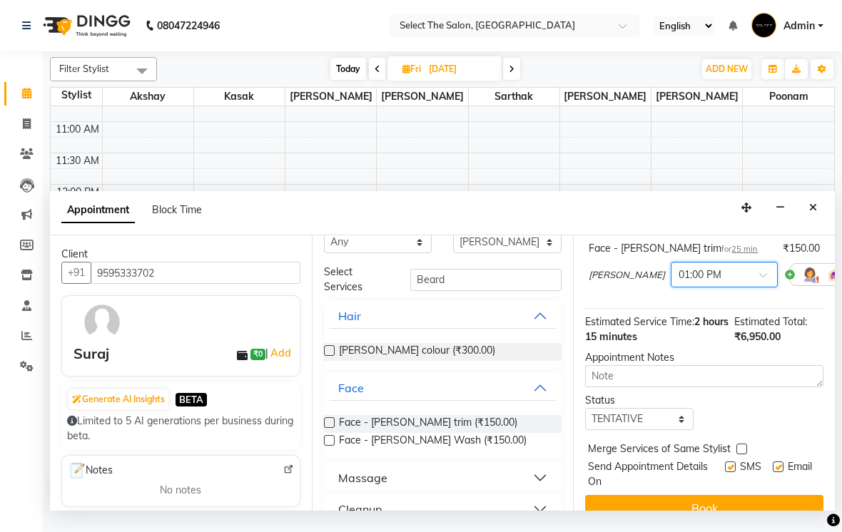
scroll to position [250, 0]
click at [677, 430] on select "Select TENTATIVE CONFIRM UPCOMING" at bounding box center [639, 419] width 108 height 22
select select "confirm booking"
click at [690, 511] on div "Jump to [DATE] 1 2 3 4 5 6 7 8 Weeks Appointment Date [DATE] Appointment Time S…" at bounding box center [704, 372] width 262 height 275
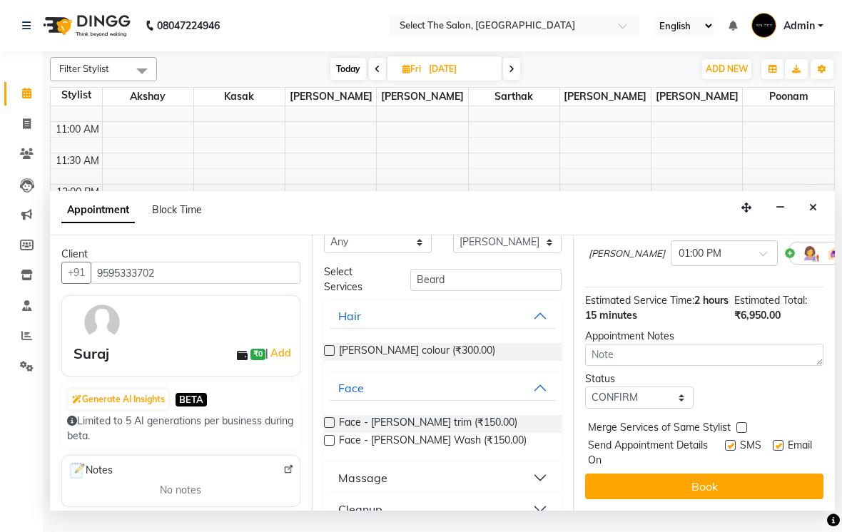
scroll to position [273, 0]
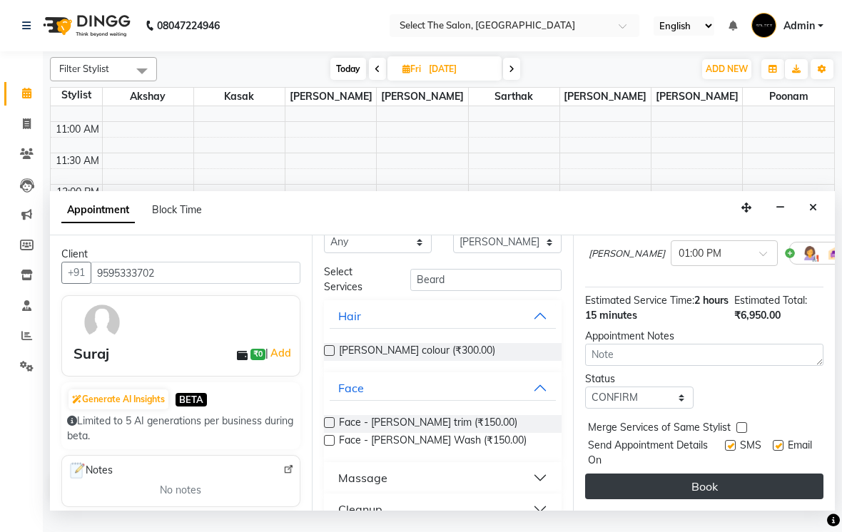
click at [680, 493] on button "Book" at bounding box center [704, 487] width 238 height 26
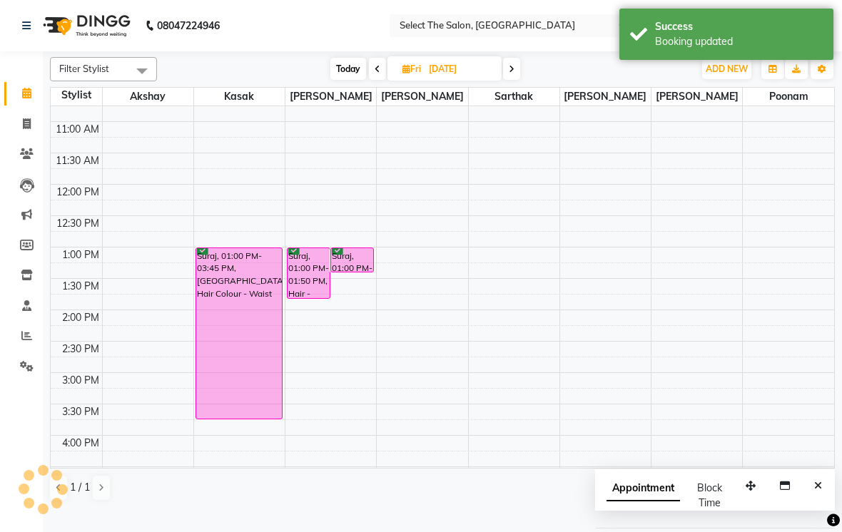
click at [98, 357] on div "2:30 PM" at bounding box center [80, 349] width 43 height 15
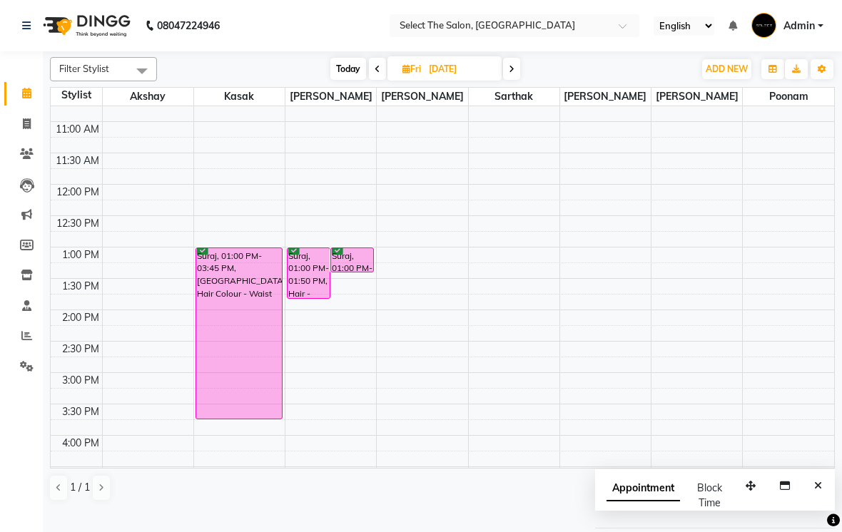
click at [350, 78] on span "Today" at bounding box center [348, 69] width 36 height 22
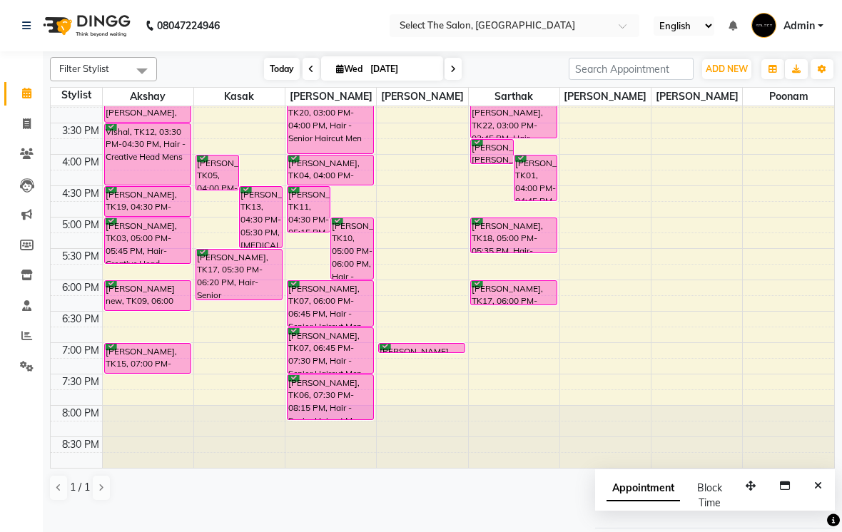
scroll to position [469, 0]
click at [454, 73] on icon at bounding box center [453, 69] width 6 height 9
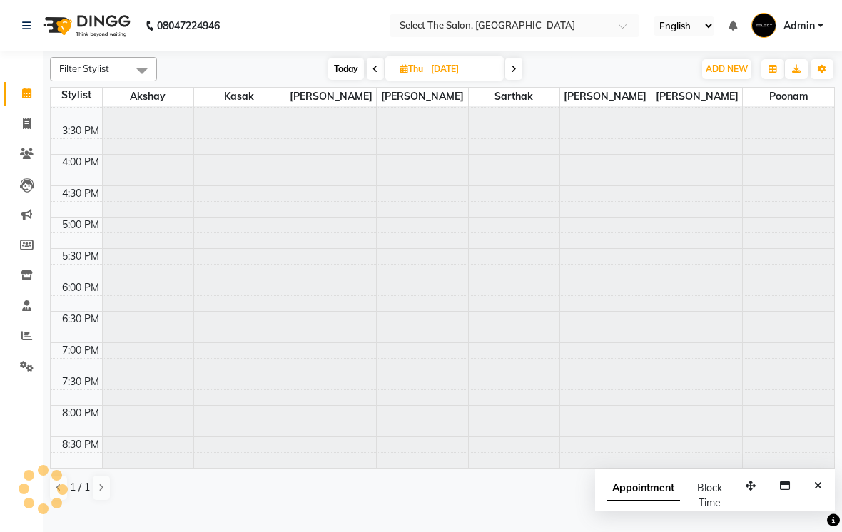
type input "[DATE]"
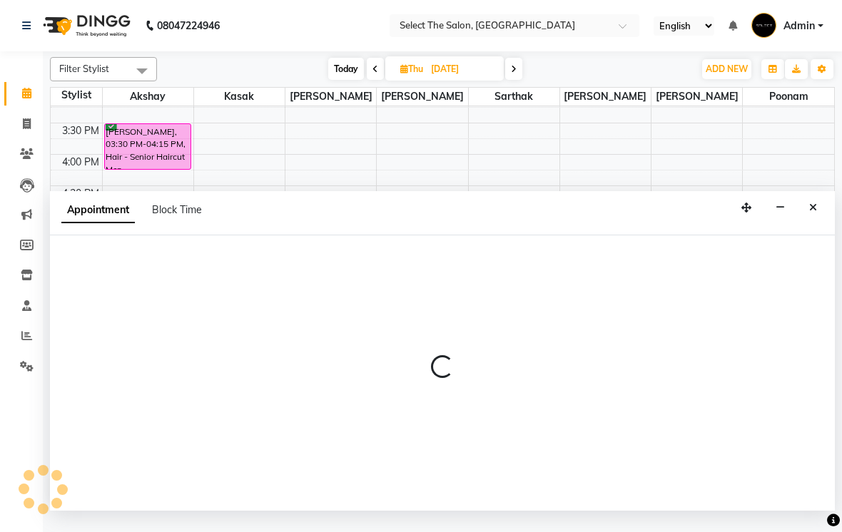
select select "31289"
select select "1140"
select select "tentative"
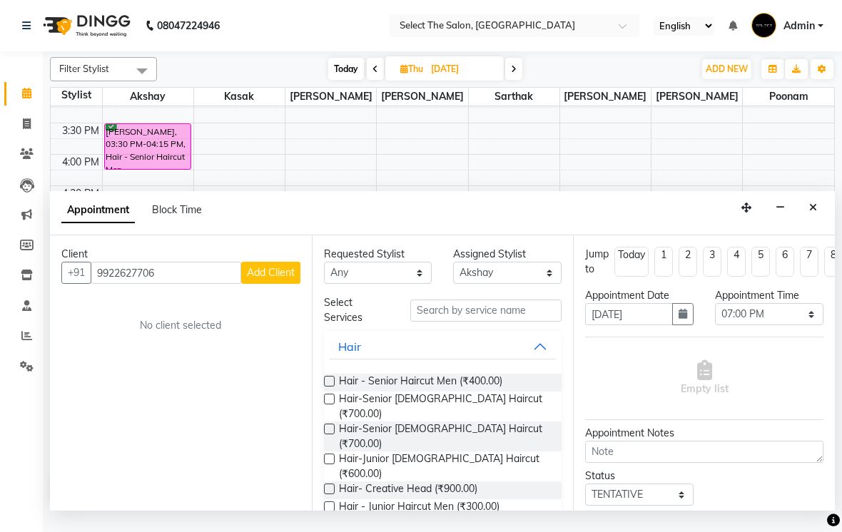
type input "9922627706"
click at [274, 279] on span "Add Client" at bounding box center [271, 272] width 48 height 13
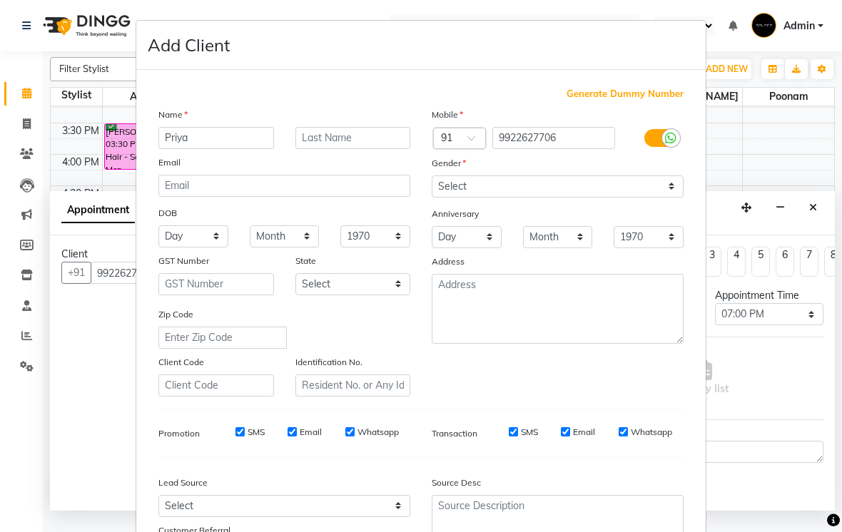
type input "Priya"
click at [342, 133] on input "text" at bounding box center [353, 138] width 116 height 22
type input "[PERSON_NAME]"
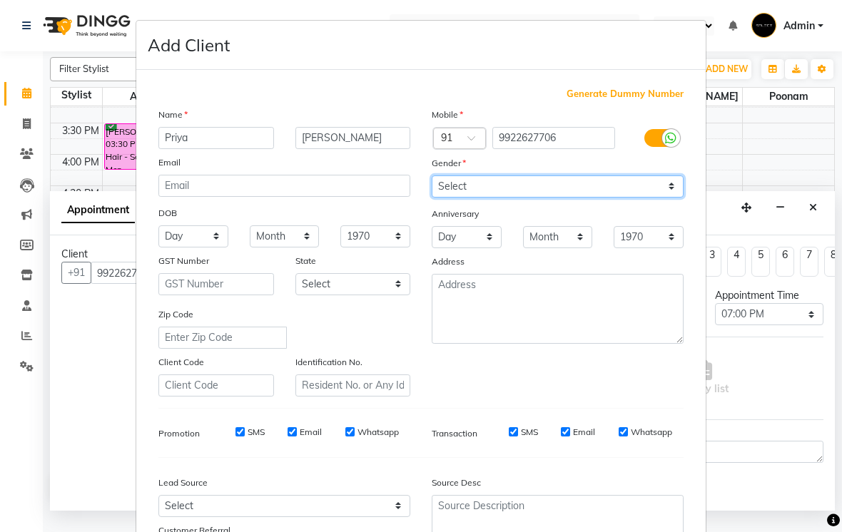
click at [482, 178] on select "Select [DEMOGRAPHIC_DATA] [DEMOGRAPHIC_DATA] Other Prefer Not To Say" at bounding box center [558, 186] width 252 height 22
select select "[DEMOGRAPHIC_DATA]"
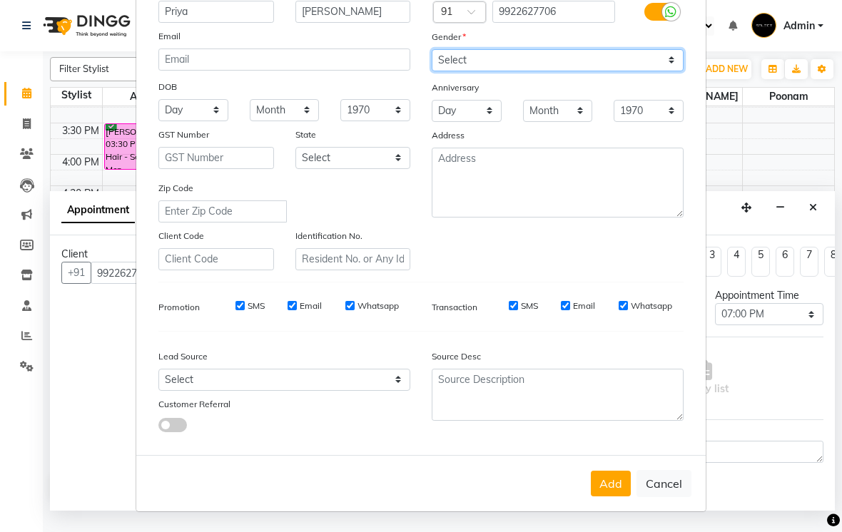
scroll to position [126, 0]
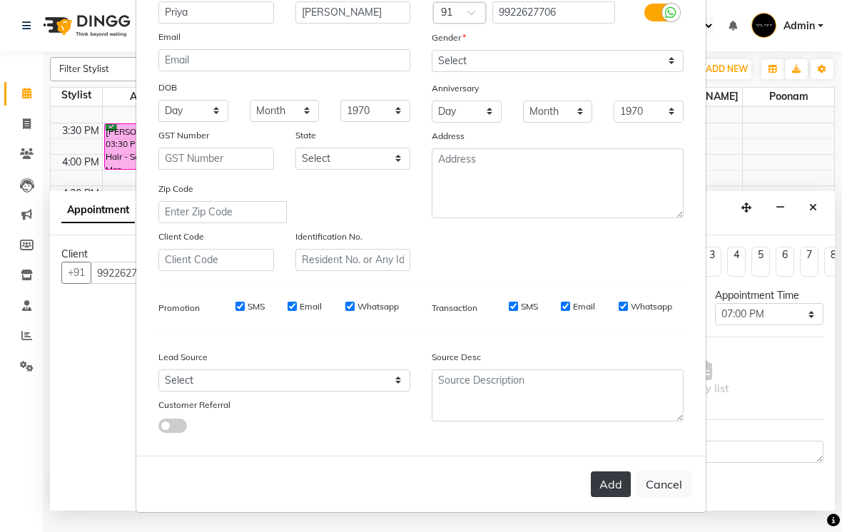
click at [609, 471] on button "Add" at bounding box center [611, 484] width 40 height 26
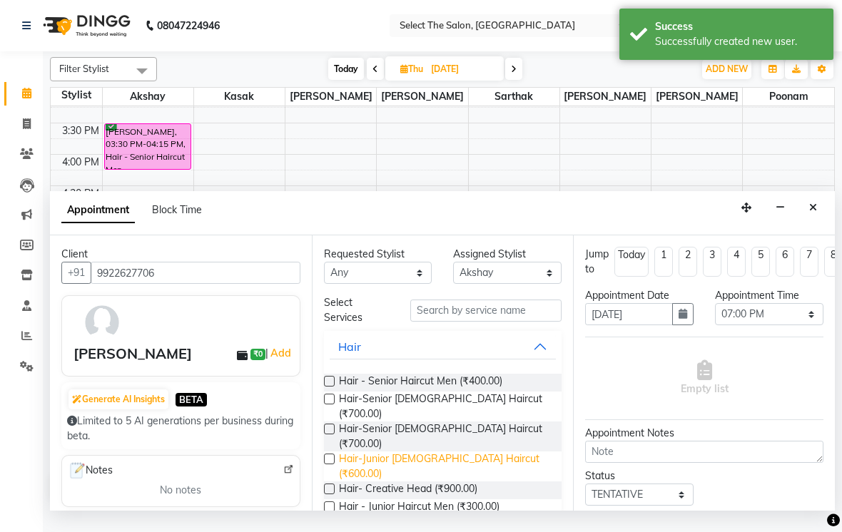
click at [437, 461] on span "Hair-Junior [DEMOGRAPHIC_DATA] Haircut (₹600.00)" at bounding box center [445, 467] width 212 height 30
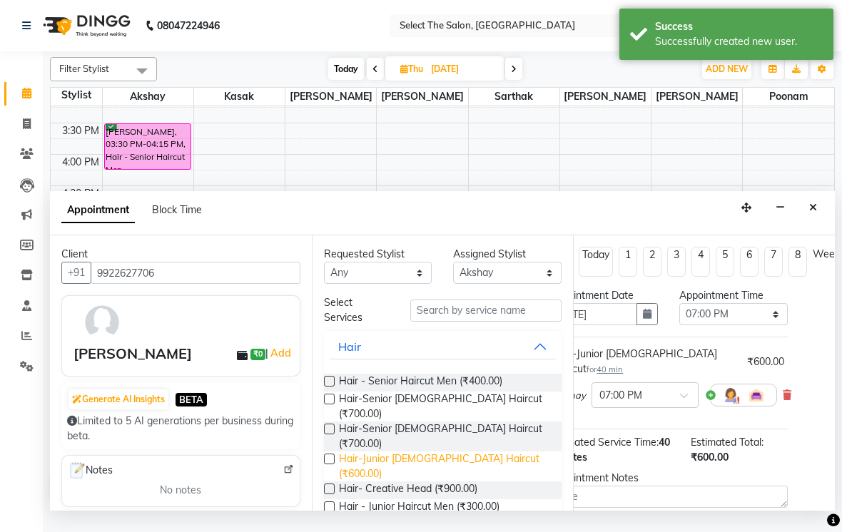
scroll to position [0, 39]
click at [785, 400] on icon at bounding box center [784, 395] width 9 height 10
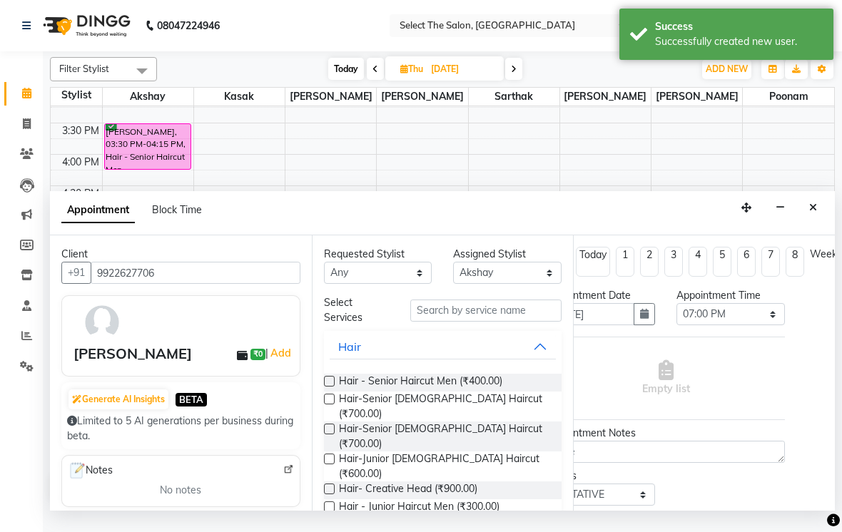
click at [780, 401] on div "Empty list" at bounding box center [665, 378] width 238 height 71
click at [451, 481] on span "Hair- Creative Head (₹900.00)" at bounding box center [408, 490] width 138 height 18
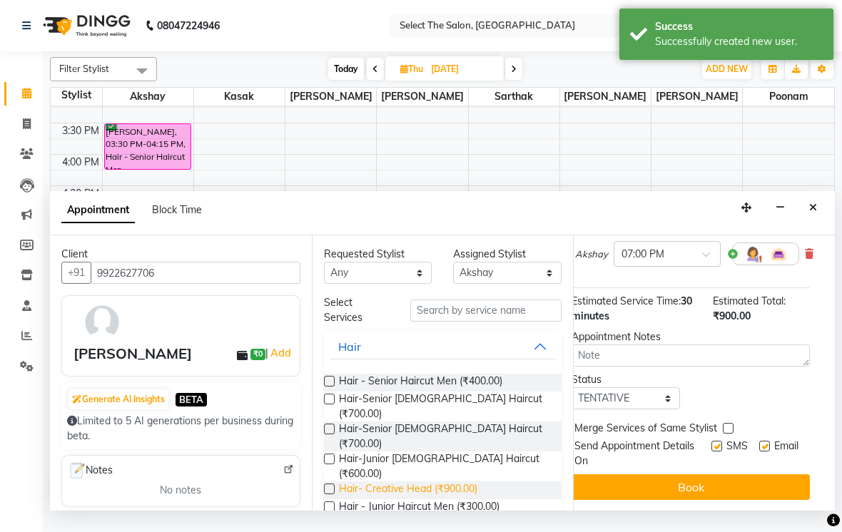
scroll to position [126, 13]
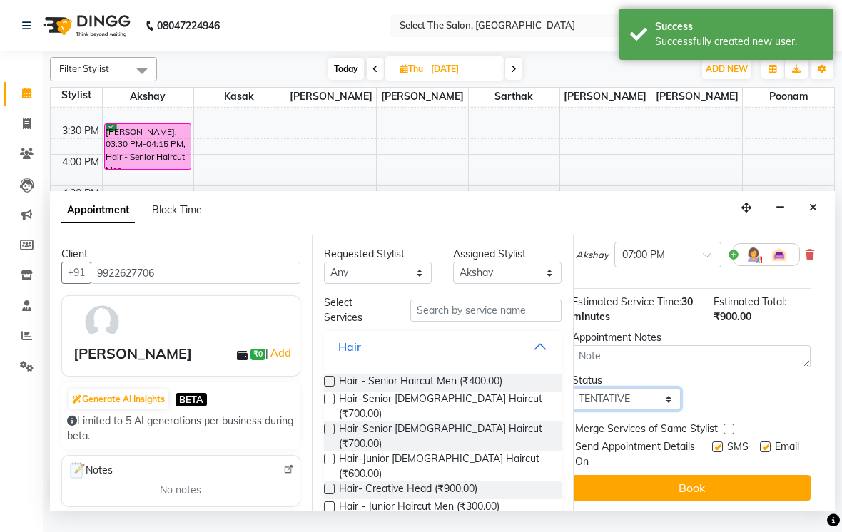
click at [635, 410] on select "Select TENTATIVE CONFIRM UPCOMING" at bounding box center [626, 399] width 108 height 22
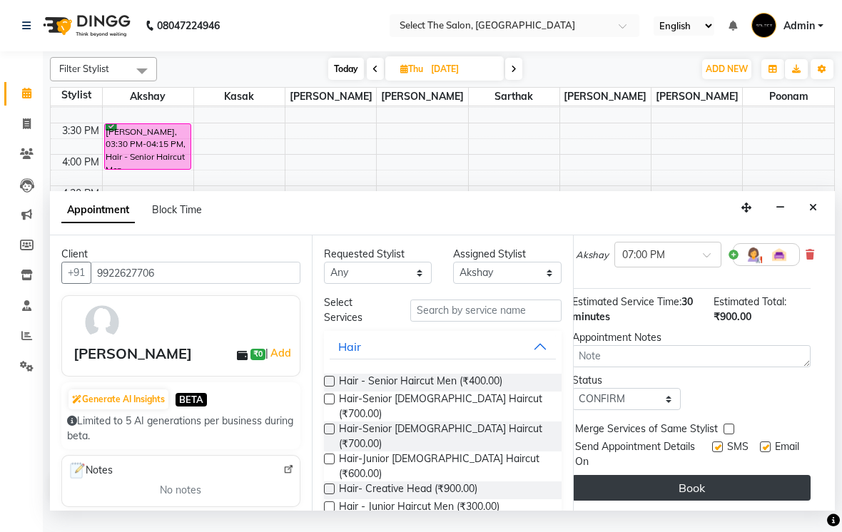
click at [710, 501] on button "Book" at bounding box center [691, 488] width 238 height 26
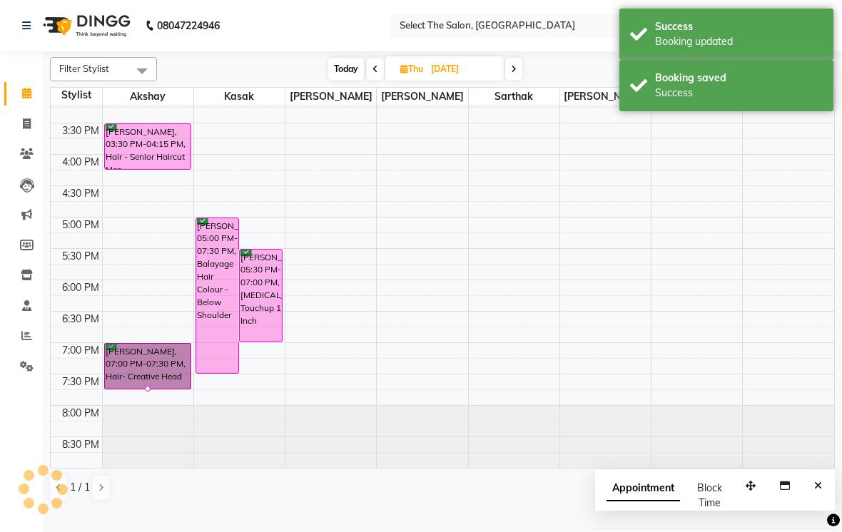
click at [93, 374] on td at bounding box center [76, 366] width 51 height 16
click at [91, 358] on div "7:00 PM" at bounding box center [80, 350] width 43 height 15
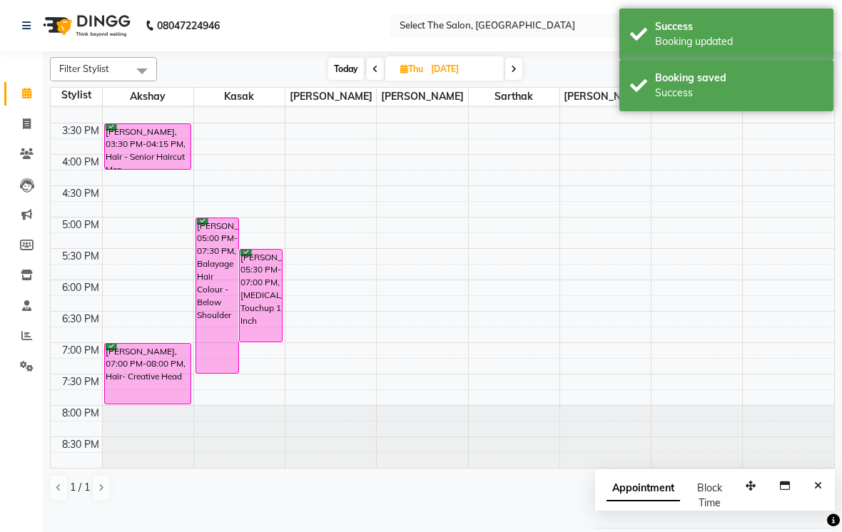
click at [348, 80] on span "Today" at bounding box center [346, 69] width 36 height 22
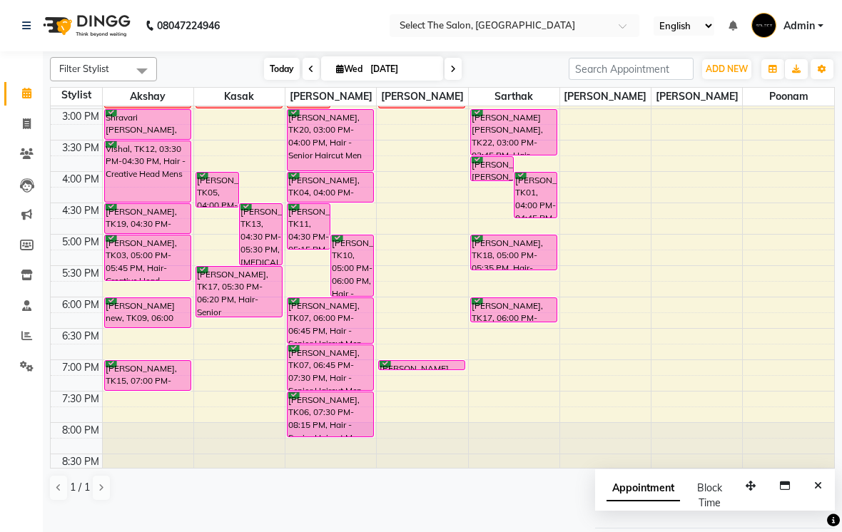
scroll to position [437, 0]
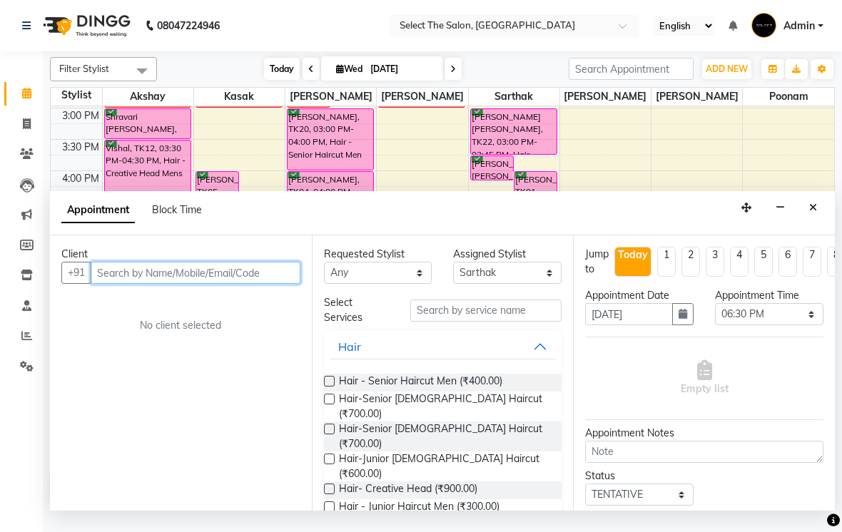
click at [183, 284] on input "text" at bounding box center [196, 273] width 210 height 22
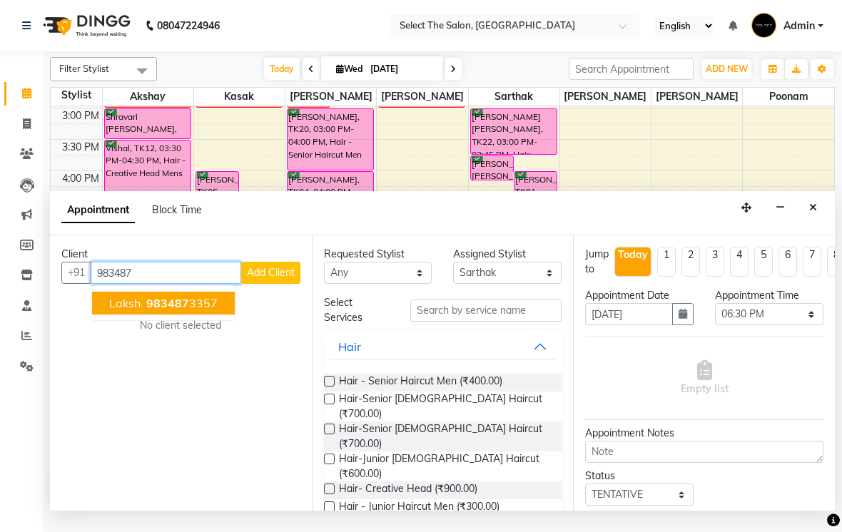
click at [215, 315] on button "Laksh 983487 3357" at bounding box center [163, 303] width 143 height 23
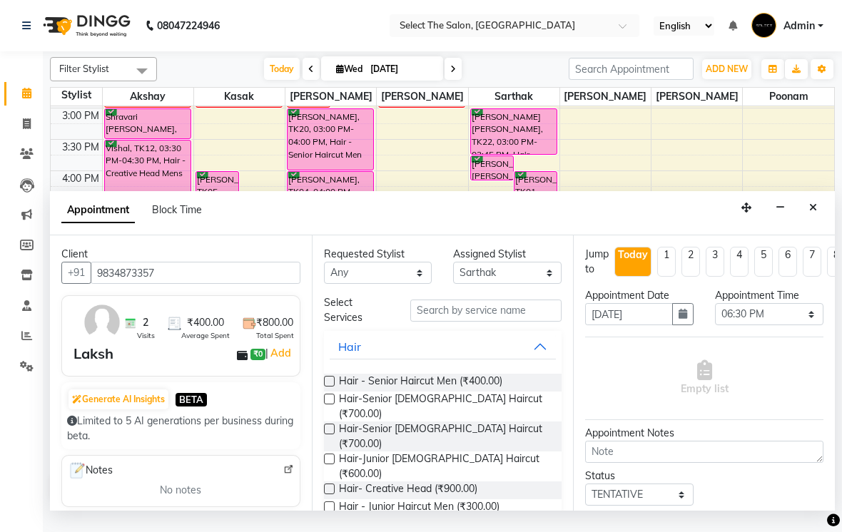
click at [514, 392] on div "Hair - Senior Haircut Men (₹400.00)" at bounding box center [443, 383] width 238 height 18
click at [511, 392] on div "Hair - Senior Haircut Men (₹400.00)" at bounding box center [443, 383] width 238 height 18
click at [427, 392] on span "Hair - Senior Haircut Men (₹400.00)" at bounding box center [420, 383] width 163 height 18
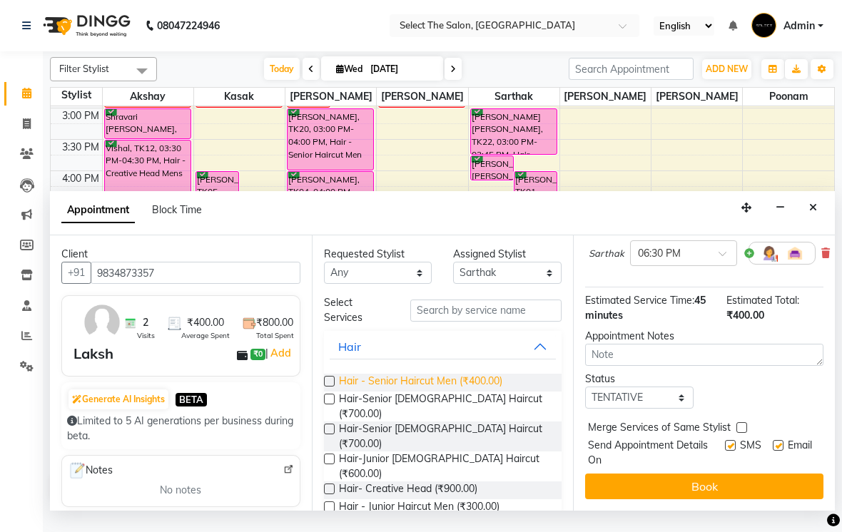
scroll to position [126, 0]
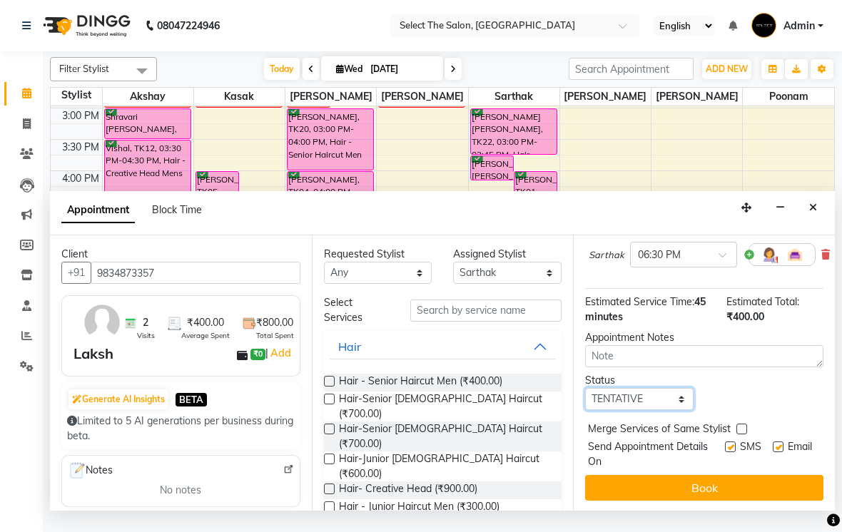
click at [663, 410] on select "Select TENTATIVE CONFIRM CHECK-IN UPCOMING" at bounding box center [639, 399] width 108 height 22
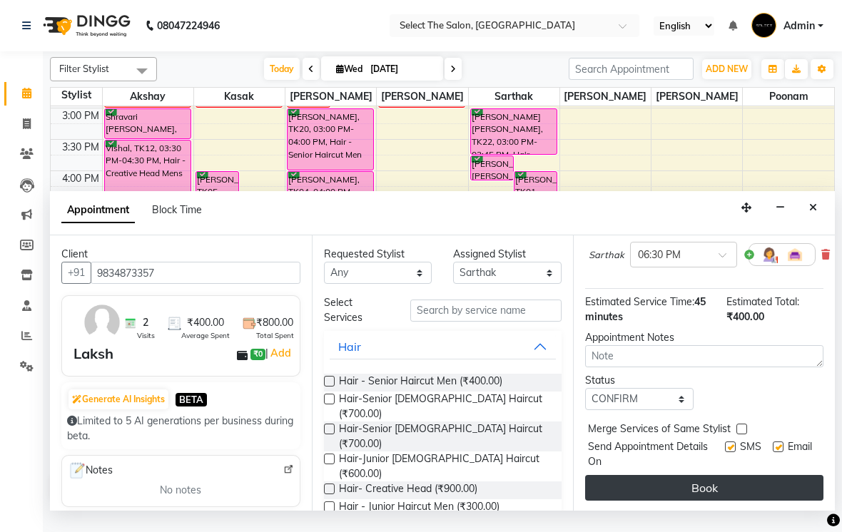
click at [742, 495] on button "Book" at bounding box center [704, 488] width 238 height 26
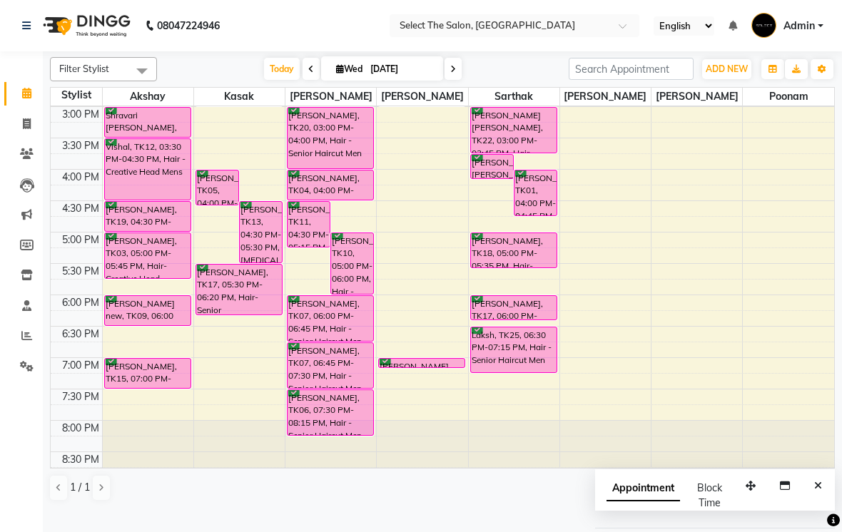
scroll to position [437, 0]
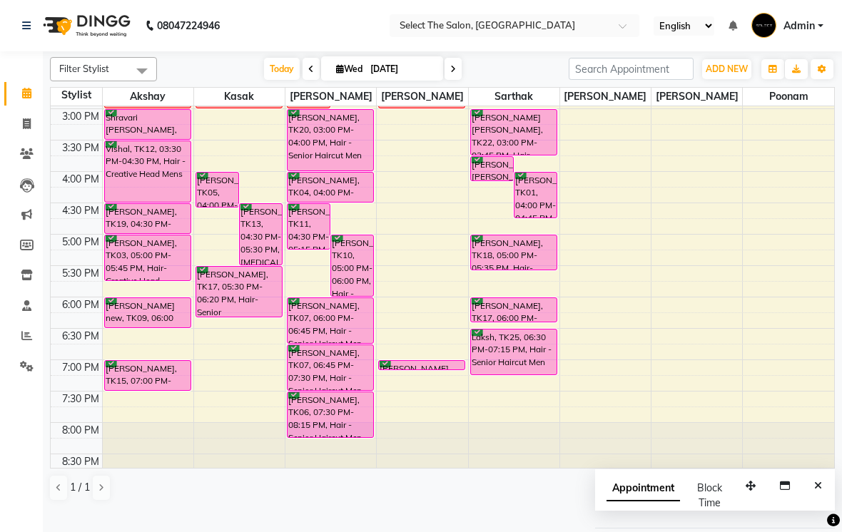
click at [460, 51] on nav "08047224946 Select Location × Select The Salon, Jehan Circle Gangapur Road Nash…" at bounding box center [421, 25] width 842 height 51
click at [463, 80] on div "[DATE] [DATE]" at bounding box center [362, 68] width 397 height 21
click at [458, 79] on span at bounding box center [452, 69] width 17 height 22
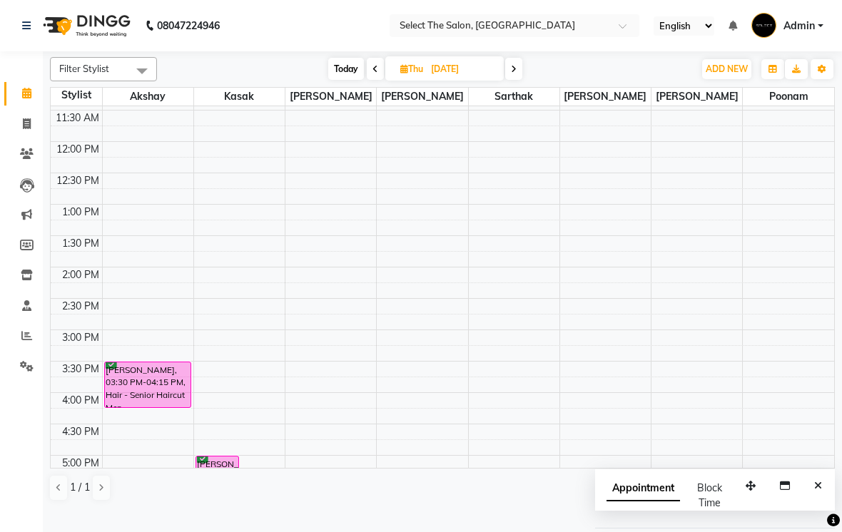
scroll to position [204, 0]
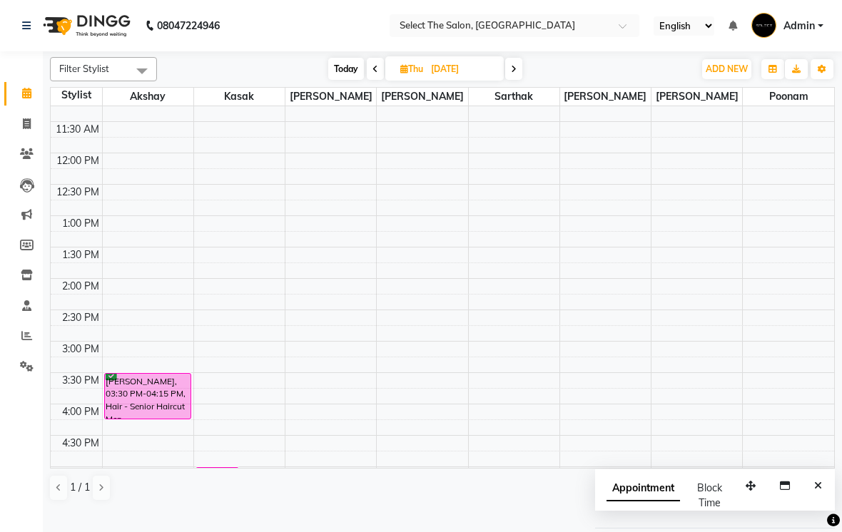
click at [516, 73] on icon at bounding box center [514, 69] width 6 height 9
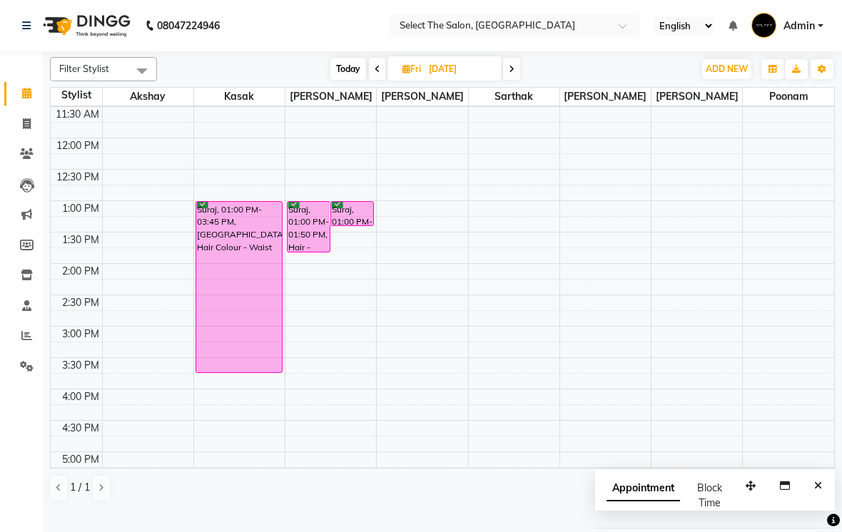
scroll to position [215, 0]
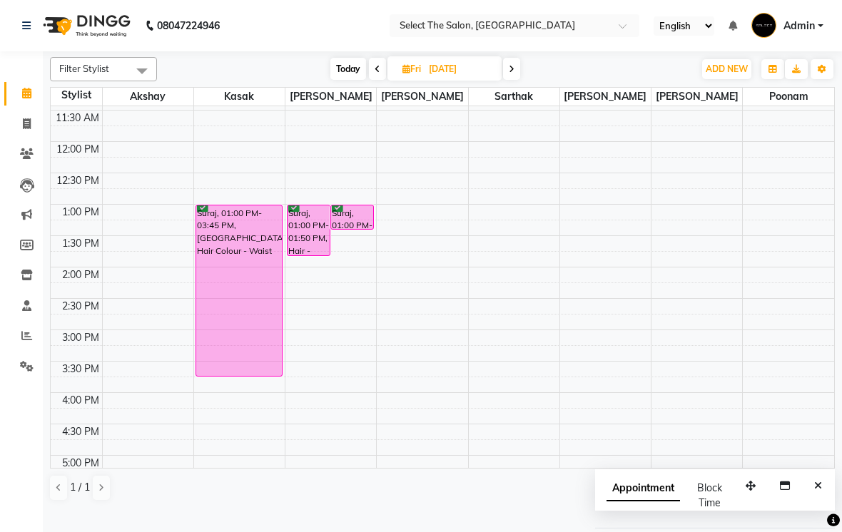
click at [352, 80] on span "Today" at bounding box center [348, 69] width 36 height 22
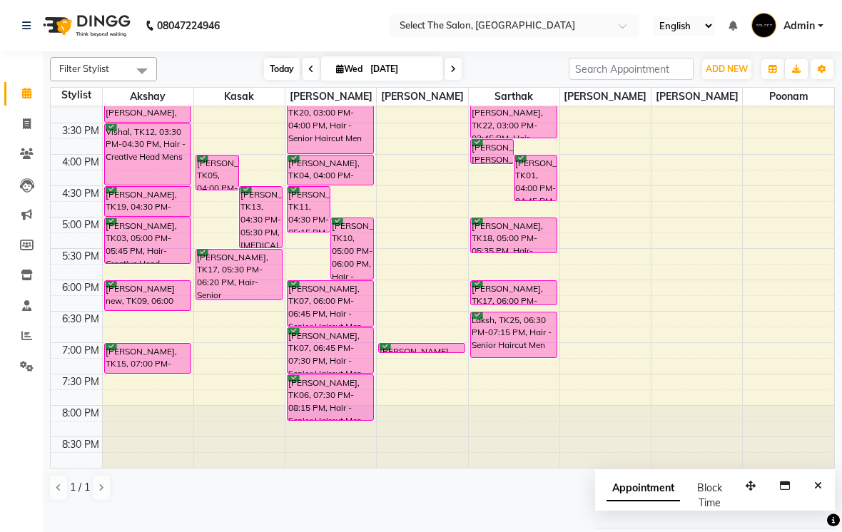
scroll to position [454, 0]
click at [321, 326] on div "[PERSON_NAME], TK07, 06:00 PM-06:45 PM, Hair - Senior Haircut Men" at bounding box center [330, 303] width 86 height 45
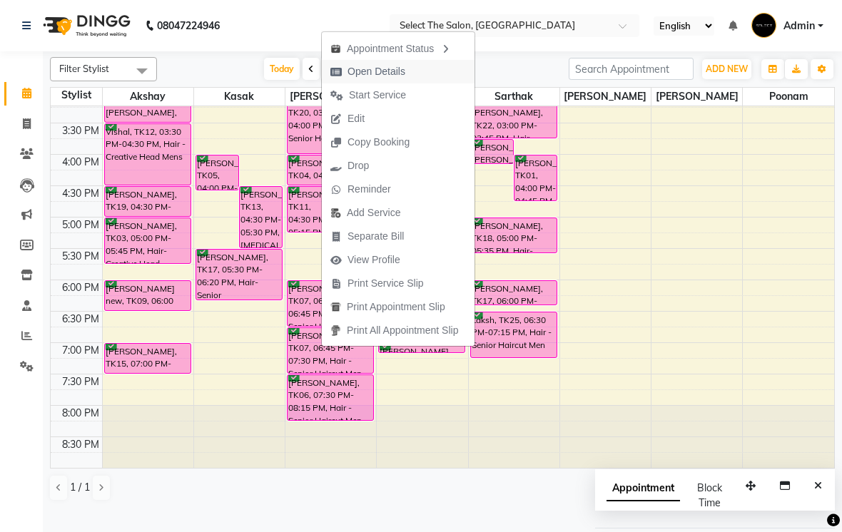
click at [411, 71] on span "Open Details" at bounding box center [368, 72] width 92 height 24
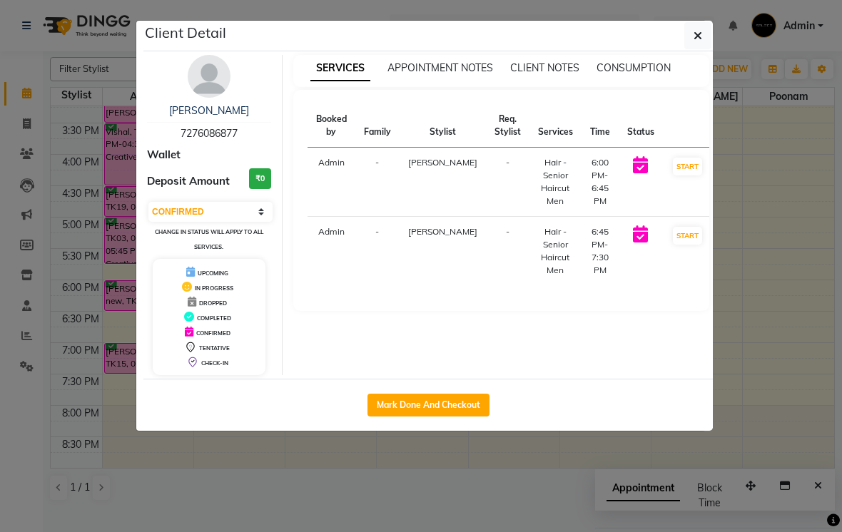
click at [737, 265] on ngb-modal-window "Client Detail [PERSON_NAME] 7276086877 Wallet Deposit Amount ₹0 Select IN SERVI…" at bounding box center [421, 266] width 842 height 532
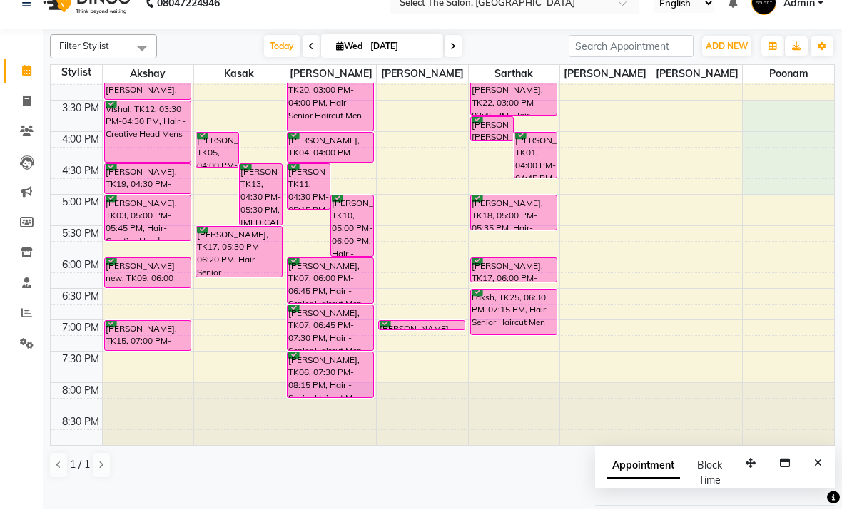
scroll to position [463, 0]
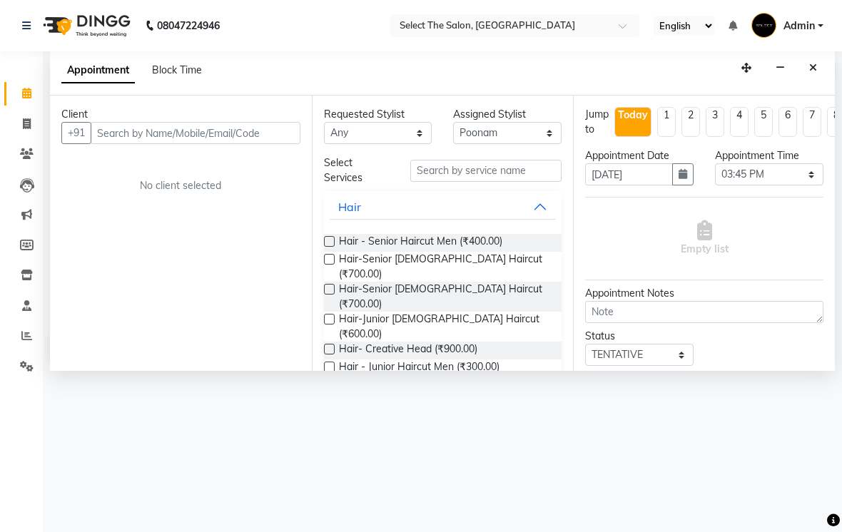
click at [811, 73] on icon "Close" at bounding box center [813, 68] width 8 height 10
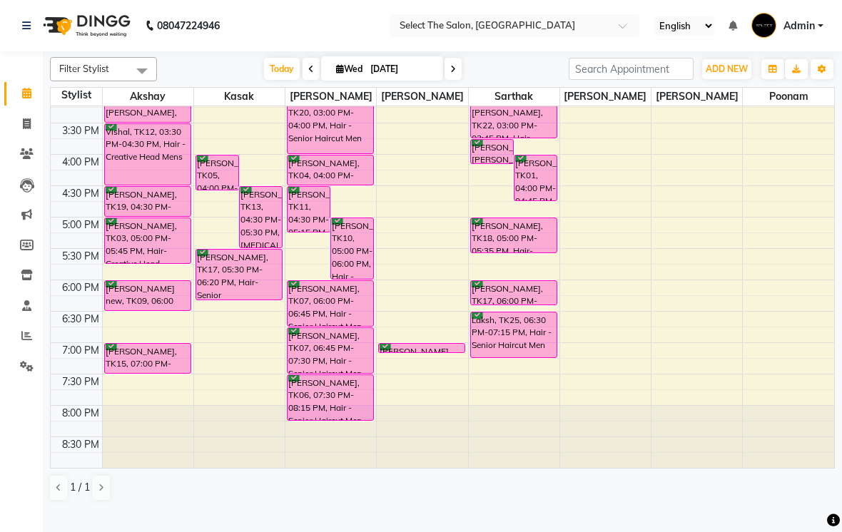
click at [23, 332] on icon at bounding box center [26, 335] width 11 height 11
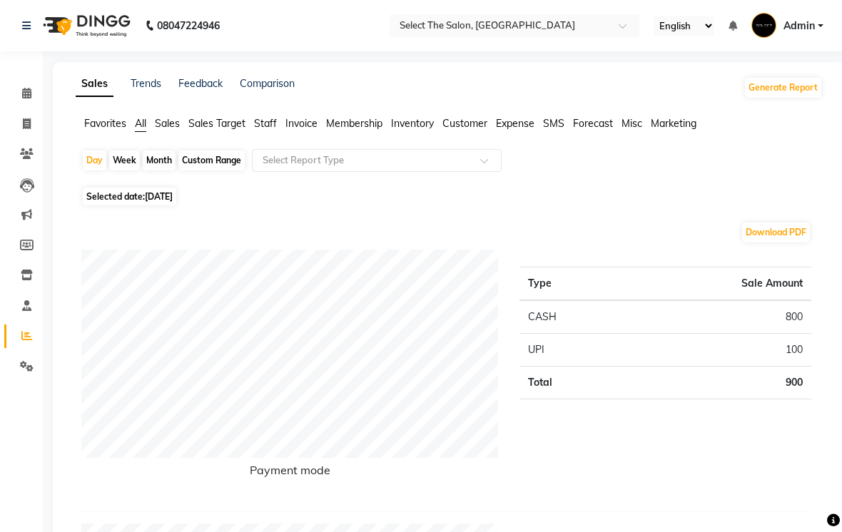
click at [32, 97] on span at bounding box center [26, 94] width 25 height 16
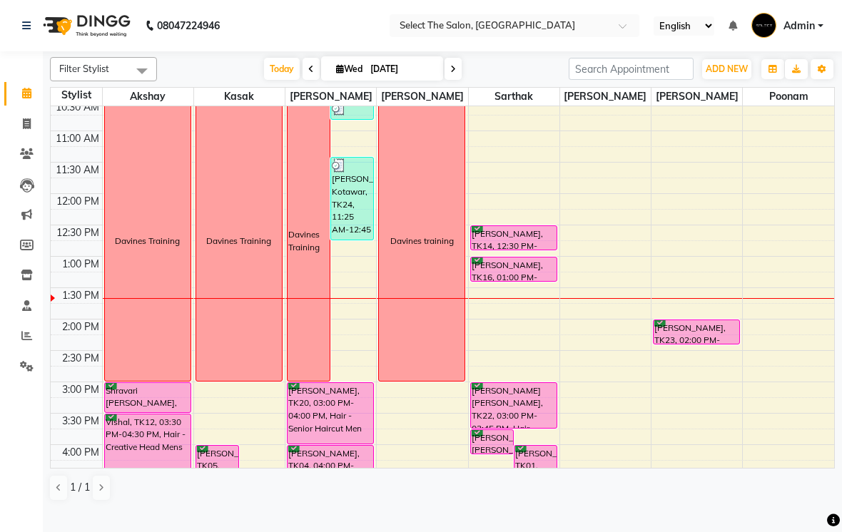
scroll to position [168, 0]
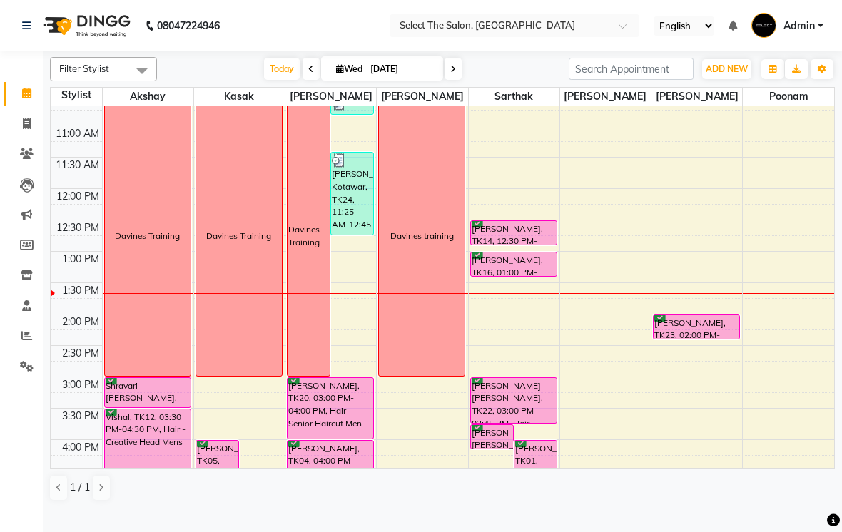
click at [352, 230] on div "[PERSON_NAME] Kotawar, TK24, 11:25 AM-12:45 PM, Hair - Senior Haircut Men,Face …" at bounding box center [352, 194] width 42 height 82
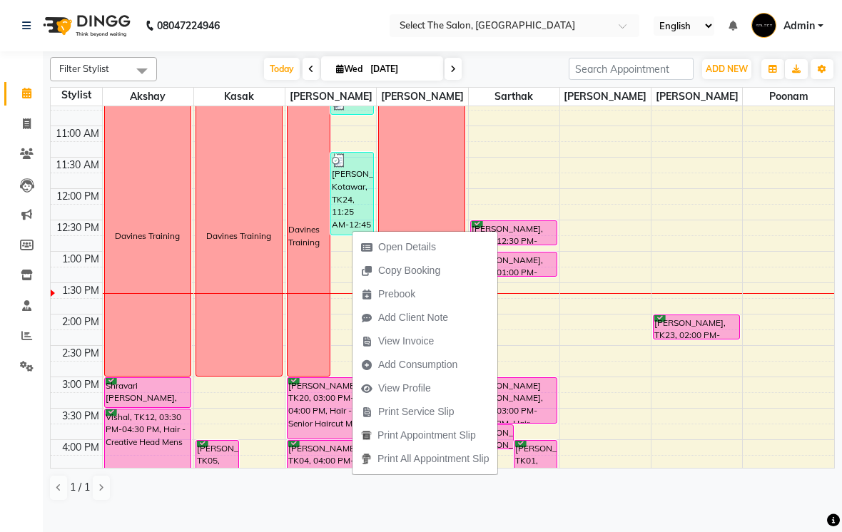
click at [406, 250] on span "Open Details" at bounding box center [407, 247] width 58 height 15
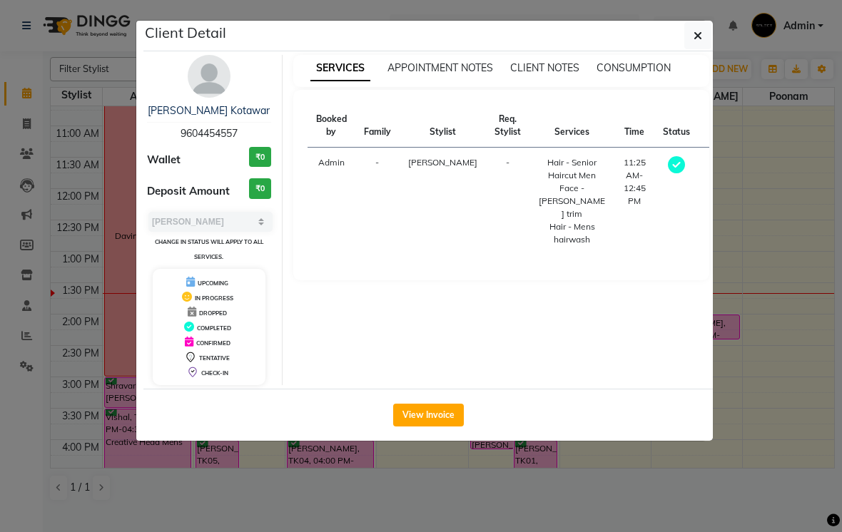
click at [433, 415] on button "View Invoice" at bounding box center [428, 415] width 71 height 23
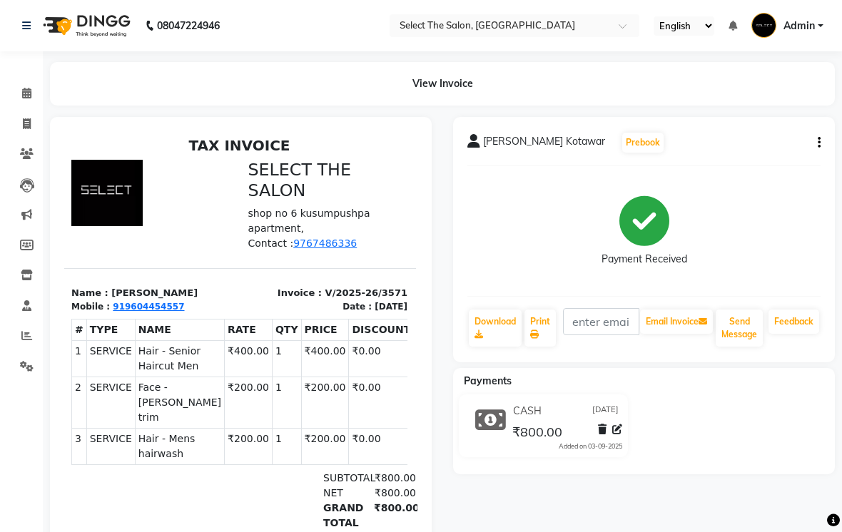
scroll to position [11, 1]
click at [26, 97] on icon at bounding box center [26, 93] width 9 height 11
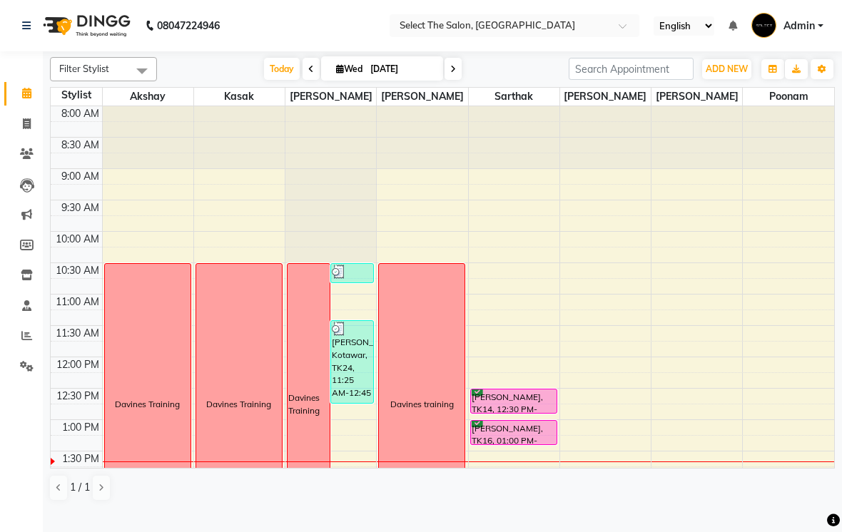
click at [345, 279] on img at bounding box center [339, 272] width 14 height 14
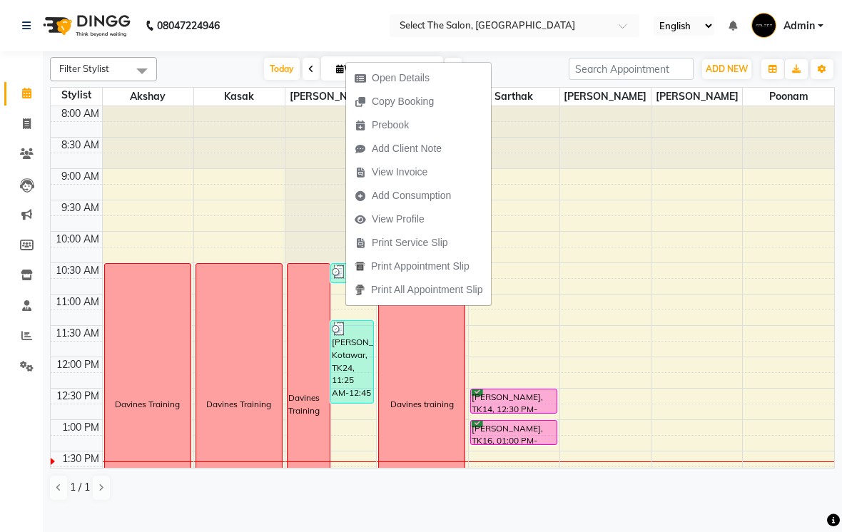
click at [405, 81] on span "Open Details" at bounding box center [401, 78] width 58 height 15
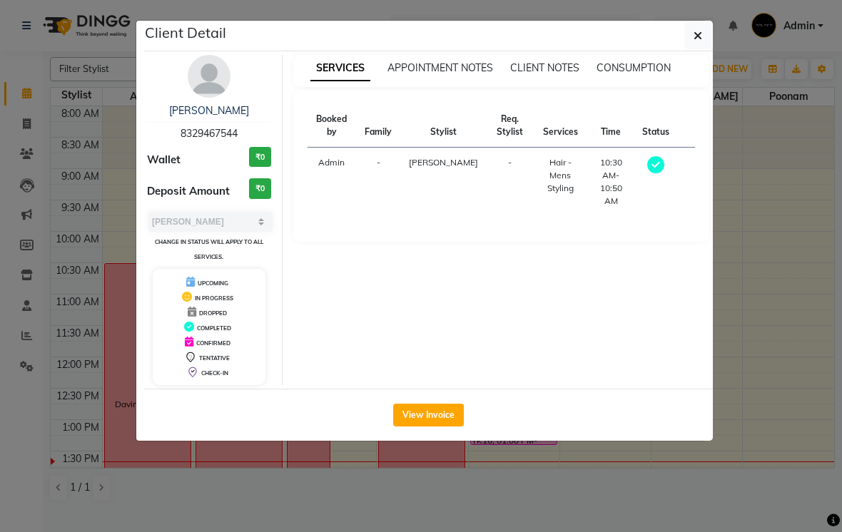
click at [436, 404] on button "View Invoice" at bounding box center [428, 415] width 71 height 23
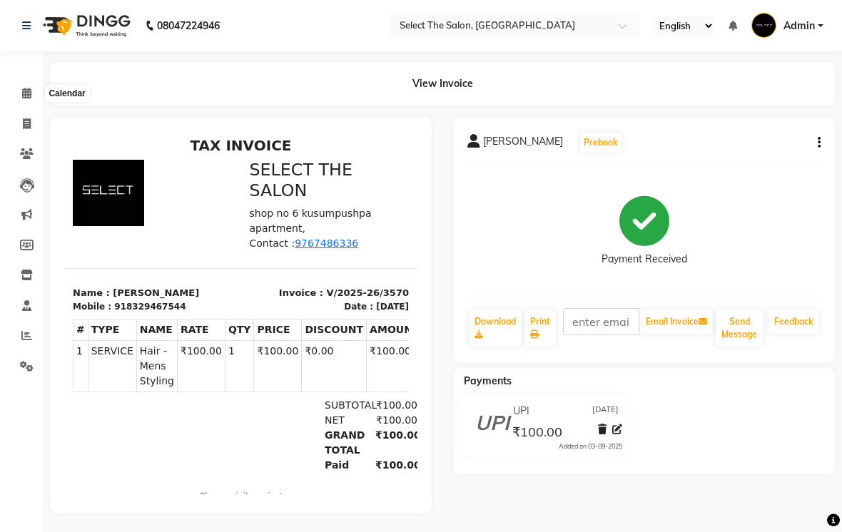
click at [25, 101] on span at bounding box center [26, 94] width 25 height 16
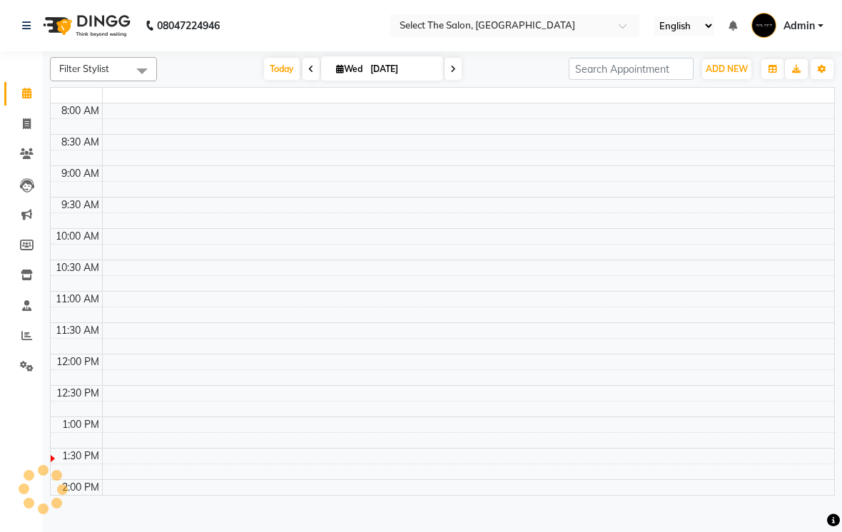
scroll to position [315, 0]
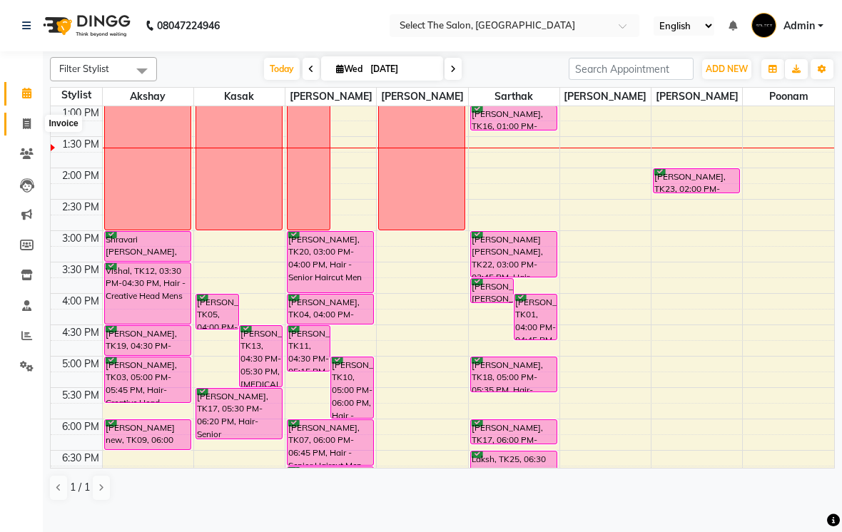
click at [33, 127] on span at bounding box center [26, 124] width 25 height 16
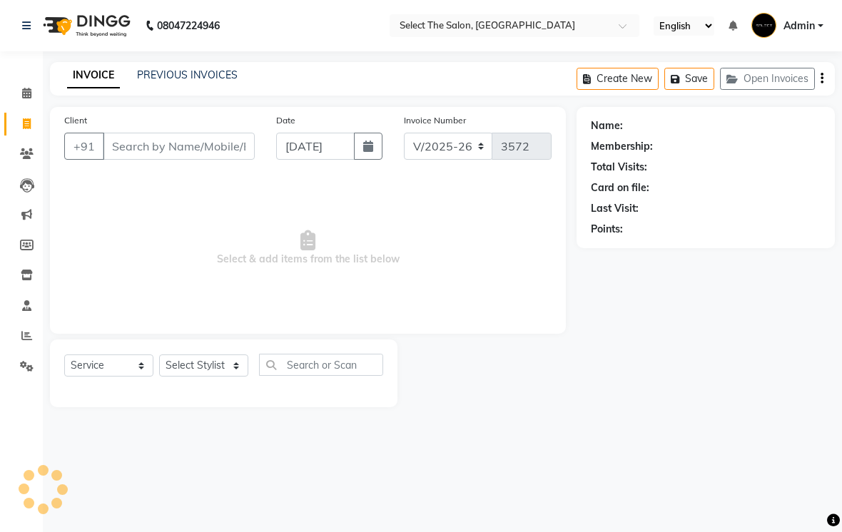
click at [173, 160] on input "Client" at bounding box center [179, 146] width 152 height 27
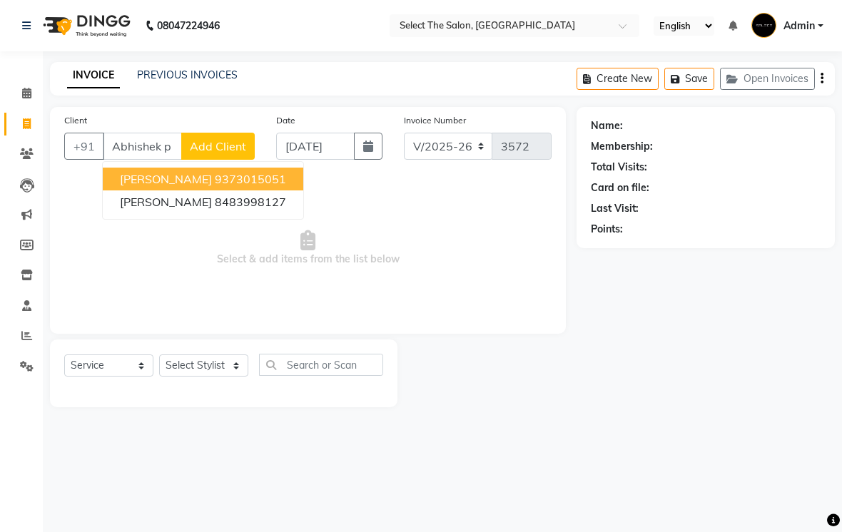
click at [257, 186] on ngb-highlight "9373015051" at bounding box center [250, 179] width 71 height 14
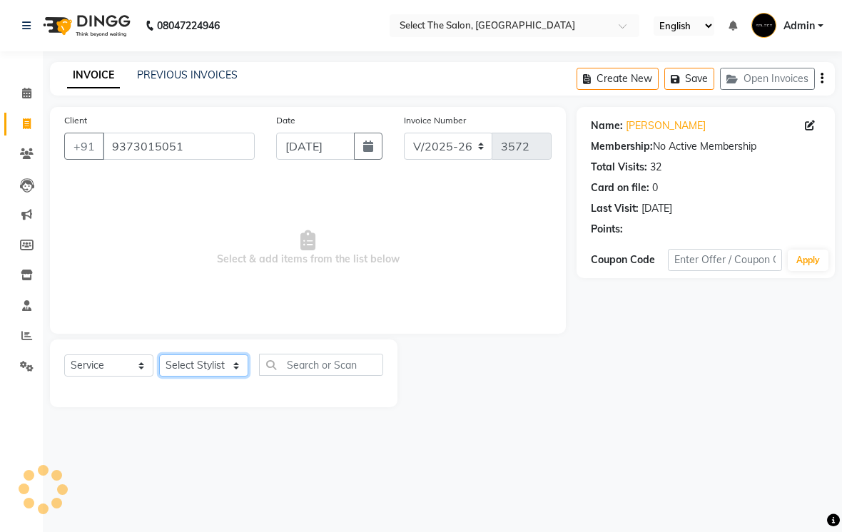
click at [238, 377] on select "Select Stylist Akshay Kasak Poonam Sachin [PERSON_NAME] [PERSON_NAME] [PERSON_N…" at bounding box center [203, 366] width 89 height 22
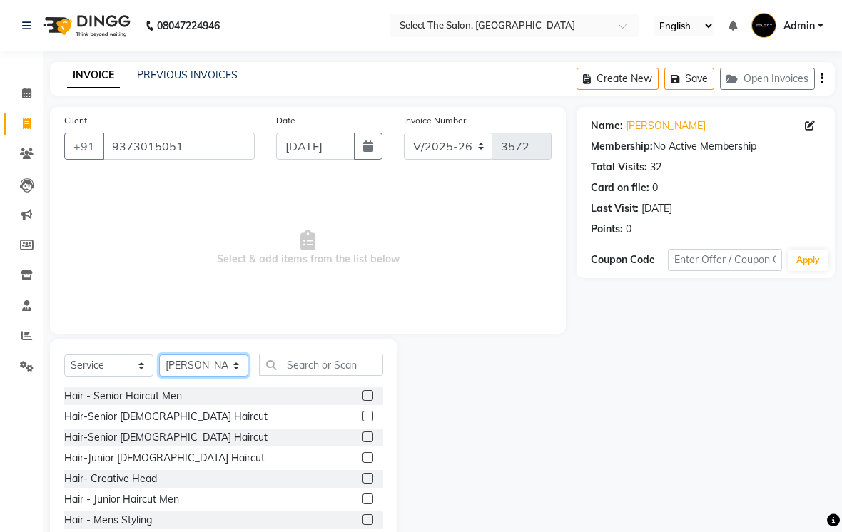
click at [238, 377] on select "Select Stylist Akshay Kasak Poonam Sachin [PERSON_NAME] [PERSON_NAME] [PERSON_N…" at bounding box center [203, 366] width 89 height 22
click at [315, 376] on input "text" at bounding box center [321, 365] width 124 height 22
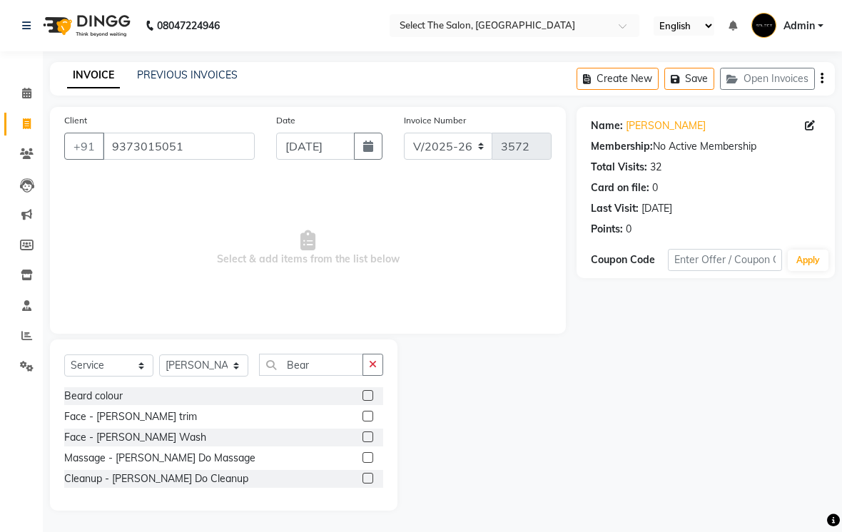
click at [369, 422] on label at bounding box center [367, 416] width 11 height 11
click at [369, 422] on input "checkbox" at bounding box center [366, 416] width 9 height 9
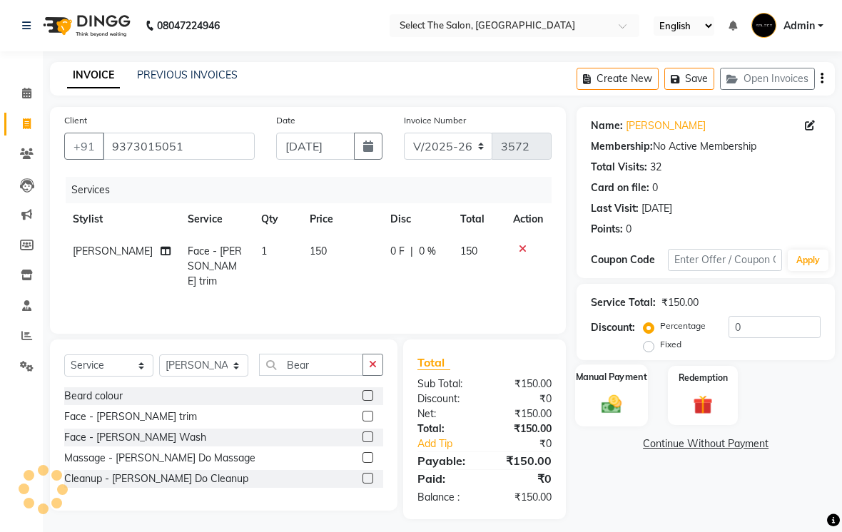
click at [626, 415] on img at bounding box center [612, 403] width 32 height 23
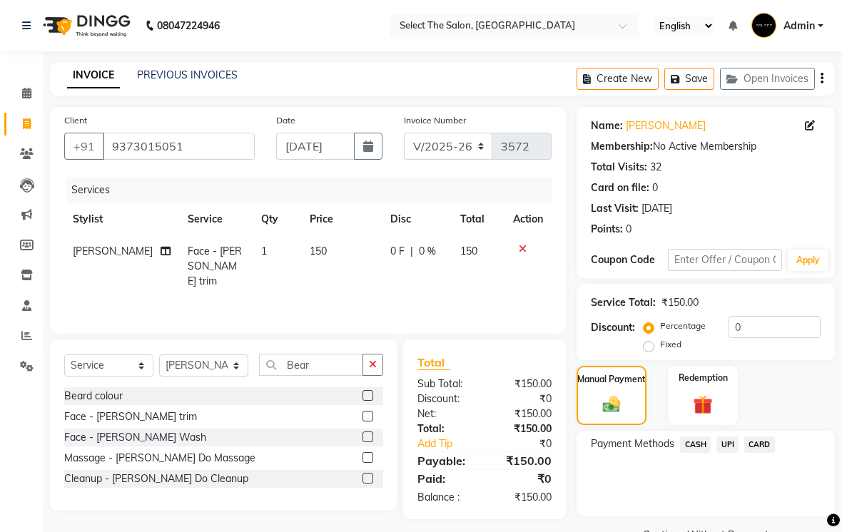
click at [722, 453] on span "UPI" at bounding box center [727, 445] width 22 height 16
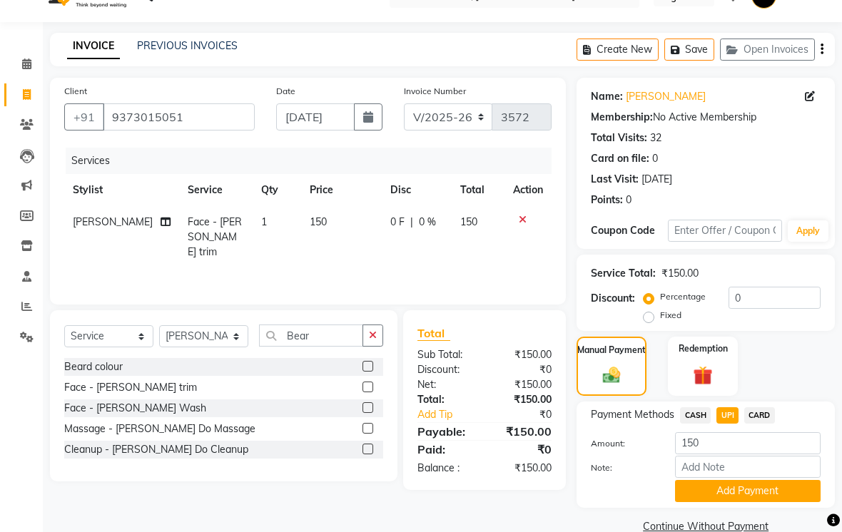
scroll to position [29, 0]
click at [725, 502] on button "Add Payment" at bounding box center [748, 491] width 146 height 22
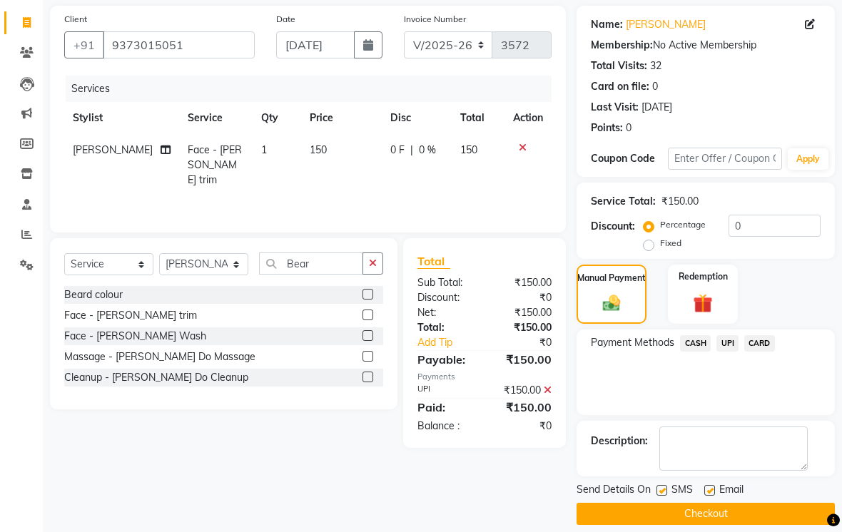
scroll to position [103, 0]
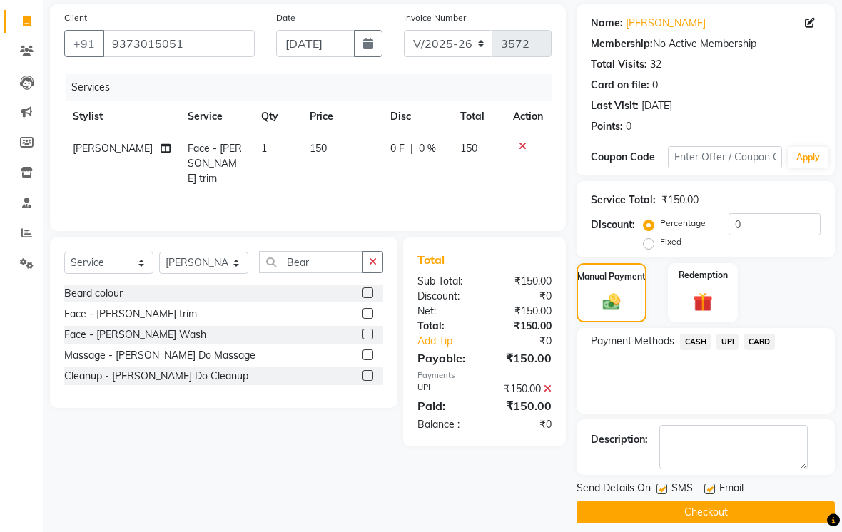
click at [661, 494] on label at bounding box center [661, 489] width 11 height 11
click at [661, 494] on input "checkbox" at bounding box center [660, 489] width 9 height 9
click at [715, 494] on label at bounding box center [709, 489] width 11 height 11
click at [713, 494] on input "checkbox" at bounding box center [708, 489] width 9 height 9
click at [682, 524] on button "Checkout" at bounding box center [705, 512] width 258 height 22
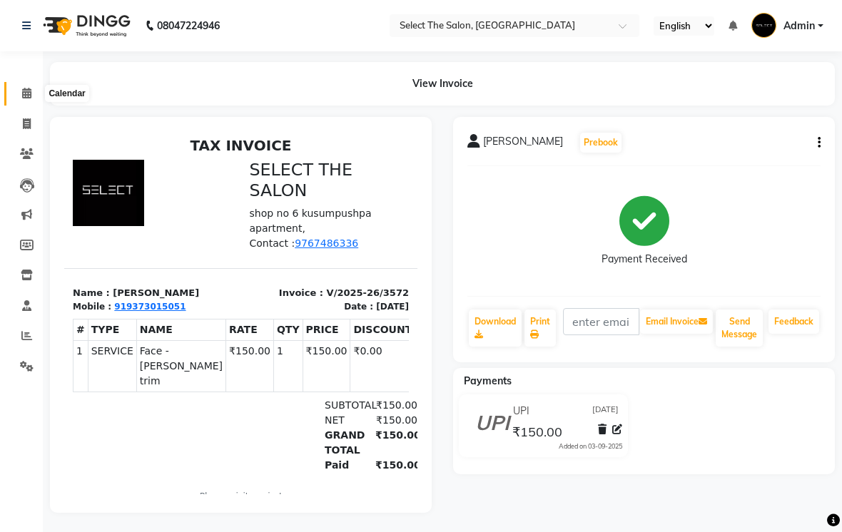
click at [22, 91] on icon at bounding box center [26, 93] width 9 height 11
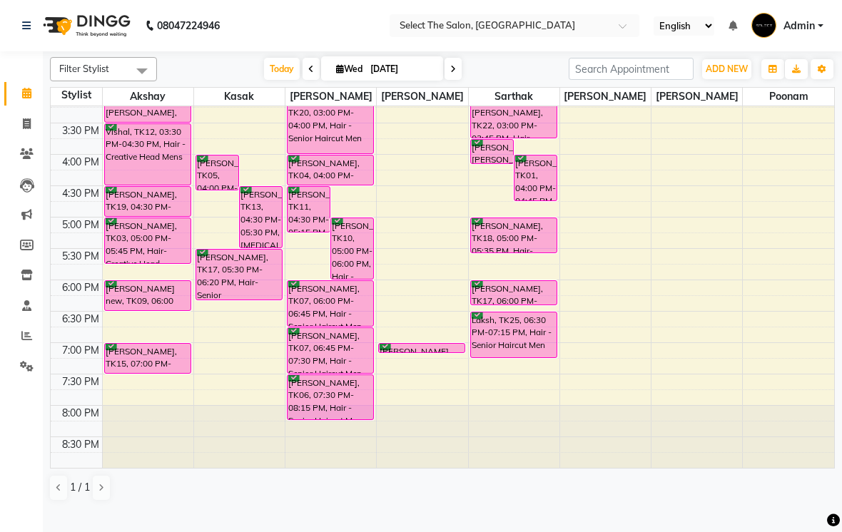
scroll to position [469, 0]
click at [454, 73] on icon at bounding box center [453, 69] width 6 height 9
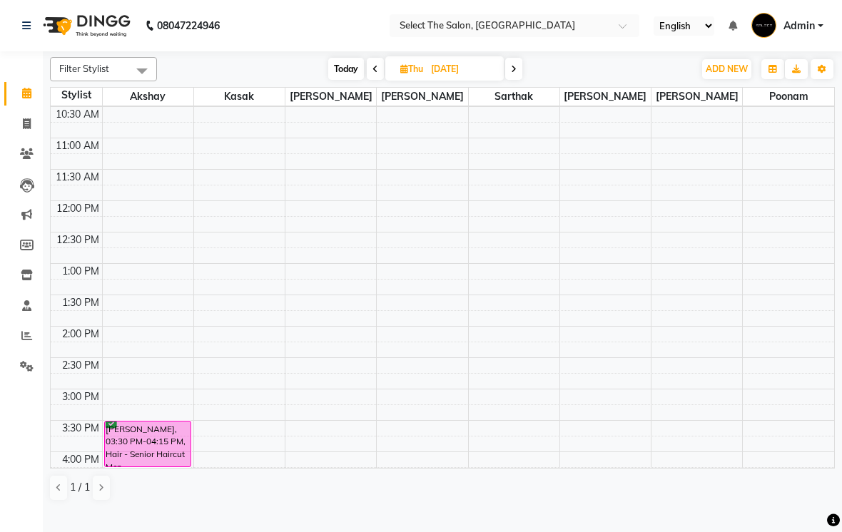
scroll to position [87, 0]
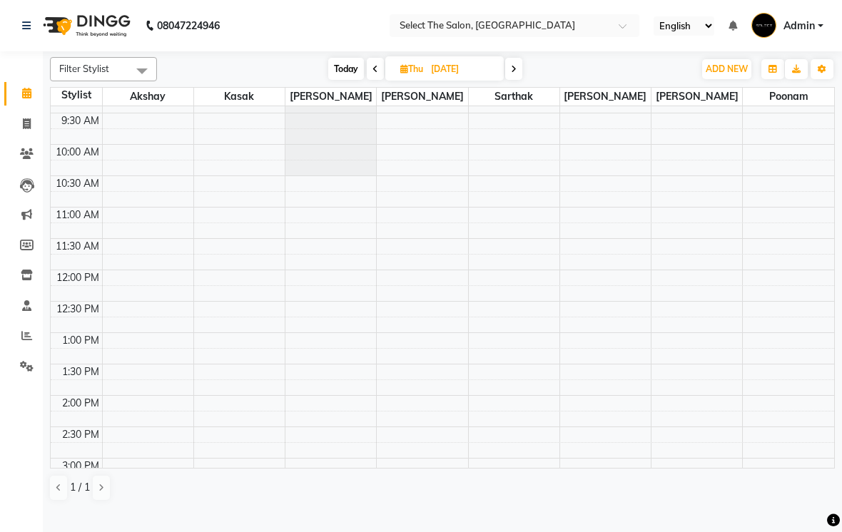
click at [340, 80] on span "Today" at bounding box center [346, 69] width 36 height 22
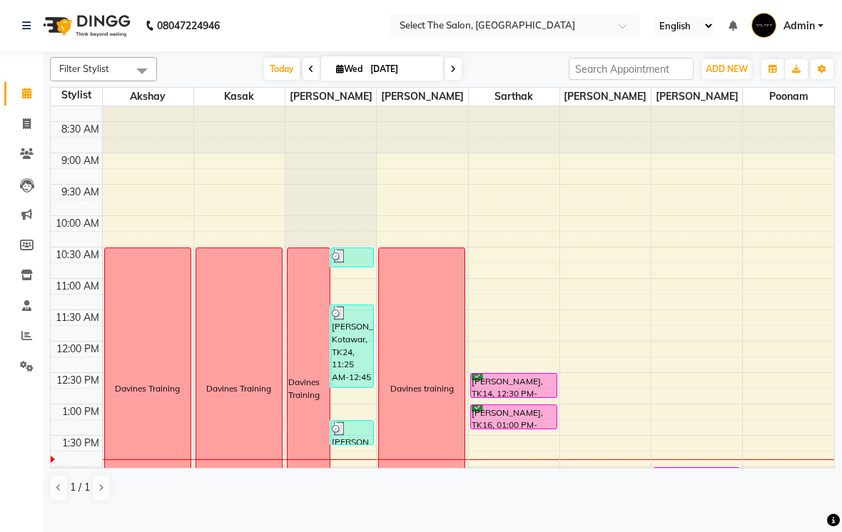
scroll to position [19, 0]
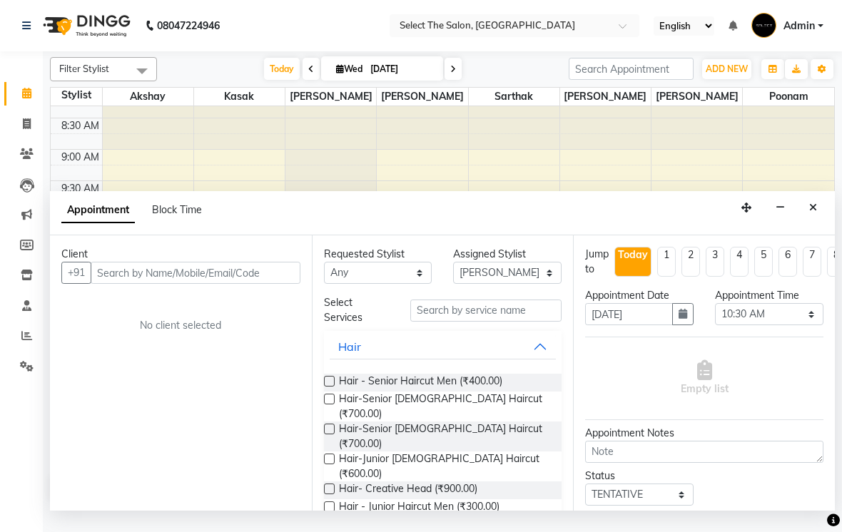
click at [175, 216] on span "Block Time" at bounding box center [177, 209] width 50 height 13
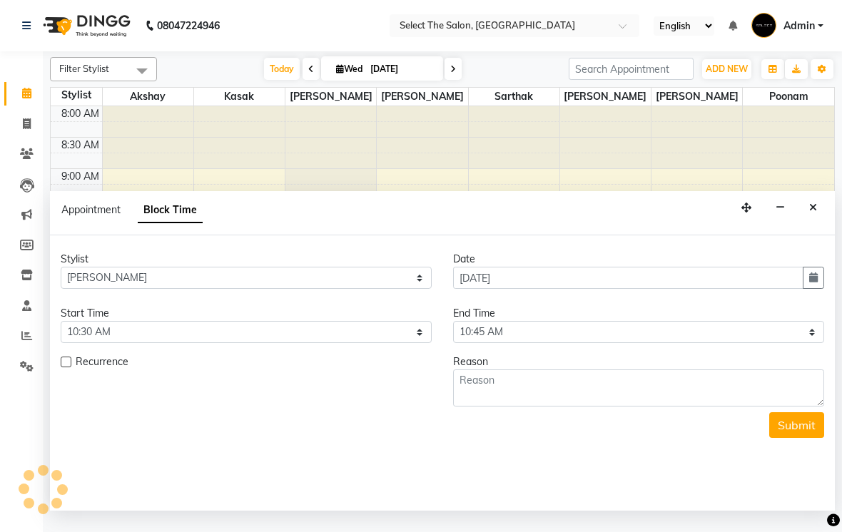
scroll to position [315, 0]
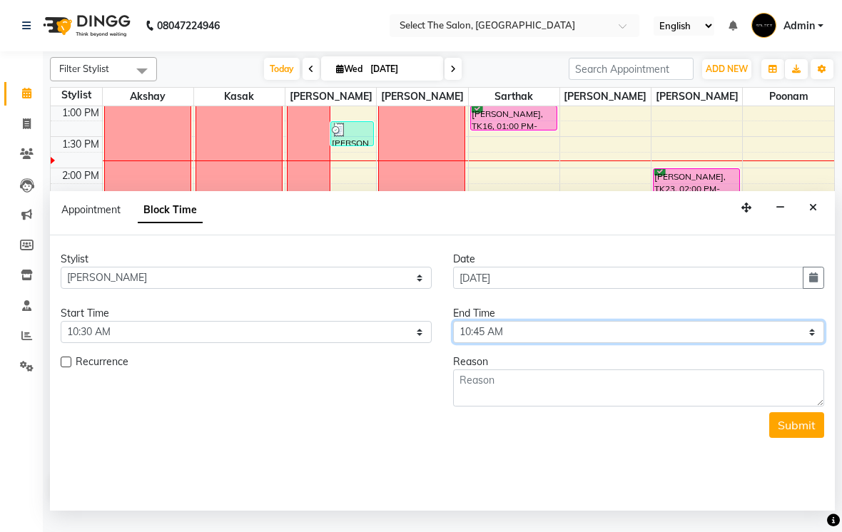
click at [822, 343] on select "Select 09:00 AM 09:15 AM 09:30 AM 09:45 AM 10:00 AM 10:15 AM 10:30 AM 10:45 AM …" at bounding box center [638, 332] width 371 height 22
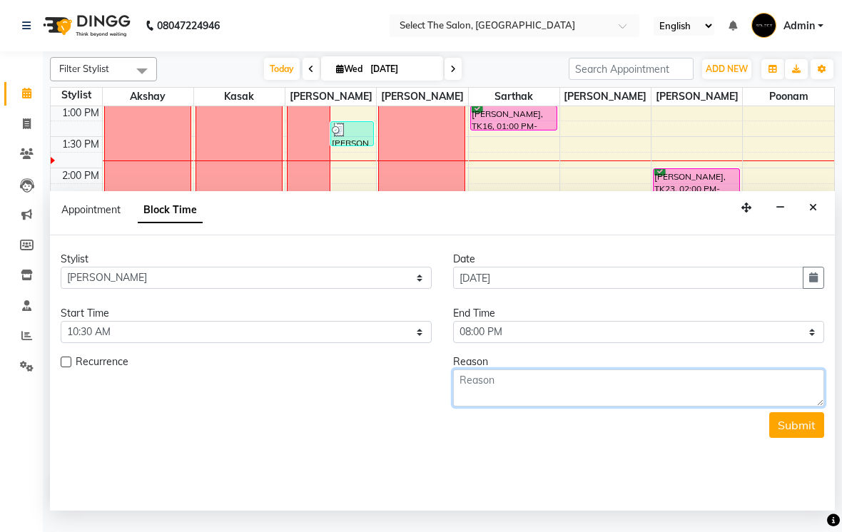
click at [511, 398] on textarea at bounding box center [638, 387] width 371 height 37
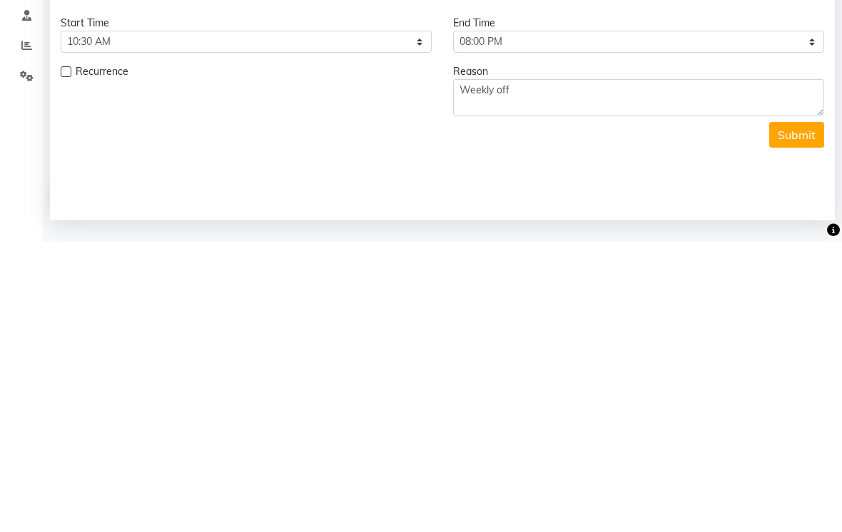
click at [802, 412] on button "Submit" at bounding box center [796, 425] width 55 height 26
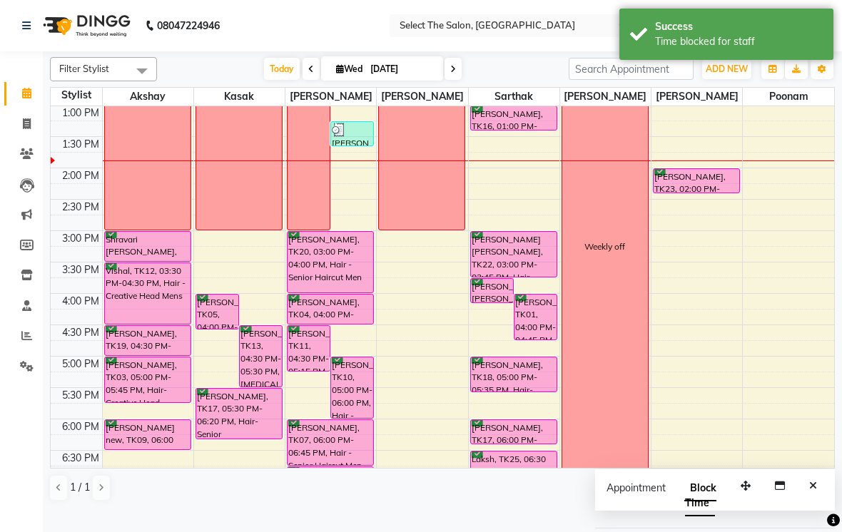
click at [282, 80] on span "Today" at bounding box center [282, 69] width 36 height 22
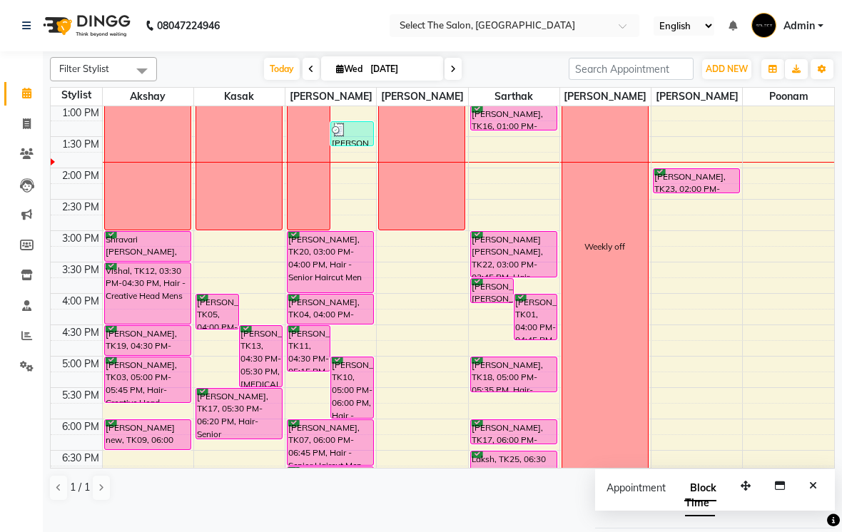
click at [815, 491] on icon "Close" at bounding box center [813, 486] width 8 height 10
click at [280, 80] on span "Today" at bounding box center [282, 69] width 36 height 22
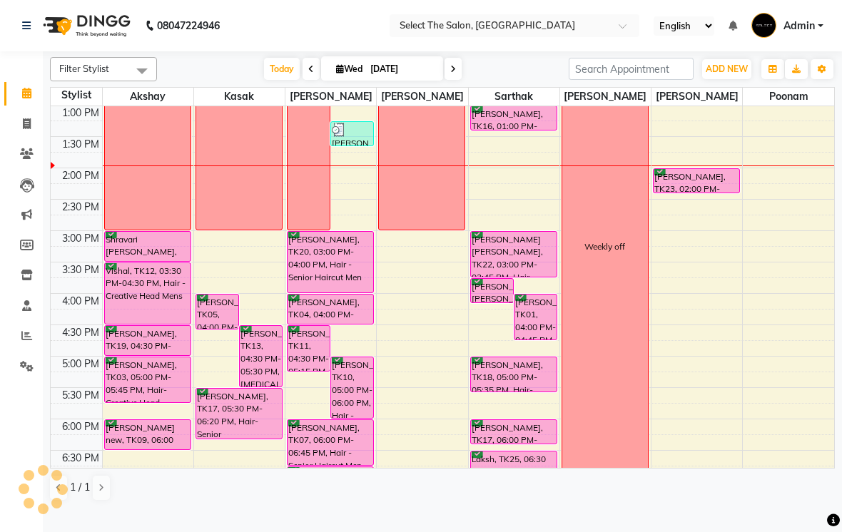
scroll to position [0, 0]
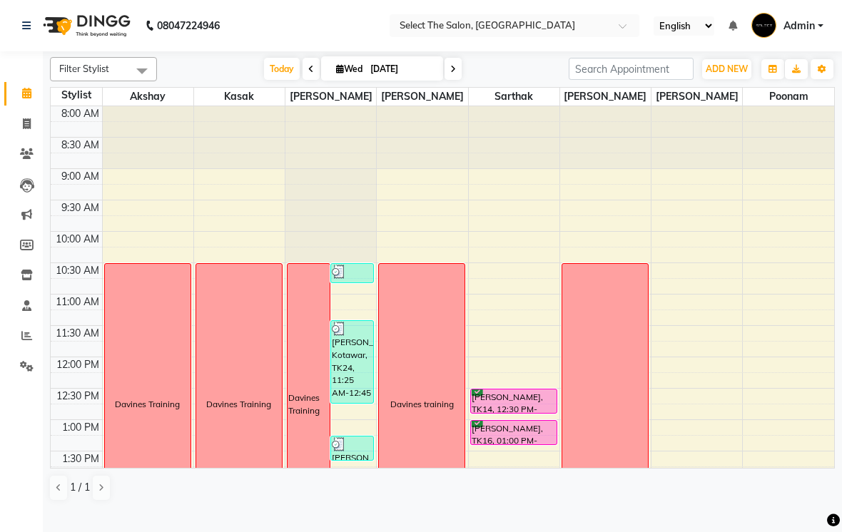
click at [730, 74] on span "ADD NEW" at bounding box center [726, 68] width 42 height 11
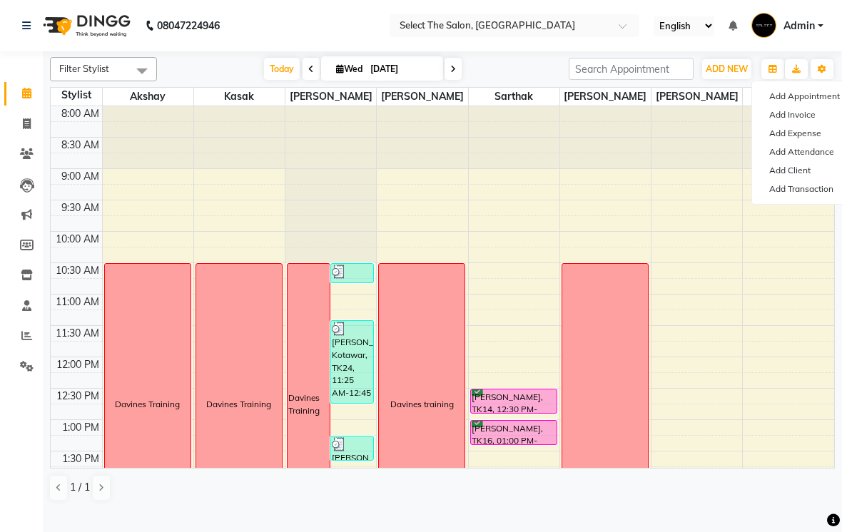
click at [805, 143] on link "Add Expense" at bounding box center [808, 133] width 113 height 19
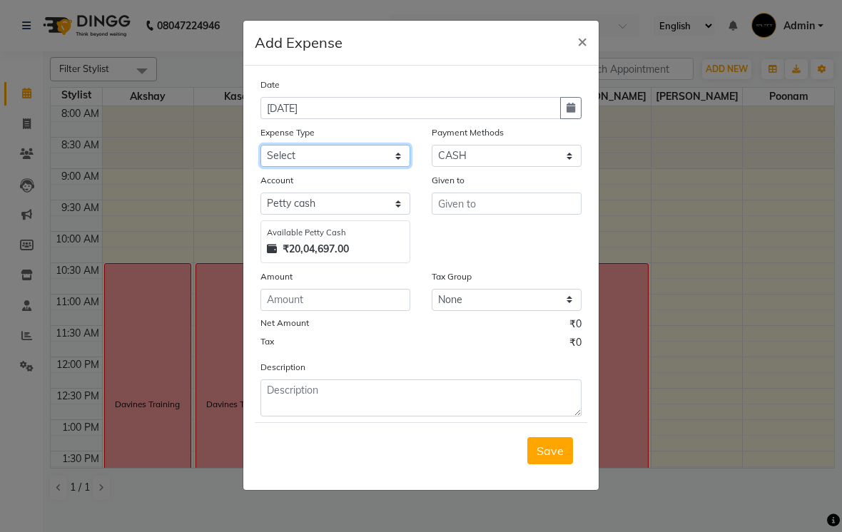
click at [402, 147] on select "Select Advance Salary Akshay Home Akshay Investment Akshay Mom Akshay Personal …" at bounding box center [335, 156] width 150 height 22
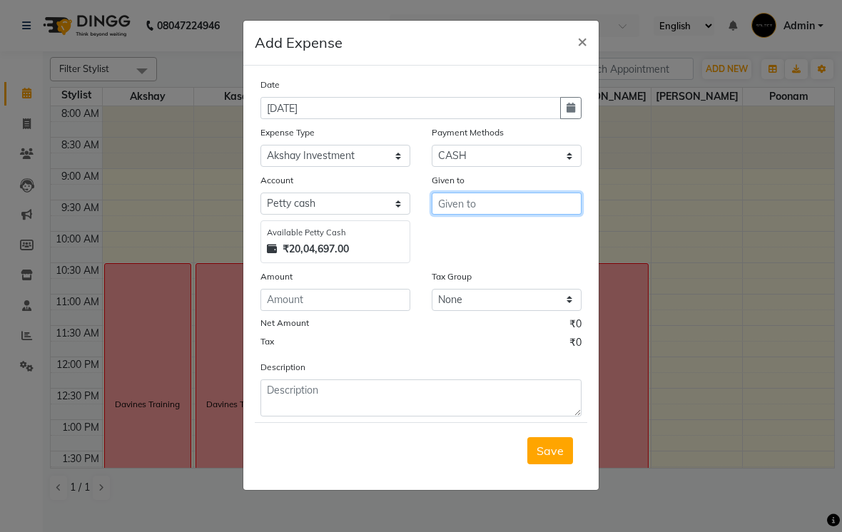
click at [503, 202] on input "text" at bounding box center [507, 204] width 150 height 22
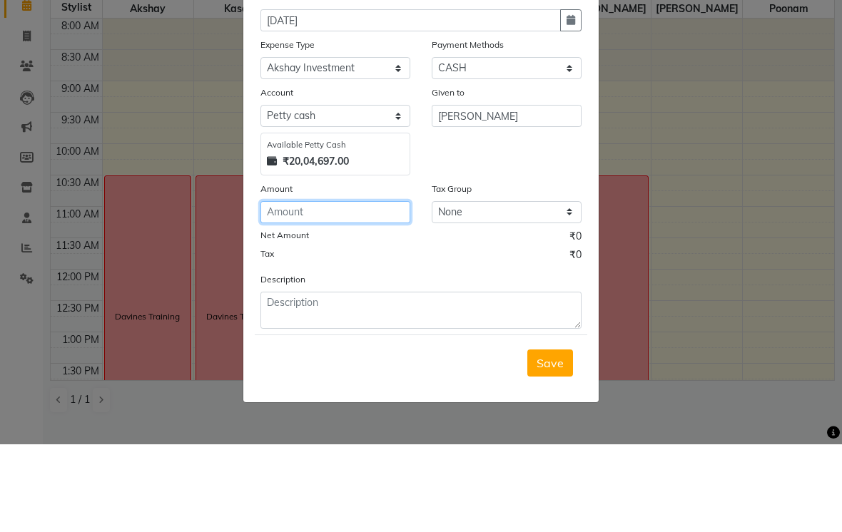
click at [314, 289] on input "number" at bounding box center [335, 300] width 150 height 22
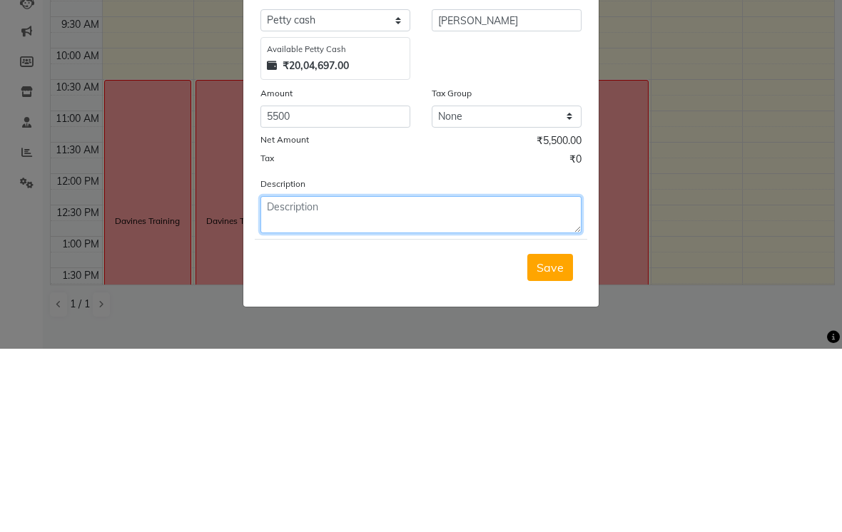
click at [311, 379] on textarea at bounding box center [420, 397] width 321 height 37
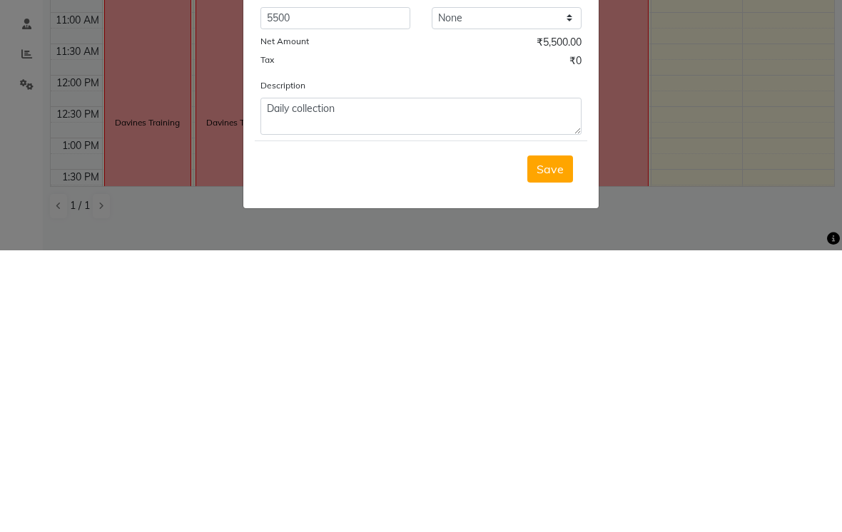
click at [554, 444] on span "Save" at bounding box center [549, 451] width 27 height 14
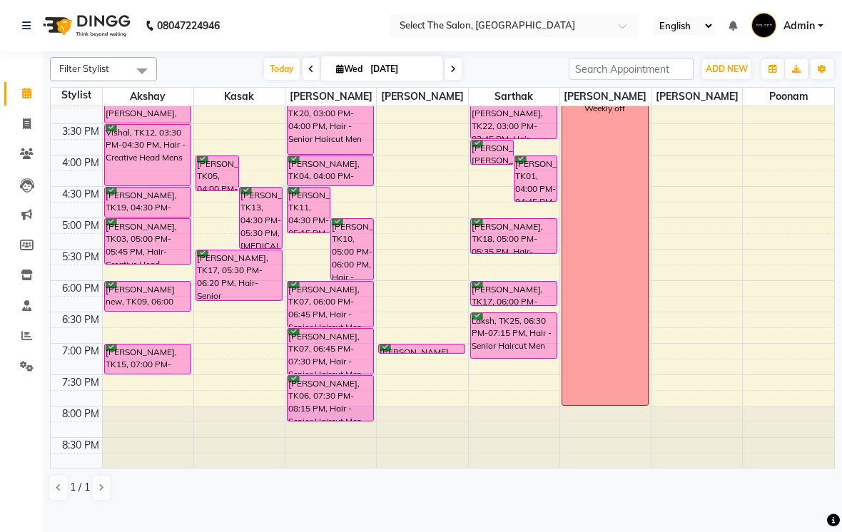
scroll to position [457, 0]
